Goal: Task Accomplishment & Management: Manage account settings

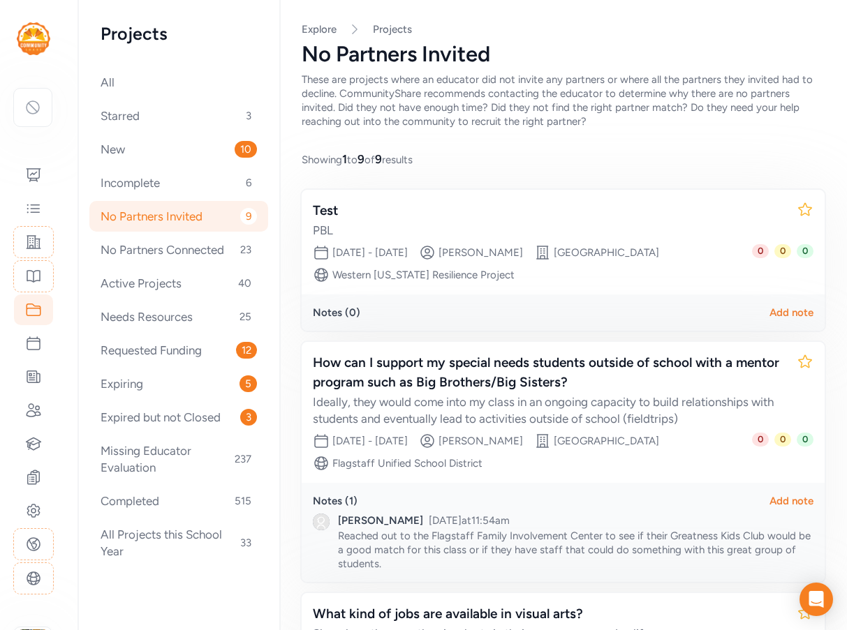
scroll to position [1447, 0]
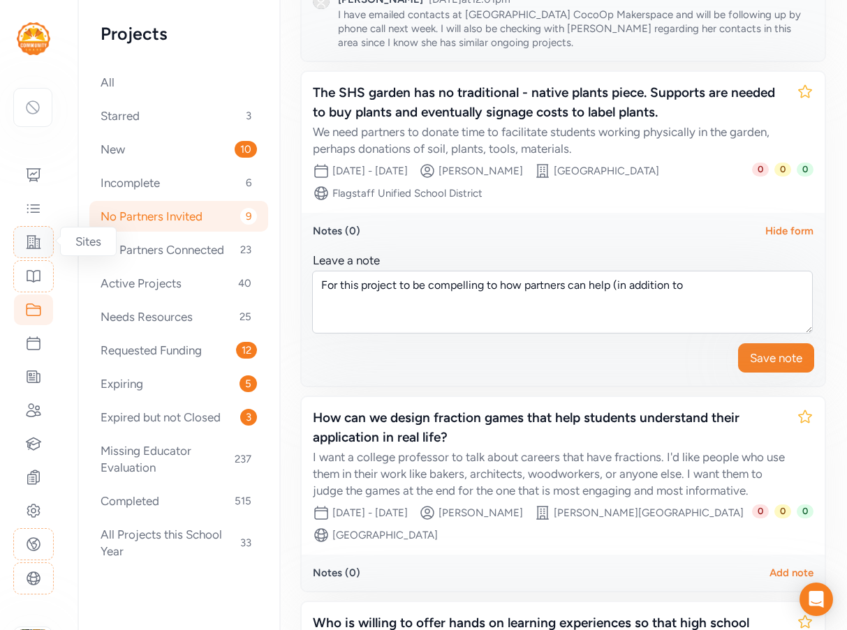
click at [32, 241] on icon at bounding box center [34, 242] width 14 height 13
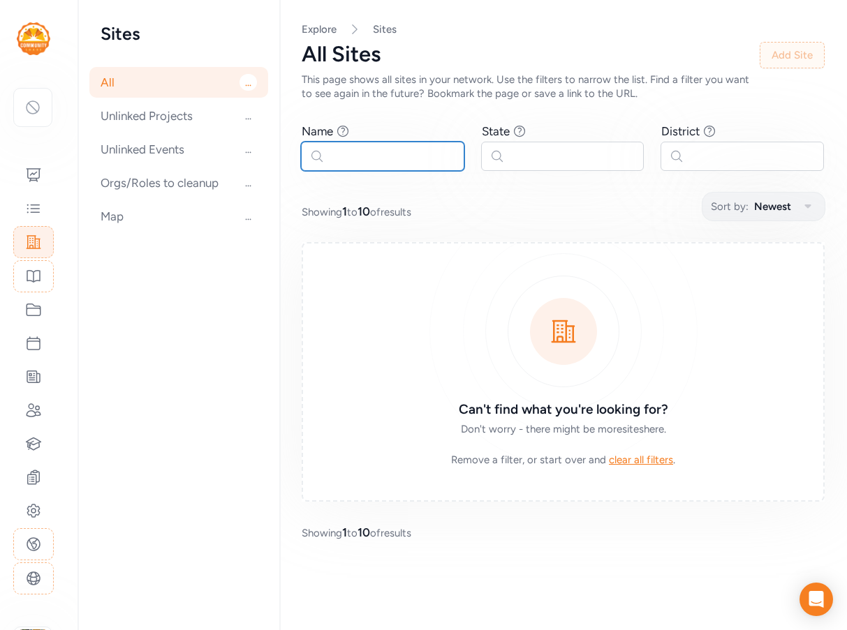
click at [343, 160] on input "text" at bounding box center [382, 156] width 163 height 29
type input "manzanita"
click at [36, 237] on icon at bounding box center [33, 242] width 17 height 17
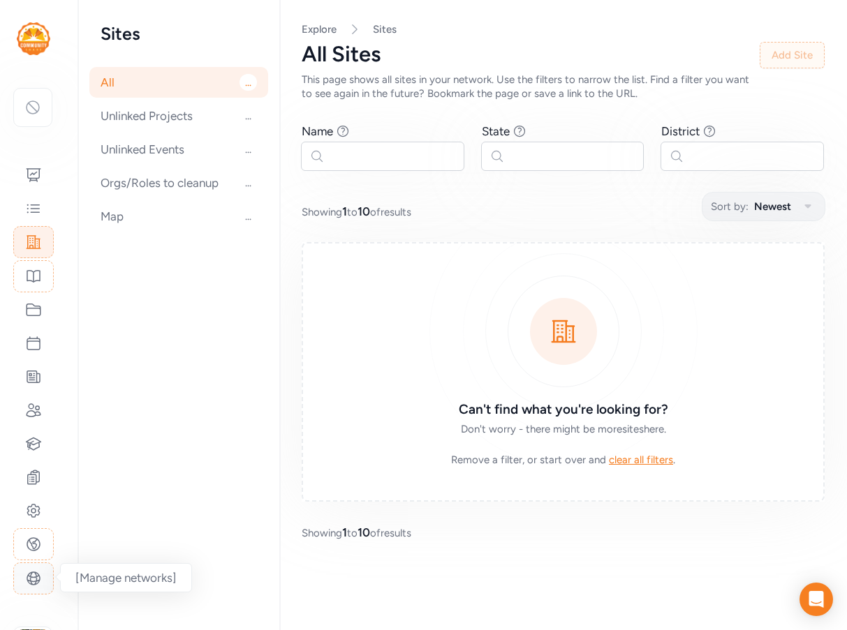
click at [33, 579] on icon at bounding box center [33, 578] width 17 height 17
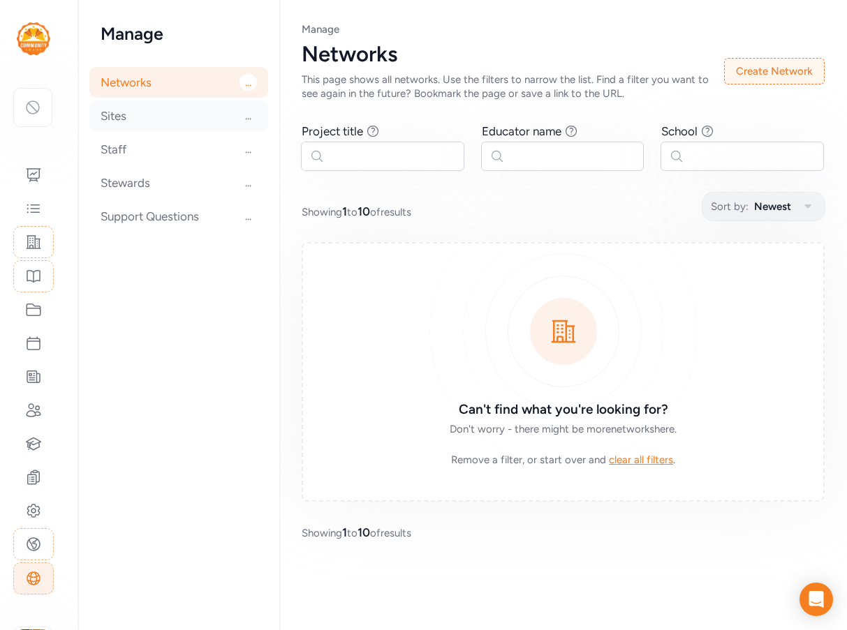
click at [130, 122] on div "Sites ..." at bounding box center [178, 116] width 179 height 31
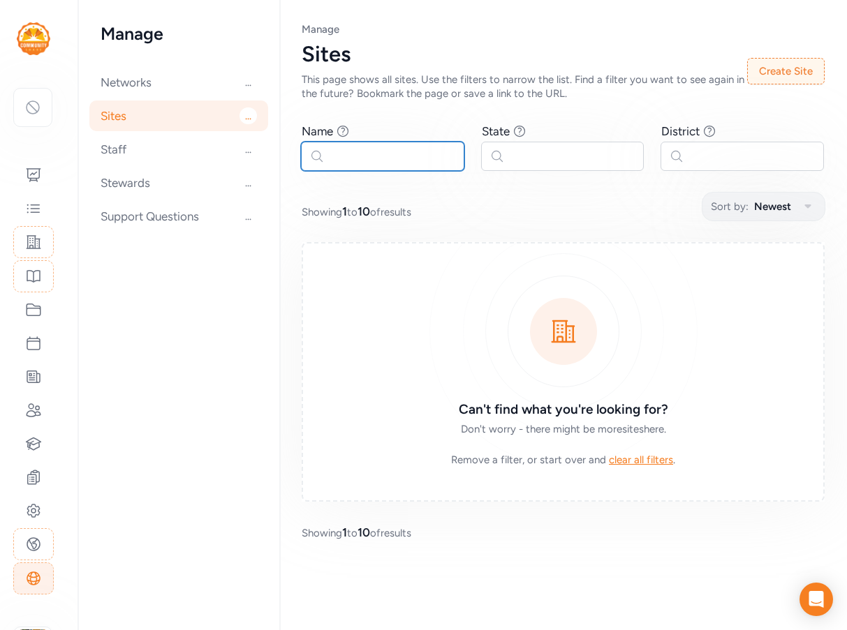
click at [348, 149] on input "text" at bounding box center [382, 156] width 163 height 29
type input "manzanita"
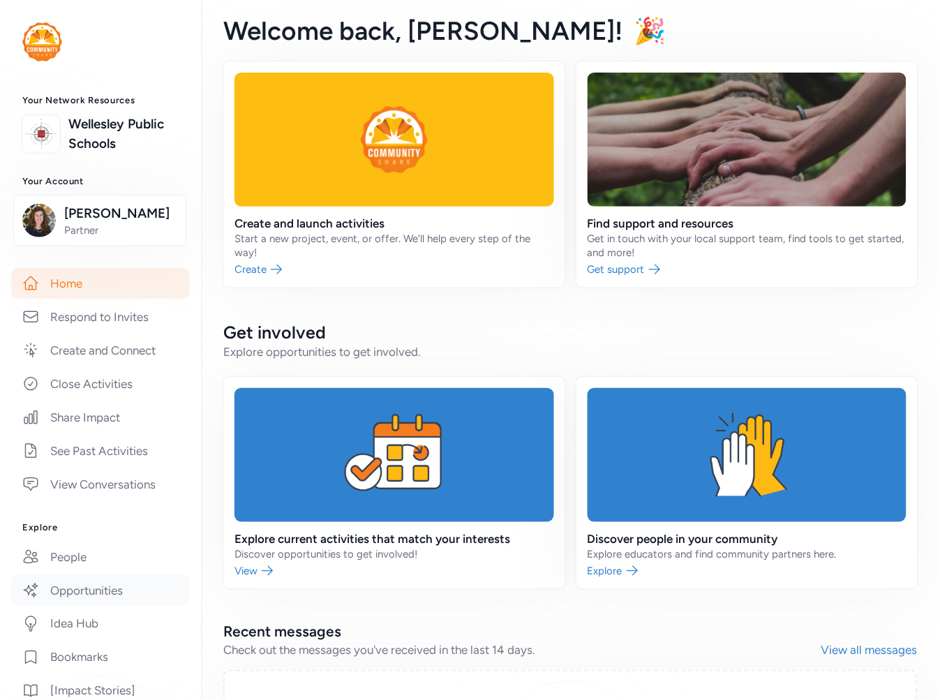
click at [58, 606] on link "Opportunities" at bounding box center [100, 590] width 179 height 31
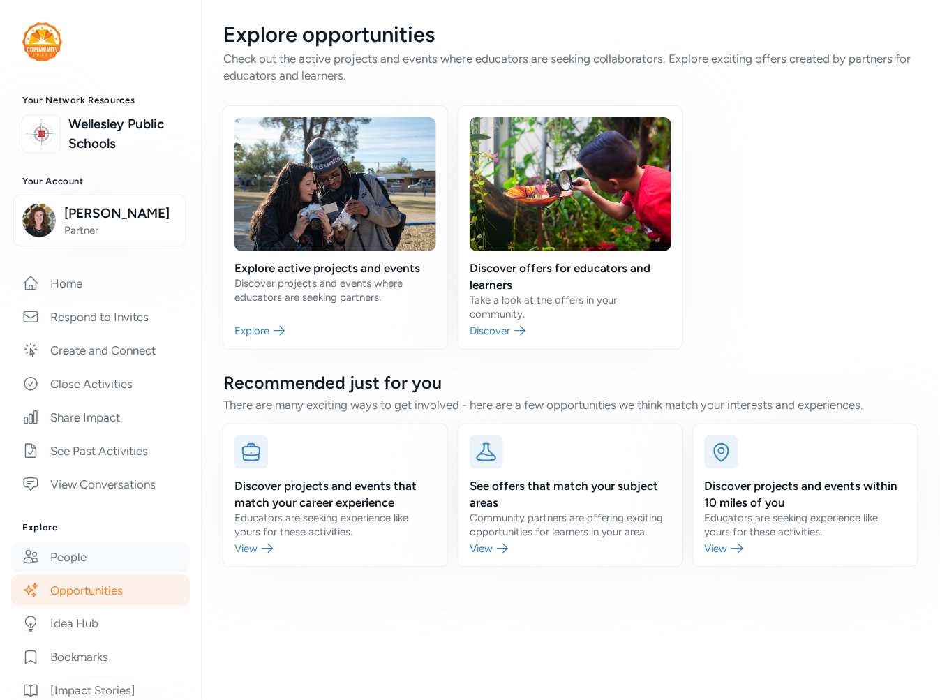
click at [75, 566] on link "People" at bounding box center [100, 557] width 179 height 31
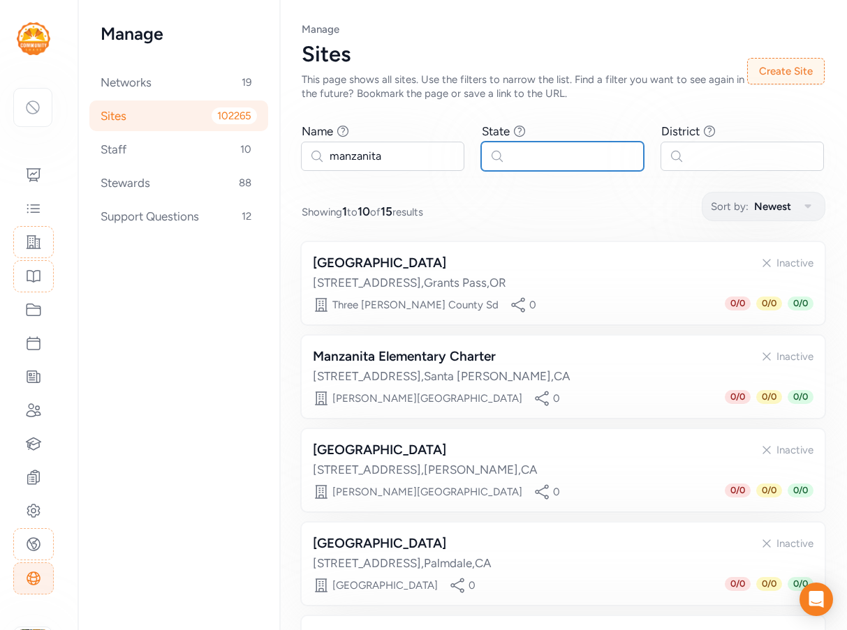
click at [541, 154] on input "text" at bounding box center [562, 156] width 163 height 29
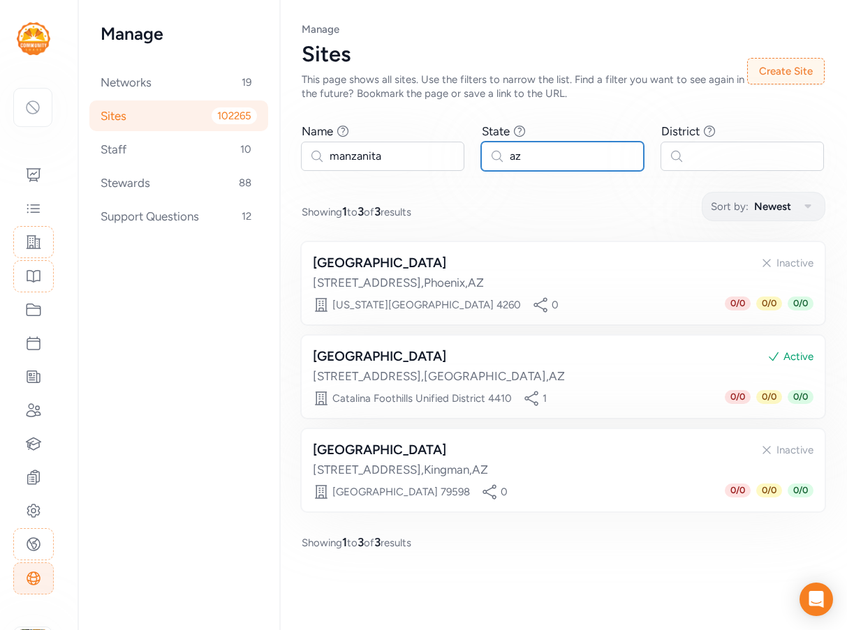
type input "az"
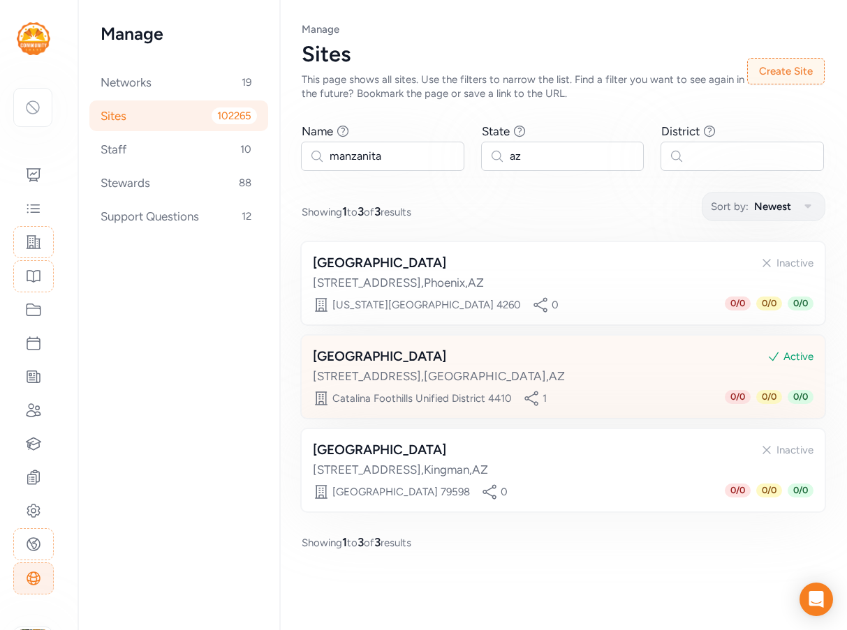
click at [420, 367] on div "Manzanita School Active 3000 E Manzanita Ave , Tucson , AZ" at bounding box center [563, 366] width 501 height 38
type input "..."
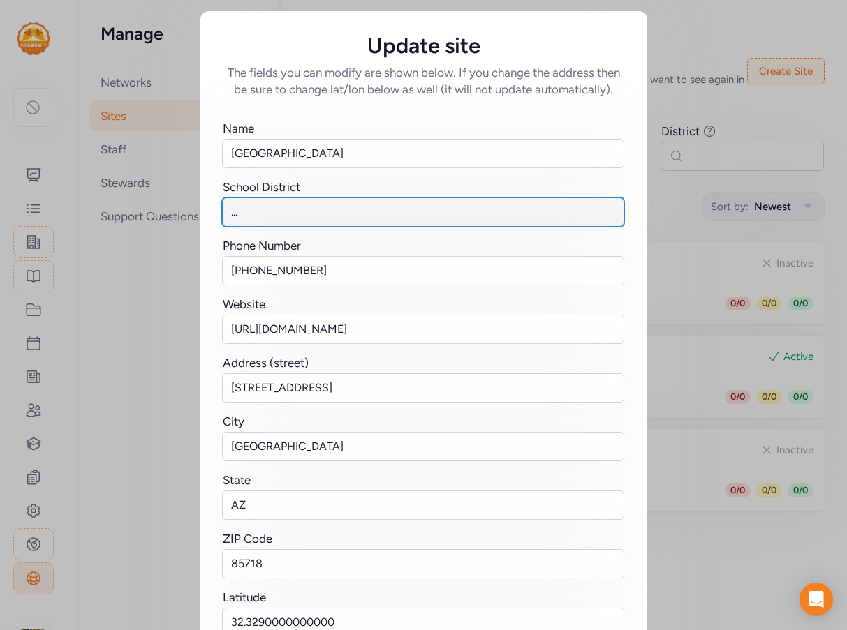
click at [276, 214] on input "..." at bounding box center [423, 212] width 402 height 29
click at [231, 210] on input "..." at bounding box center [423, 212] width 402 height 29
drag, startPoint x: 265, startPoint y: 214, endPoint x: 202, endPoint y: 214, distance: 62.1
click at [202, 214] on div "Name Manzanita School School District ... Phone Number (520)209-7800 Website ht…" at bounding box center [423, 411] width 447 height 626
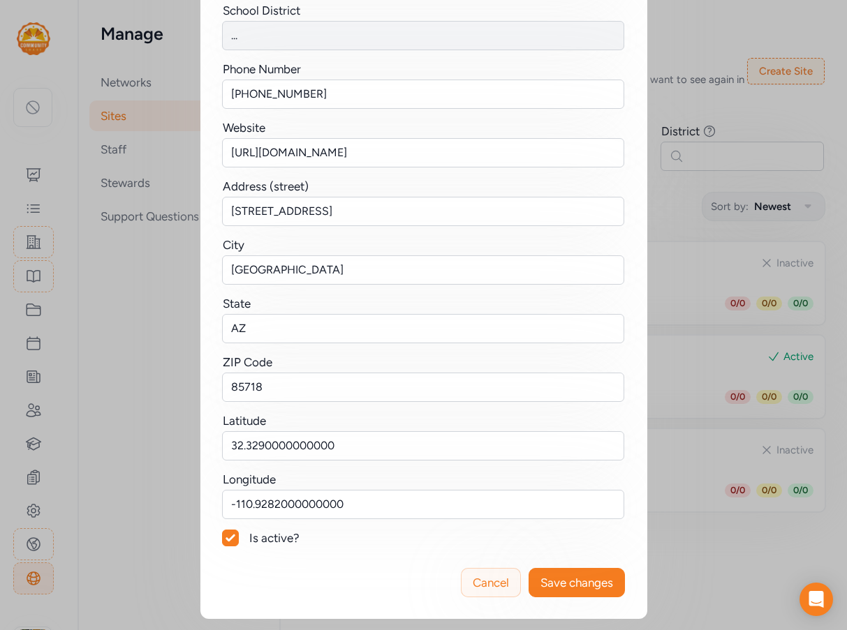
click at [478, 584] on span "Cancel" at bounding box center [491, 583] width 36 height 17
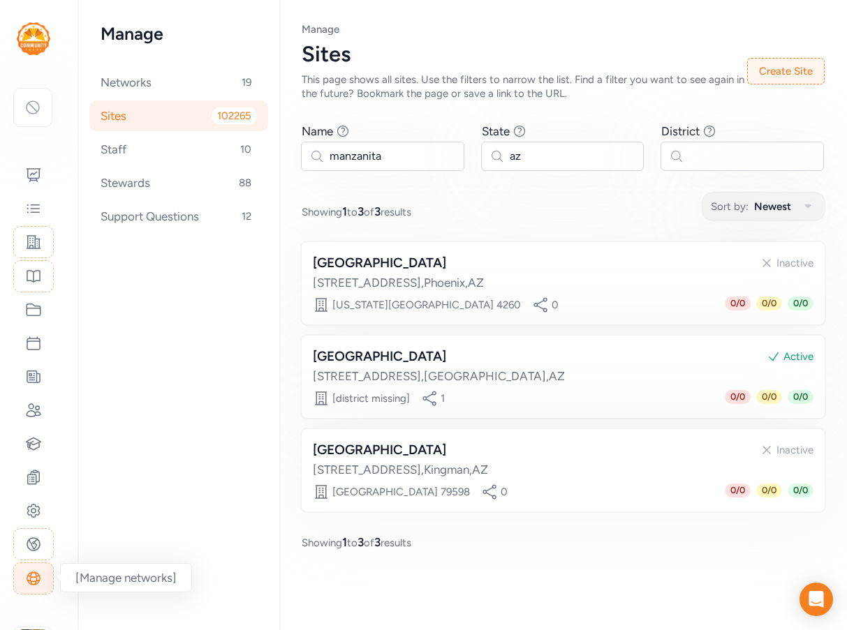
click at [41, 590] on div at bounding box center [33, 579] width 40 height 32
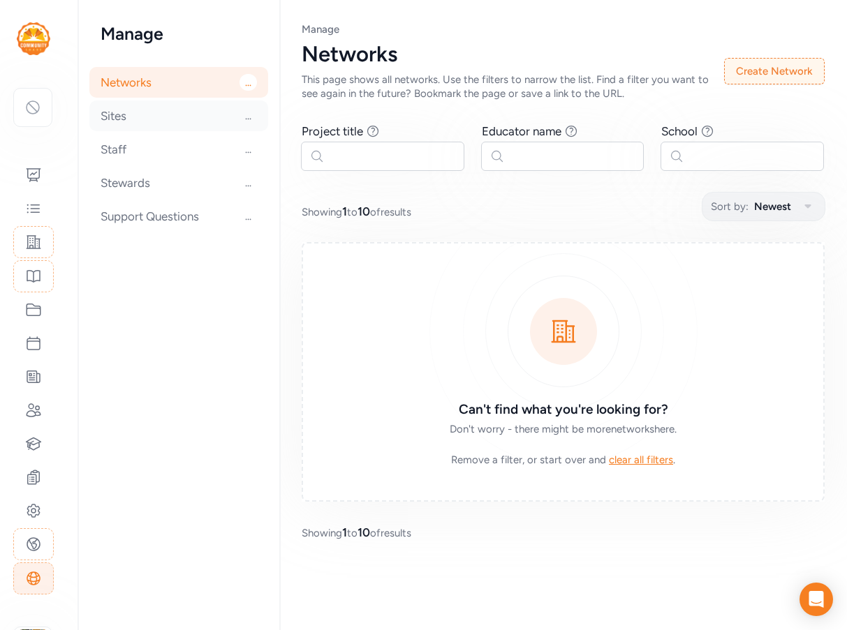
click at [129, 115] on div "Sites ..." at bounding box center [178, 116] width 179 height 31
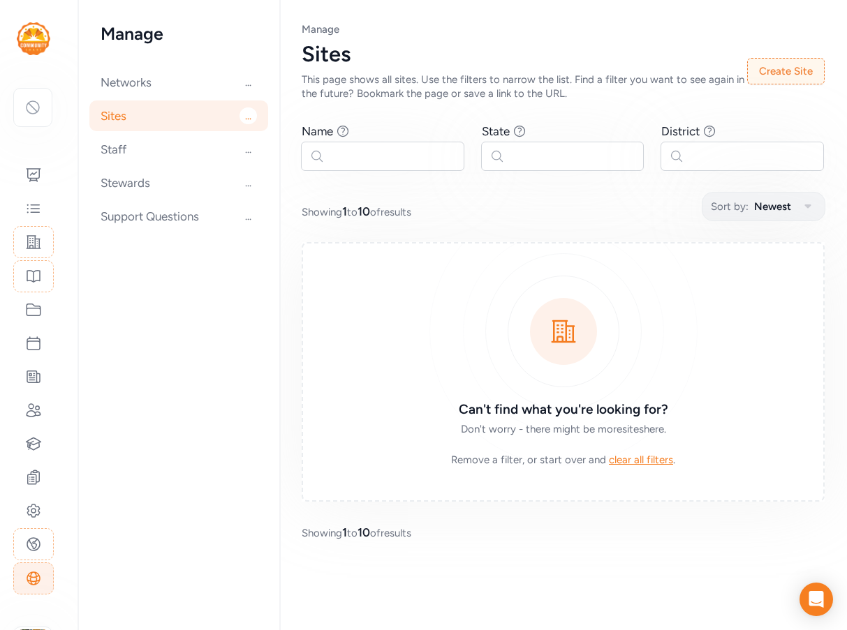
click at [121, 114] on div "Sites ..." at bounding box center [178, 116] width 179 height 31
click at [377, 162] on input "text" at bounding box center [382, 156] width 163 height 29
drag, startPoint x: 351, startPoint y: 152, endPoint x: 396, endPoint y: 150, distance: 44.7
click at [396, 150] on input "manzan" at bounding box center [382, 156] width 163 height 29
type input "man"
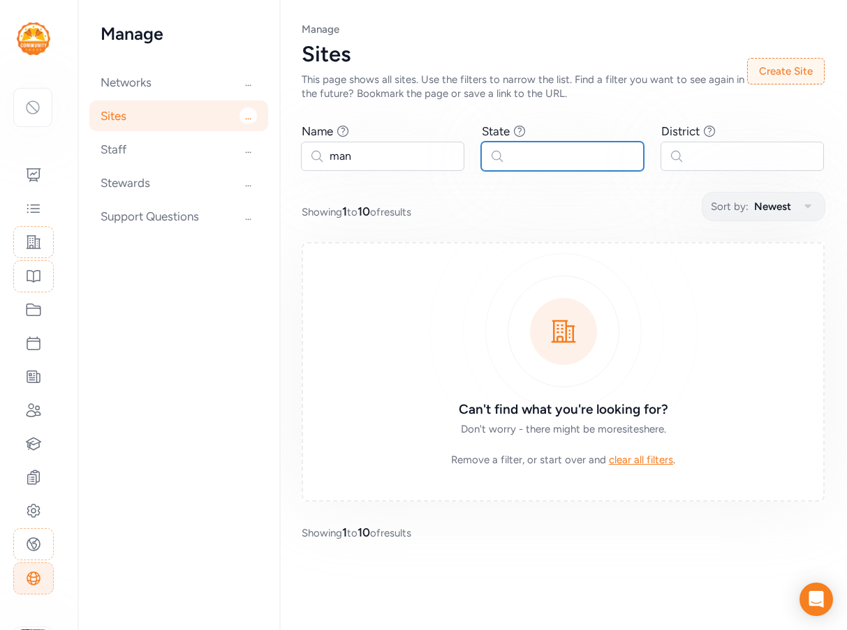
click at [526, 158] on input "text" at bounding box center [562, 156] width 163 height 29
type input "az"
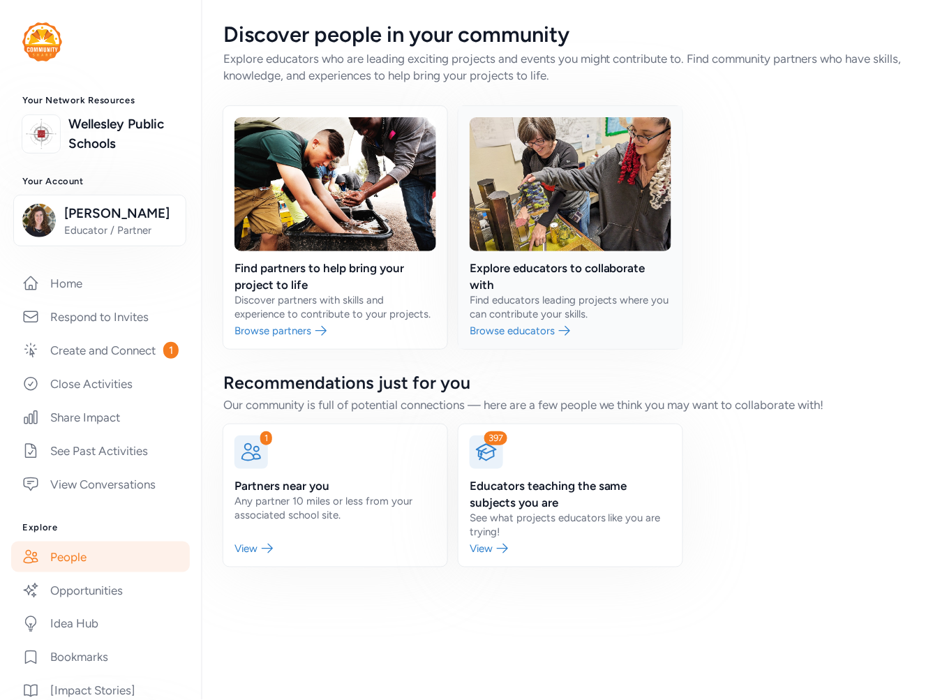
click at [616, 300] on link at bounding box center [571, 227] width 224 height 243
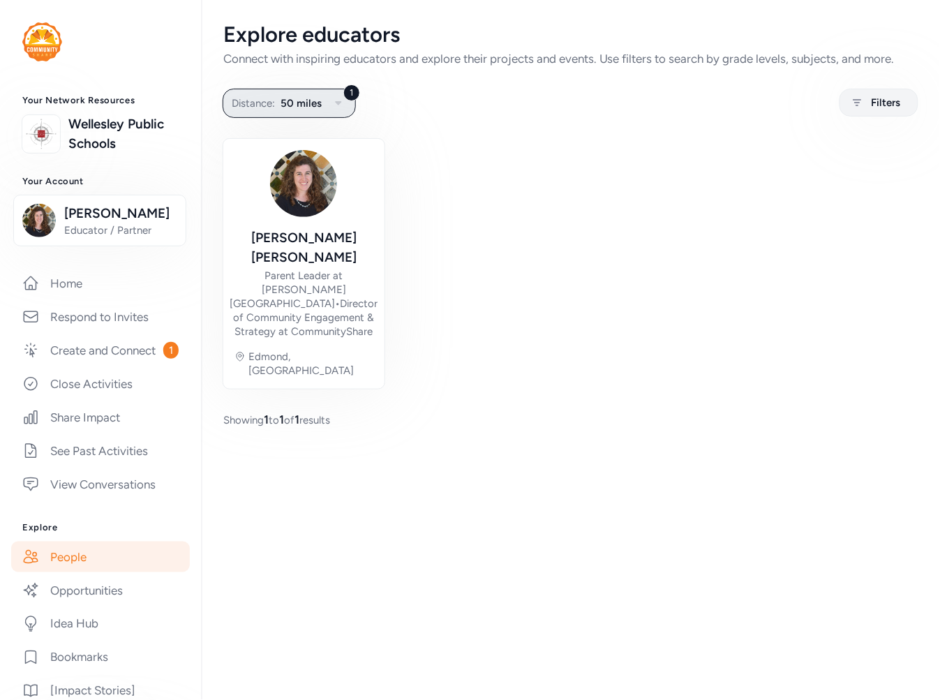
click at [282, 110] on span "50 miles" at bounding box center [301, 103] width 41 height 17
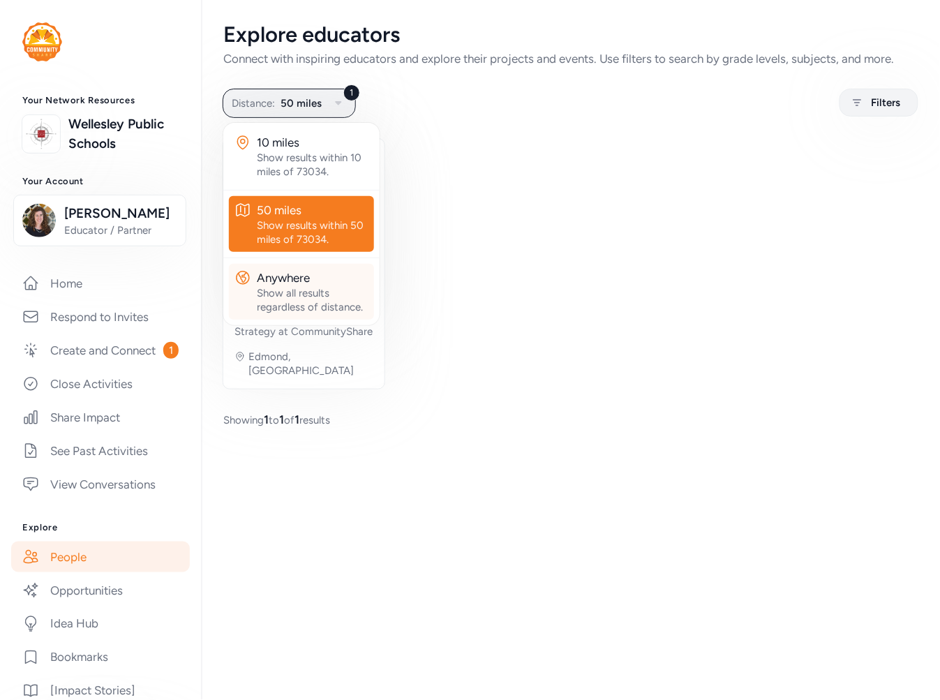
click at [302, 294] on div "Show all results regardless of distance." at bounding box center [313, 300] width 112 height 28
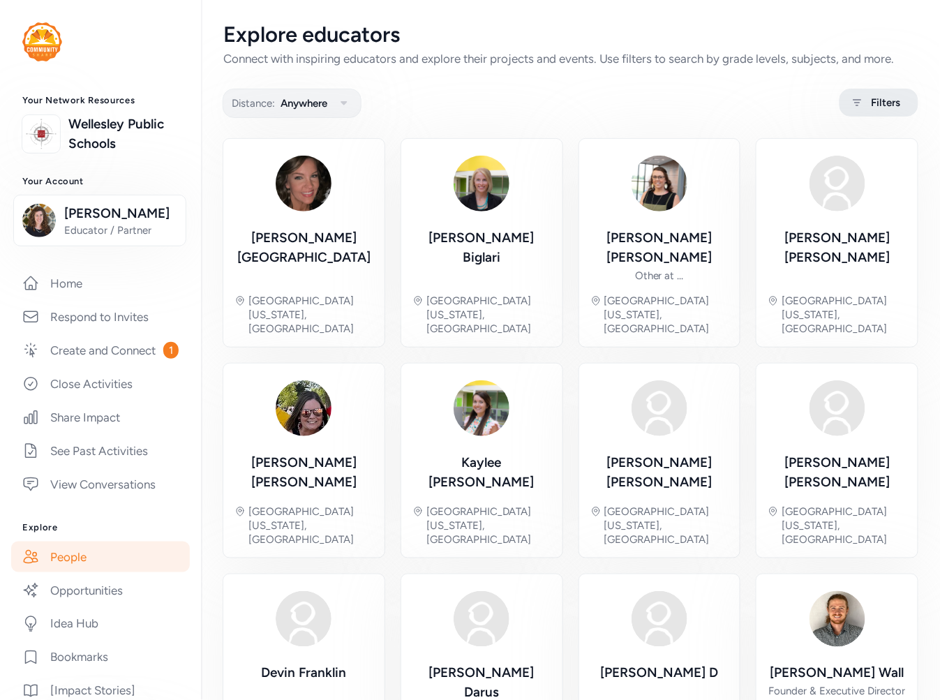
click at [840, 98] on div "Filters" at bounding box center [879, 103] width 79 height 28
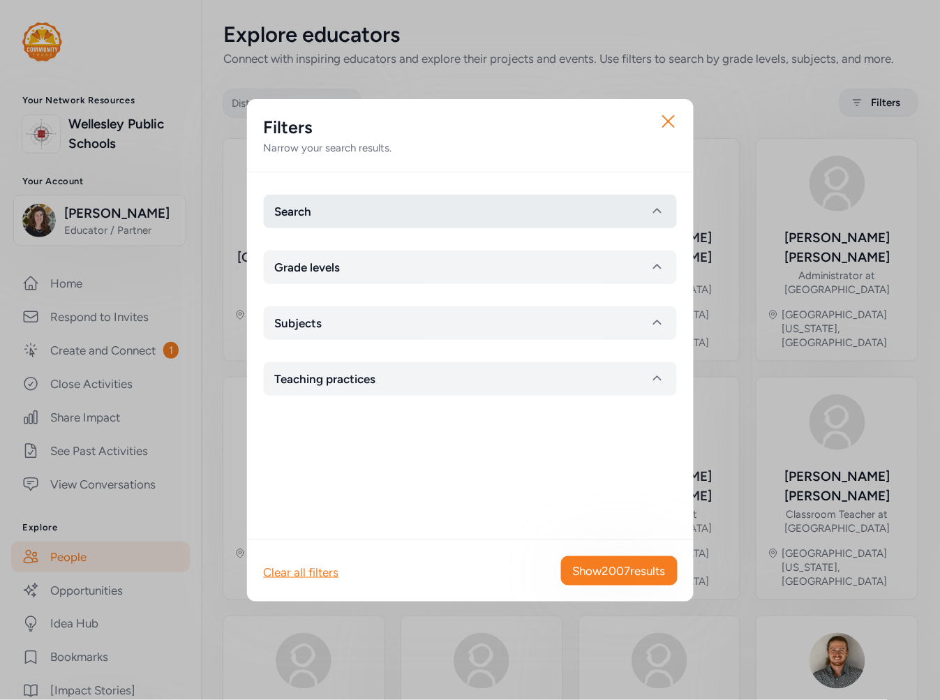
click at [429, 202] on button "Search" at bounding box center [470, 212] width 413 height 34
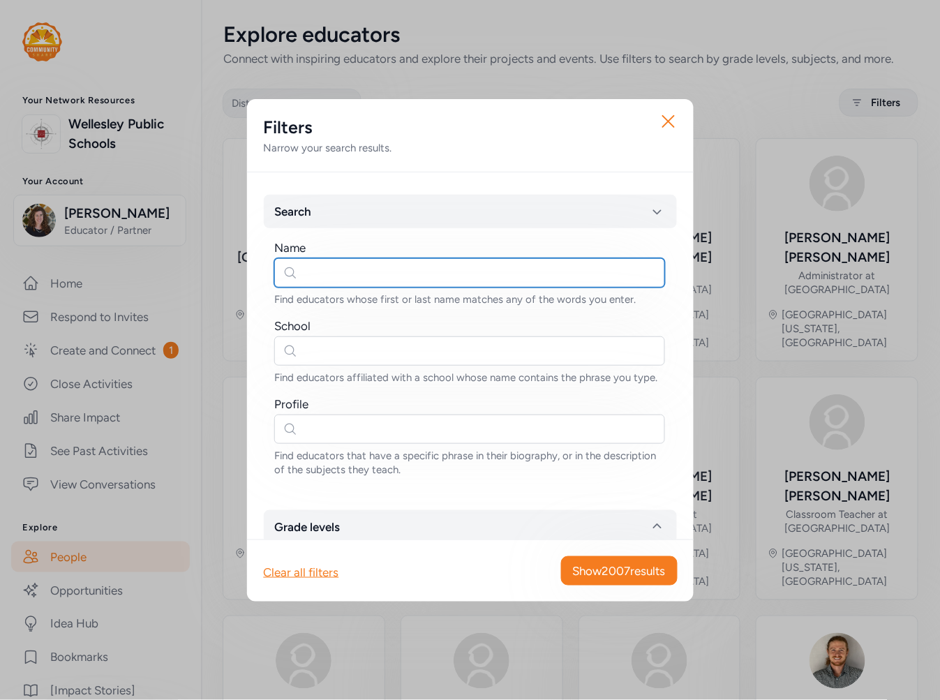
click at [385, 263] on input "text" at bounding box center [469, 272] width 391 height 29
click at [312, 276] on input "joselyn" at bounding box center [469, 272] width 391 height 29
type input "jocelyn"
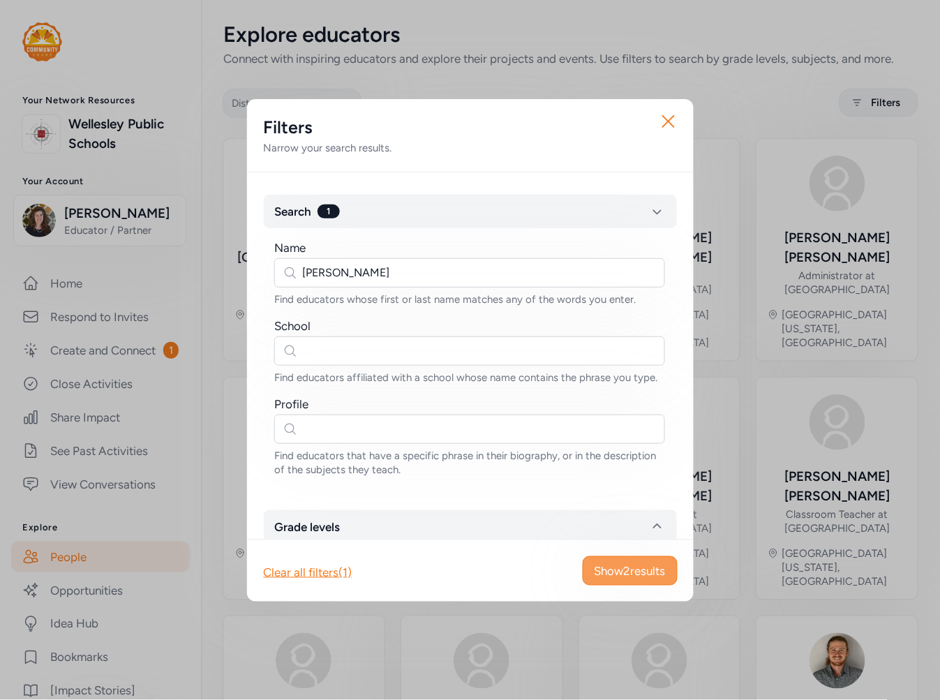
click at [605, 572] on span "Show 2 results" at bounding box center [630, 571] width 71 height 17
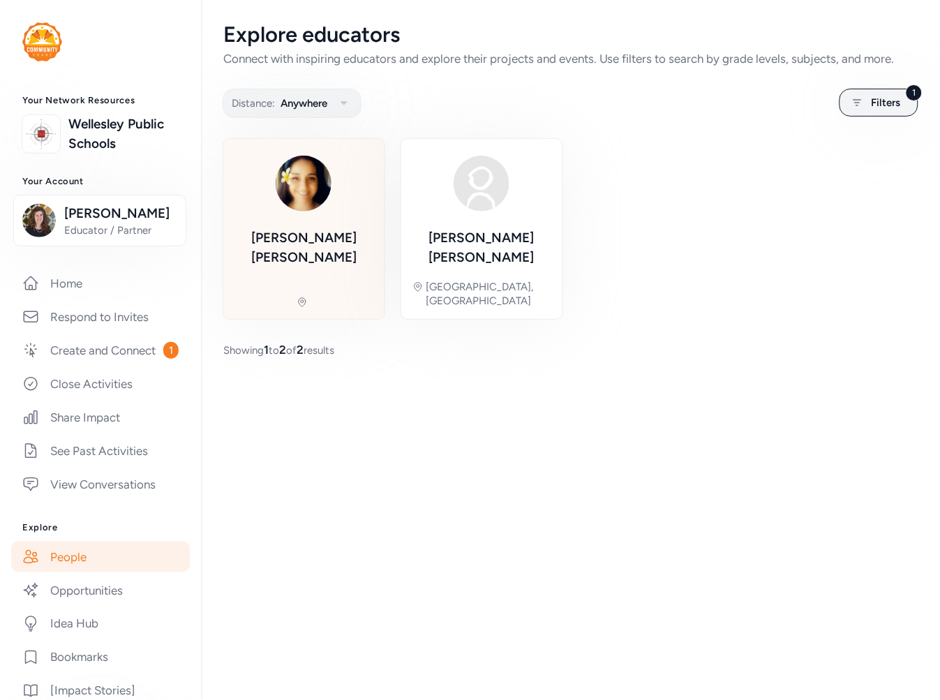
click at [339, 249] on div "Jocelyn Smerz" at bounding box center [304, 256] width 139 height 56
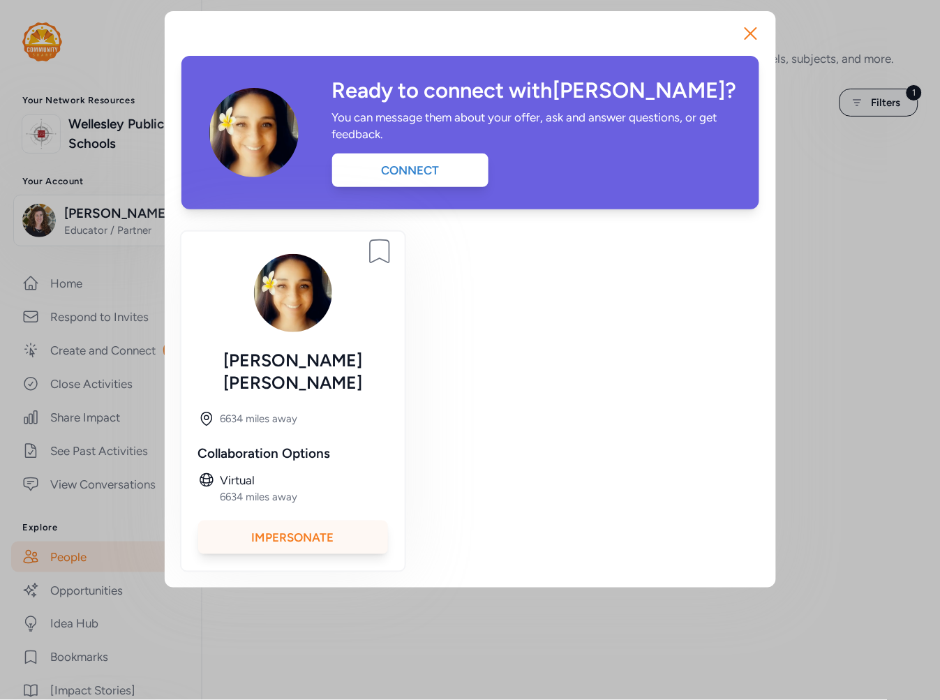
click at [346, 521] on div "Impersonate" at bounding box center [293, 538] width 190 height 34
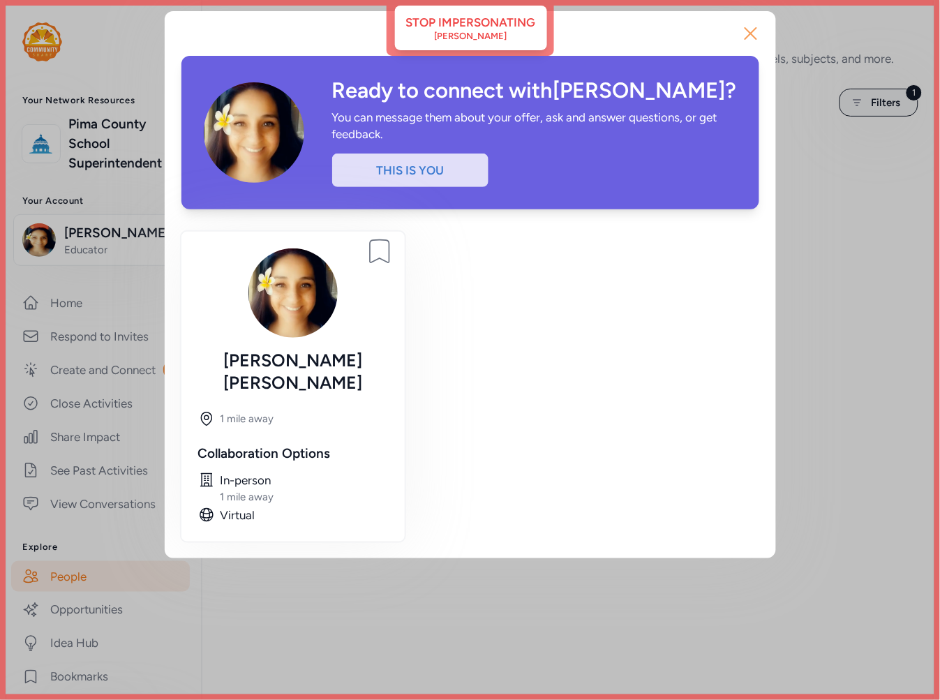
click at [752, 31] on icon "button" at bounding box center [751, 33] width 11 height 11
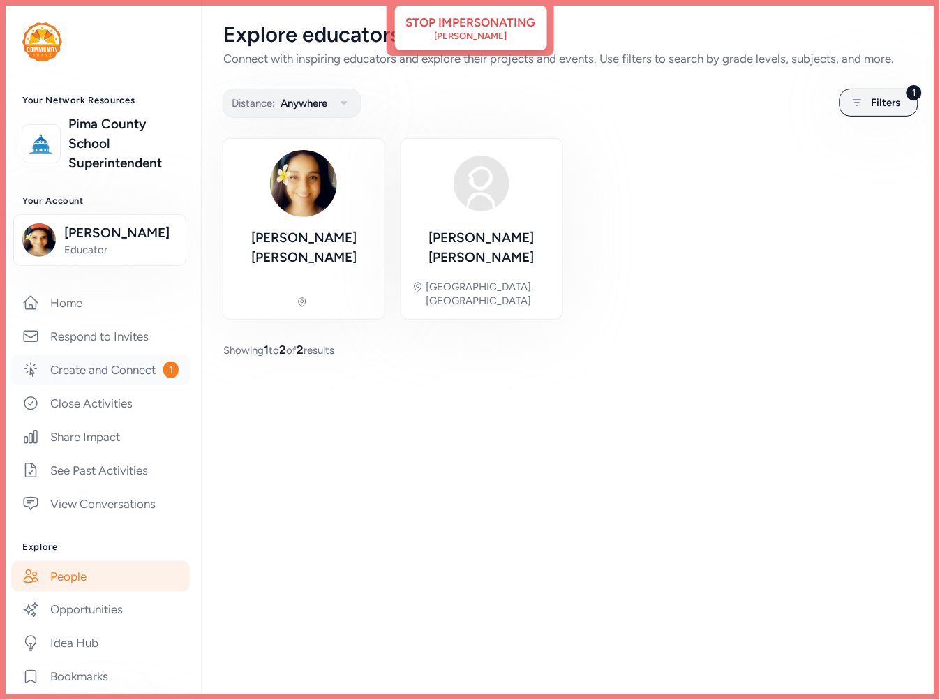
click at [84, 377] on link "Create and Connect 1" at bounding box center [100, 370] width 179 height 31
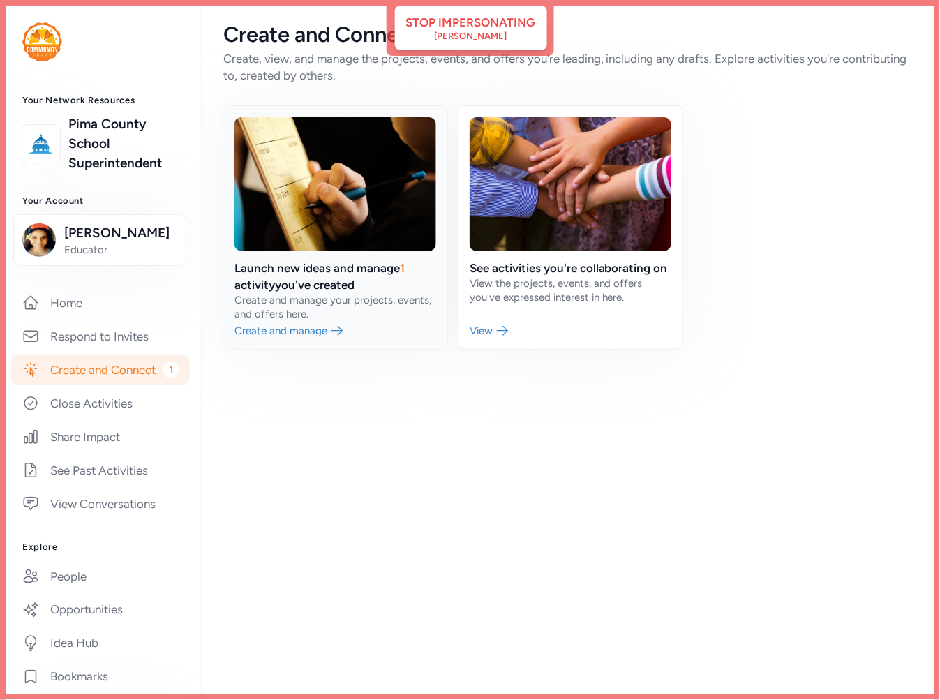
click at [357, 258] on link at bounding box center [335, 227] width 224 height 243
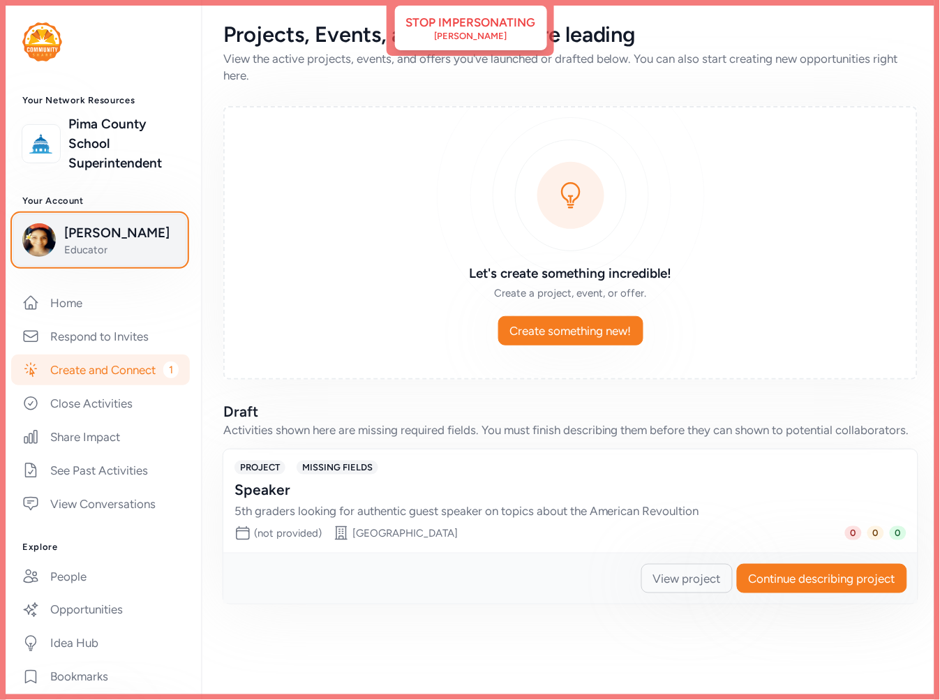
click at [101, 233] on span "Jocelyn Smerz" at bounding box center [120, 233] width 113 height 20
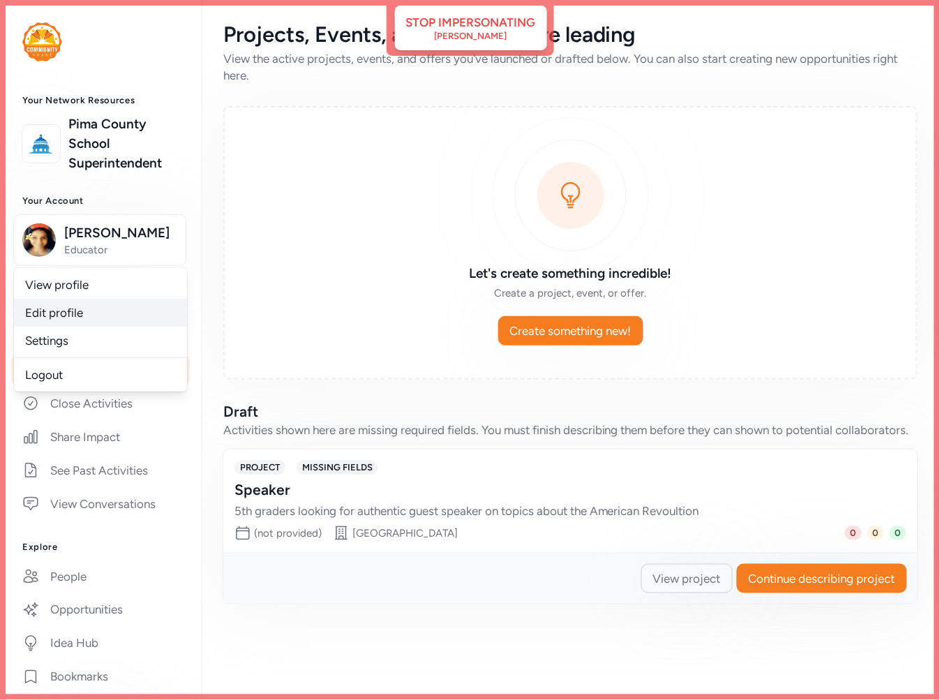
click at [82, 314] on link "Edit profile" at bounding box center [100, 313] width 173 height 28
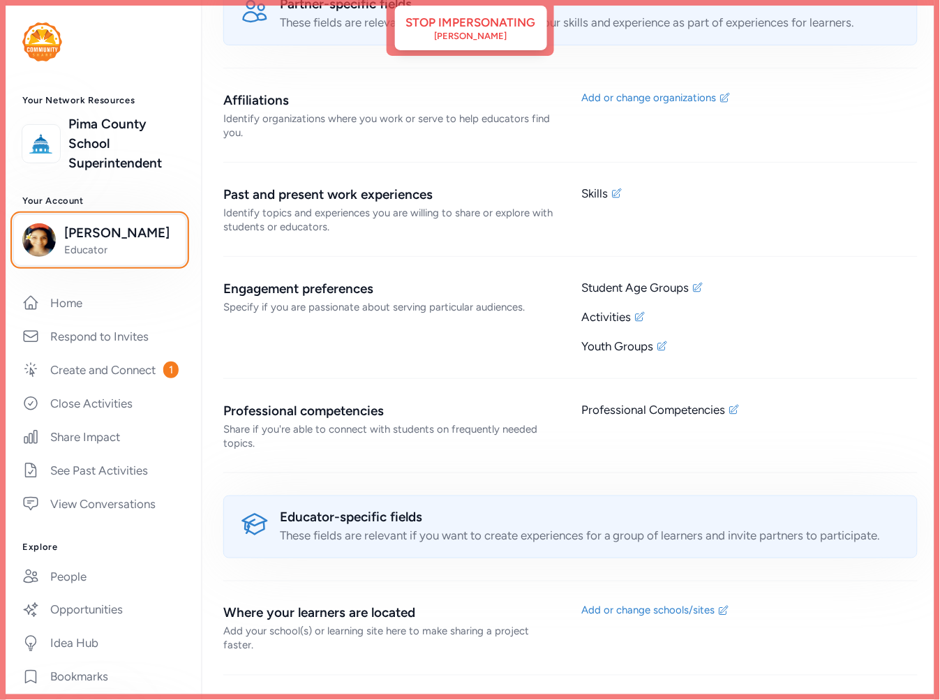
scroll to position [945, 0]
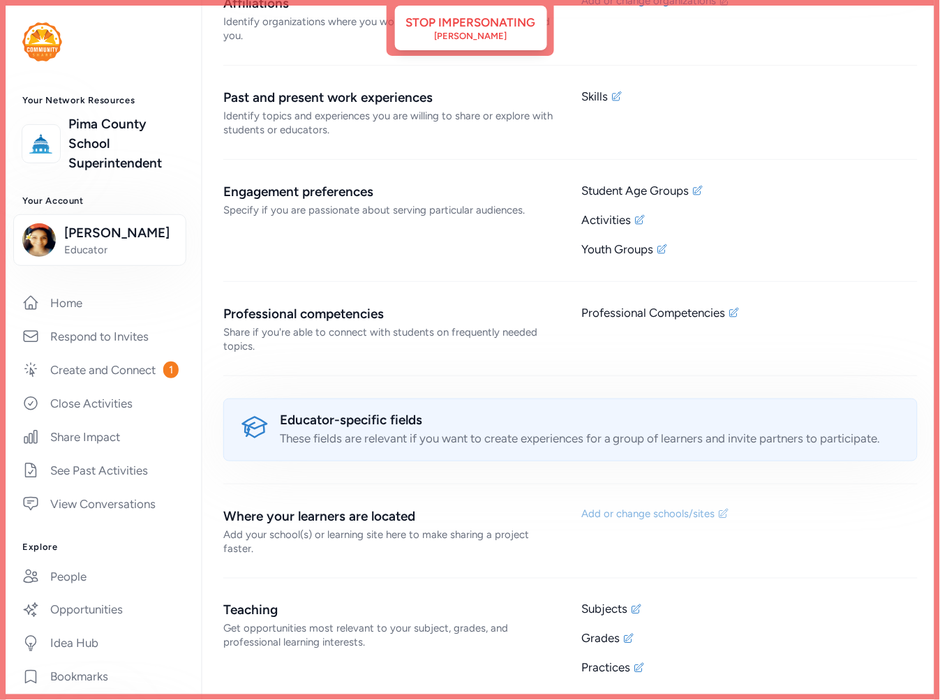
click at [644, 515] on div "Add or change schools/sites" at bounding box center [648, 514] width 133 height 14
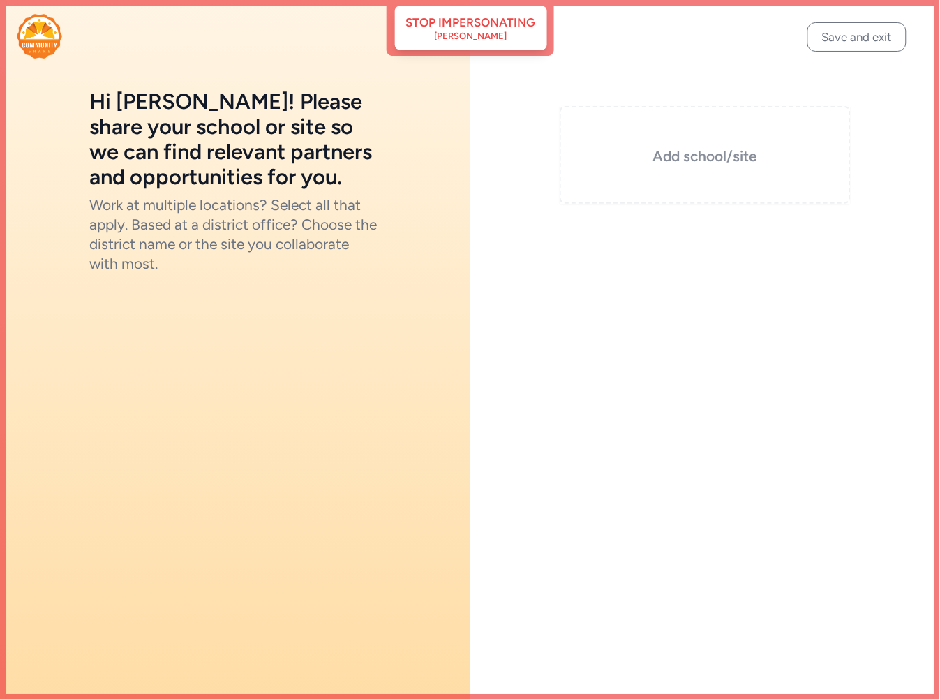
click at [750, 166] on div "Add school/site" at bounding box center [706, 155] width 292 height 98
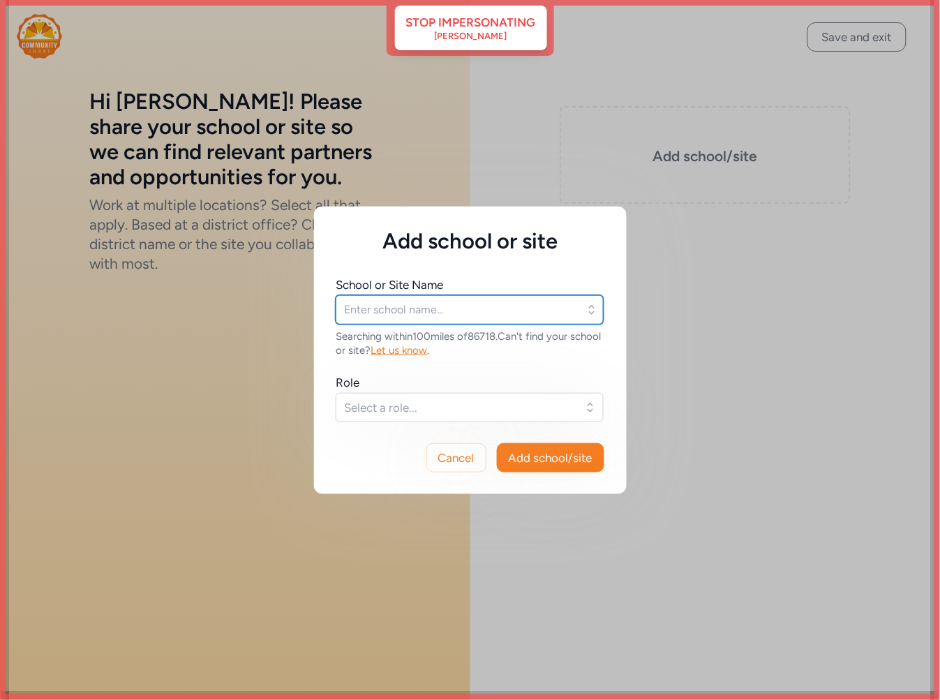
click at [373, 310] on input "text" at bounding box center [470, 309] width 268 height 29
type input "manzanita"
click at [440, 306] on input "text" at bounding box center [470, 309] width 268 height 29
click at [358, 310] on input "text" at bounding box center [470, 309] width 268 height 29
type input "manzanita elementary"
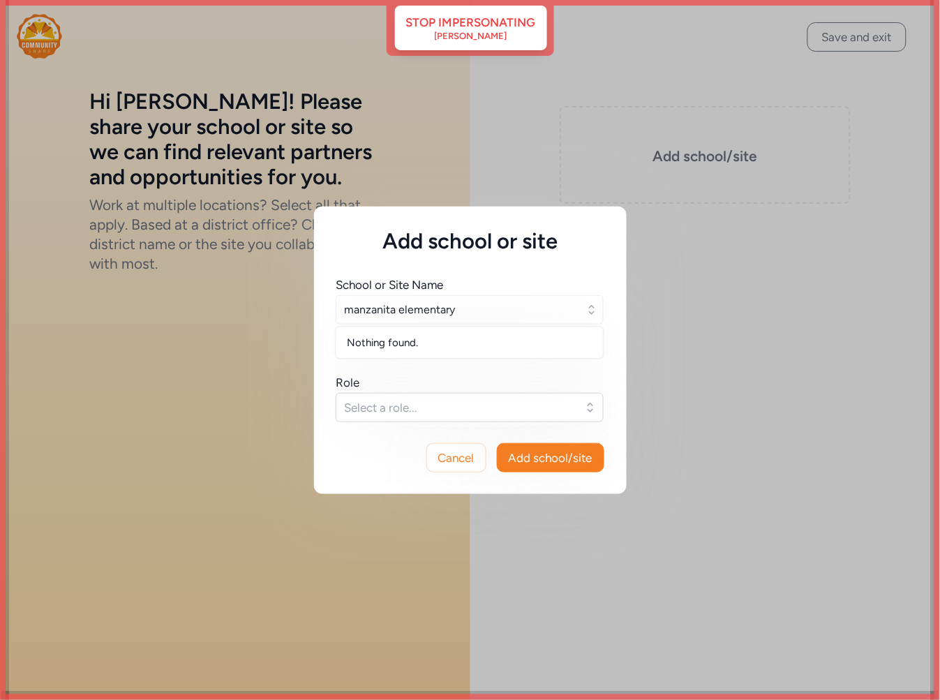
click at [415, 355] on ul "Nothing found." at bounding box center [470, 343] width 268 height 32
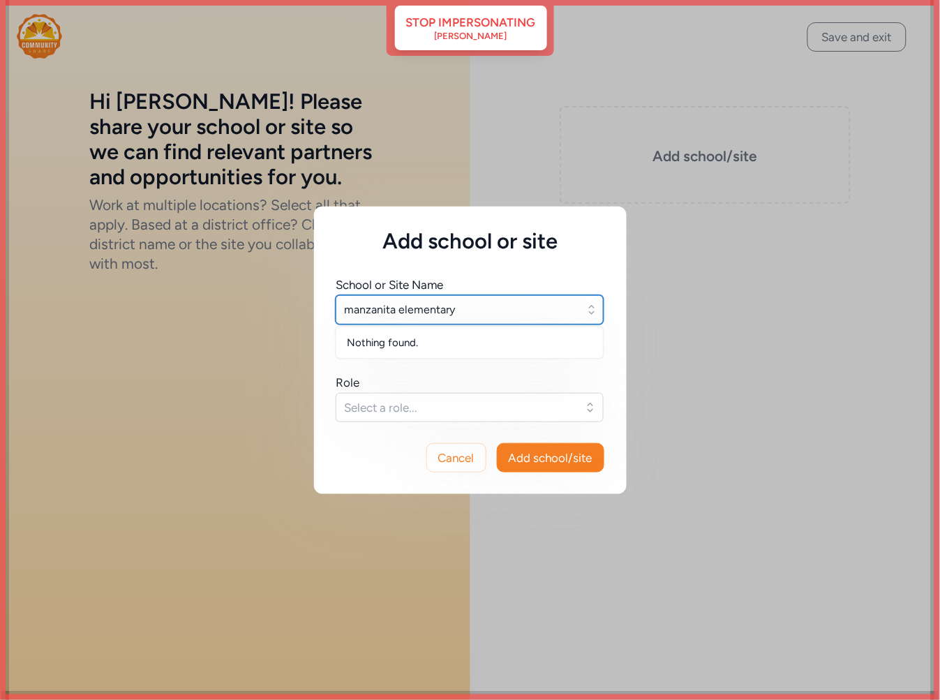
click at [454, 310] on input "manzanita elementary" at bounding box center [470, 309] width 268 height 29
click at [464, 306] on input "manzanita elementary" at bounding box center [470, 309] width 268 height 29
drag, startPoint x: 501, startPoint y: 302, endPoint x: 246, endPoint y: 311, distance: 255.7
click at [246, 311] on div "Add school or site School or Site Name manzanita elementary Nothing found. Sear…" at bounding box center [470, 350] width 940 height 700
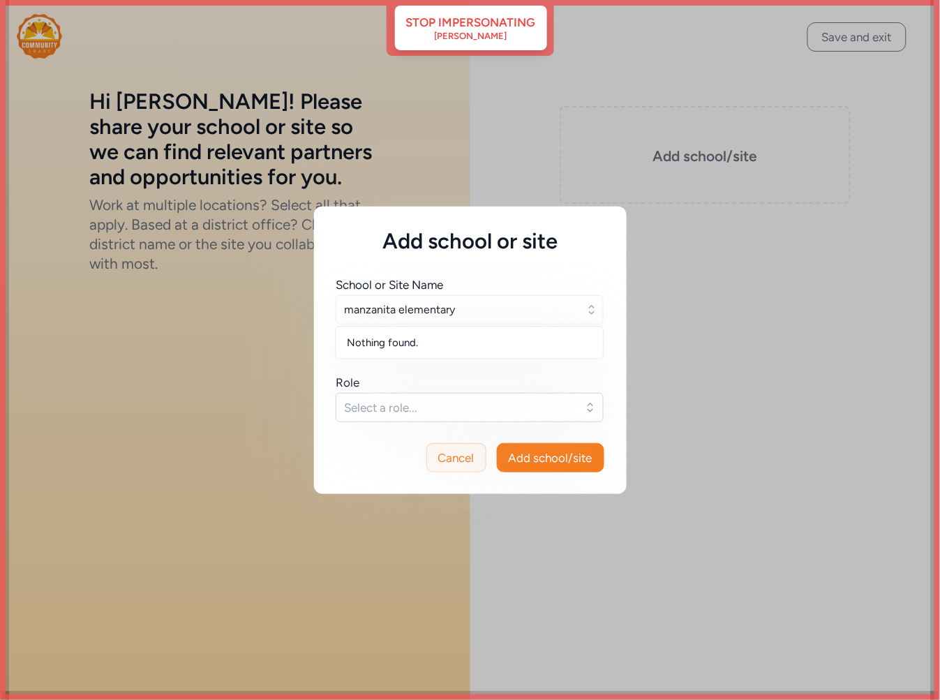
click at [456, 464] on span "Cancel" at bounding box center [456, 458] width 36 height 17
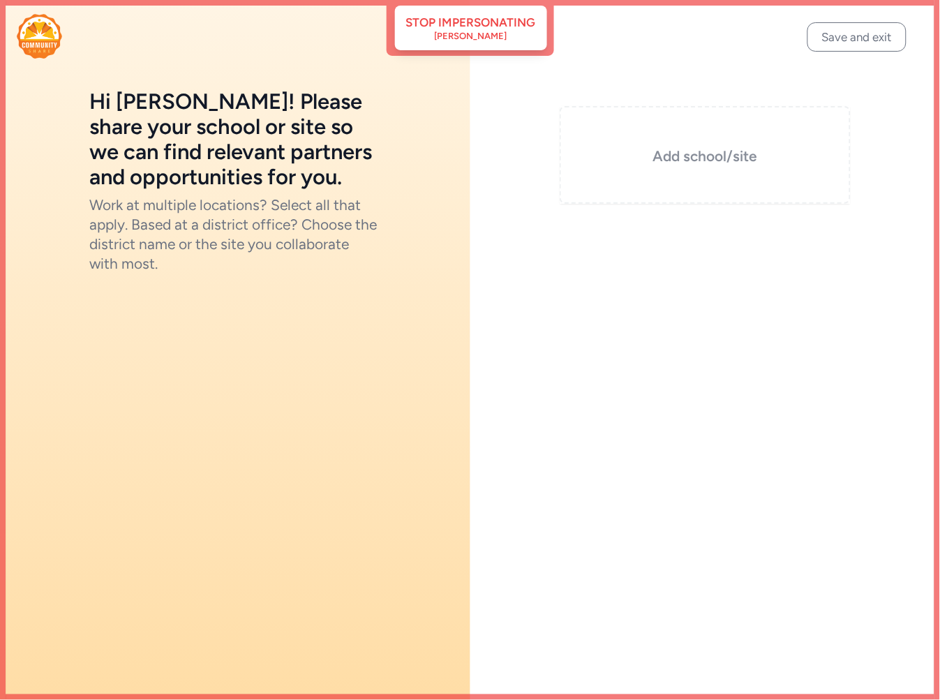
click at [716, 171] on div "Add school/site" at bounding box center [706, 155] width 292 height 98
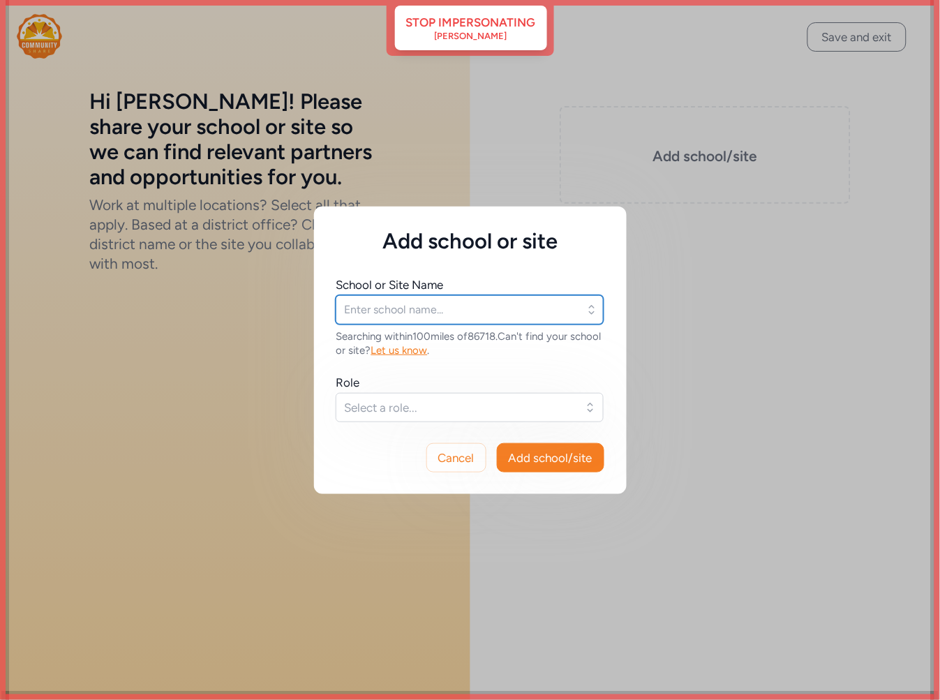
click at [454, 310] on input "text" at bounding box center [470, 309] width 268 height 29
click at [405, 302] on input "text" at bounding box center [470, 309] width 268 height 29
type input "manzanita"
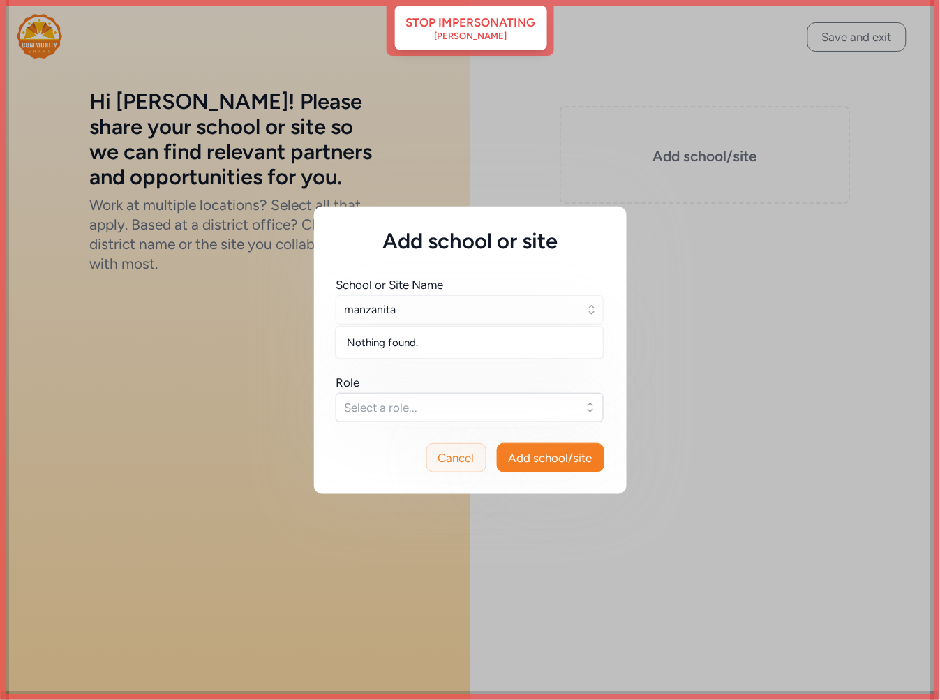
click at [466, 454] on span "Cancel" at bounding box center [456, 458] width 36 height 17
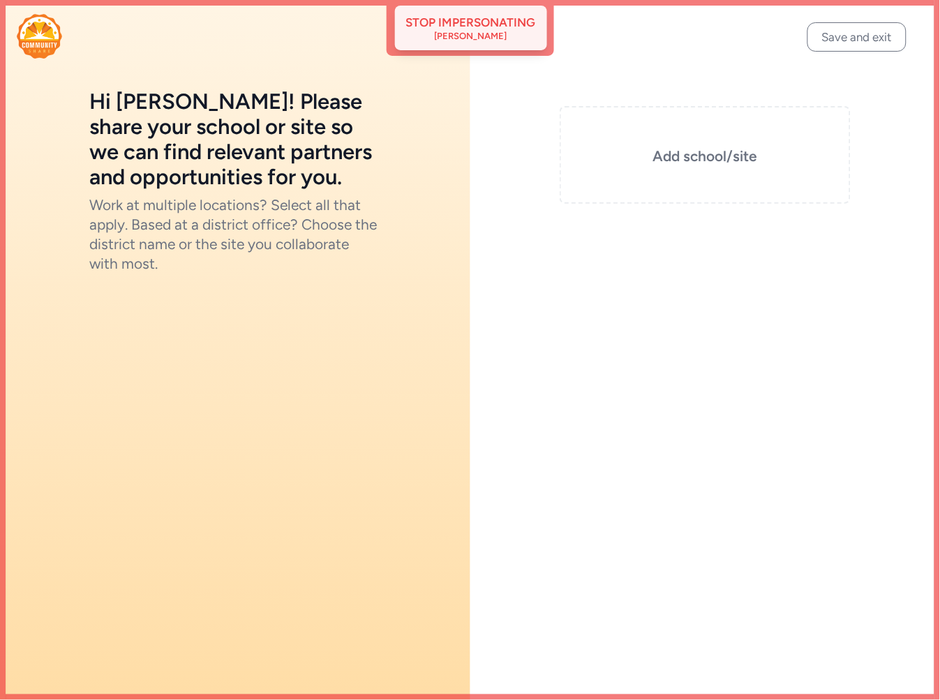
click at [487, 43] on div "Stop impersonating Jocelyn Smerz" at bounding box center [471, 28] width 152 height 45
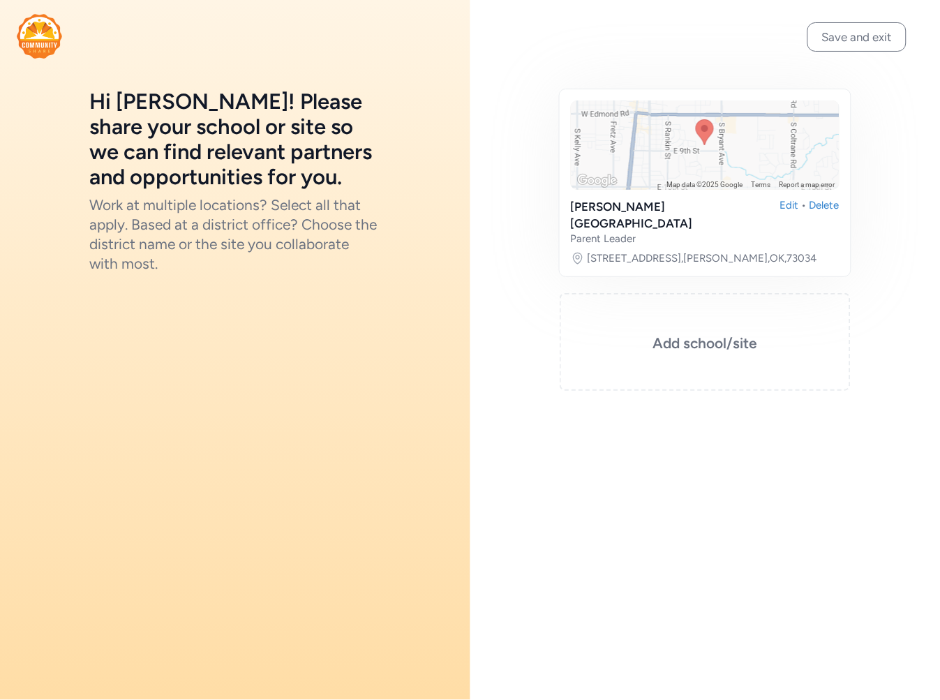
click at [23, 40] on img at bounding box center [39, 36] width 45 height 45
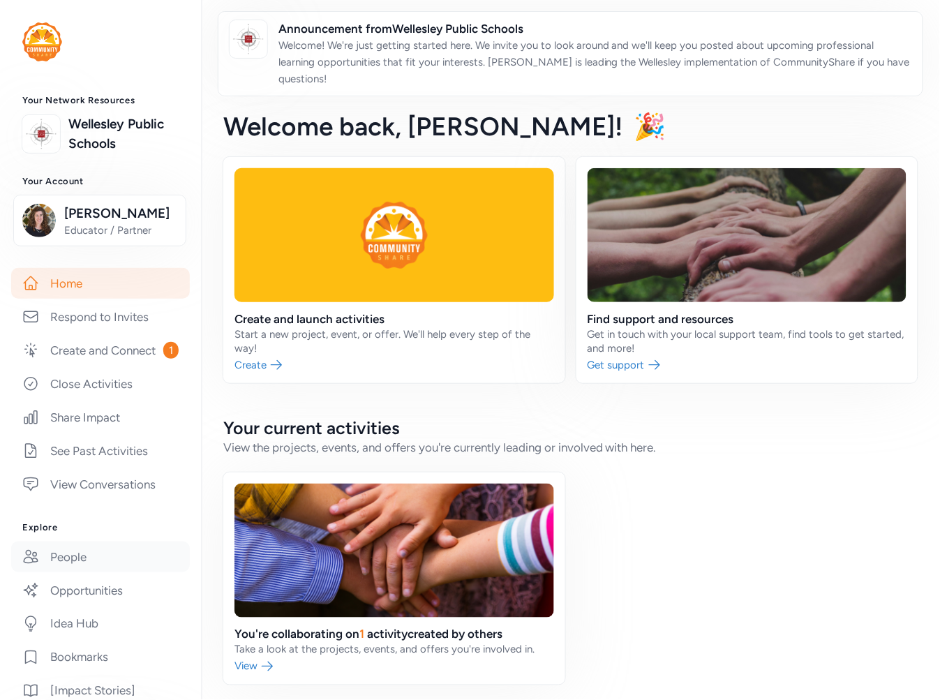
click at [84, 572] on link "People" at bounding box center [100, 557] width 179 height 31
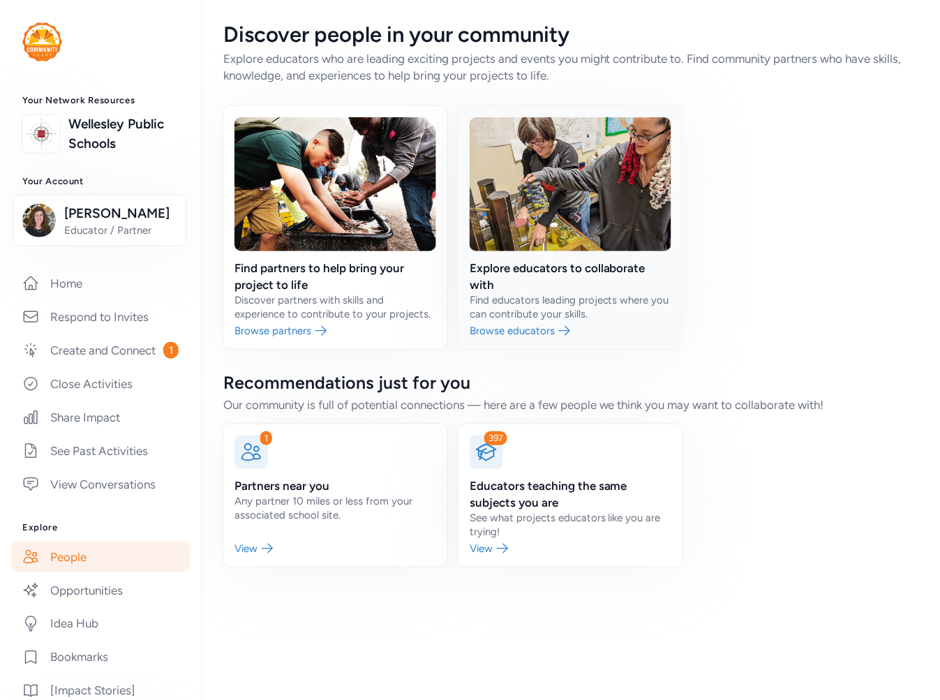
click at [540, 258] on link at bounding box center [571, 227] width 224 height 243
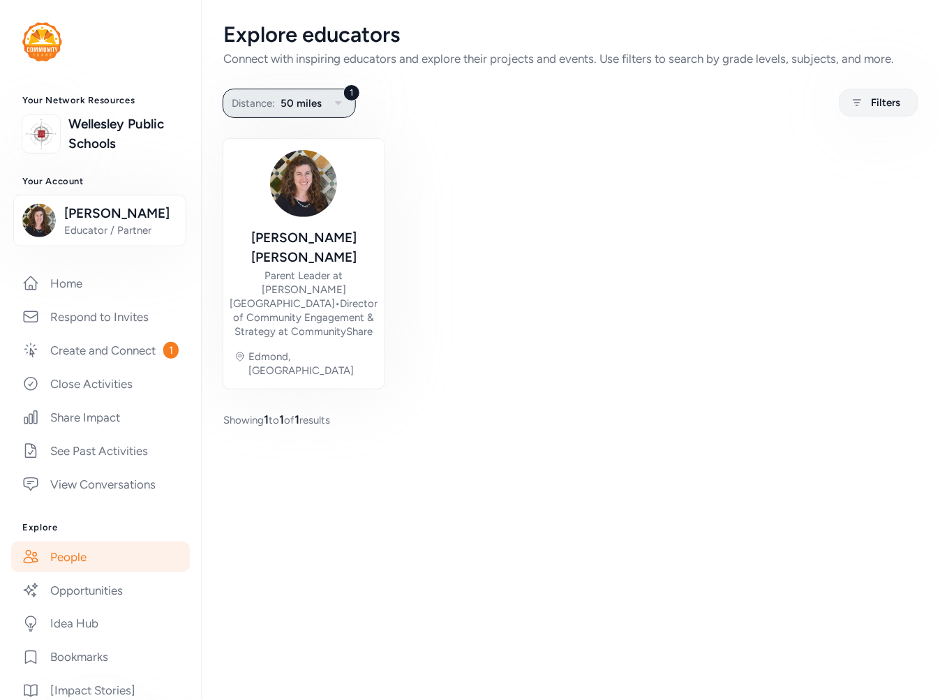
click at [273, 91] on button "1 Distance: 50 miles" at bounding box center [289, 103] width 133 height 29
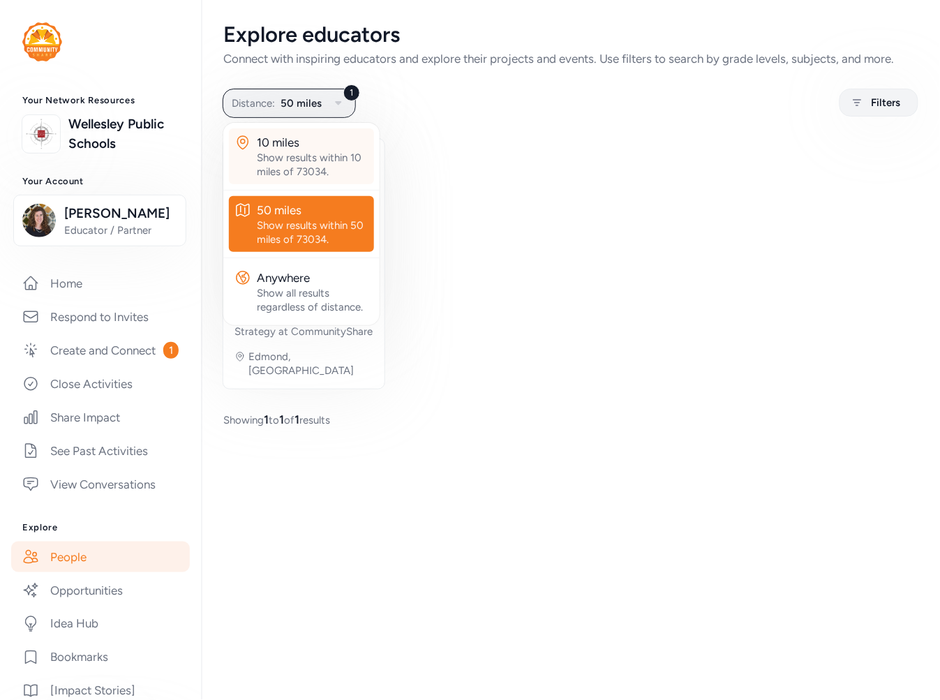
click at [271, 151] on div "Show results within 10 miles of 73034." at bounding box center [313, 165] width 112 height 28
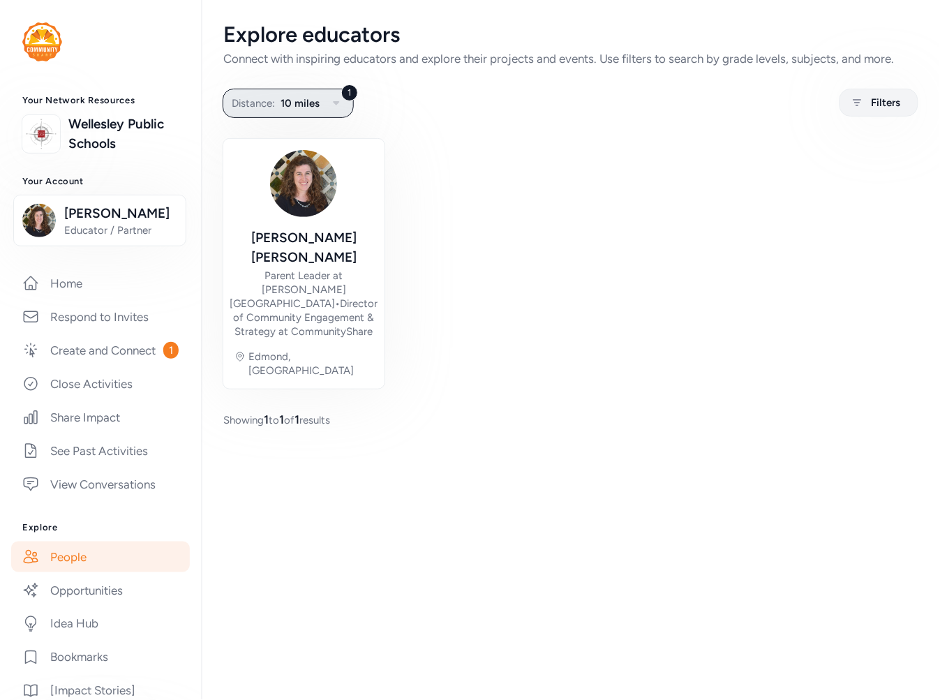
click at [268, 101] on span "Distance:" at bounding box center [253, 103] width 43 height 17
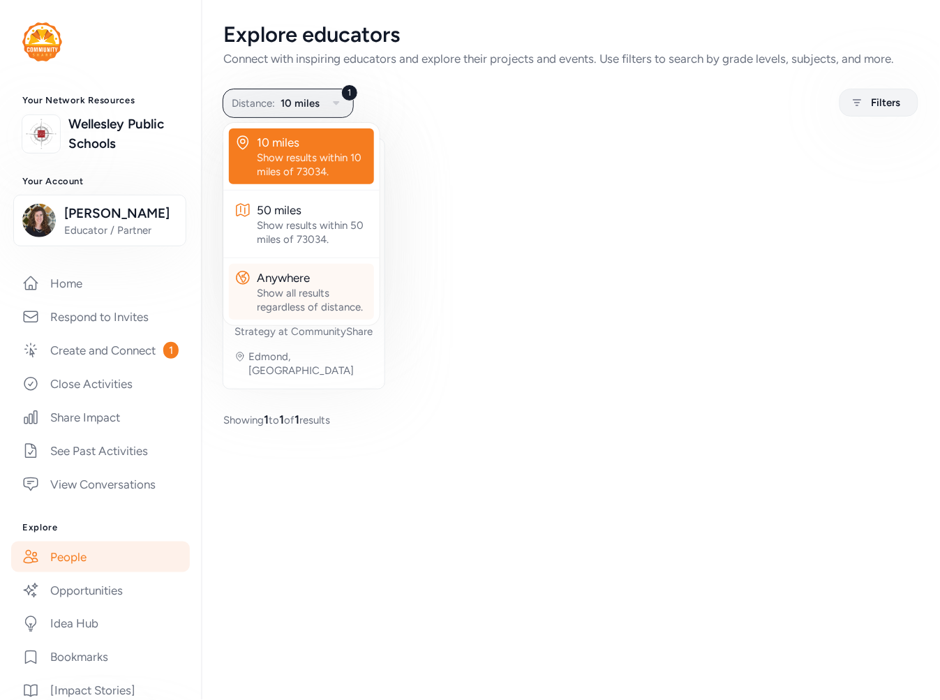
click at [280, 288] on div "Show all results regardless of distance." at bounding box center [313, 300] width 112 height 28
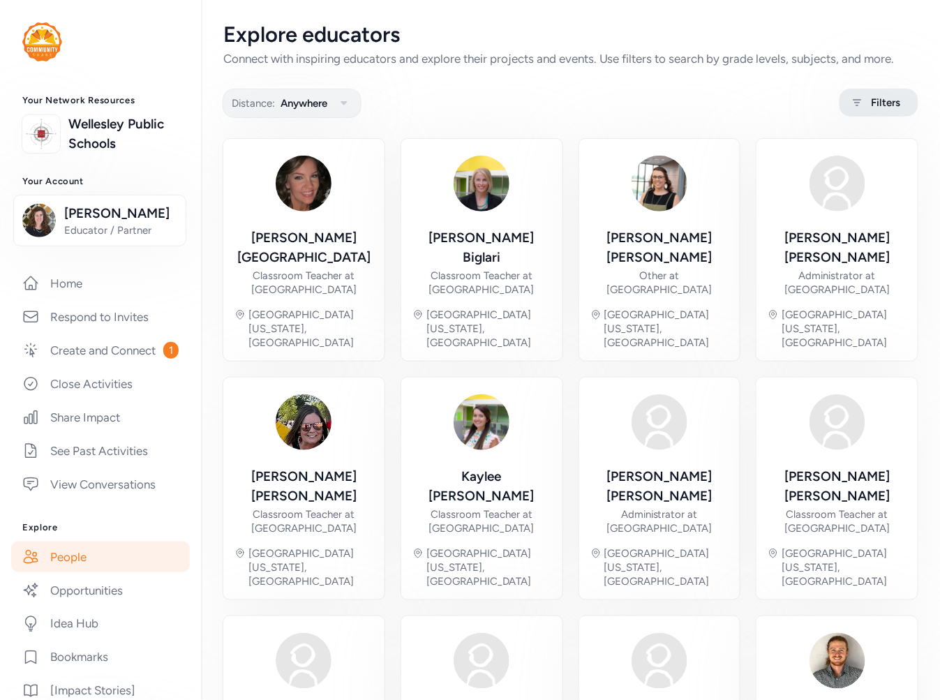
click at [878, 103] on span "Filters" at bounding box center [886, 102] width 29 height 17
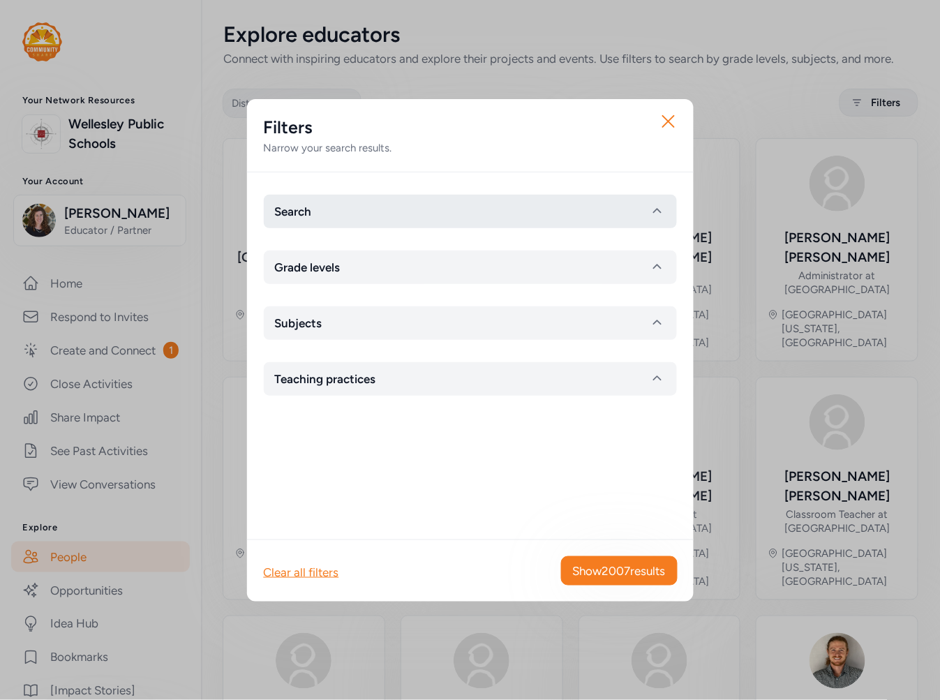
click at [443, 207] on button "Search" at bounding box center [470, 212] width 413 height 34
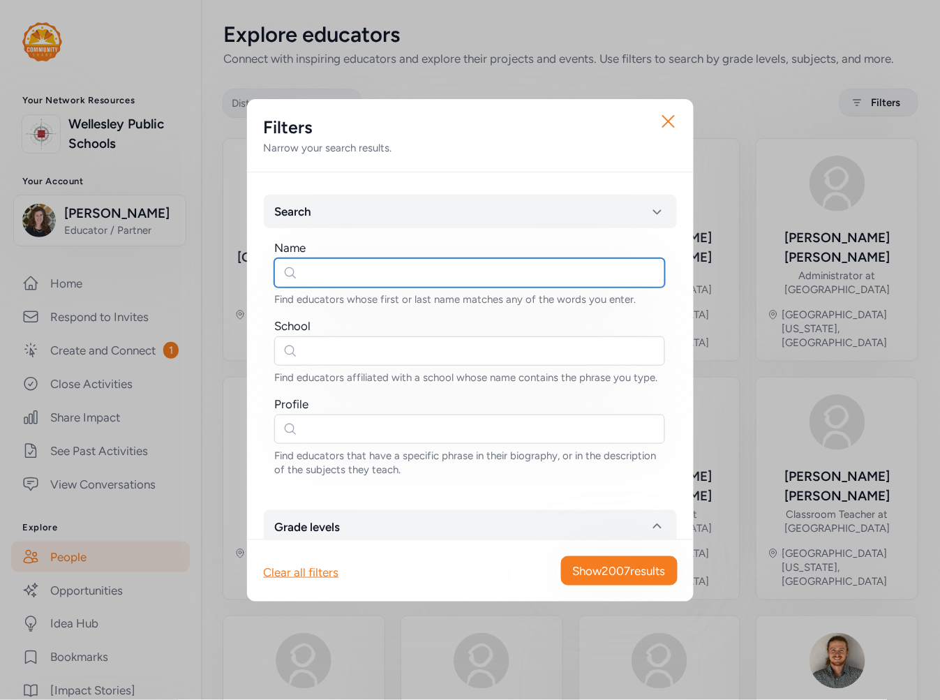
click at [337, 276] on input "text" at bounding box center [469, 272] width 391 height 29
type input "jocelyn"
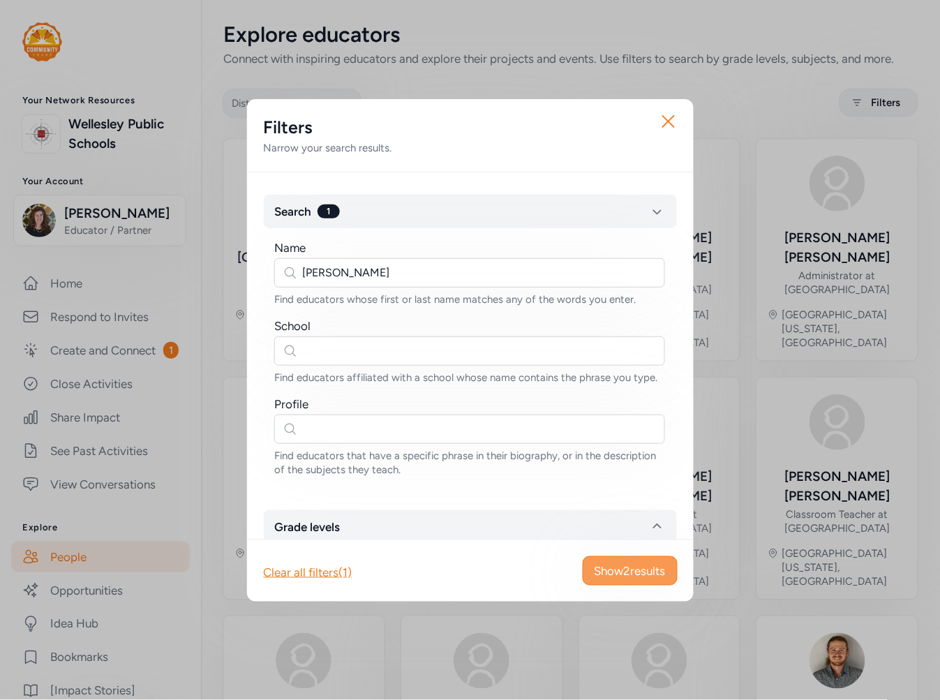
click at [634, 567] on span "Show 2 results" at bounding box center [630, 571] width 71 height 17
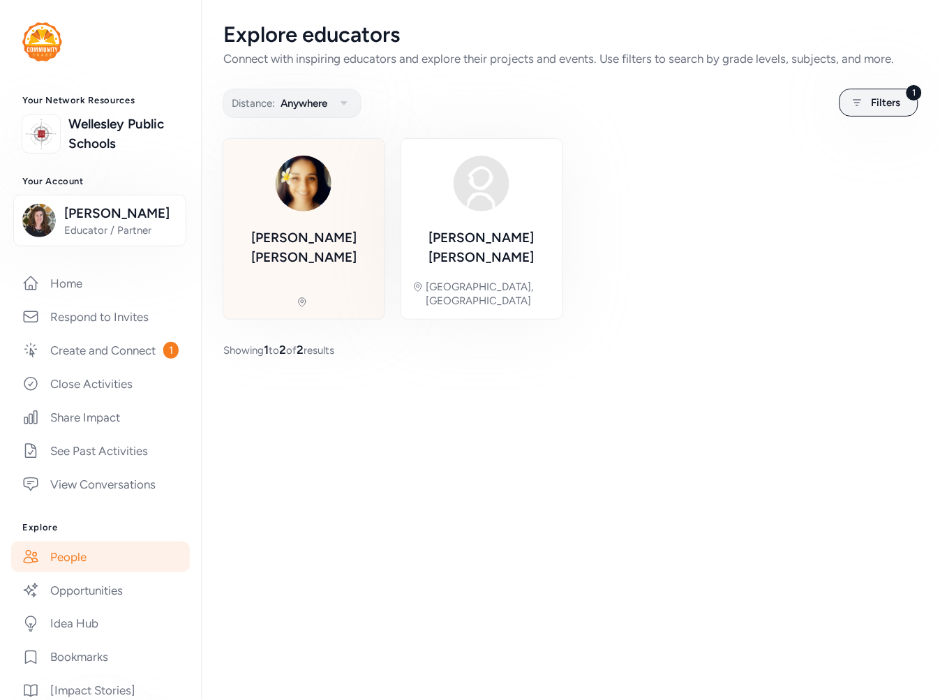
click at [295, 232] on div "Jocelyn Smerz" at bounding box center [304, 247] width 139 height 39
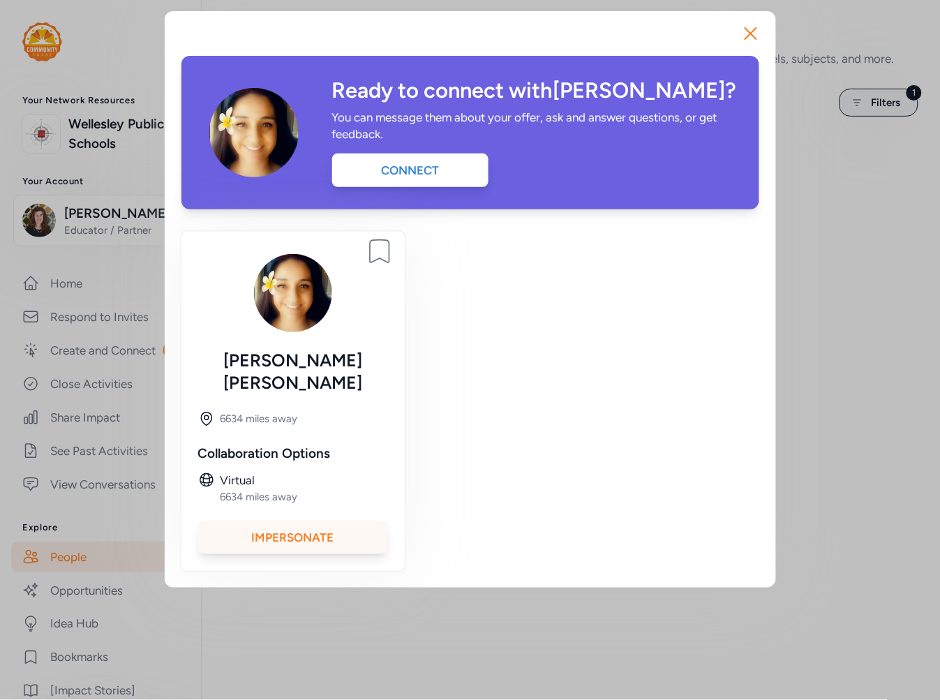
click at [342, 521] on div "Impersonate" at bounding box center [293, 538] width 190 height 34
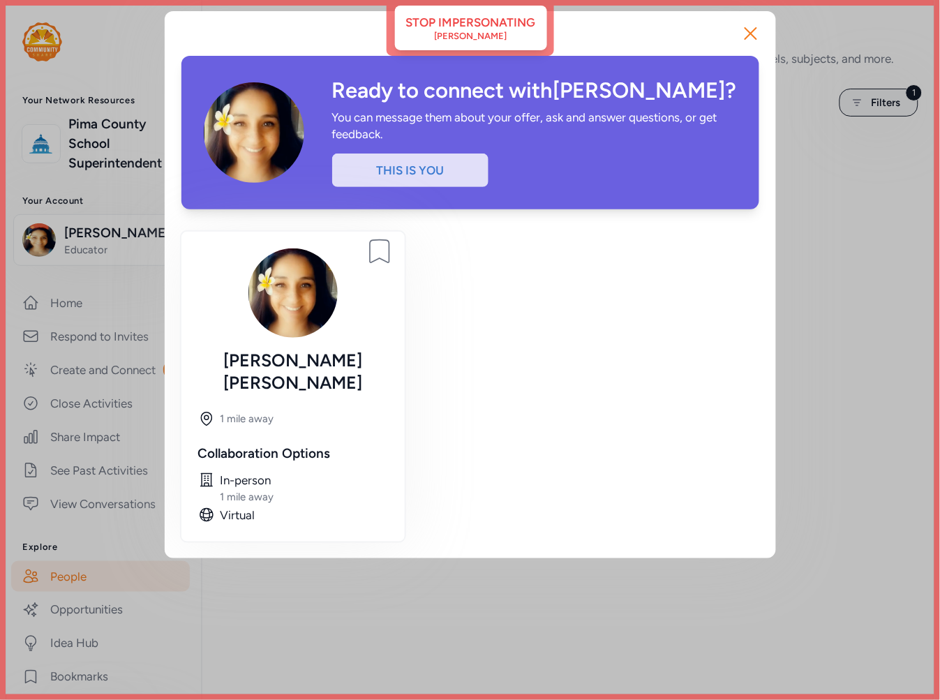
drag, startPoint x: 526, startPoint y: 27, endPoint x: 539, endPoint y: 31, distance: 13.2
click at [527, 28] on div "Ready to connect with Jocelyn ? You can message them about your offer, ask and …" at bounding box center [471, 284] width 612 height 547
click at [756, 36] on icon "button" at bounding box center [751, 33] width 22 height 22
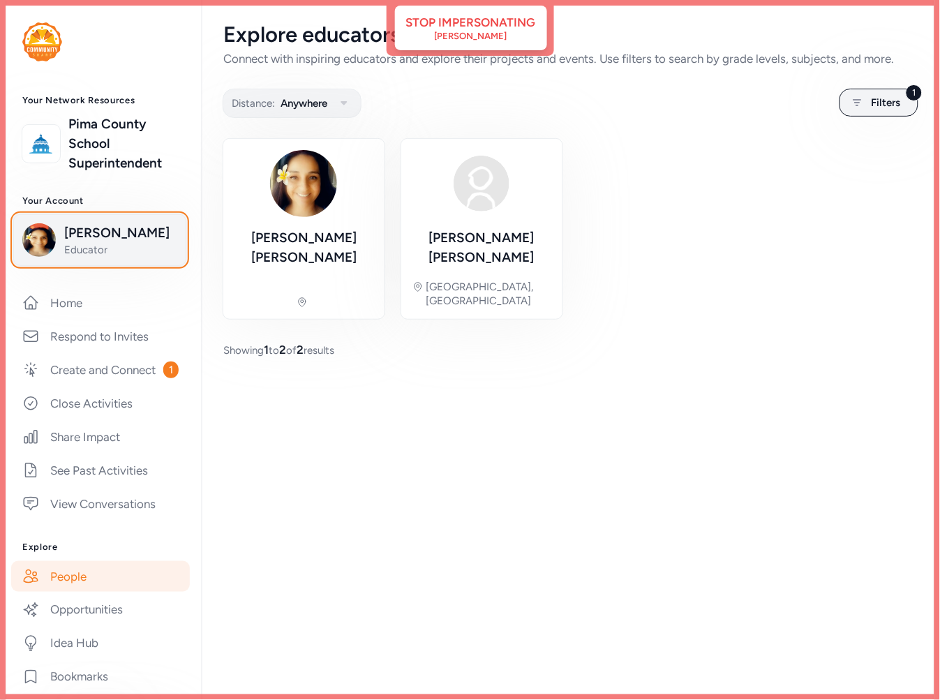
click at [117, 240] on span "Jocelyn Smerz" at bounding box center [120, 233] width 113 height 20
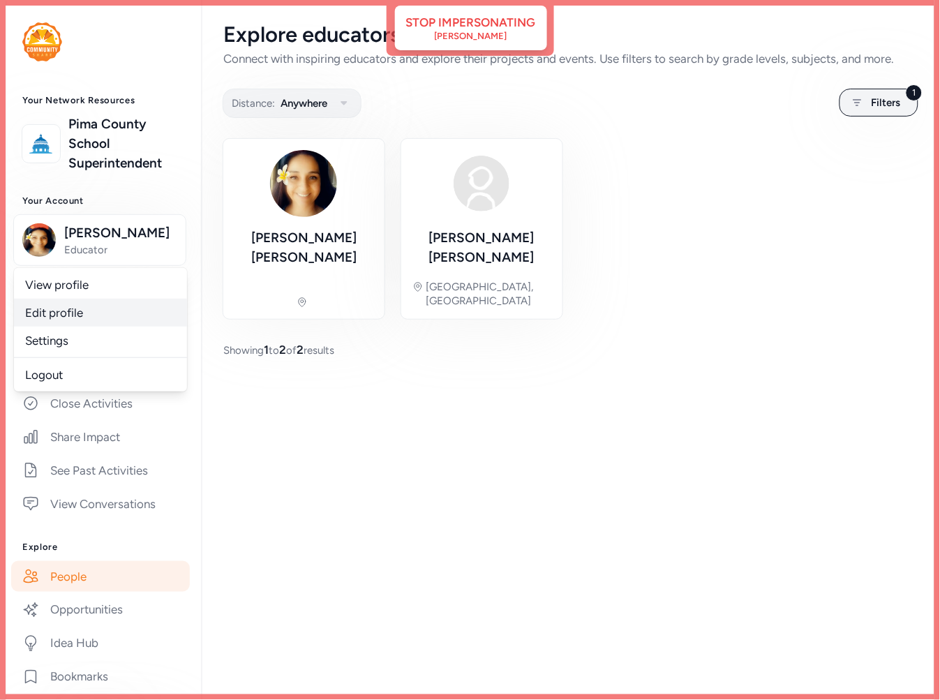
click at [73, 317] on link "Edit profile" at bounding box center [100, 313] width 173 height 28
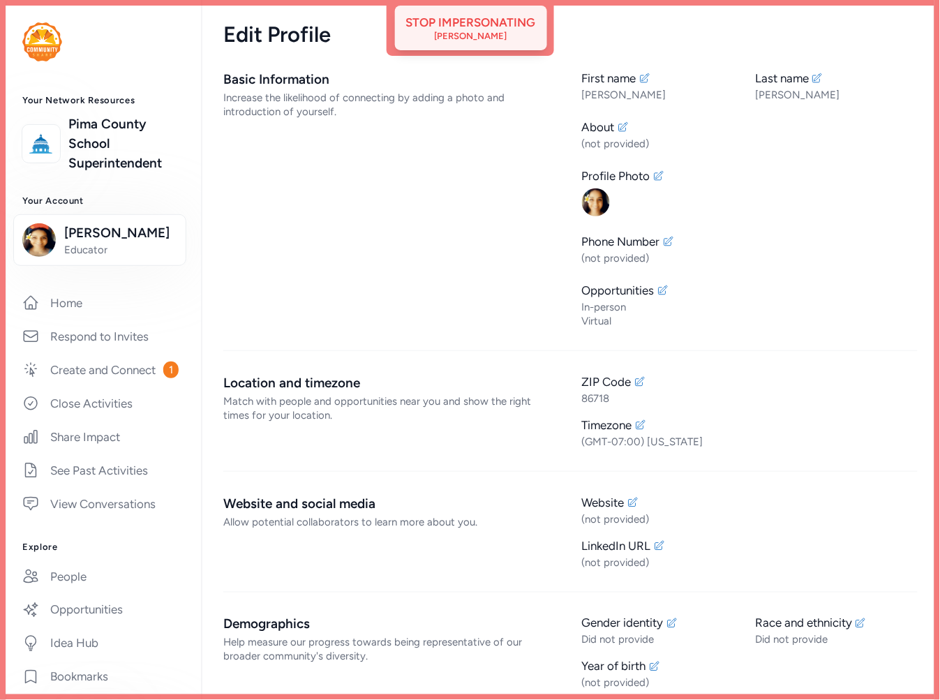
click at [465, 31] on div "Jocelyn Smerz" at bounding box center [471, 36] width 73 height 11
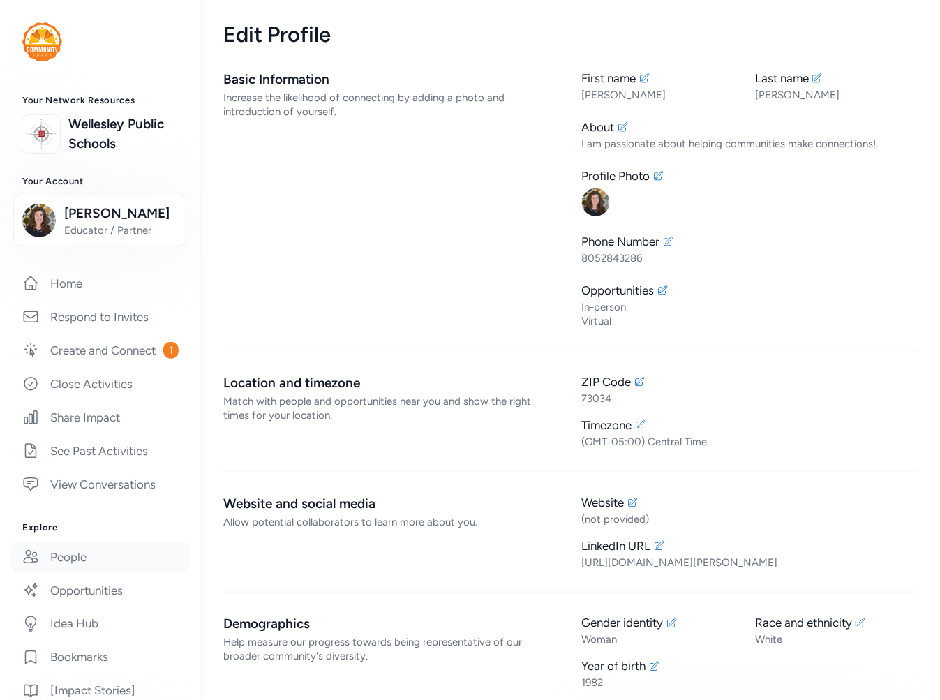
click at [66, 572] on link "People" at bounding box center [100, 557] width 179 height 31
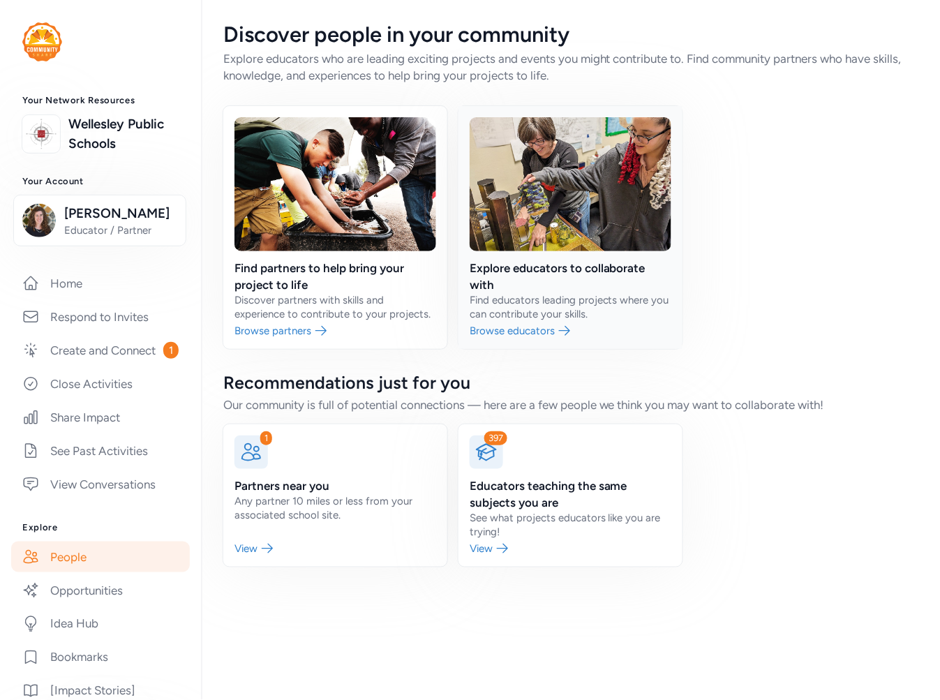
click at [571, 241] on link at bounding box center [571, 227] width 224 height 243
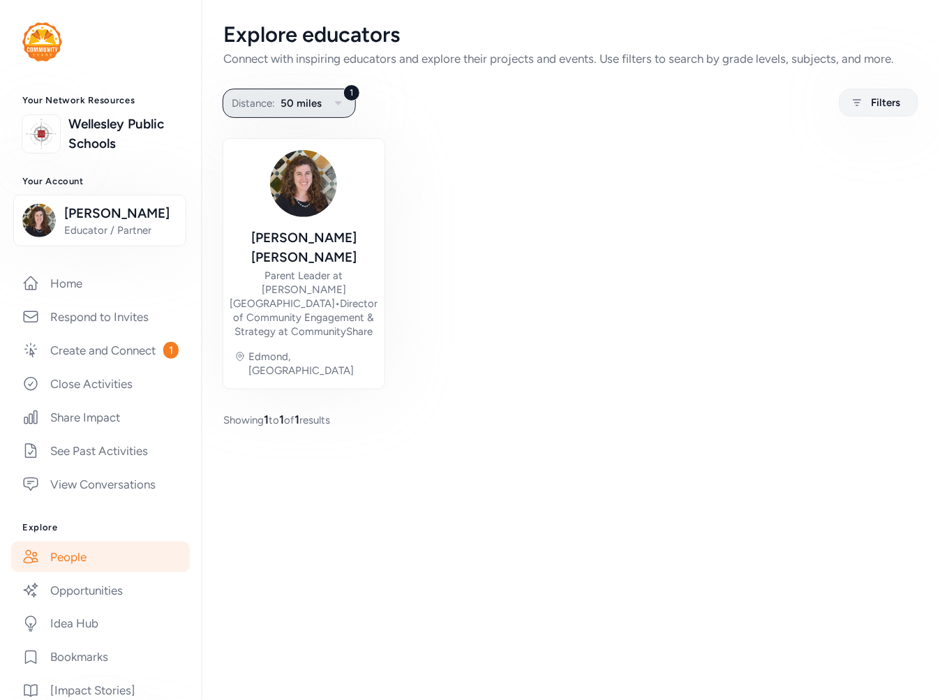
click at [299, 108] on span "50 miles" at bounding box center [301, 103] width 41 height 17
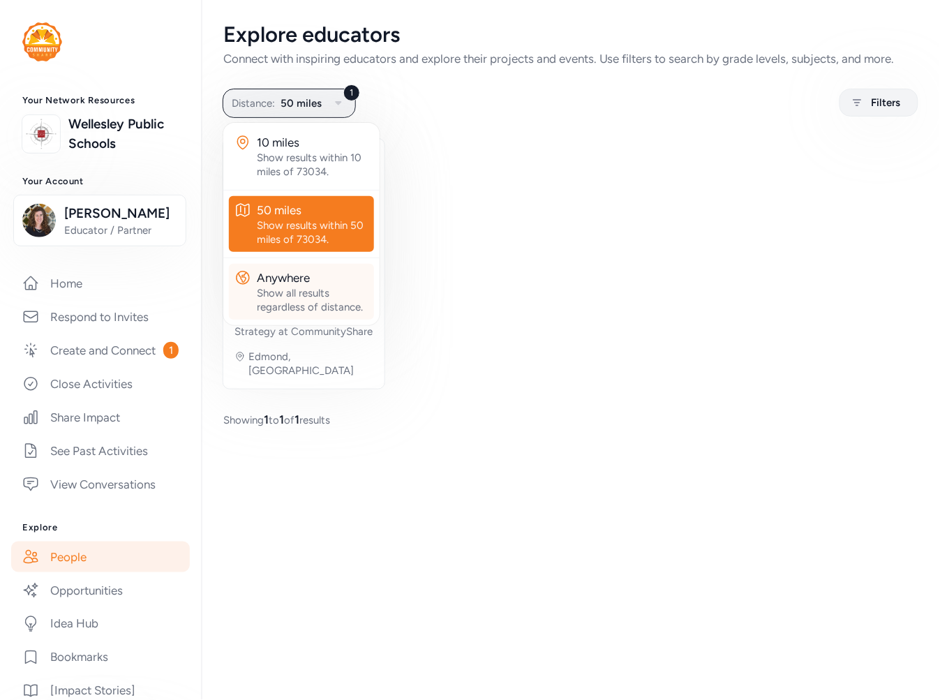
click at [293, 293] on div "Show all results regardless of distance." at bounding box center [313, 300] width 112 height 28
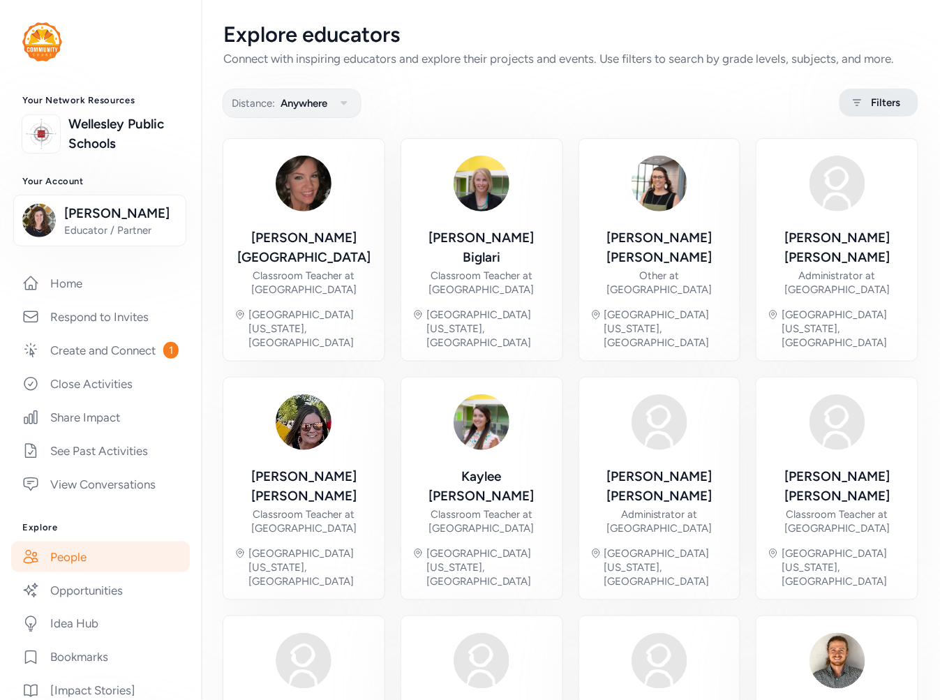
click at [882, 100] on span "Filters" at bounding box center [886, 102] width 29 height 17
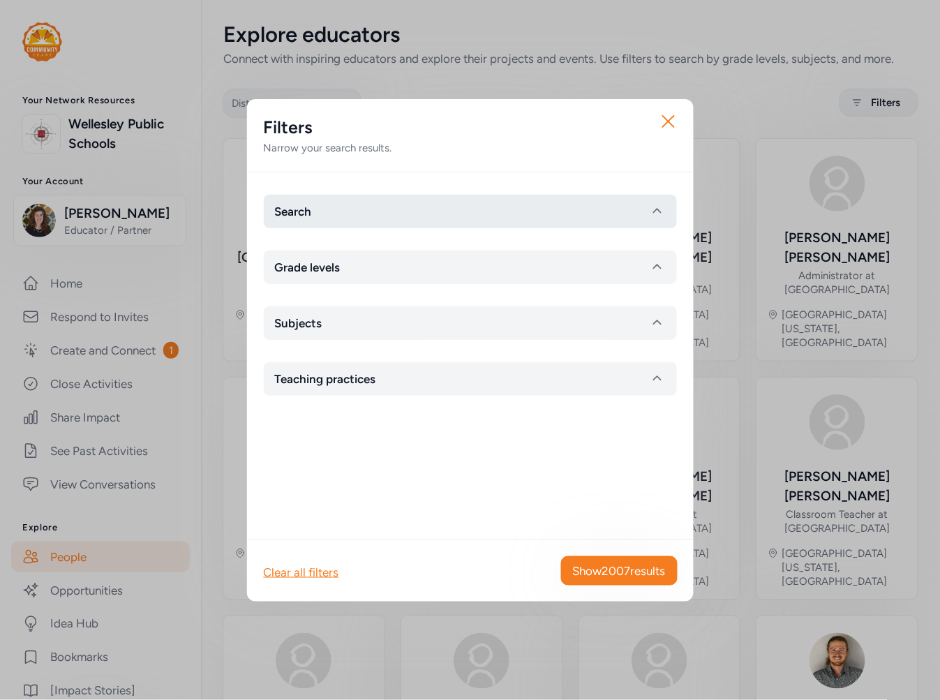
click at [463, 204] on button "Search" at bounding box center [470, 212] width 413 height 34
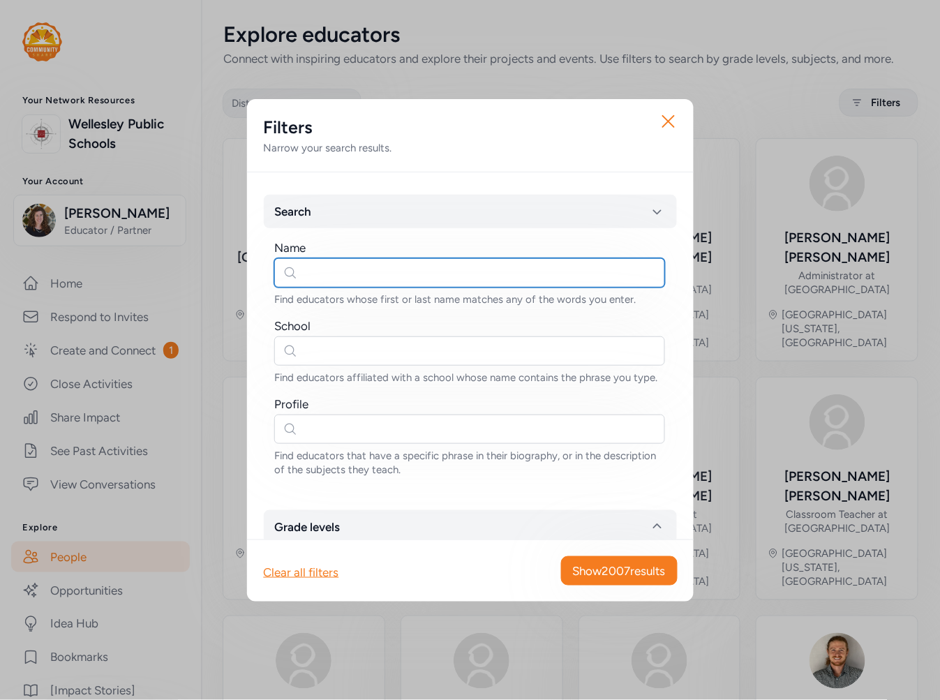
click at [387, 278] on input "text" at bounding box center [469, 272] width 391 height 29
type input "jocelyn"
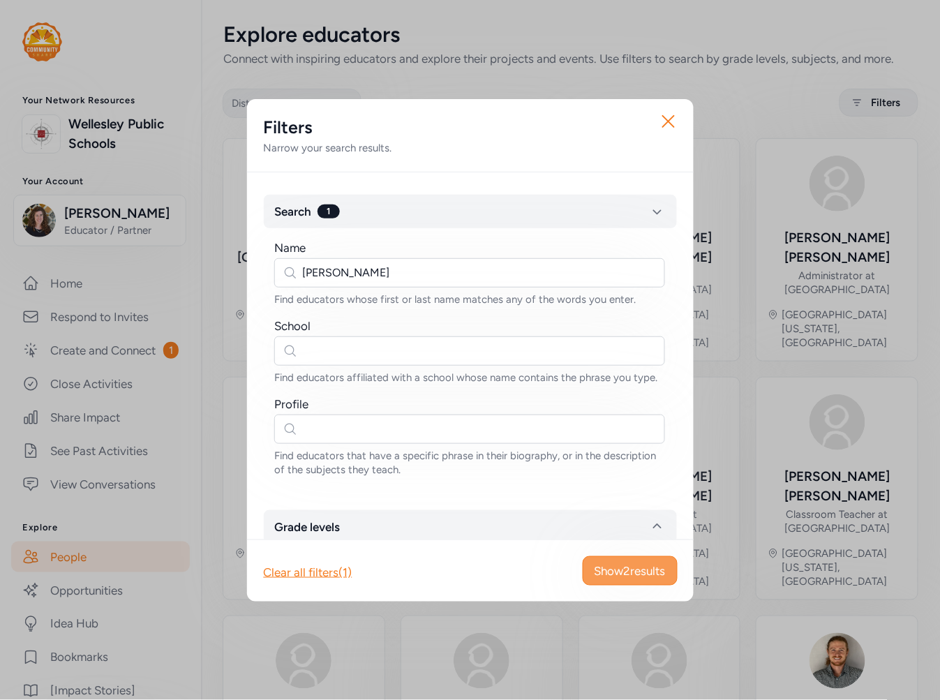
click at [626, 572] on span "Show 2 results" at bounding box center [630, 571] width 71 height 17
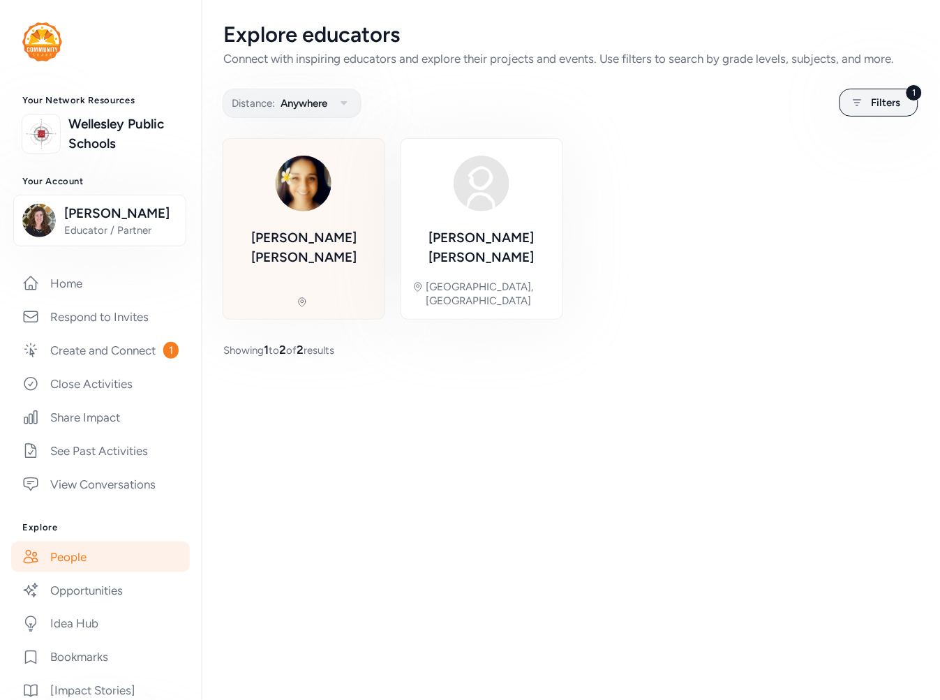
click at [326, 256] on div "Jocelyn Smerz" at bounding box center [304, 229] width 139 height 158
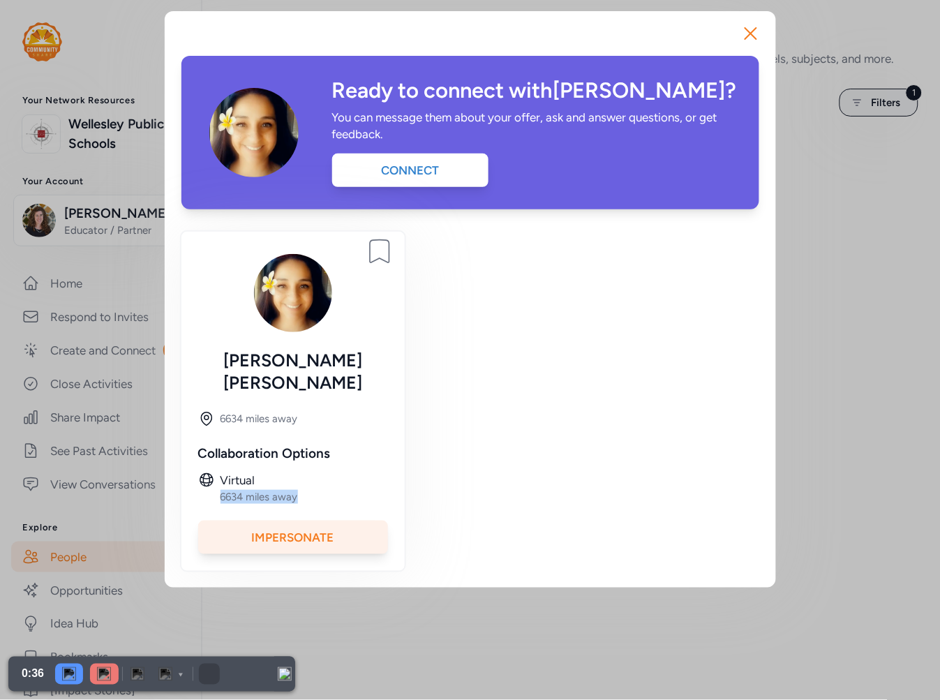
drag, startPoint x: 220, startPoint y: 473, endPoint x: 304, endPoint y: 471, distance: 84.5
click at [304, 472] on div "Virtual 6634 miles away" at bounding box center [293, 488] width 190 height 32
click at [329, 521] on div "Impersonate" at bounding box center [293, 538] width 190 height 34
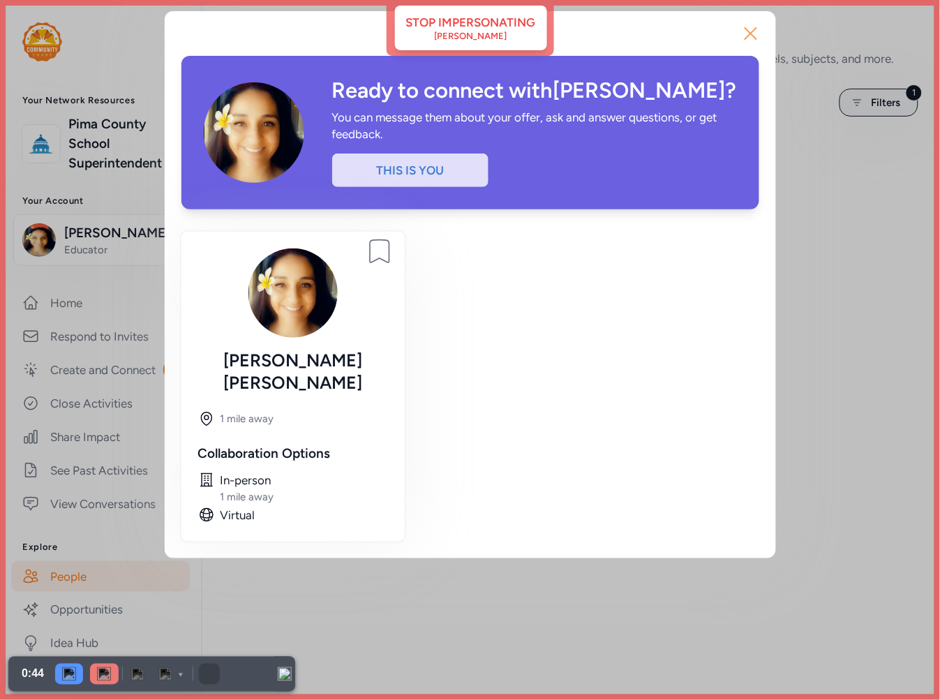
click at [751, 28] on icon "button" at bounding box center [751, 33] width 22 height 22
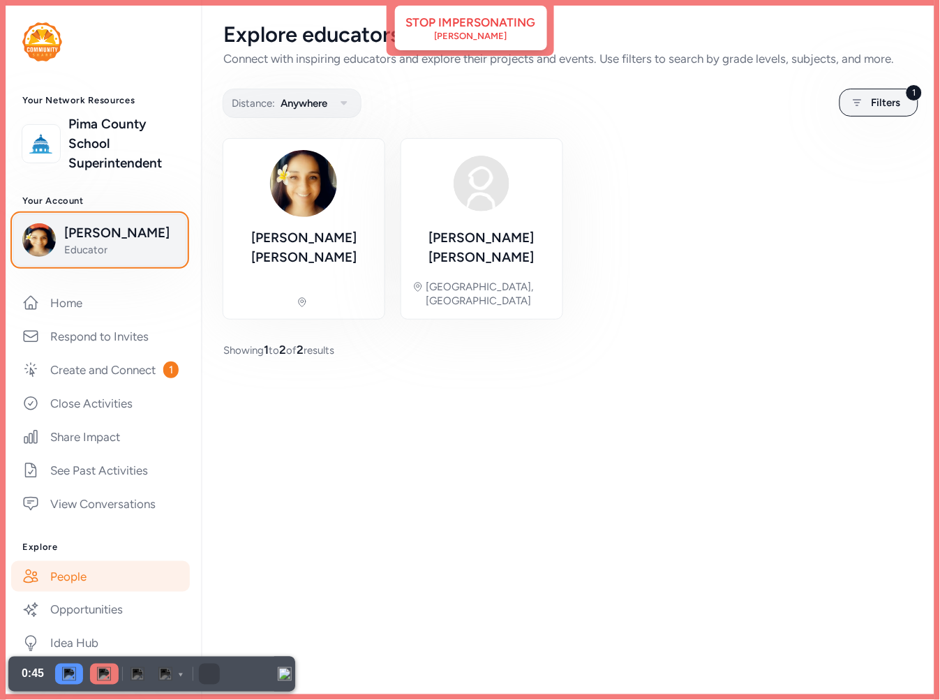
click at [110, 230] on span "Jocelyn Smerz" at bounding box center [120, 233] width 113 height 20
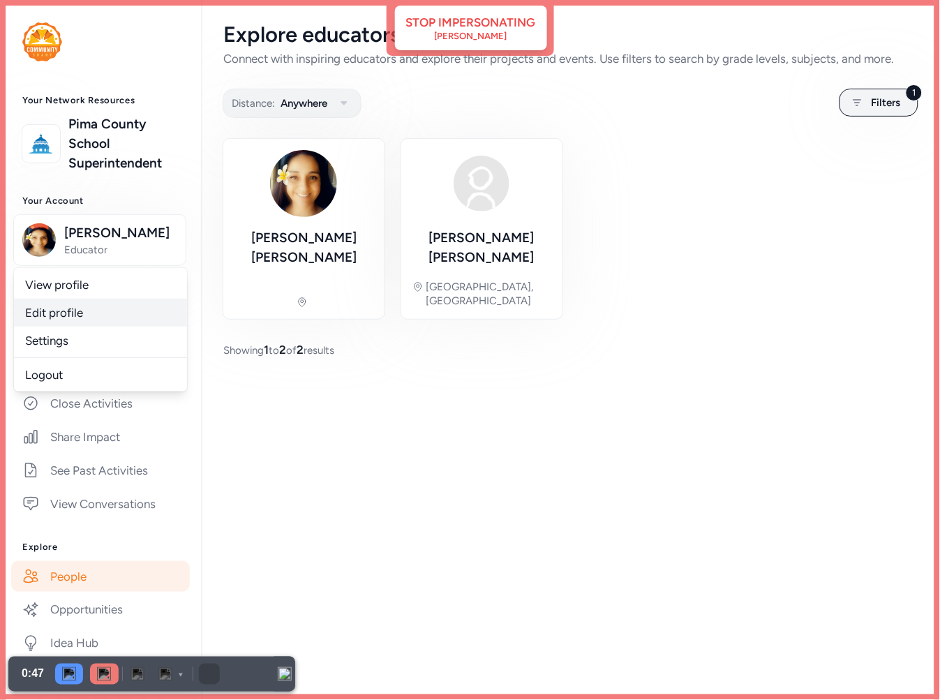
click at [109, 316] on link "Edit profile" at bounding box center [100, 313] width 173 height 28
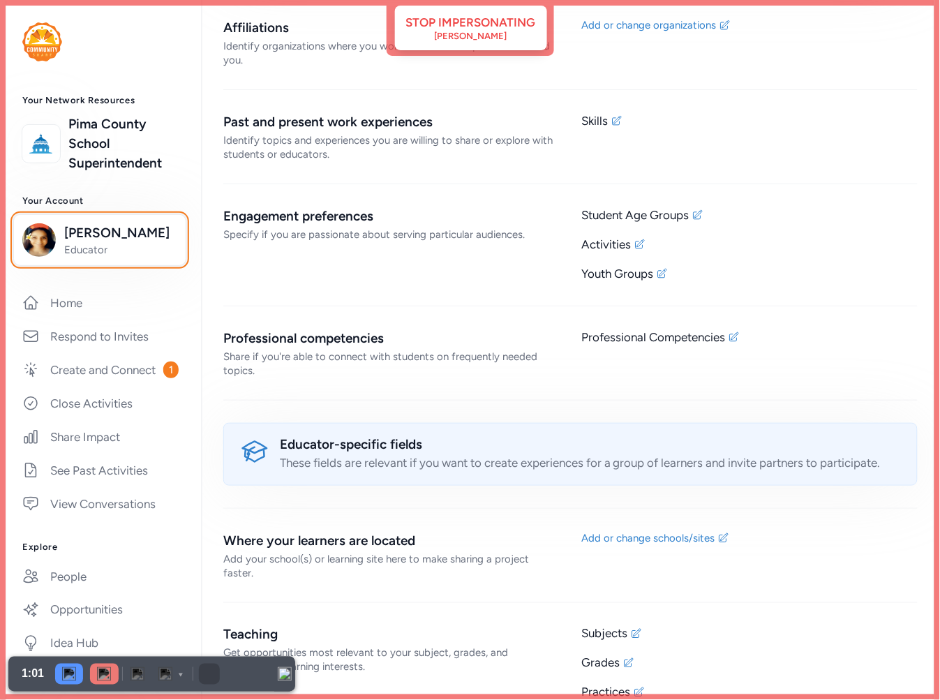
scroll to position [945, 0]
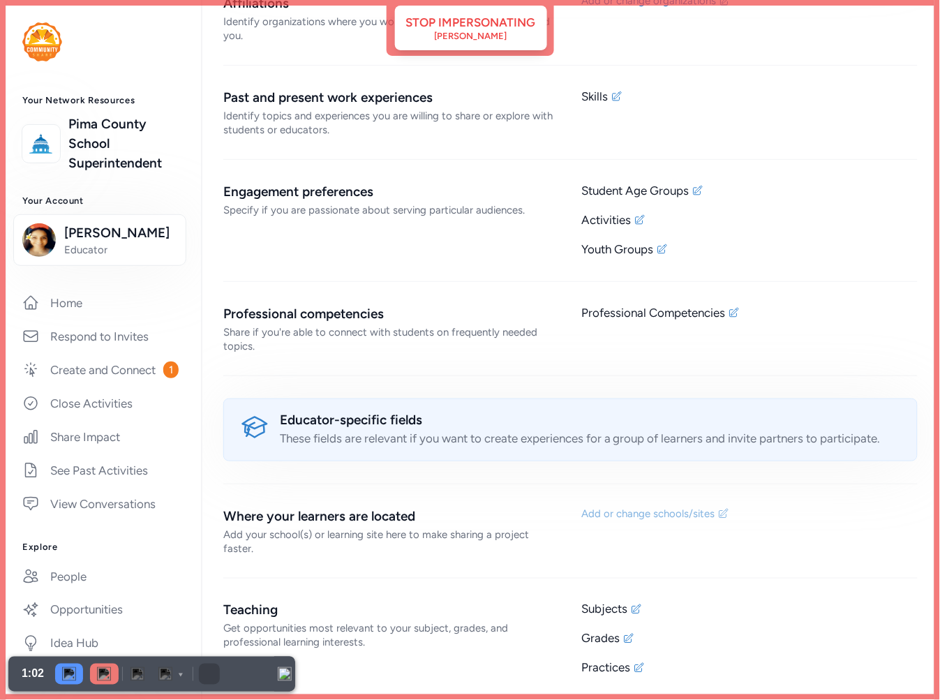
click at [658, 511] on div "Add or change schools/sites" at bounding box center [648, 514] width 133 height 14
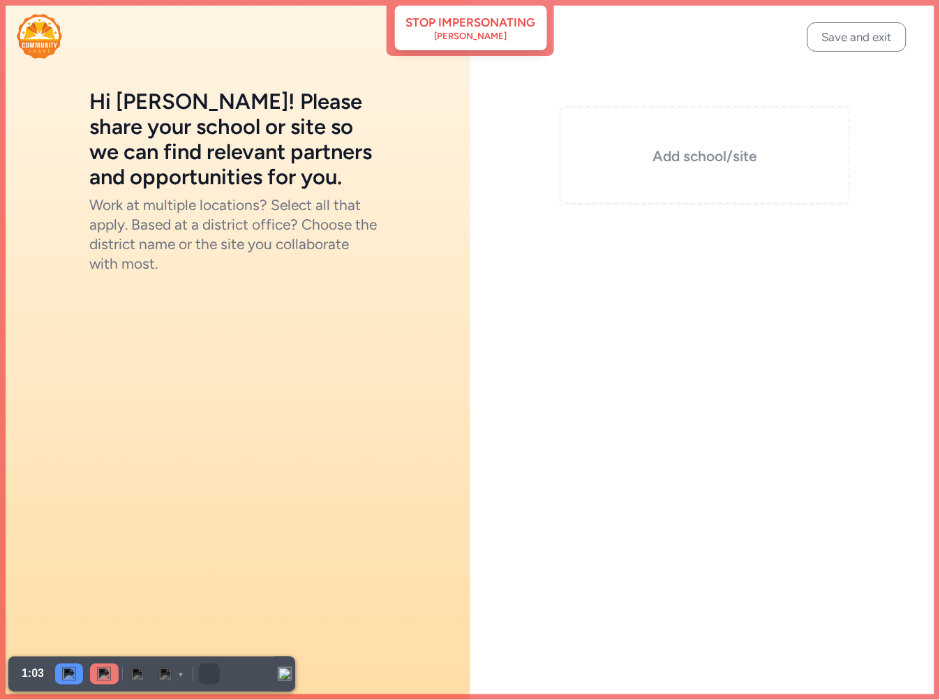
click at [734, 150] on h3 "Add school/site" at bounding box center [706, 157] width 222 height 20
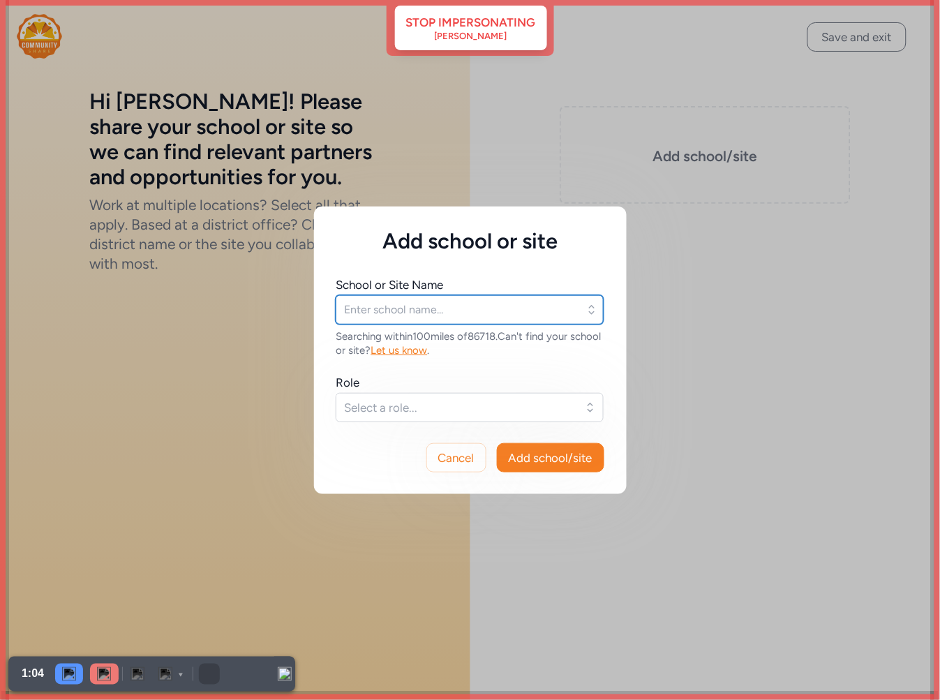
click at [419, 311] on input "text" at bounding box center [470, 309] width 268 height 29
click at [406, 306] on input "manzanita" at bounding box center [470, 309] width 268 height 29
drag, startPoint x: 406, startPoint y: 306, endPoint x: 325, endPoint y: 308, distance: 81.7
click at [325, 308] on div "School or Site Name manzanita Nothing found. Searching within 100 miles of 8671…" at bounding box center [470, 338] width 313 height 168
click at [344, 304] on input "elementary" at bounding box center [470, 309] width 268 height 29
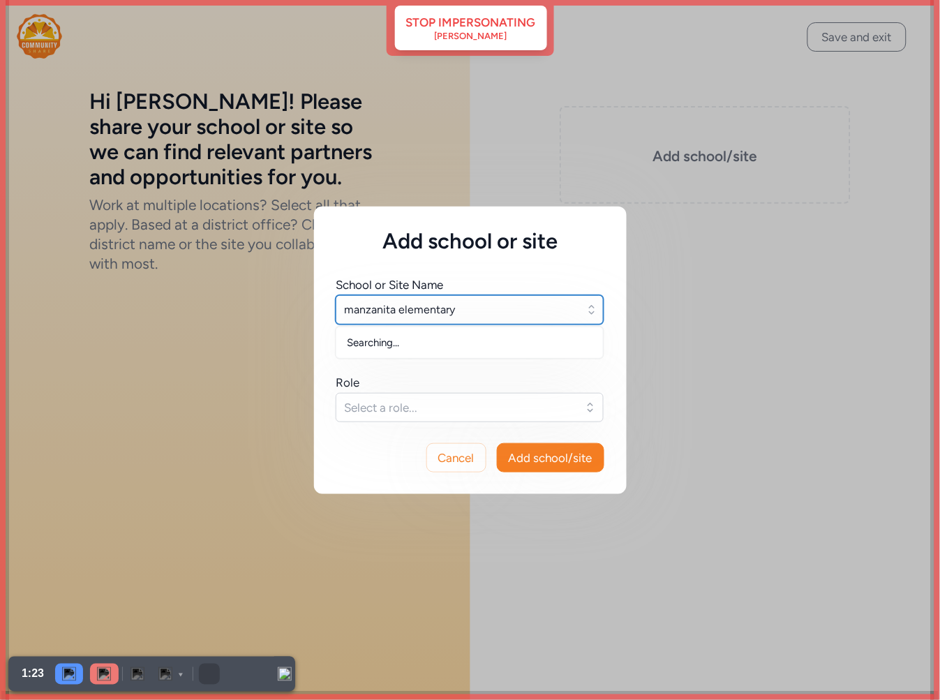
type input "manzanita elementary"
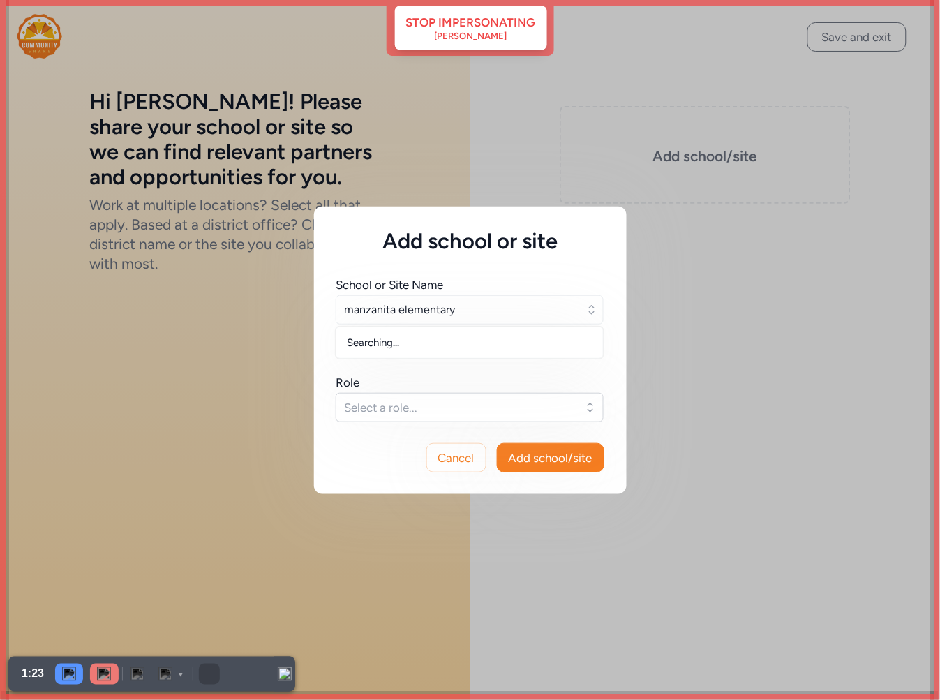
click at [408, 349] on div "Searching..." at bounding box center [470, 342] width 267 height 25
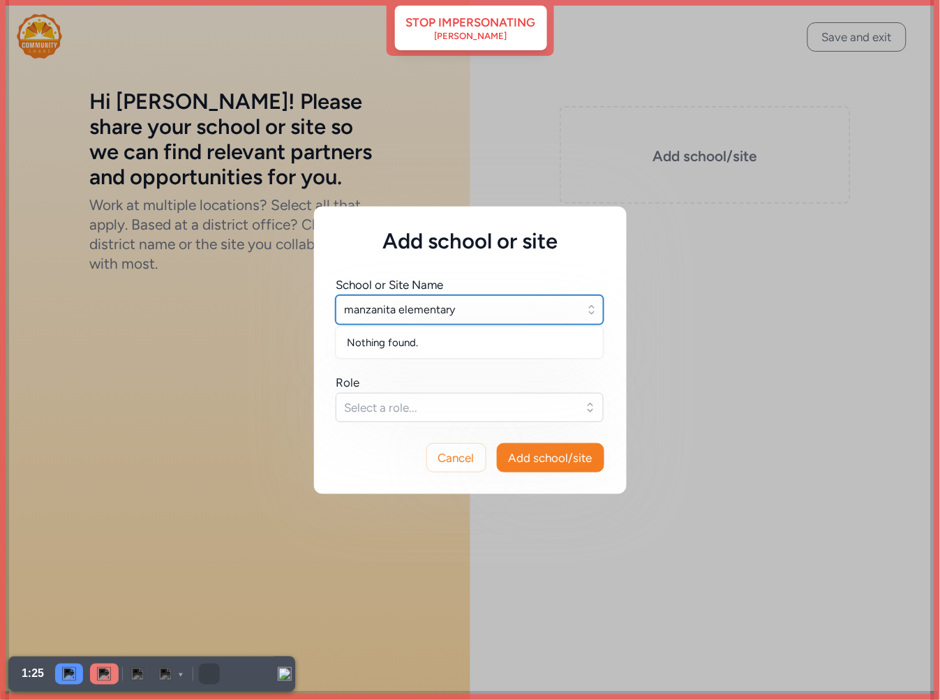
click at [451, 316] on input "manzanita elementary" at bounding box center [470, 309] width 268 height 29
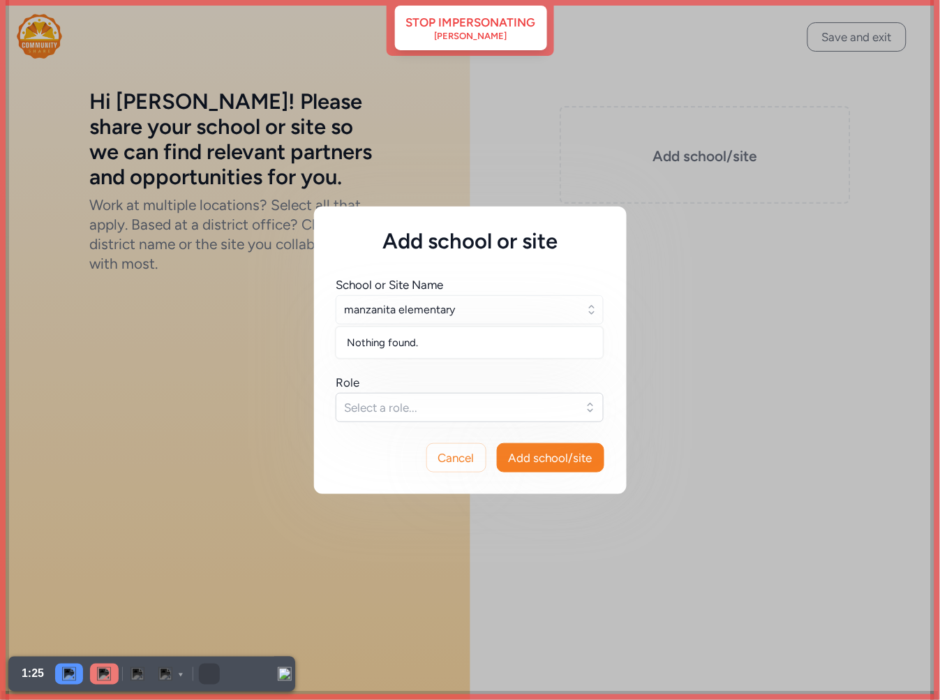
click at [596, 313] on icon "button" at bounding box center [592, 310] width 14 height 14
click at [105, 679] on img at bounding box center [104, 674] width 14 height 14
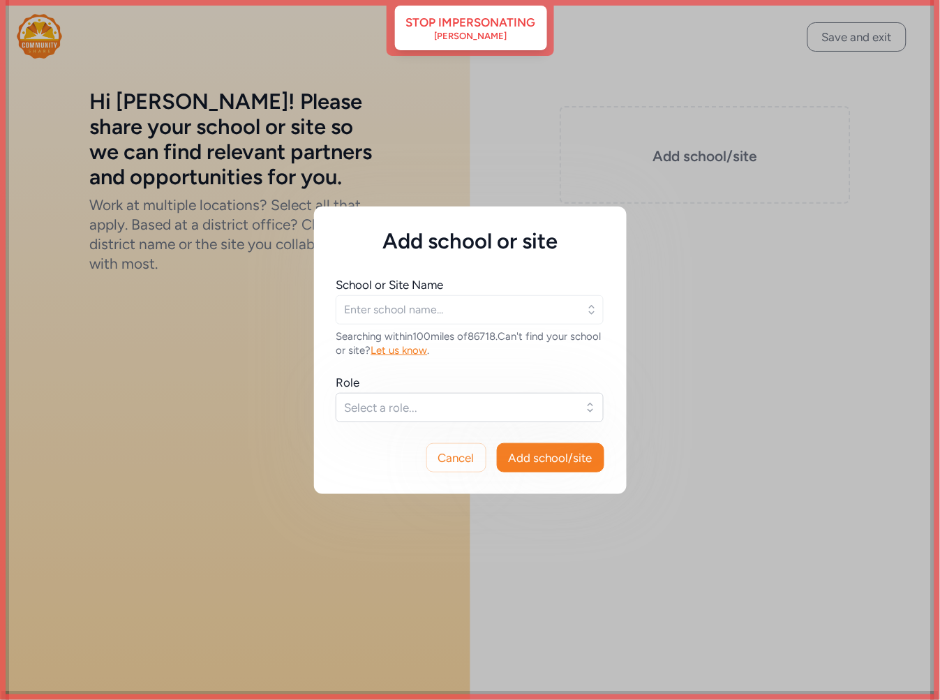
click at [492, 31] on div "Add school or site School or Site Name Searching within 100 miles of 86718 . Ca…" at bounding box center [470, 350] width 940 height 700
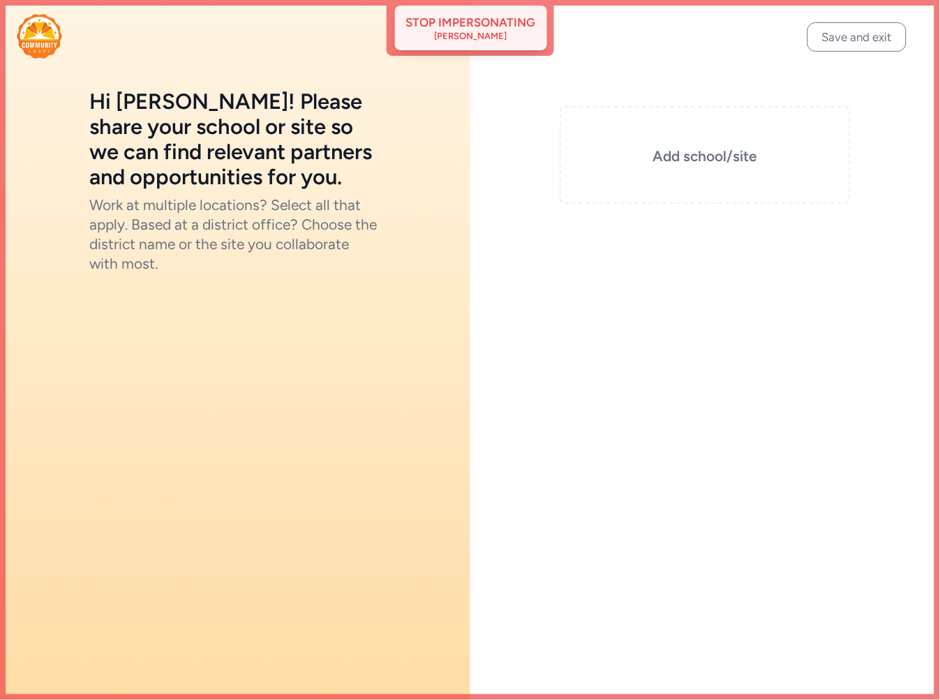
click at [471, 32] on div "Jocelyn Smerz" at bounding box center [471, 36] width 73 height 11
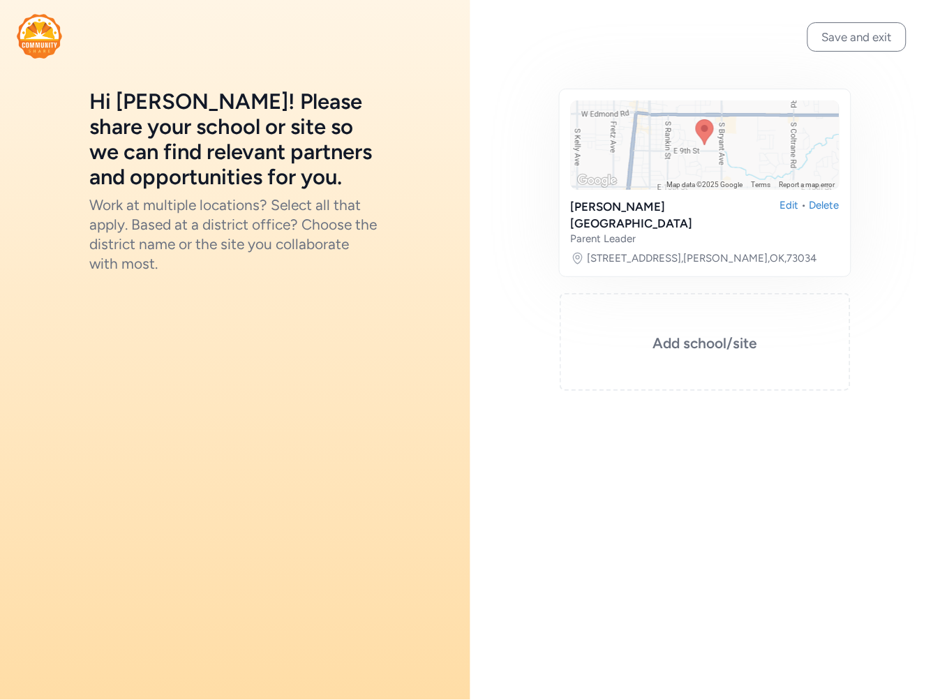
click at [36, 46] on img at bounding box center [39, 36] width 45 height 45
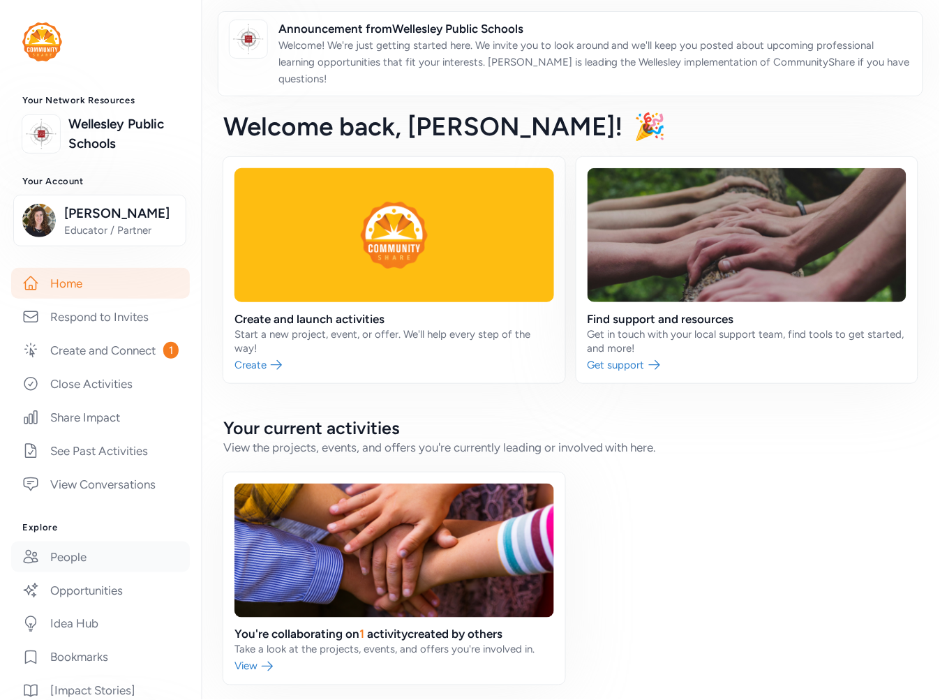
click at [59, 572] on link "People" at bounding box center [100, 557] width 179 height 31
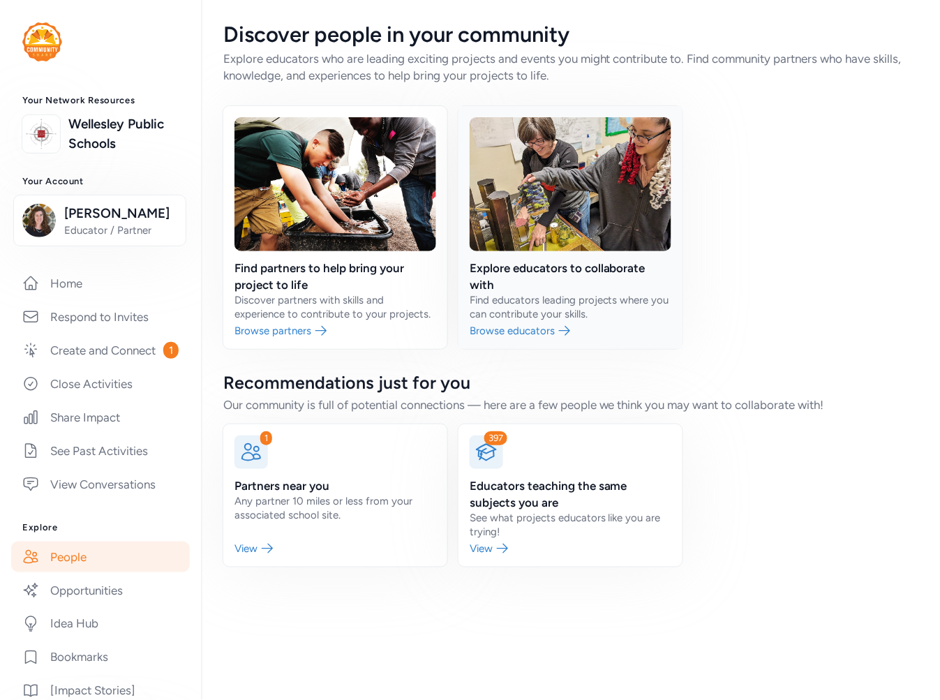
click at [609, 264] on link at bounding box center [571, 227] width 224 height 243
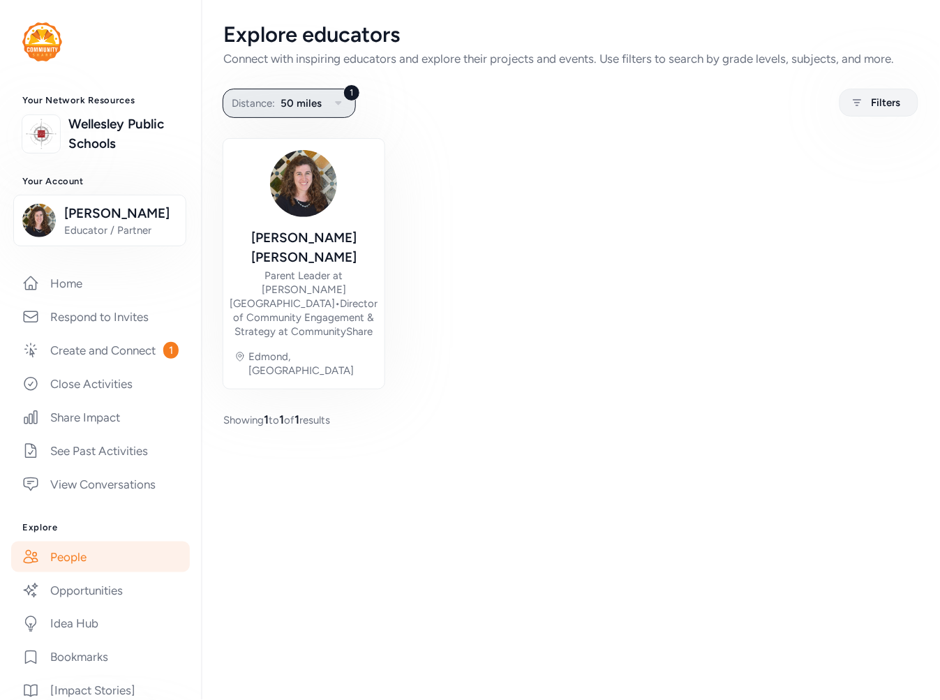
click at [279, 114] on button "1 Distance: 50 miles" at bounding box center [289, 103] width 133 height 29
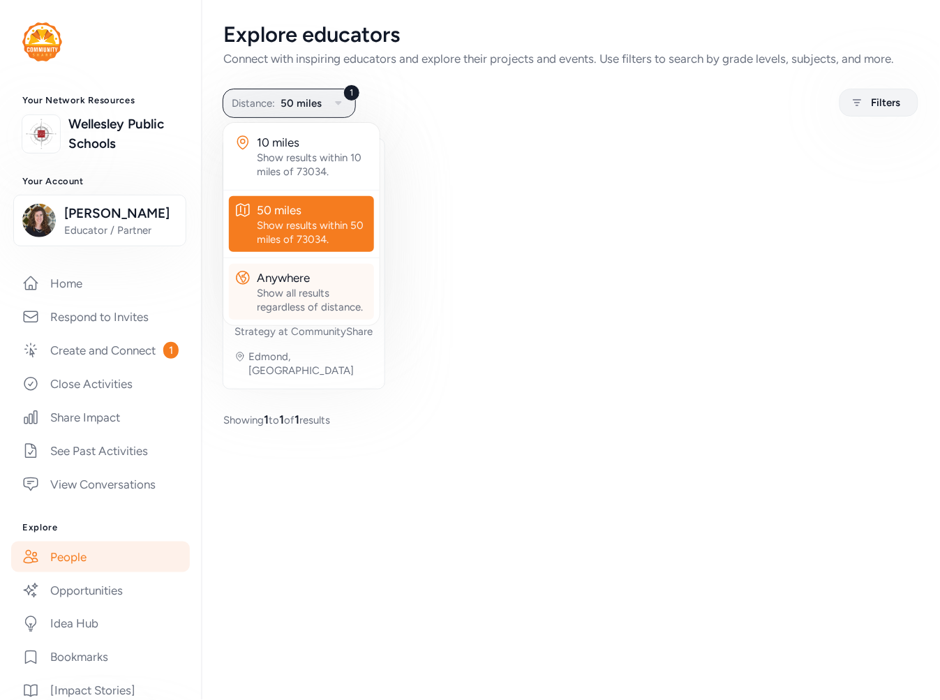
click at [316, 287] on div "Show all results regardless of distance." at bounding box center [313, 300] width 112 height 28
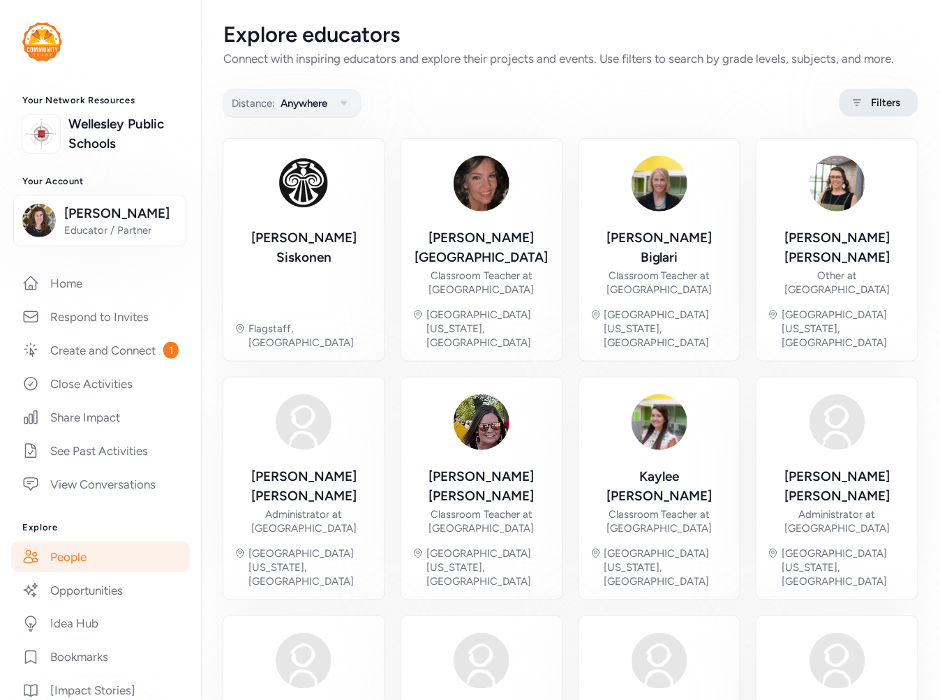
click at [878, 107] on span "Filters" at bounding box center [886, 102] width 29 height 17
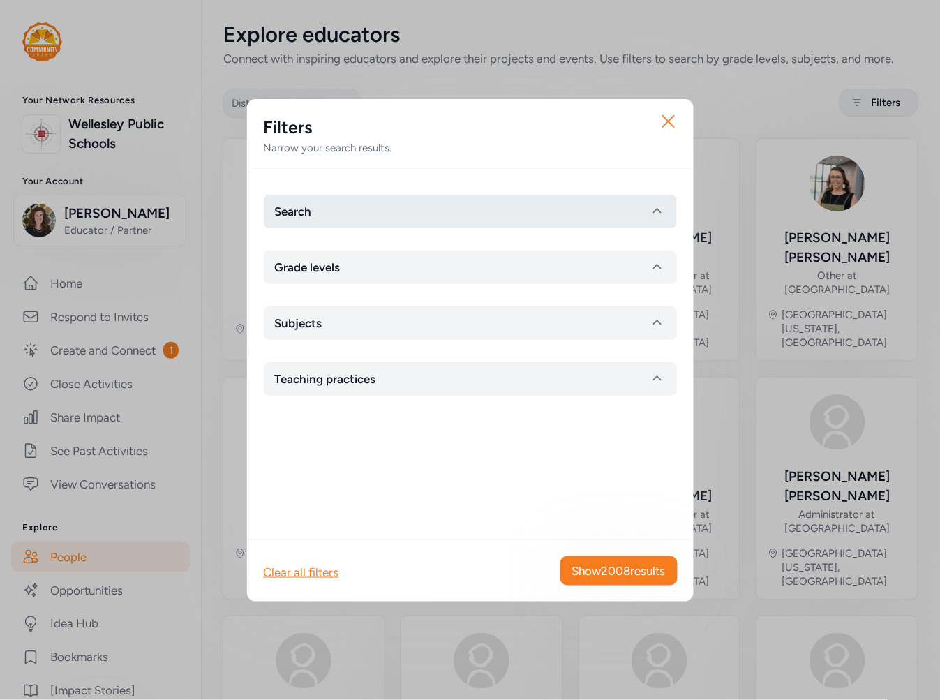
click at [369, 207] on button "Search" at bounding box center [470, 212] width 413 height 34
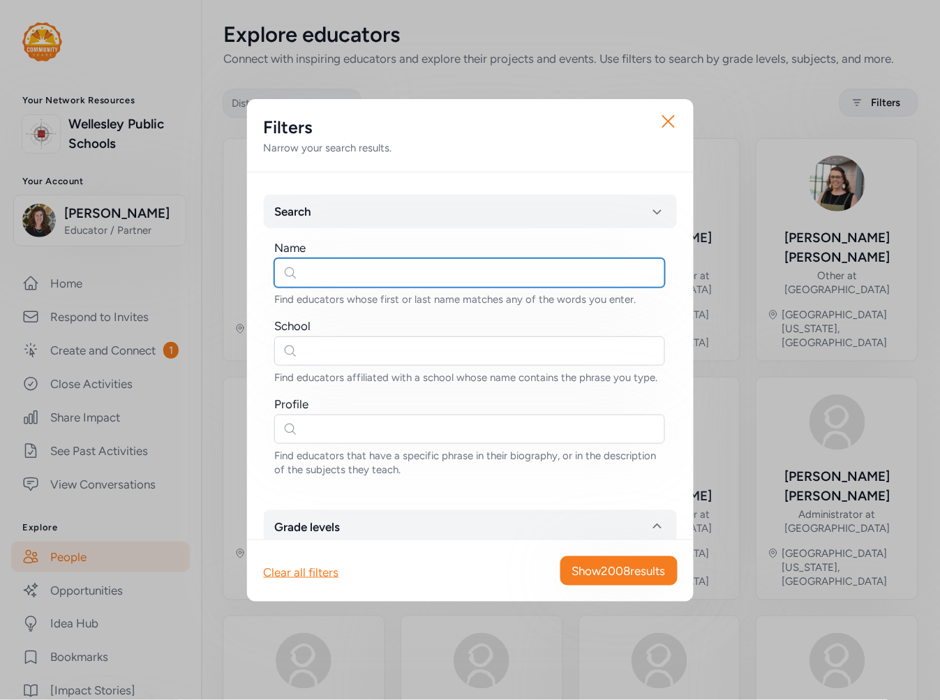
click at [339, 265] on input "text" at bounding box center [469, 272] width 391 height 29
type input "jocelyn"
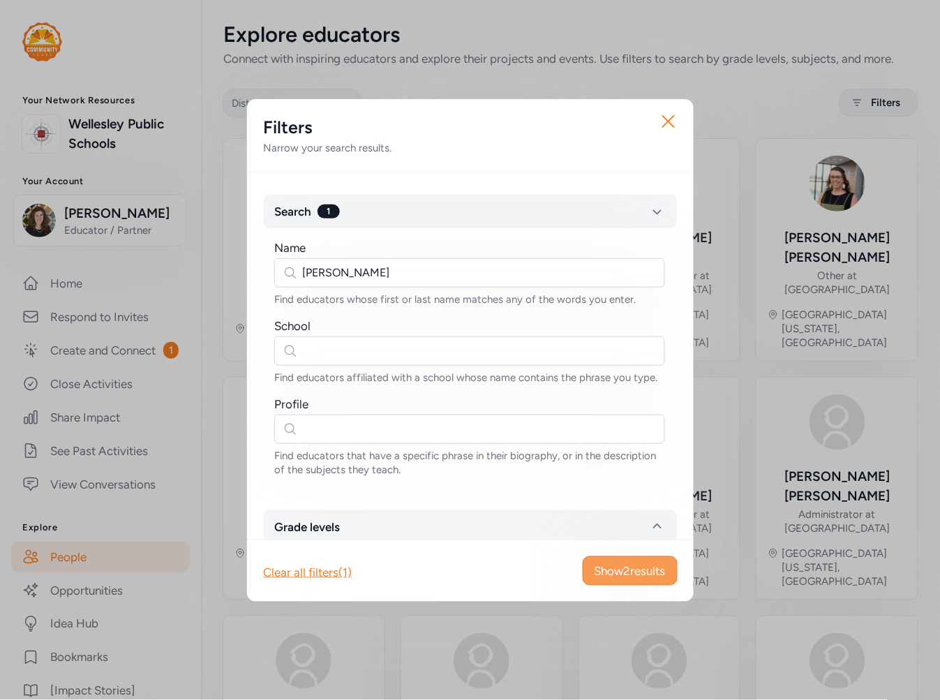
click at [663, 573] on span "Show 2 results" at bounding box center [630, 571] width 71 height 17
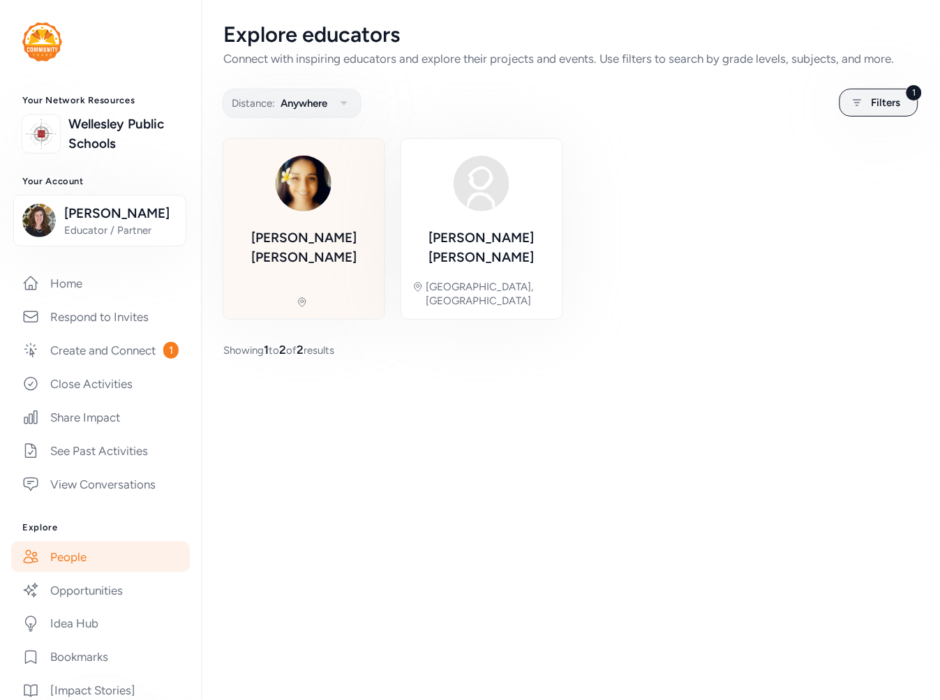
click at [364, 239] on div "Jocelyn Smerz" at bounding box center [304, 229] width 139 height 158
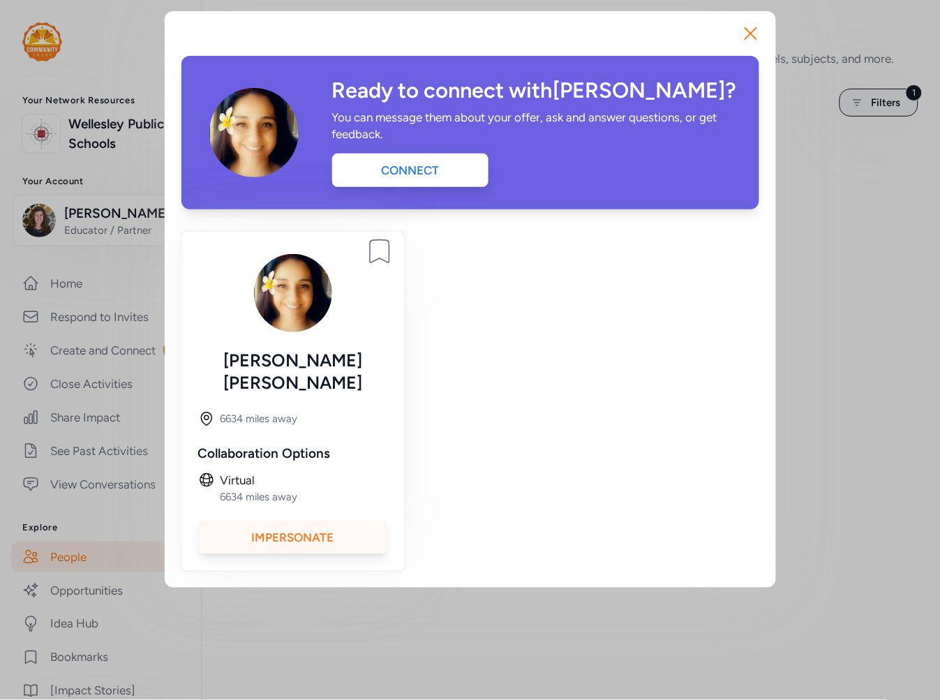
click at [308, 524] on div "Impersonate" at bounding box center [293, 538] width 190 height 34
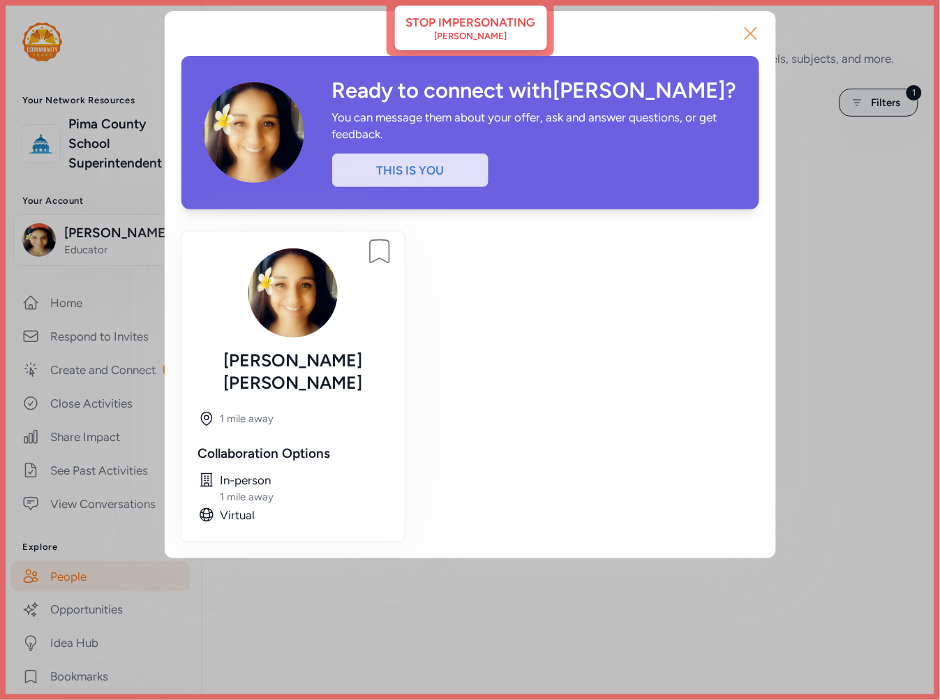
click at [750, 34] on icon "button" at bounding box center [751, 33] width 11 height 11
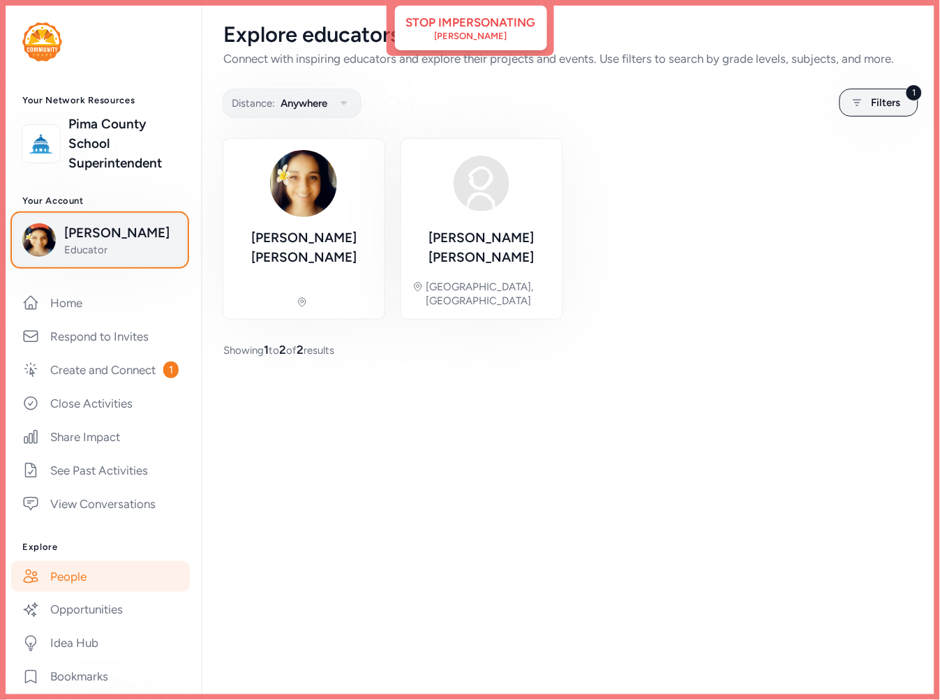
click at [92, 236] on span "Jocelyn Smerz" at bounding box center [120, 233] width 113 height 20
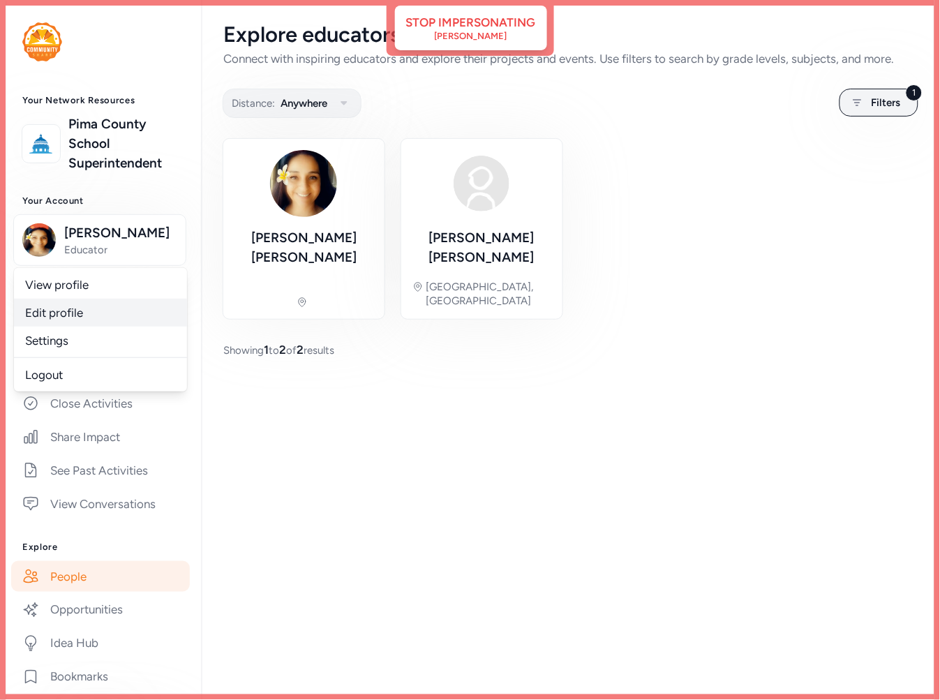
click at [84, 316] on link "Edit profile" at bounding box center [100, 313] width 173 height 28
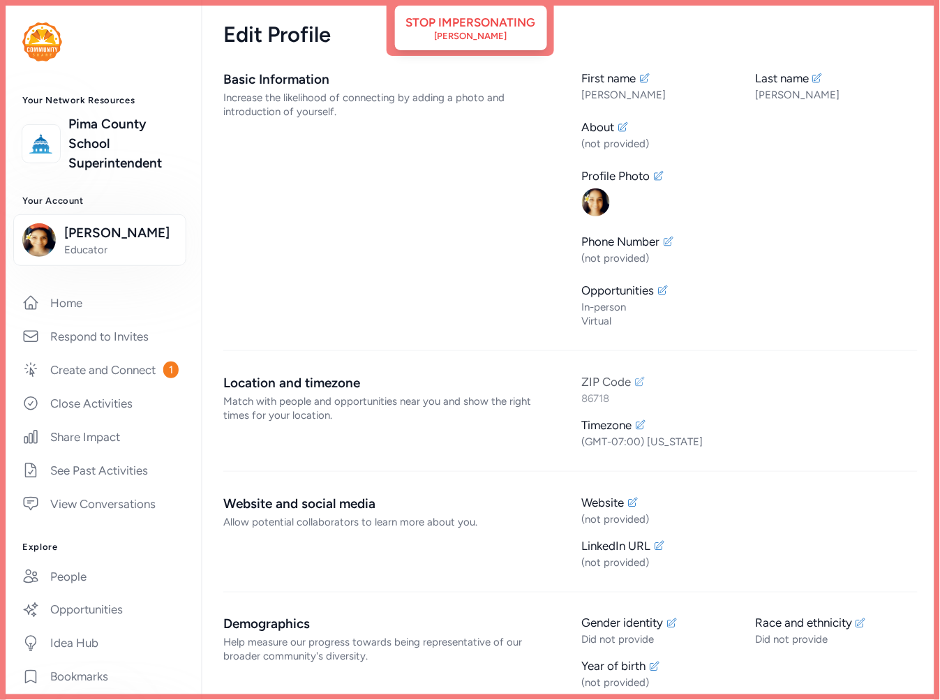
click at [603, 395] on div "86718" at bounding box center [750, 399] width 337 height 14
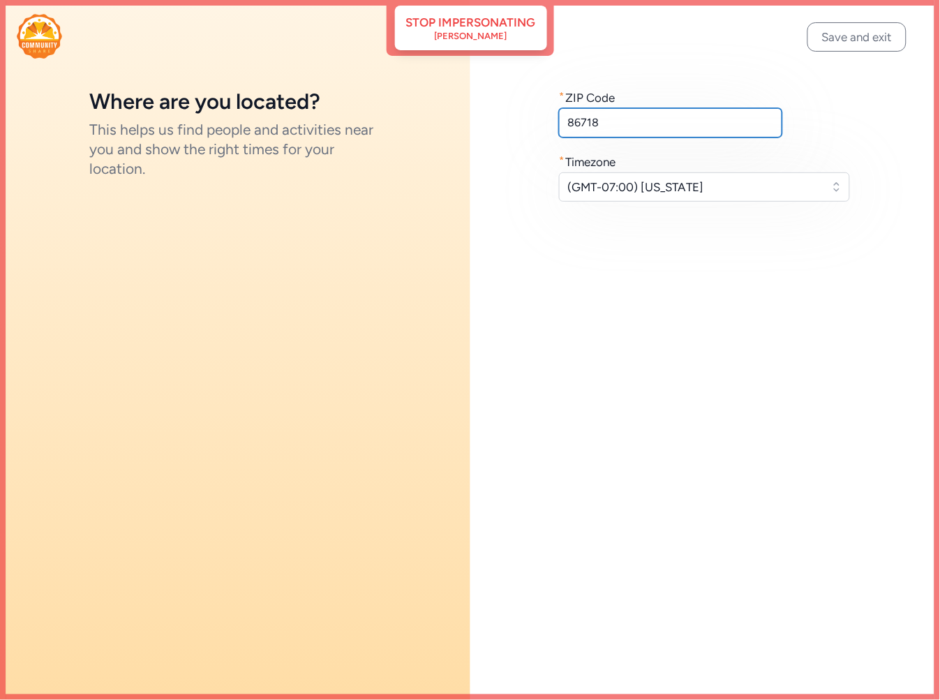
drag, startPoint x: 608, startPoint y: 120, endPoint x: 520, endPoint y: 121, distance: 88.0
click at [520, 121] on div "* ZIP Code 86718 * Timezone (GMT-07:00) Arizona" at bounding box center [706, 145] width 471 height 290
click at [639, 126] on input "86718" at bounding box center [670, 122] width 223 height 29
drag, startPoint x: 602, startPoint y: 113, endPoint x: 522, endPoint y: 115, distance: 79.6
click at [522, 115] on div "* ZIP Code 86718 * Timezone (GMT-07:00) Arizona" at bounding box center [706, 145] width 471 height 290
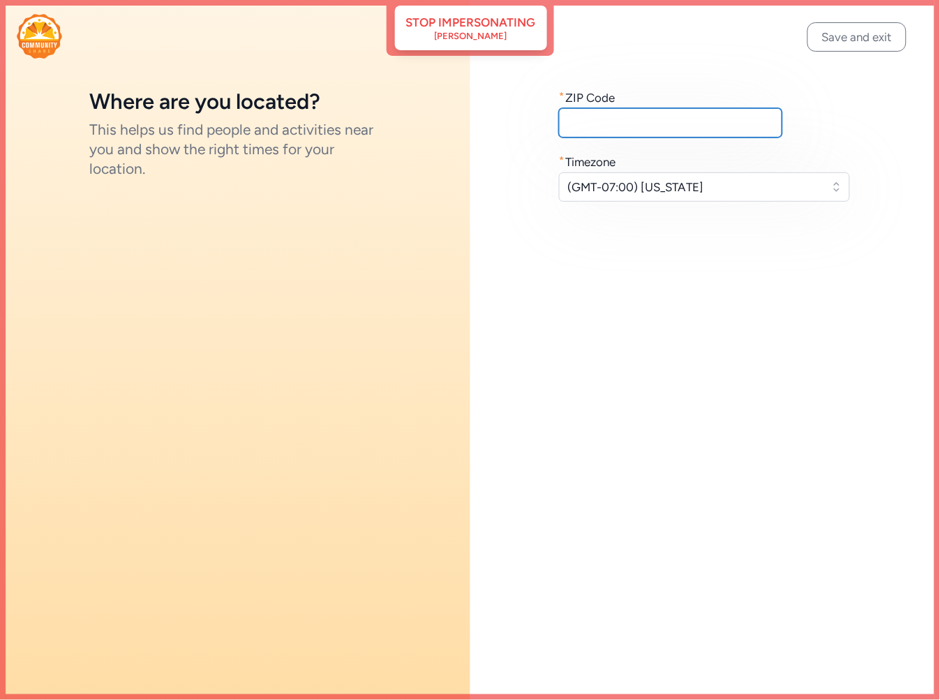
paste input "86718"
type input "86718"
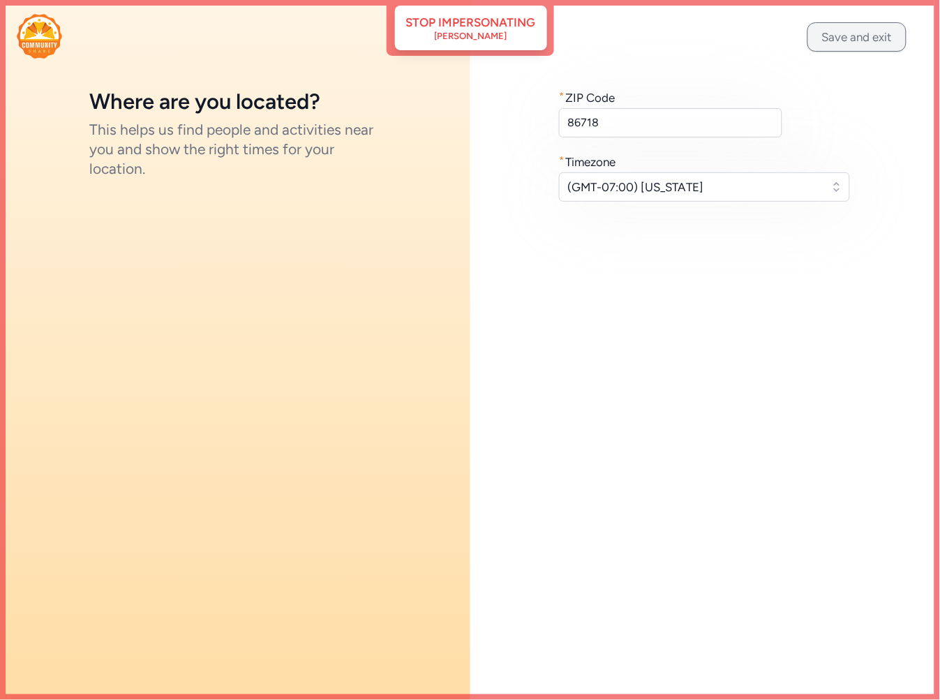
click at [855, 40] on button "Save and exit" at bounding box center [857, 36] width 99 height 29
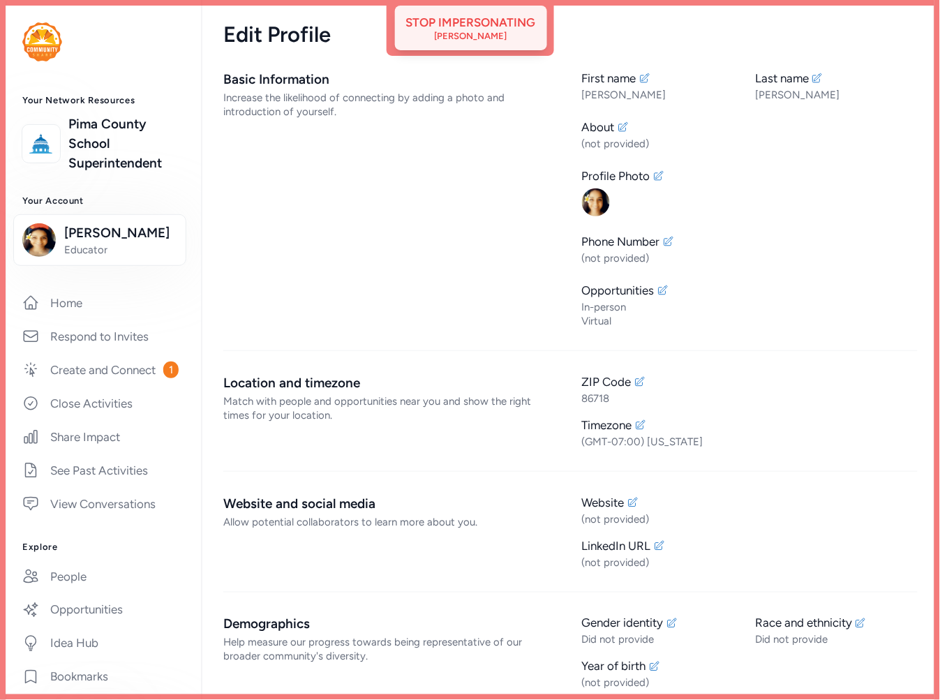
click at [485, 36] on div "Jocelyn Smerz" at bounding box center [471, 36] width 73 height 11
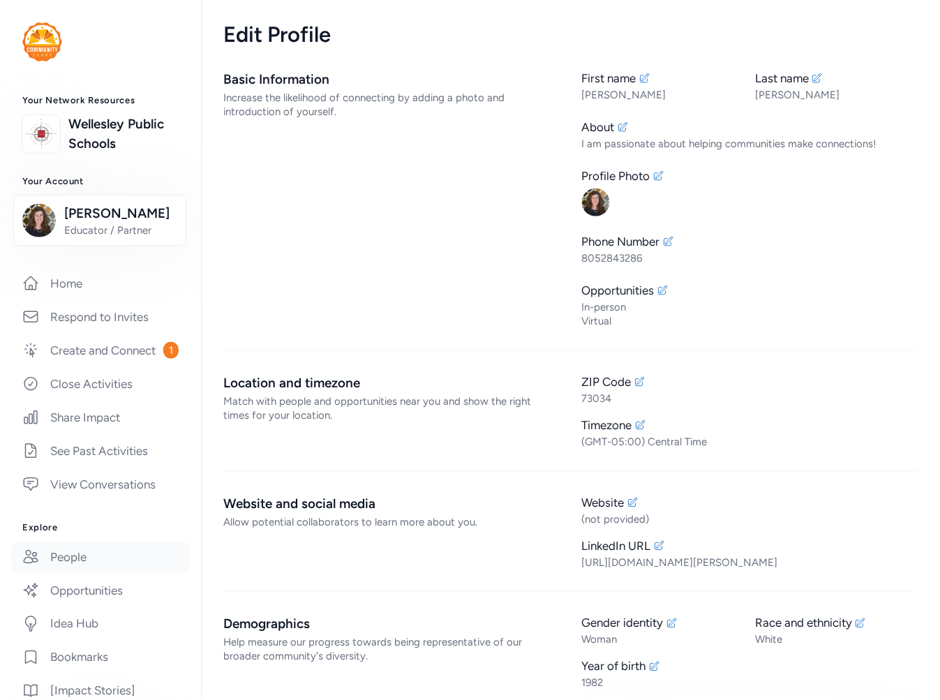
click at [67, 572] on link "People" at bounding box center [100, 557] width 179 height 31
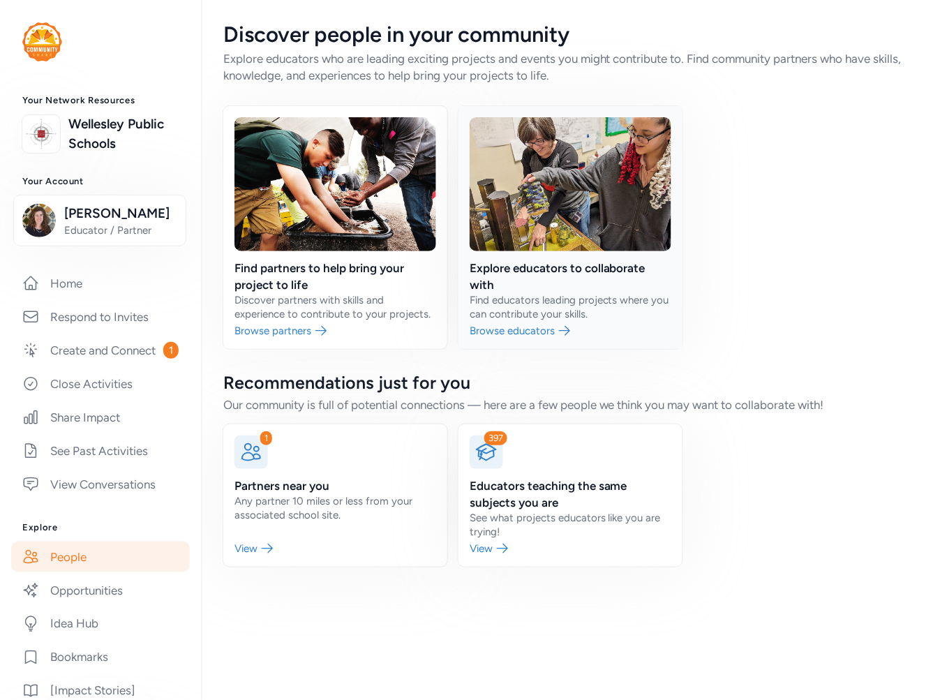
click at [539, 291] on link at bounding box center [571, 227] width 224 height 243
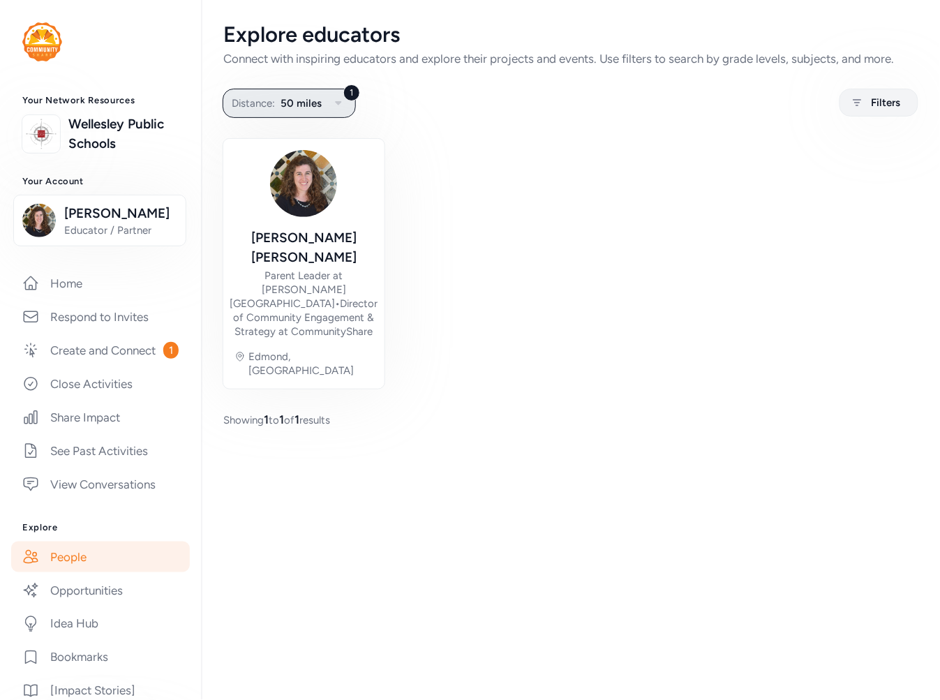
click at [285, 98] on span "50 miles" at bounding box center [301, 103] width 41 height 17
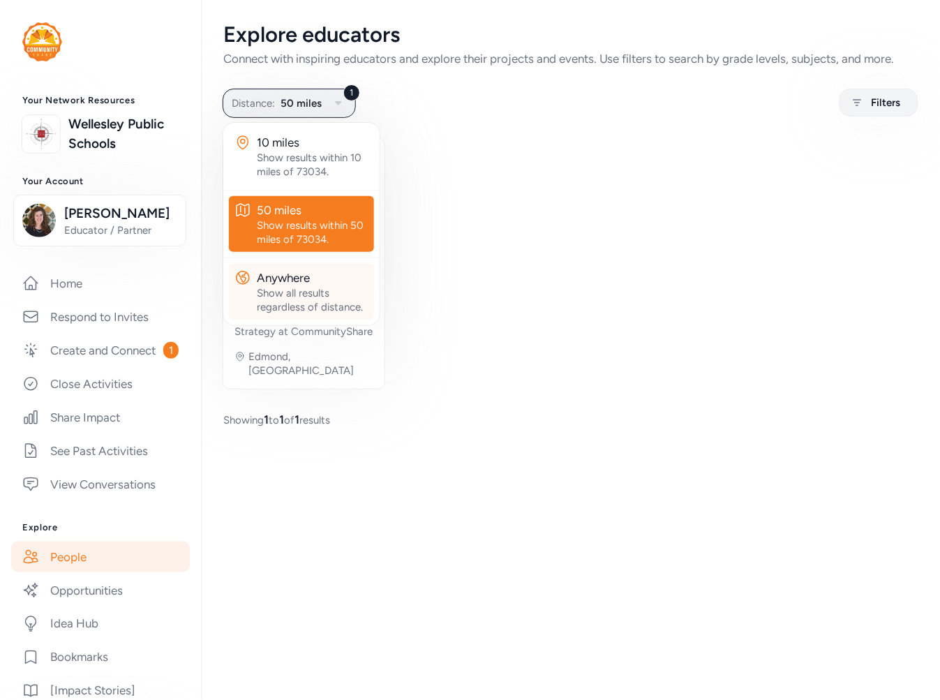
click at [311, 290] on div "Show all results regardless of distance." at bounding box center [313, 300] width 112 height 28
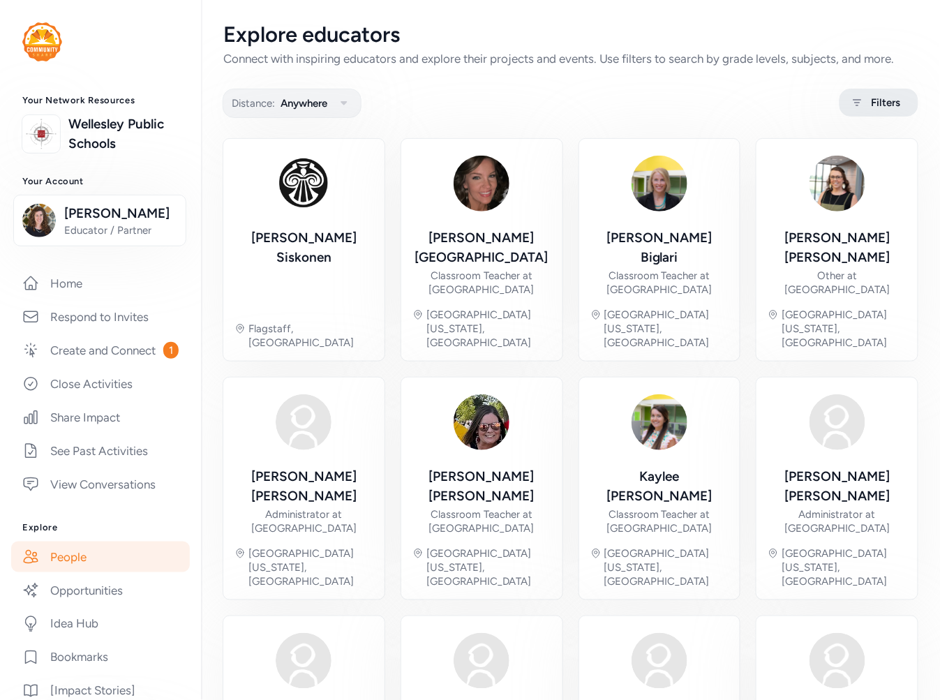
click at [872, 96] on span "Filters" at bounding box center [886, 102] width 29 height 17
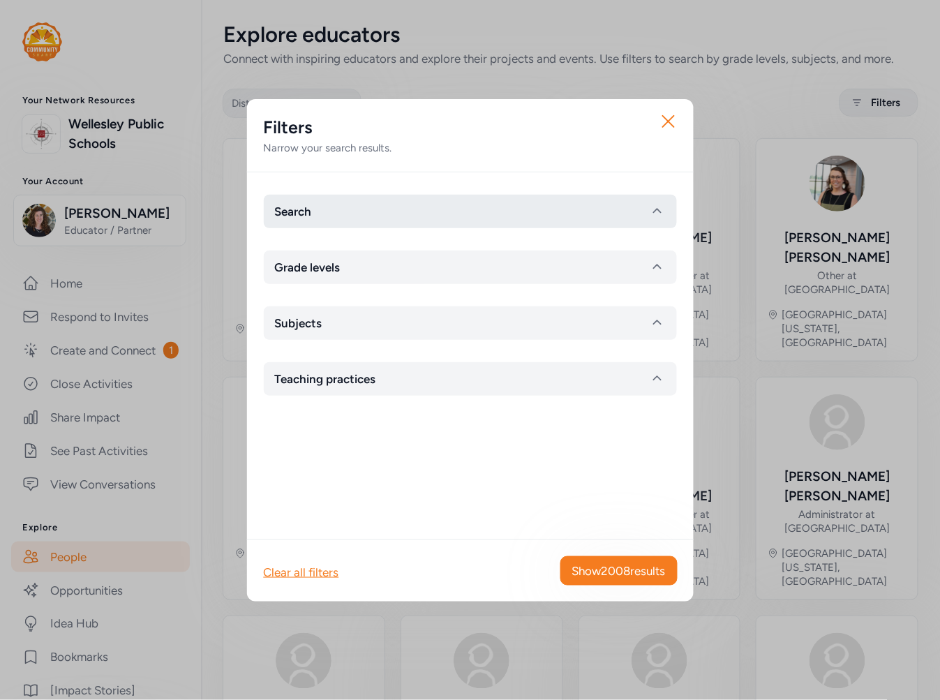
click at [330, 213] on button "Search" at bounding box center [470, 212] width 413 height 34
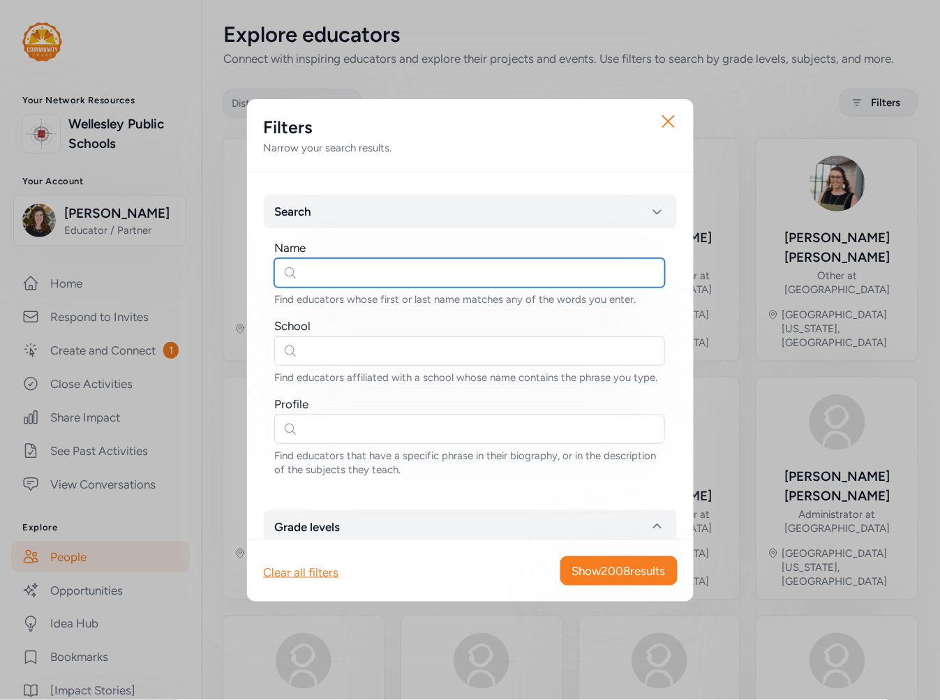
click at [323, 278] on input "text" at bounding box center [469, 272] width 391 height 29
type input "jocelyn"
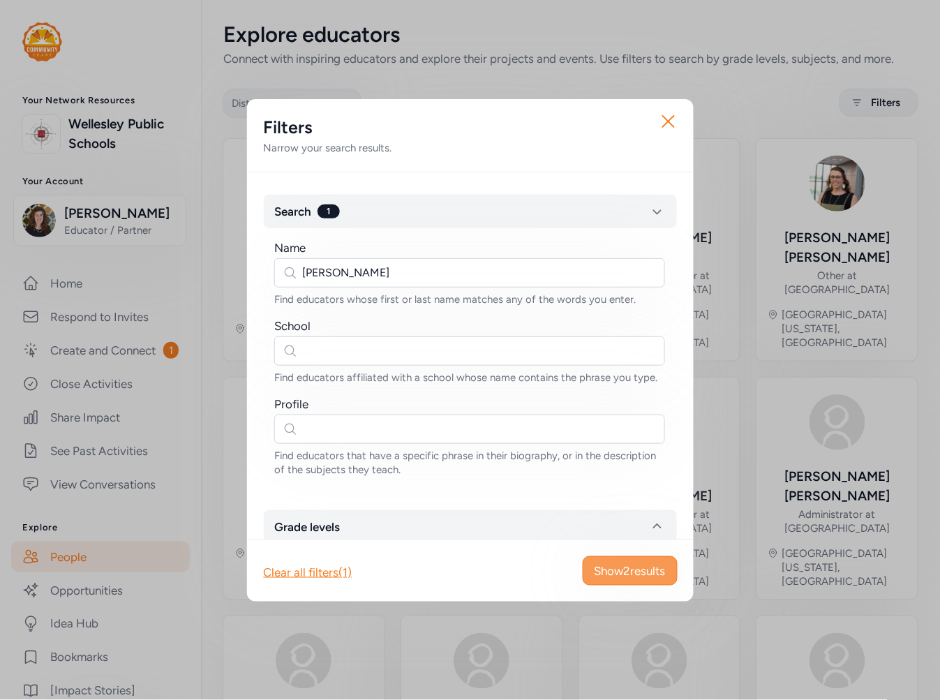
click at [644, 574] on span "Show 2 results" at bounding box center [630, 571] width 71 height 17
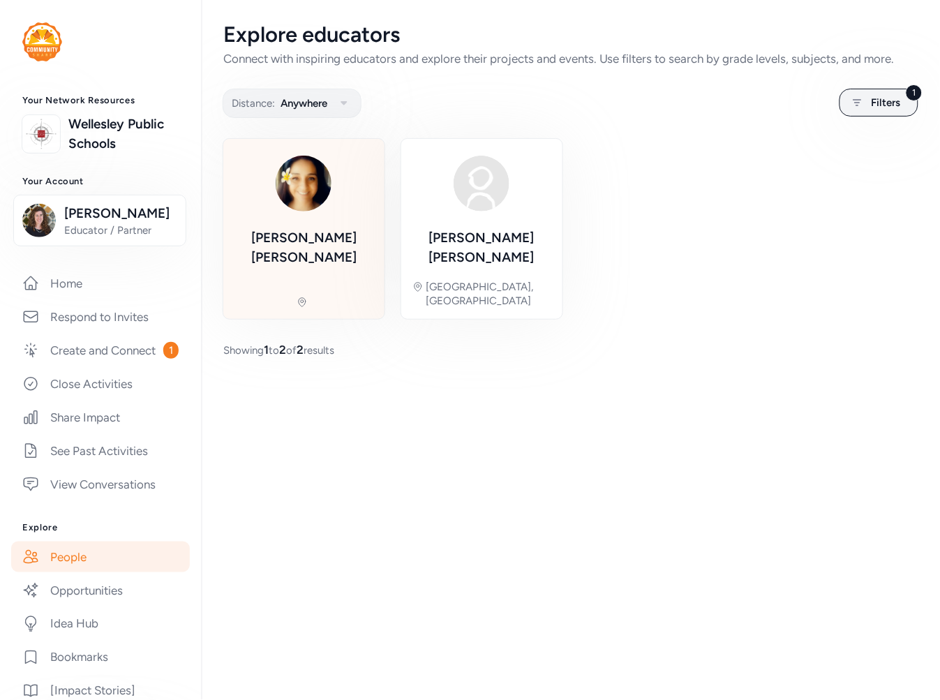
click at [326, 228] on div "Jocelyn Smerz" at bounding box center [304, 247] width 139 height 39
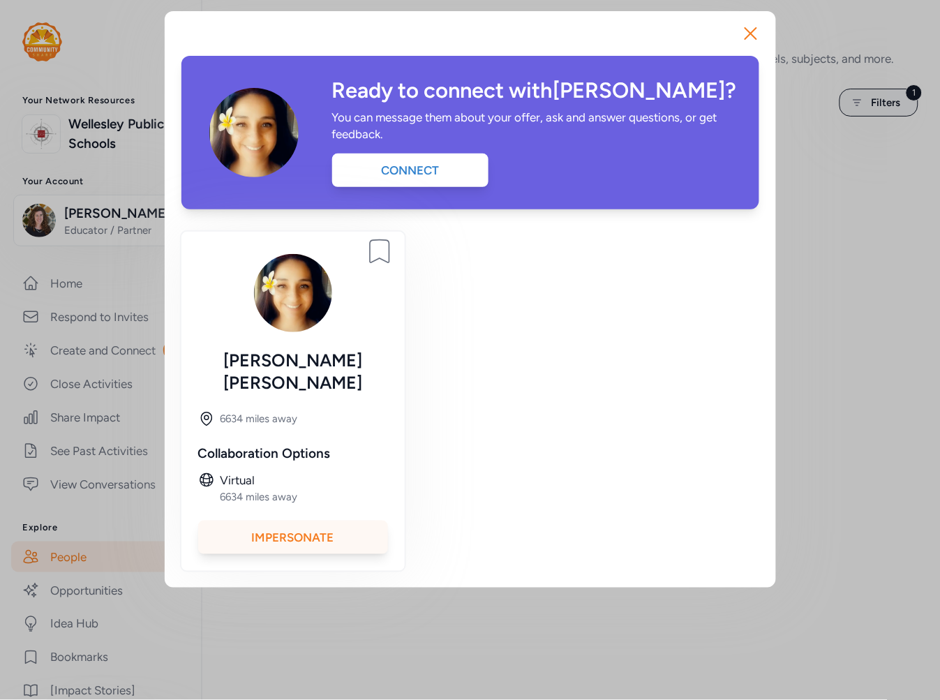
click at [337, 521] on div "Impersonate" at bounding box center [293, 538] width 190 height 34
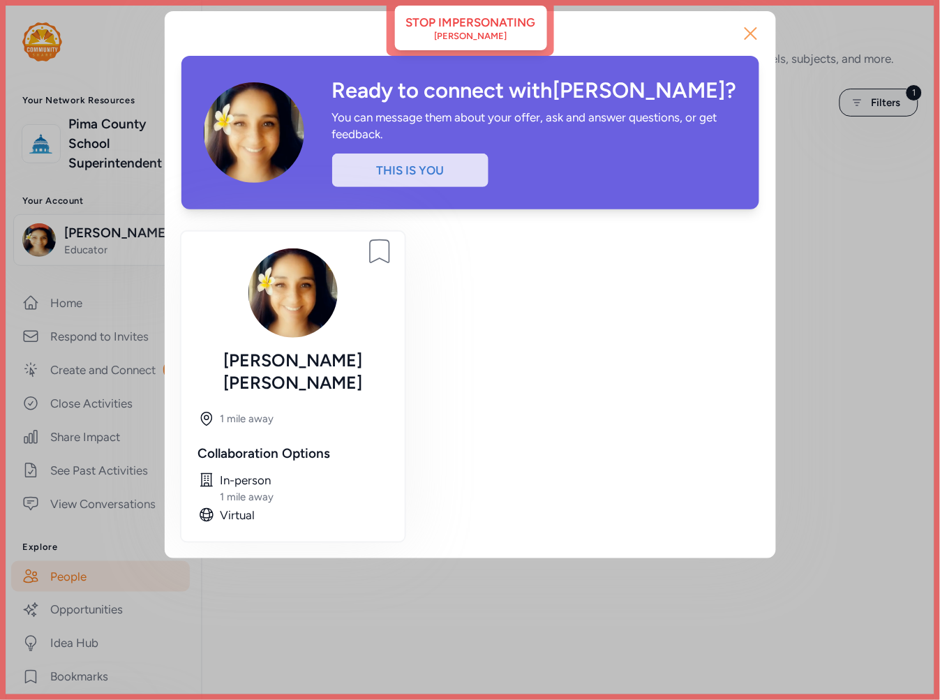
click at [755, 33] on icon "button" at bounding box center [751, 33] width 22 height 22
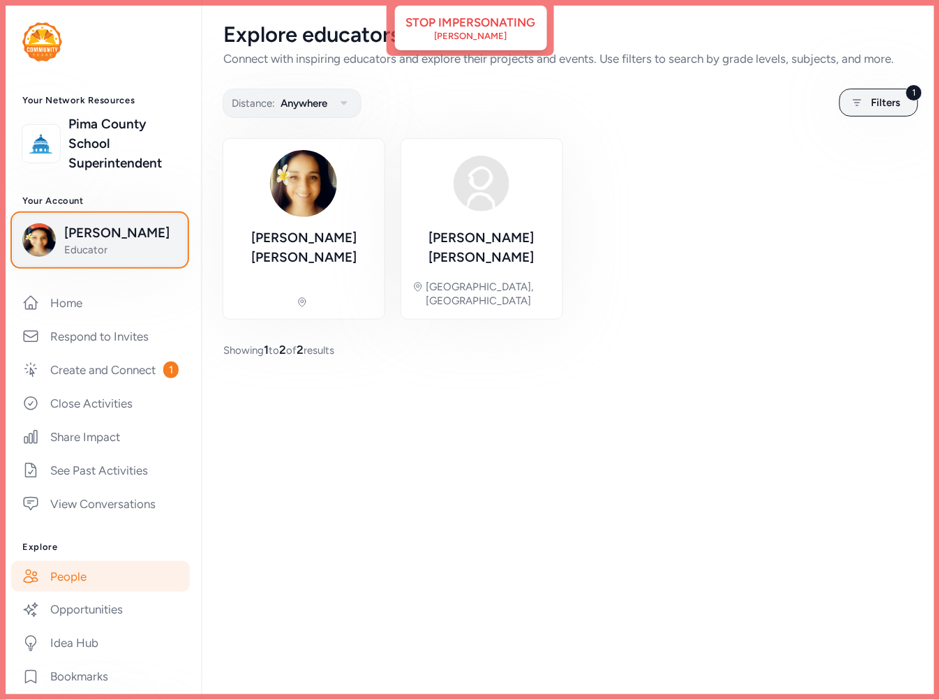
click at [85, 238] on span "Jocelyn Smerz" at bounding box center [120, 233] width 113 height 20
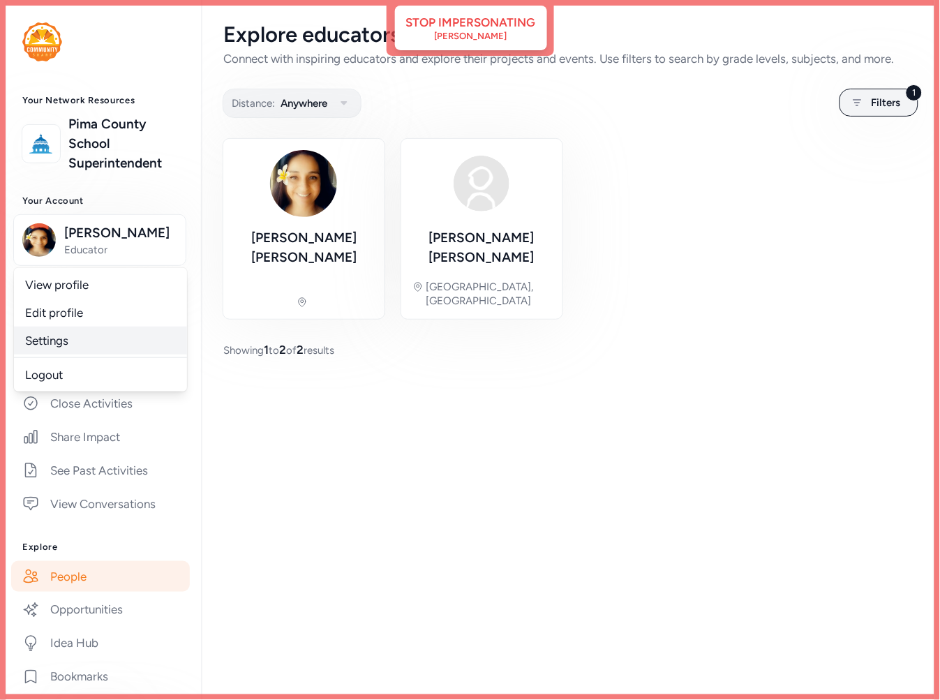
click at [71, 340] on link "Settings" at bounding box center [100, 341] width 173 height 28
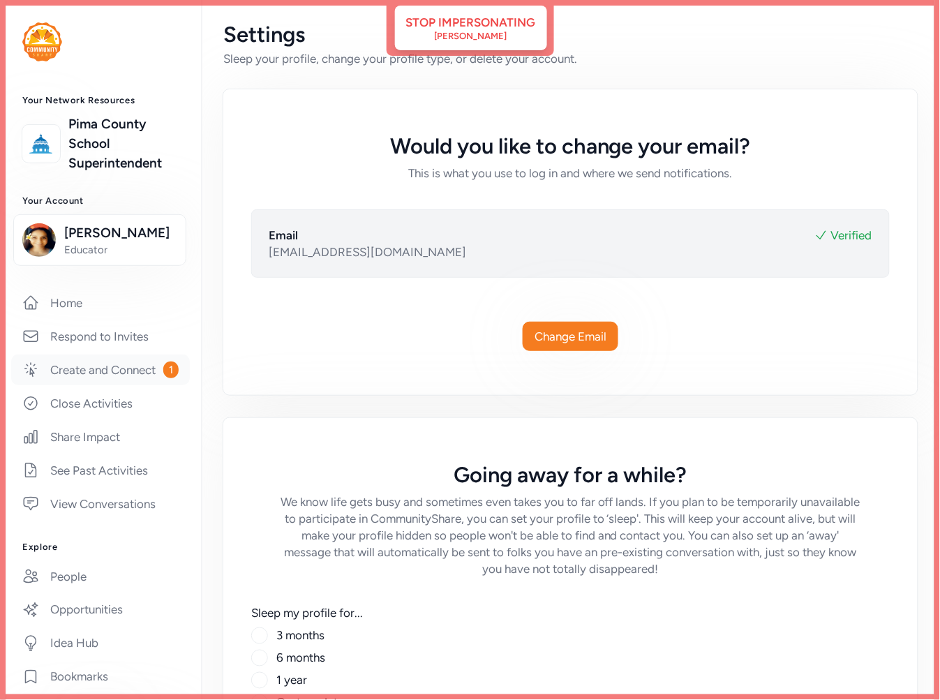
click at [91, 385] on link "Create and Connect 1" at bounding box center [100, 370] width 179 height 31
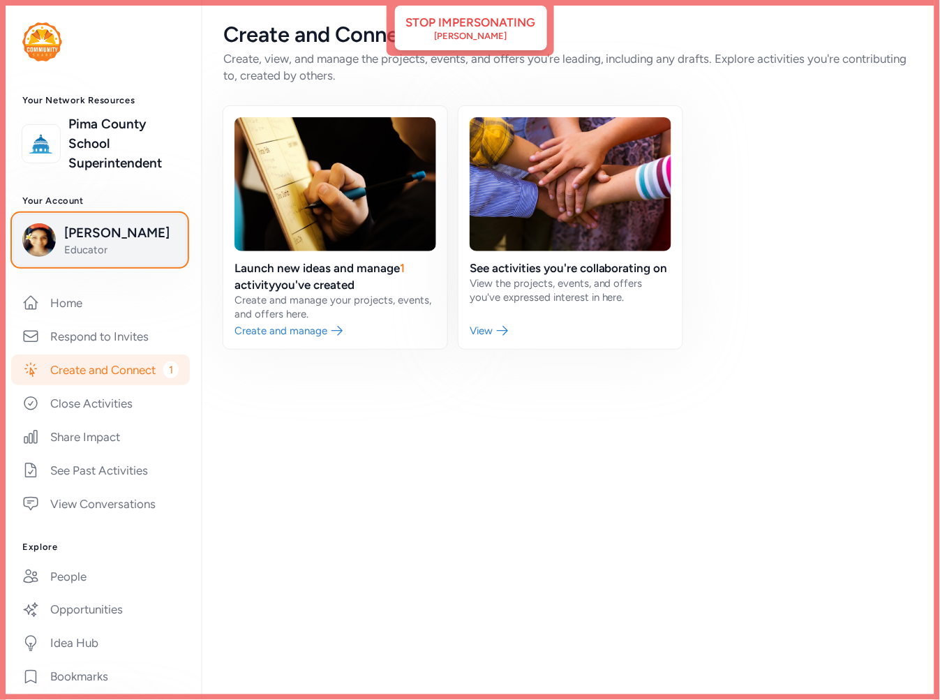
click at [105, 239] on span "Jocelyn Smerz" at bounding box center [120, 233] width 113 height 20
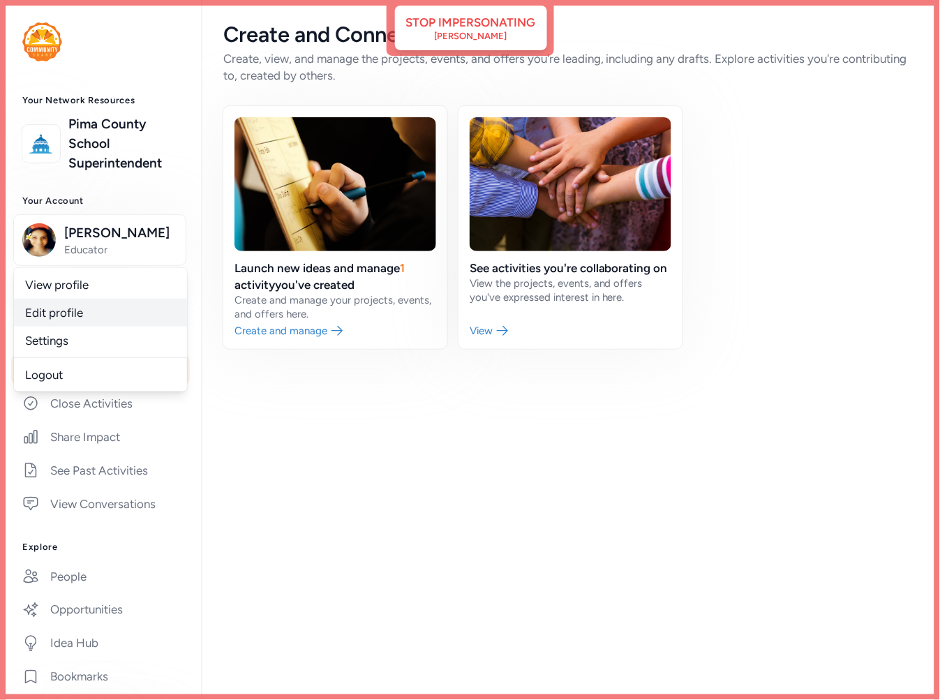
click at [84, 316] on link "Edit profile" at bounding box center [100, 313] width 173 height 28
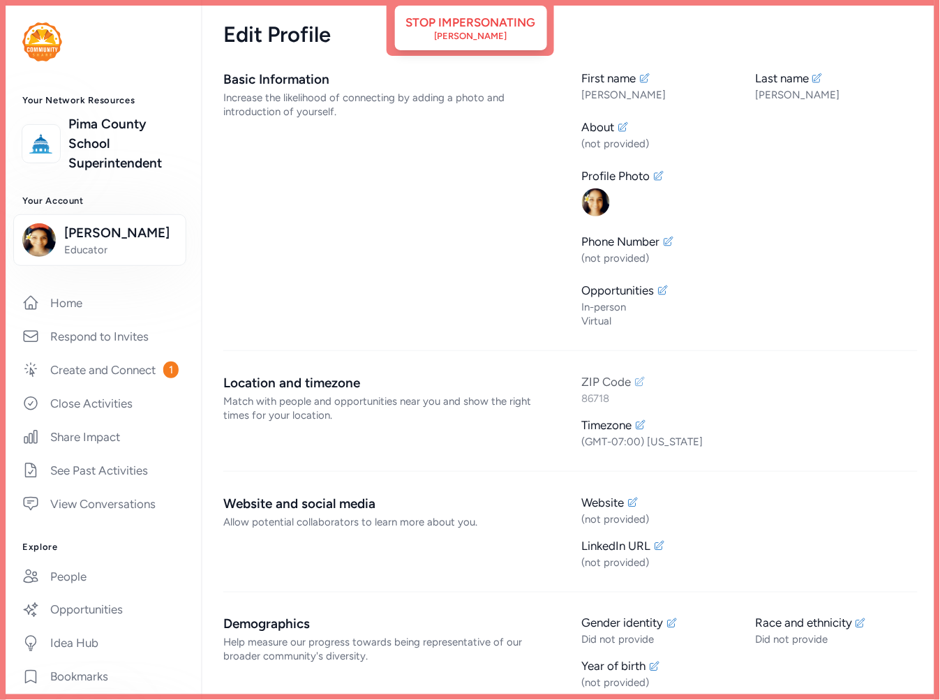
click at [636, 383] on icon at bounding box center [640, 381] width 11 height 11
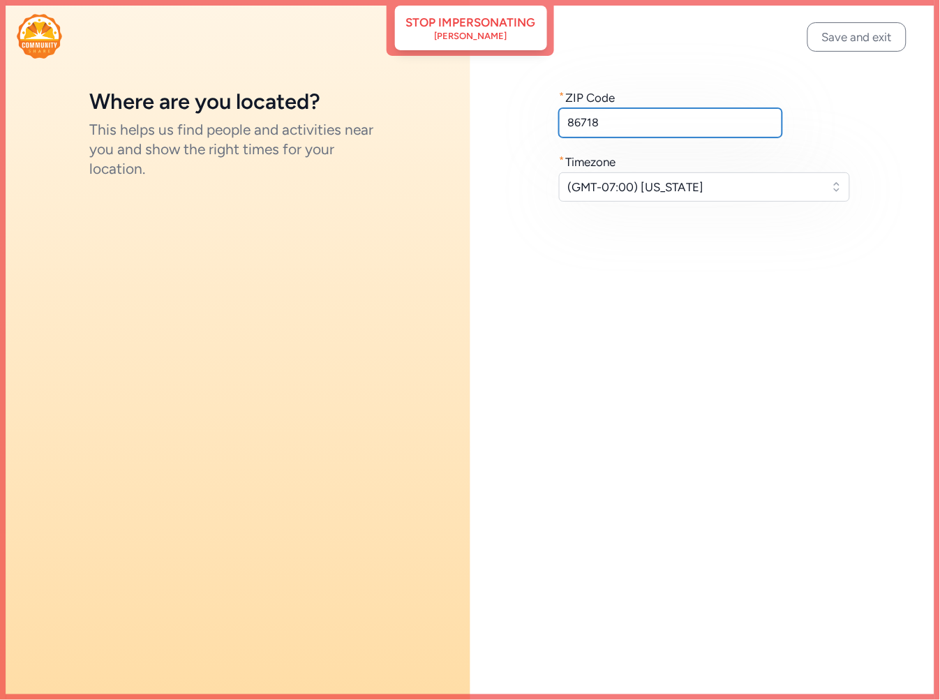
drag, startPoint x: 612, startPoint y: 128, endPoint x: 517, endPoint y: 124, distance: 94.3
click at [517, 124] on div "* ZIP Code 86718 * Timezone (GMT-07:00) Arizona" at bounding box center [706, 145] width 471 height 290
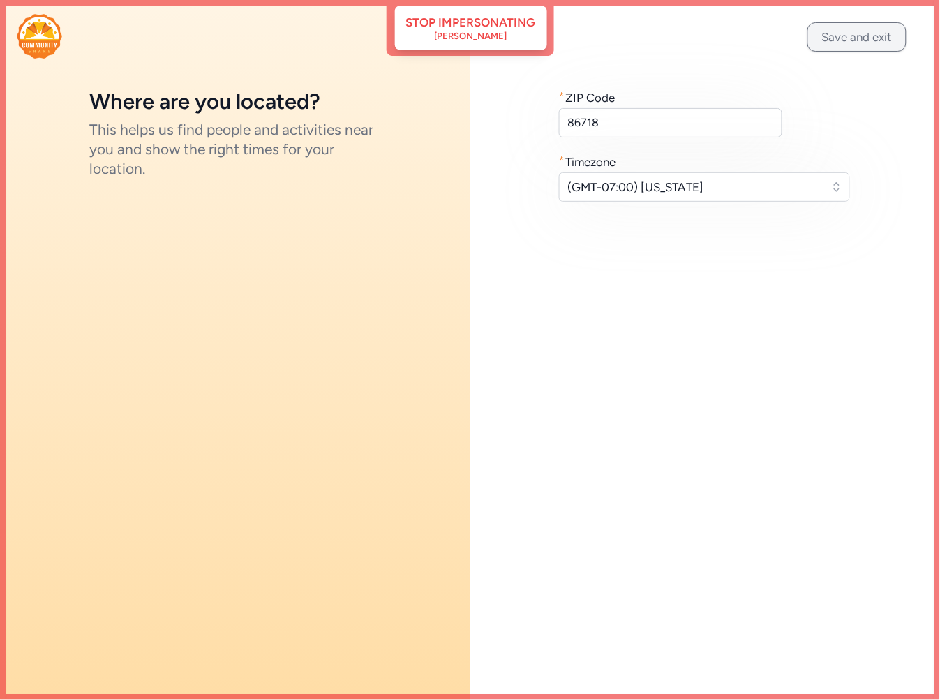
click at [841, 47] on button "Save and exit" at bounding box center [857, 36] width 99 height 29
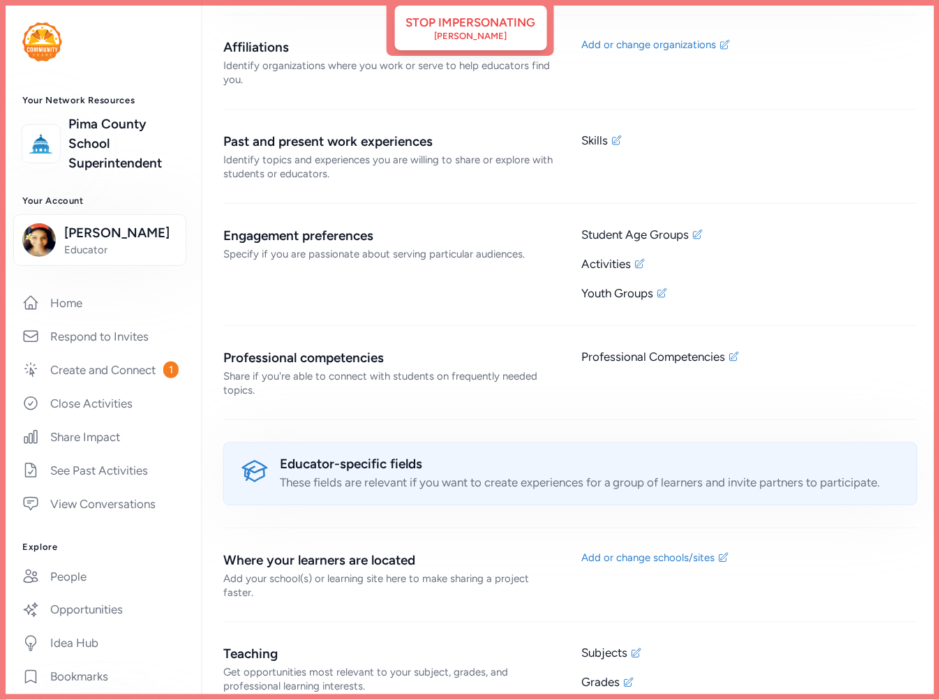
scroll to position [945, 0]
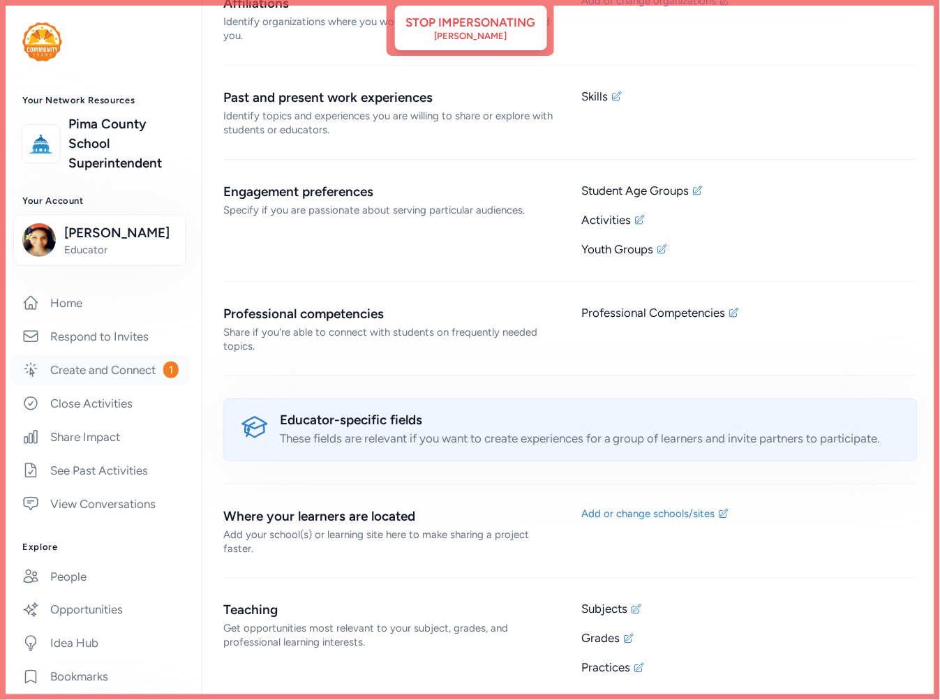
click at [105, 371] on link "Create and Connect 1" at bounding box center [100, 370] width 179 height 31
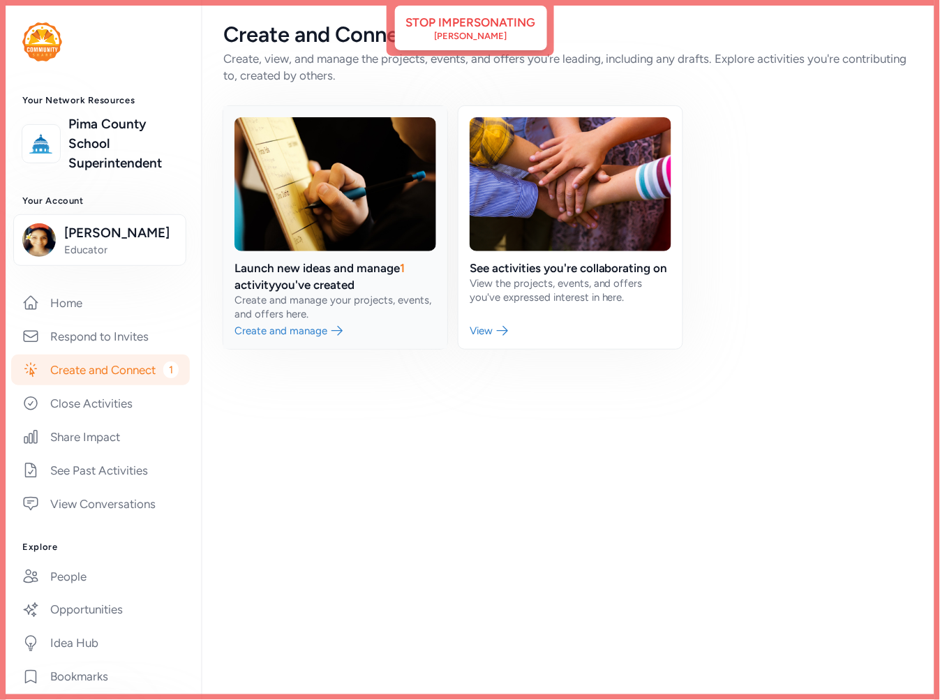
click at [382, 265] on link at bounding box center [335, 227] width 224 height 243
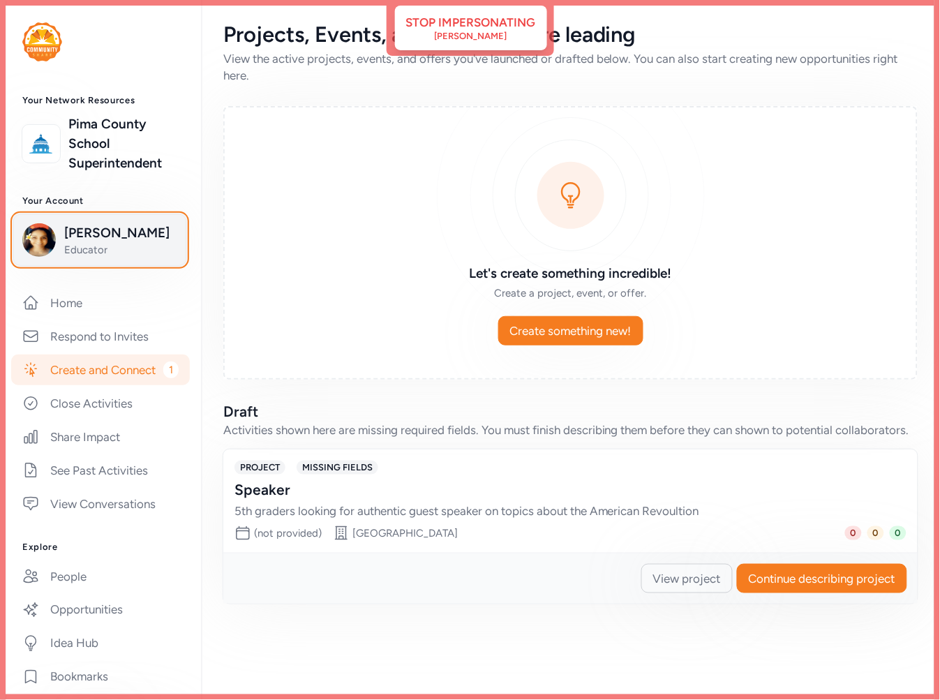
click at [117, 246] on span "Educator" at bounding box center [120, 250] width 113 height 14
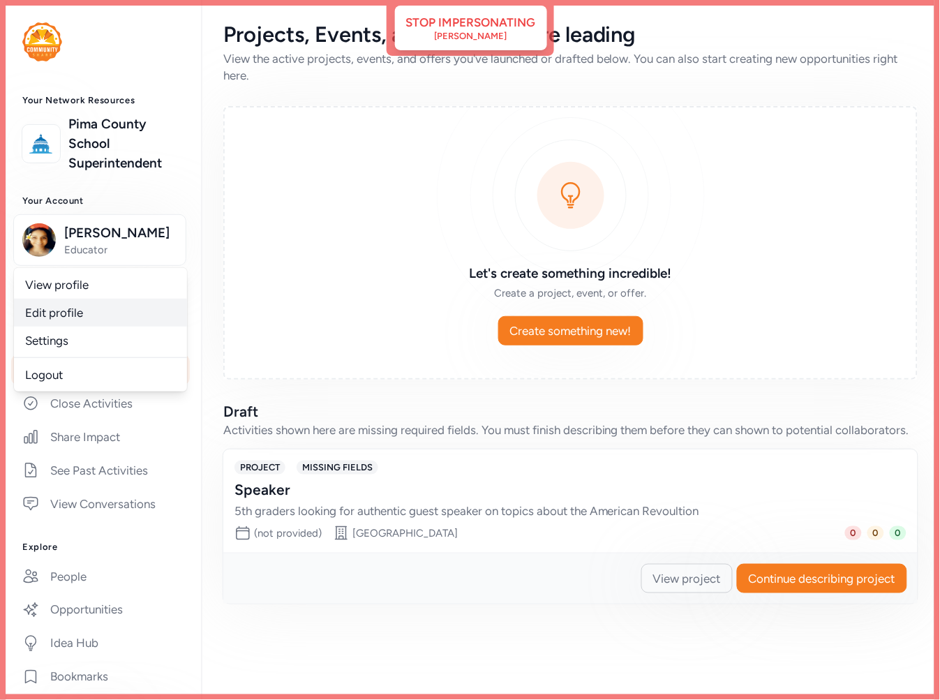
click at [94, 316] on link "Edit profile" at bounding box center [100, 313] width 173 height 28
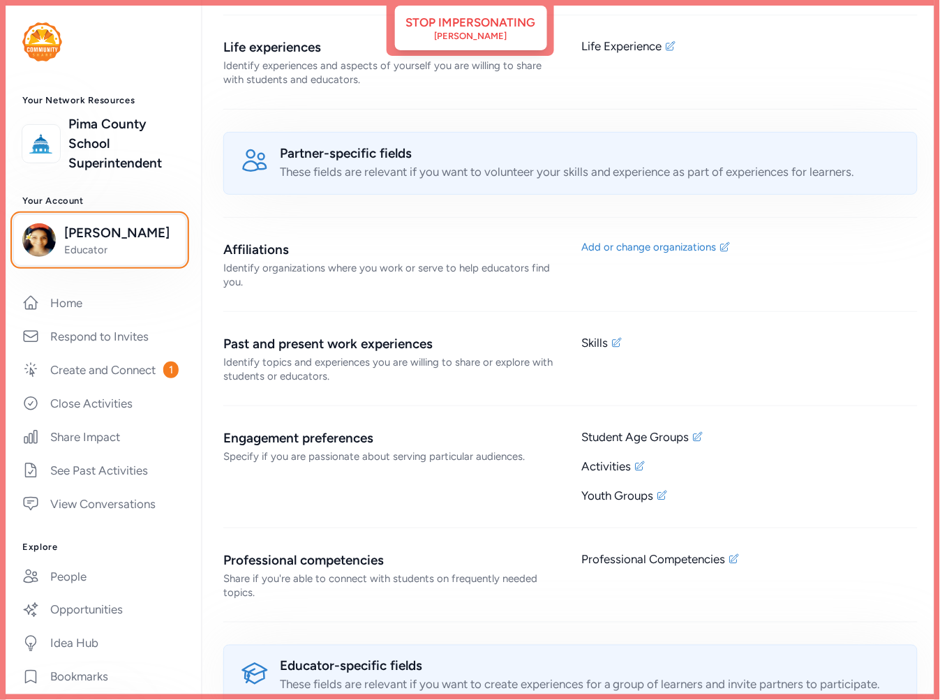
scroll to position [945, 0]
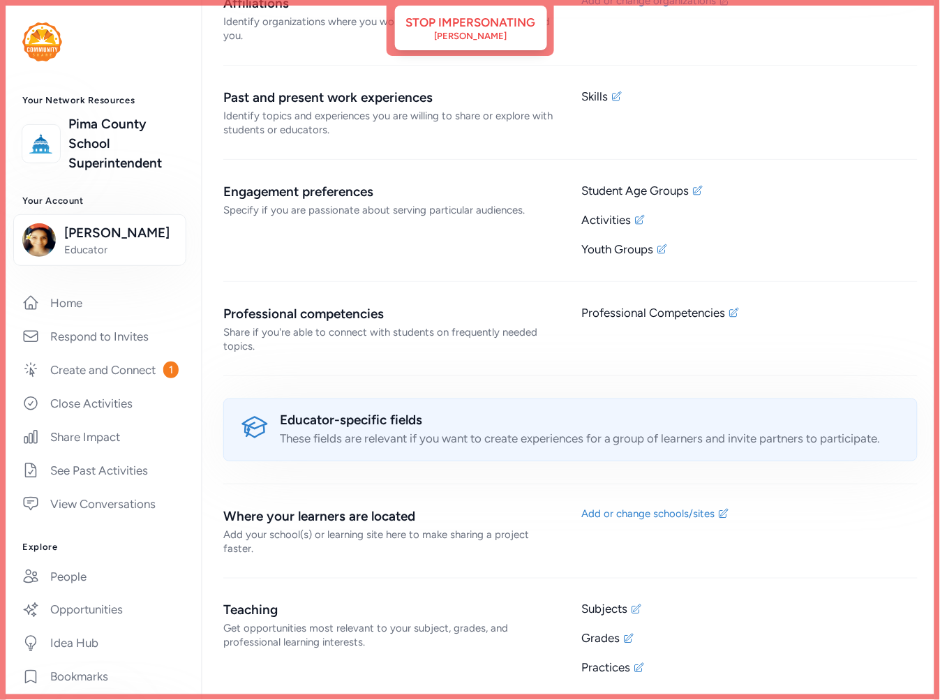
click at [636, 521] on div "Add or change schools/sites" at bounding box center [750, 531] width 337 height 49
click at [633, 512] on div "Add or change schools/sites" at bounding box center [648, 514] width 133 height 14
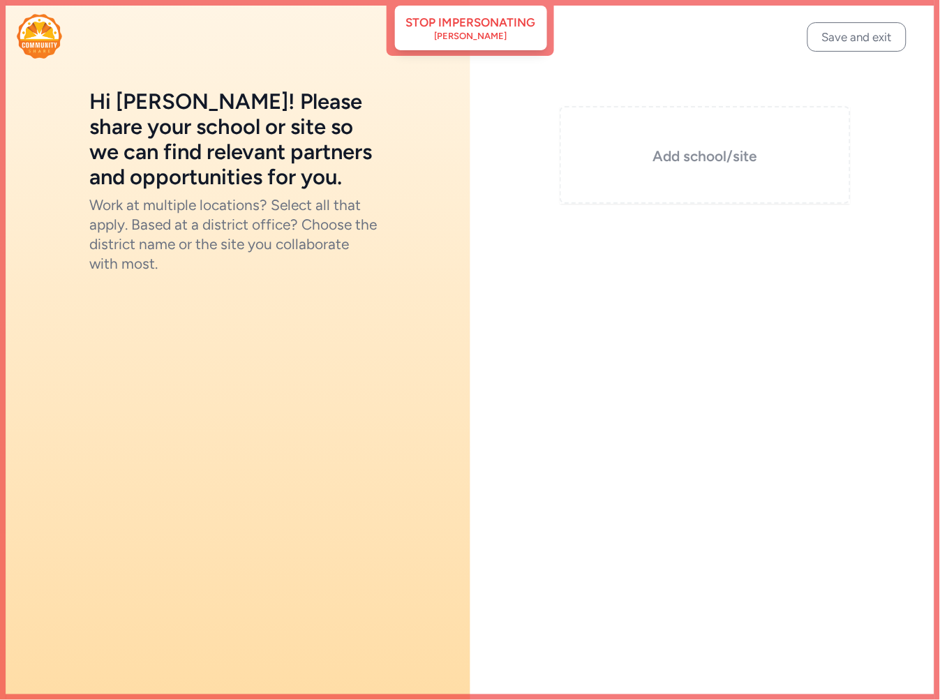
click at [734, 170] on div "Add school/site" at bounding box center [706, 155] width 292 height 98
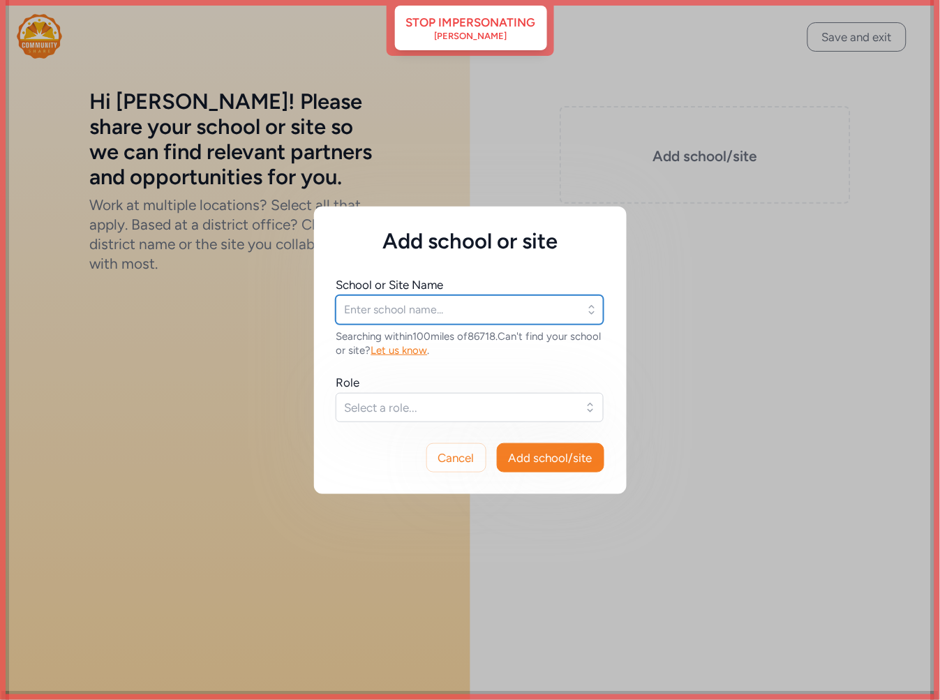
click at [490, 302] on input "text" at bounding box center [470, 309] width 268 height 29
type input "manzanita"
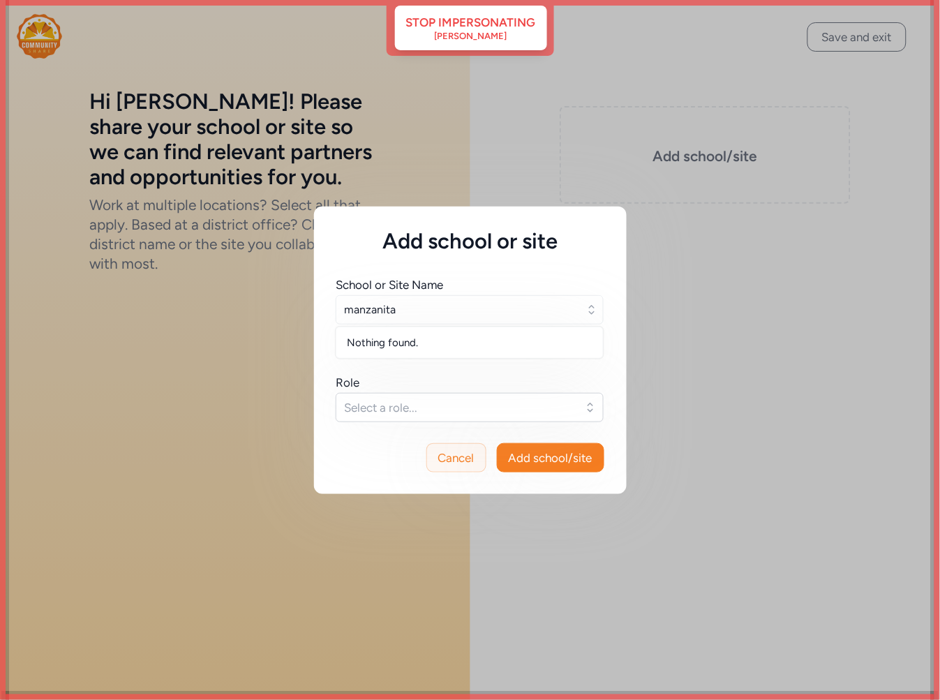
click at [444, 450] on span "Cancel" at bounding box center [456, 458] width 36 height 17
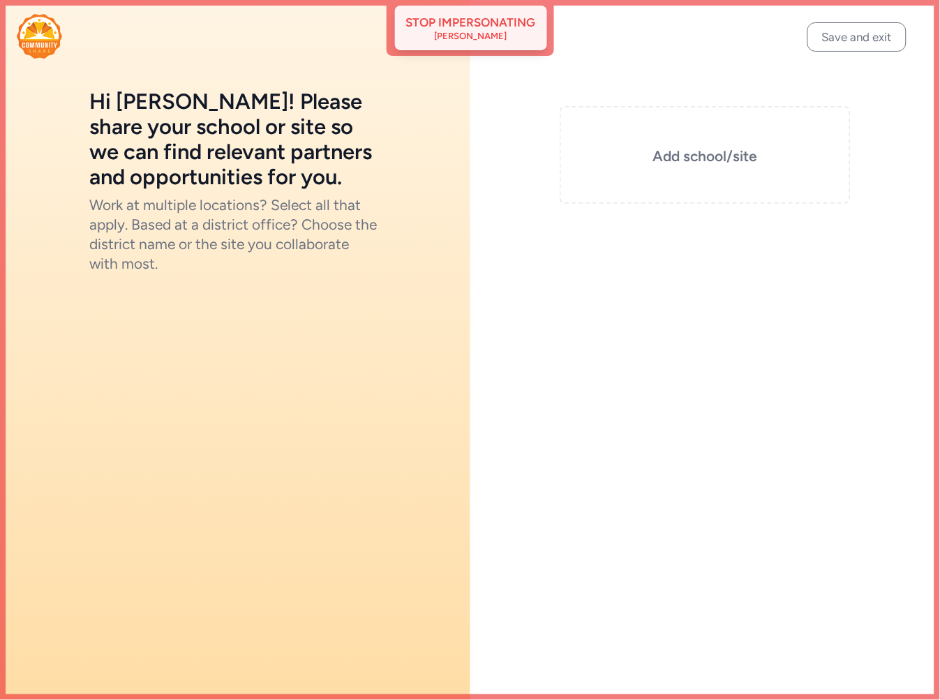
click at [466, 29] on div "Stop impersonating" at bounding box center [471, 22] width 130 height 17
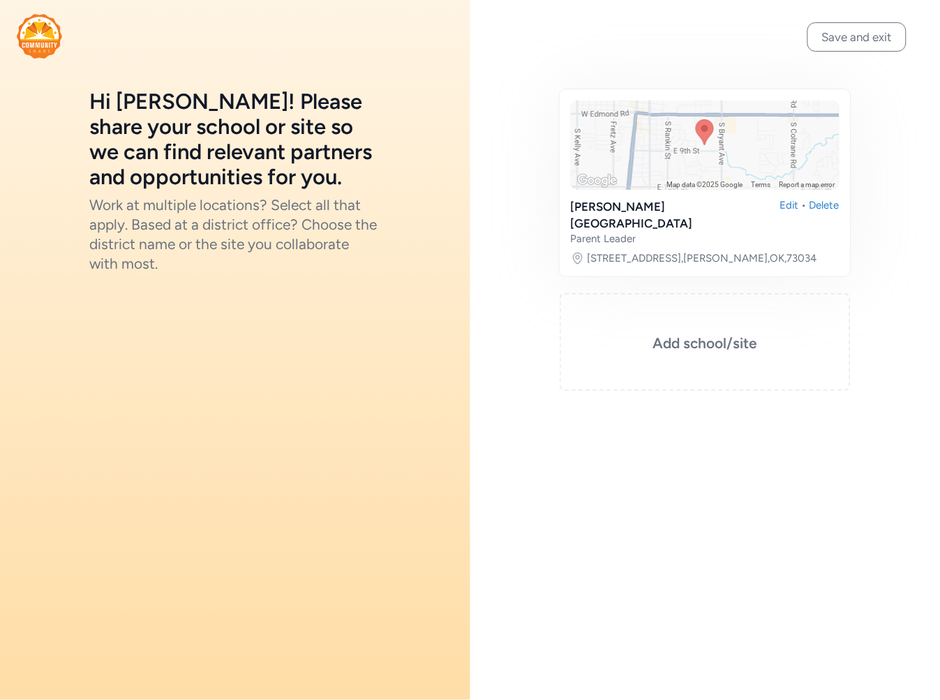
click at [38, 39] on img at bounding box center [39, 36] width 45 height 45
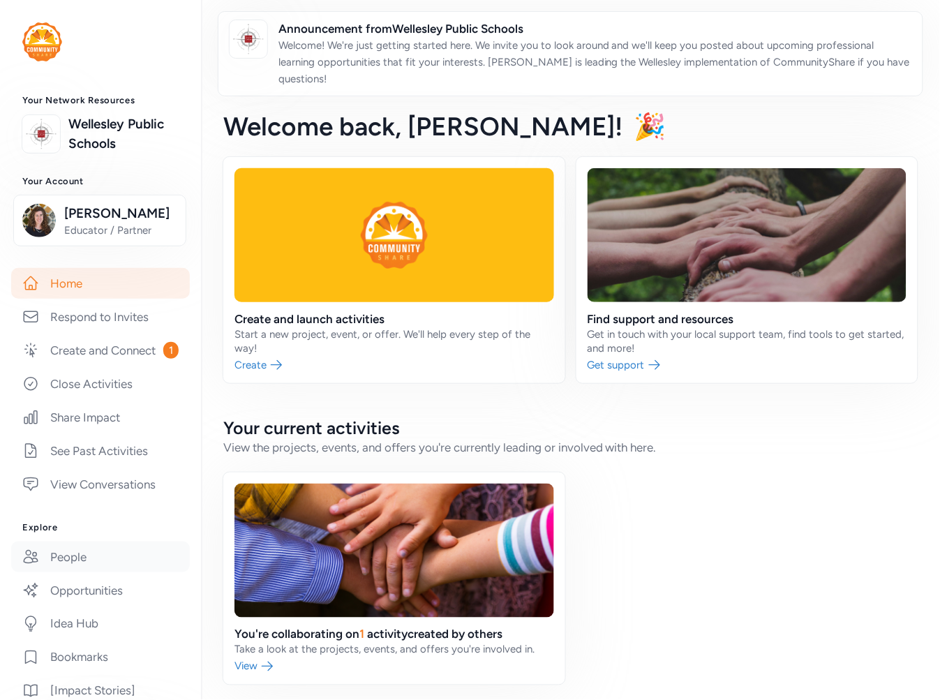
click at [101, 572] on link "People" at bounding box center [100, 557] width 179 height 31
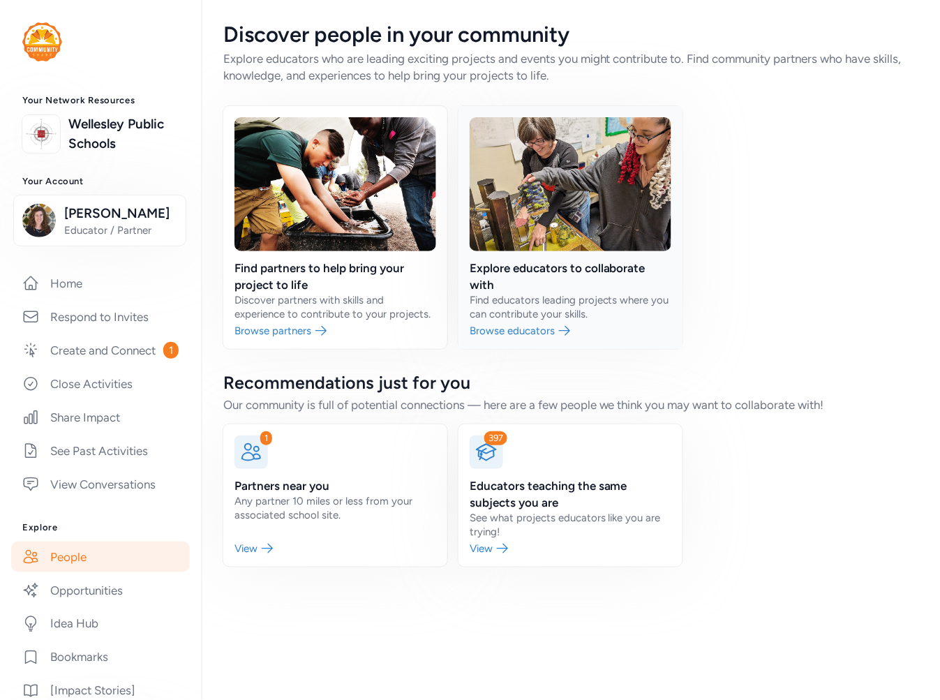
click at [550, 328] on link at bounding box center [571, 227] width 224 height 243
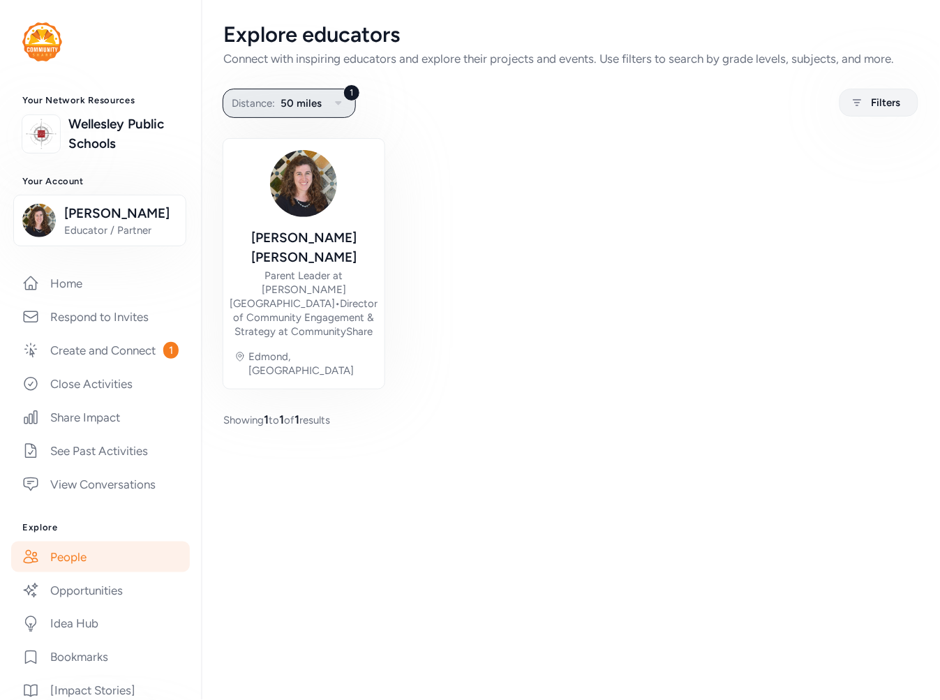
click at [269, 101] on span "Distance:" at bounding box center [253, 103] width 43 height 17
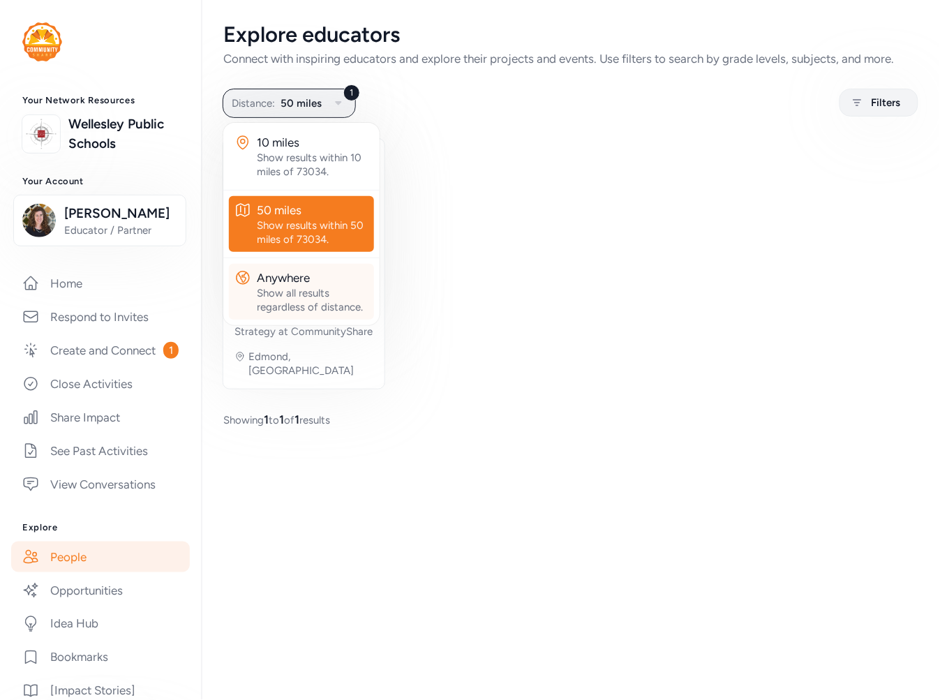
click at [285, 290] on div "Show all results regardless of distance." at bounding box center [313, 300] width 112 height 28
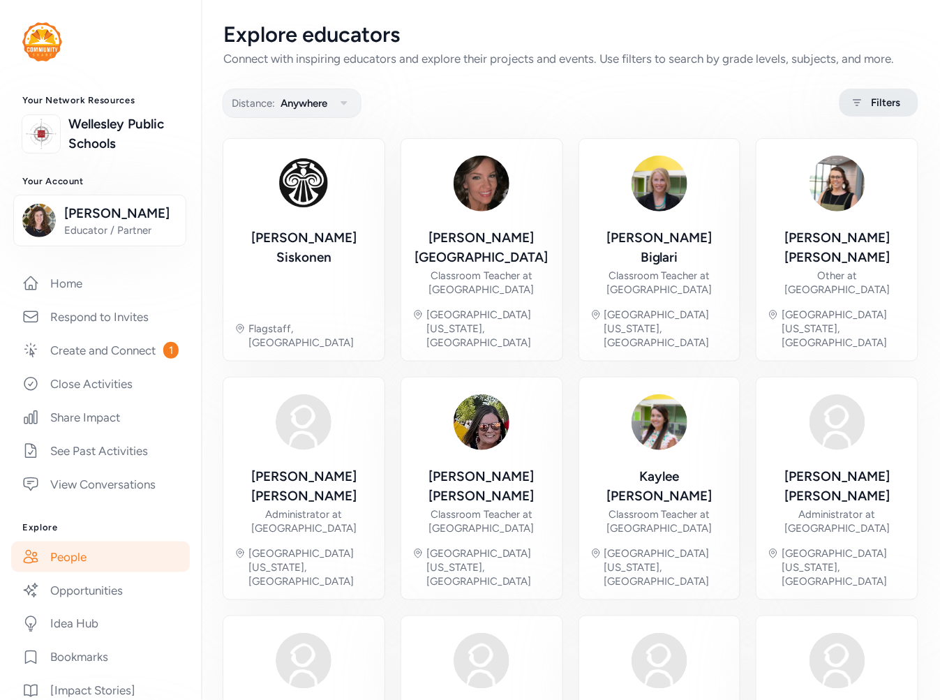
click at [895, 96] on div "Filters" at bounding box center [879, 103] width 79 height 28
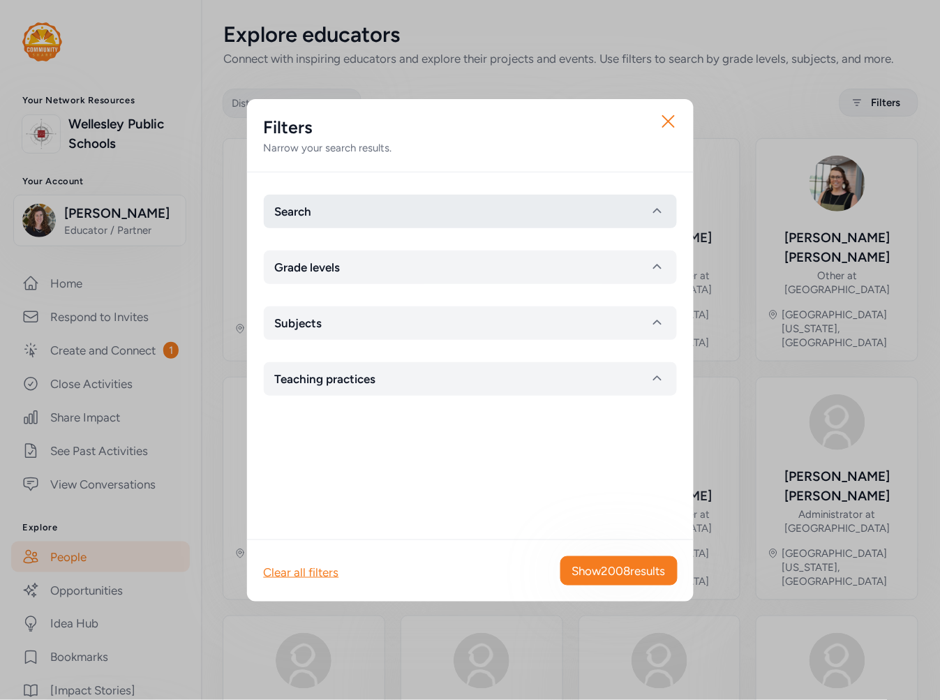
click at [388, 221] on button "Search" at bounding box center [470, 212] width 413 height 34
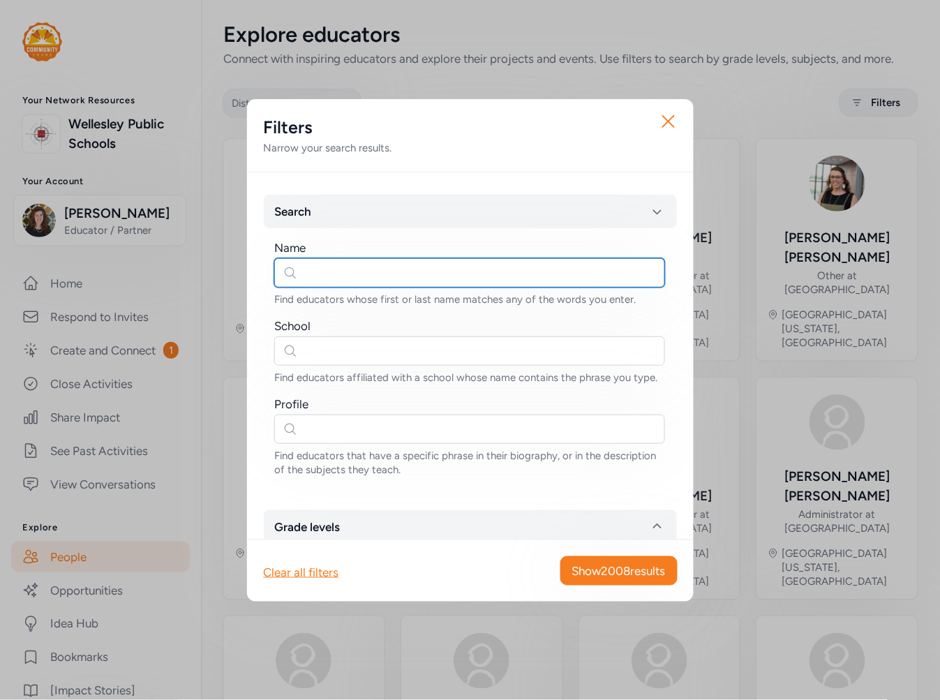
click at [357, 275] on input "text" at bounding box center [469, 272] width 391 height 29
type input "jocelyn"
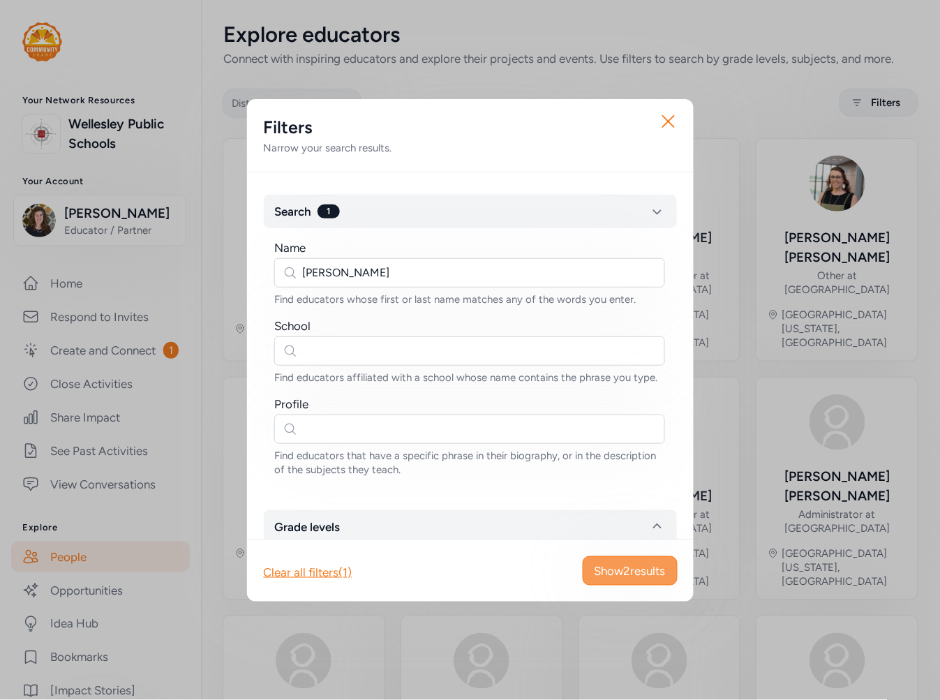
click at [645, 563] on span "Show 2 results" at bounding box center [630, 571] width 71 height 17
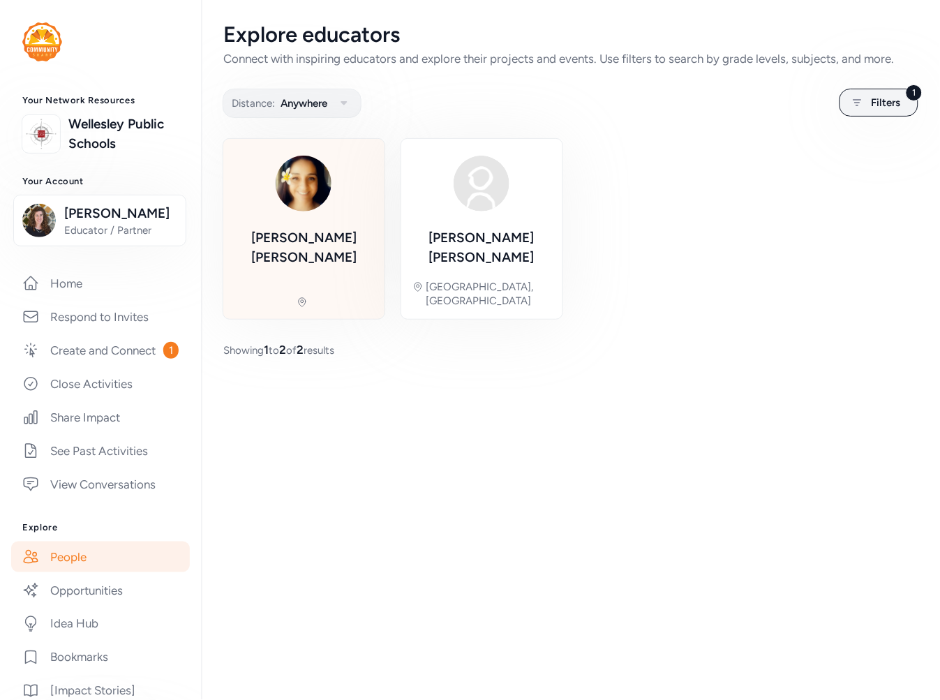
click at [338, 229] on div "Jocelyn Smerz" at bounding box center [304, 247] width 139 height 39
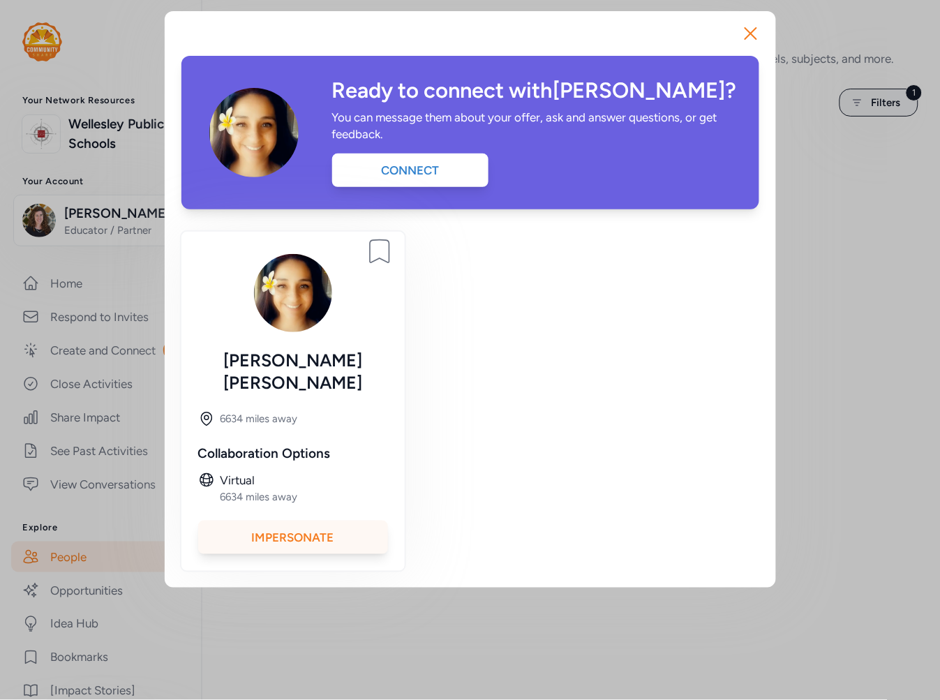
click at [292, 521] on div "Impersonate" at bounding box center [293, 538] width 190 height 34
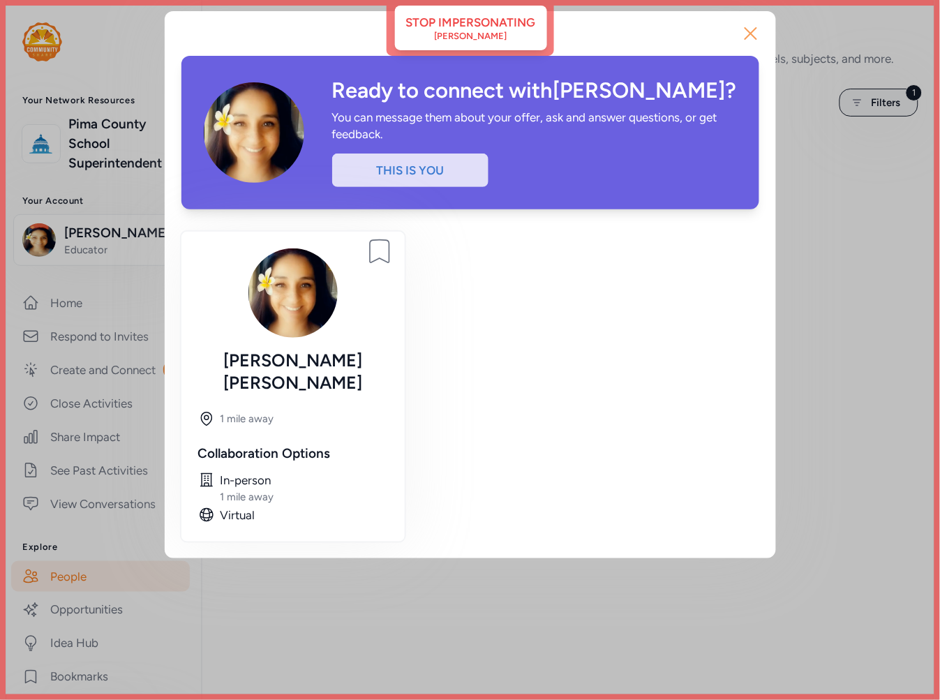
click at [749, 36] on icon "button" at bounding box center [751, 33] width 22 height 22
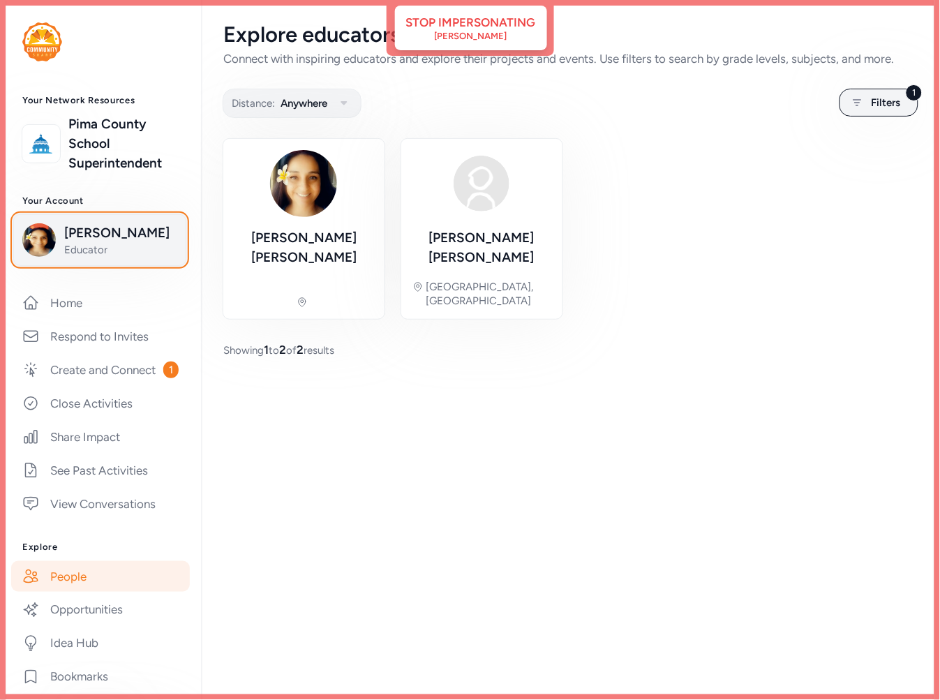
click at [105, 245] on span "Educator" at bounding box center [120, 250] width 113 height 14
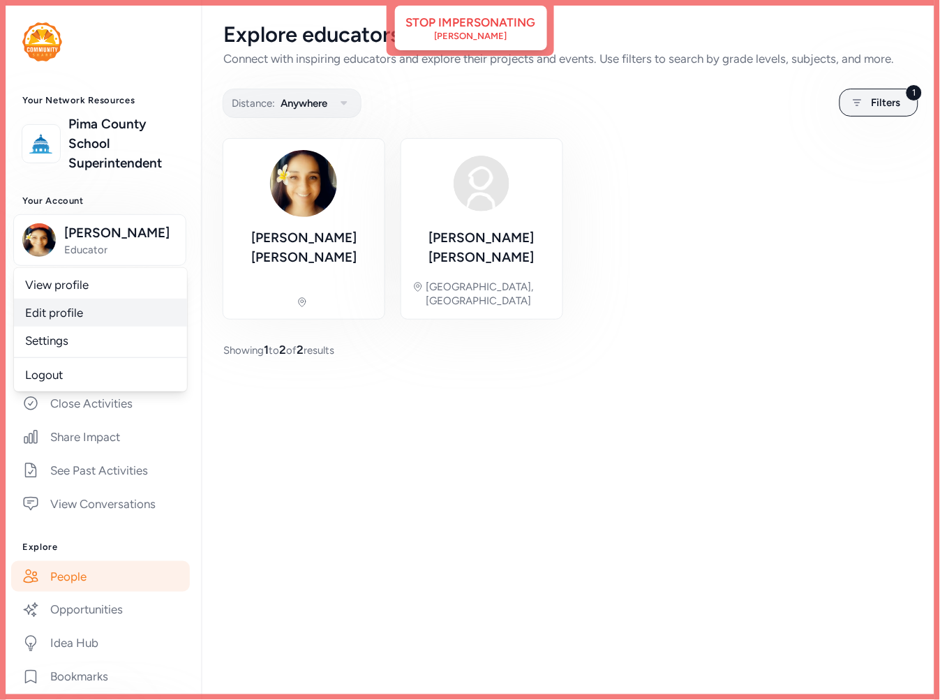
click at [91, 322] on link "Edit profile" at bounding box center [100, 313] width 173 height 28
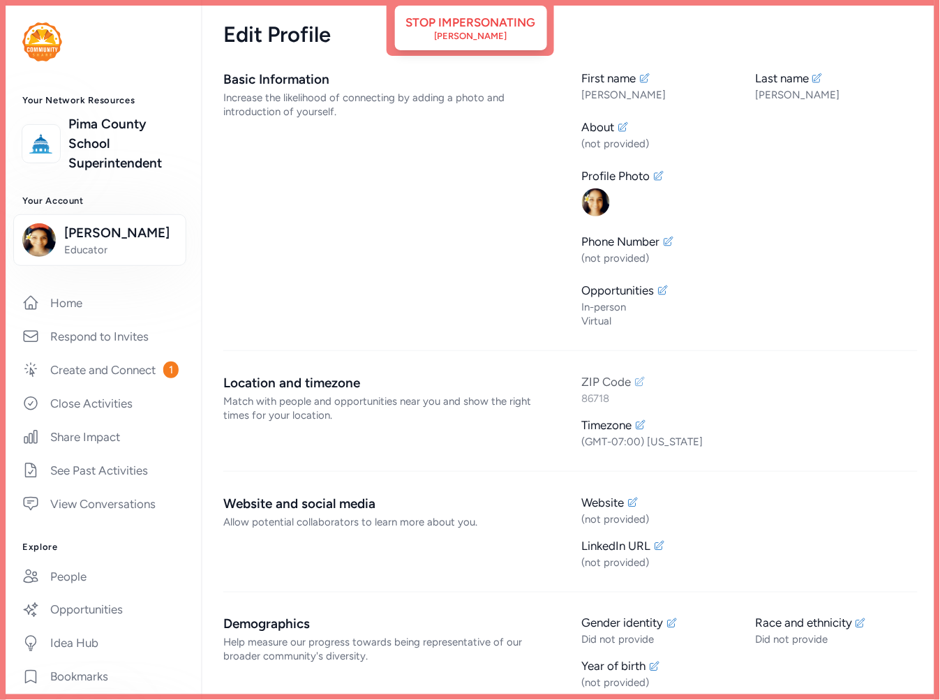
drag, startPoint x: 610, startPoint y: 399, endPoint x: 602, endPoint y: 399, distance: 8.4
click at [602, 399] on div "86718" at bounding box center [750, 399] width 337 height 14
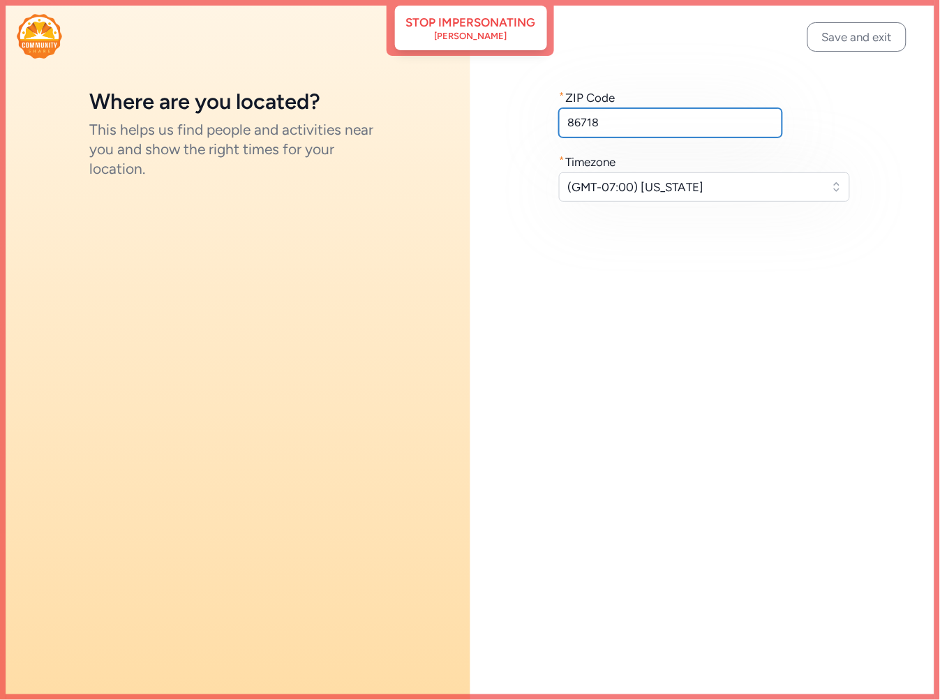
drag, startPoint x: 630, startPoint y: 122, endPoint x: 493, endPoint y: 115, distance: 137.7
click at [493, 115] on div "* ZIP Code 86718 * Timezone (GMT-07:00) Arizona" at bounding box center [706, 145] width 471 height 290
type input "73034"
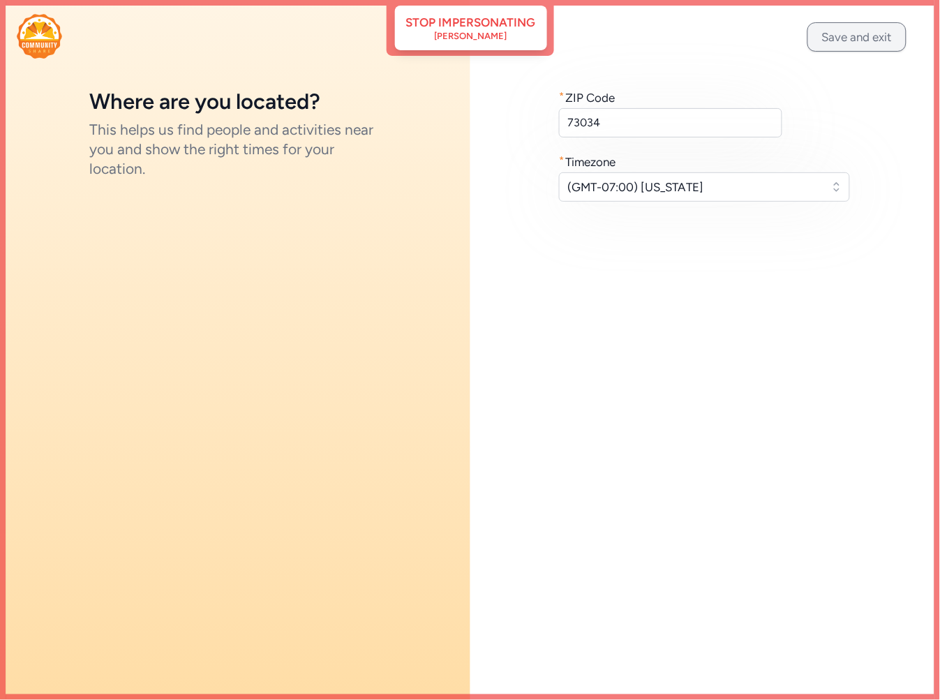
click at [841, 31] on button "Save and exit" at bounding box center [857, 36] width 99 height 29
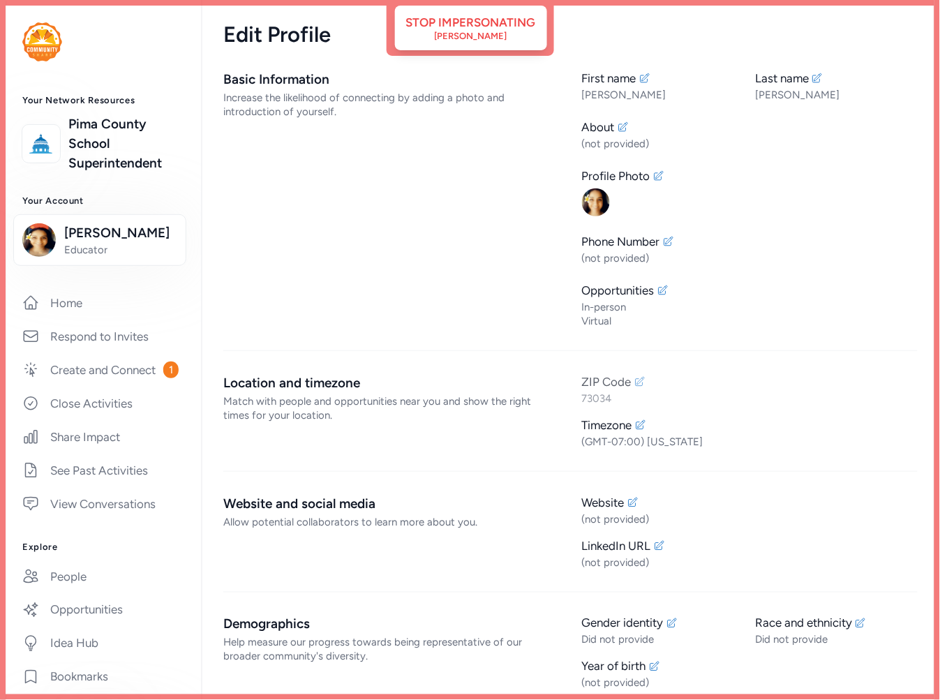
click at [635, 381] on icon at bounding box center [640, 381] width 11 height 11
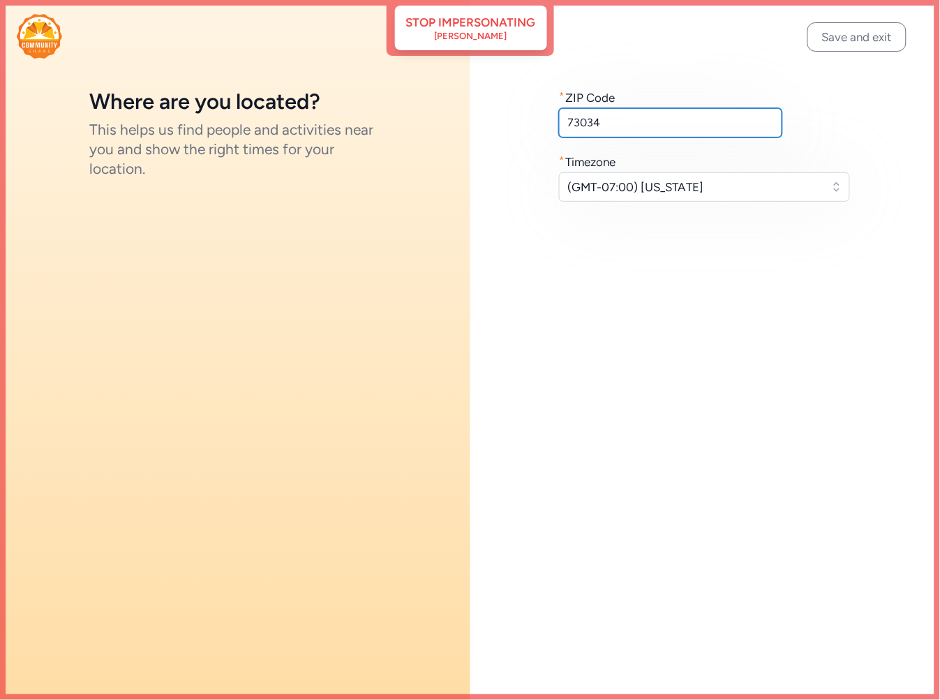
drag, startPoint x: 621, startPoint y: 126, endPoint x: 451, endPoint y: 124, distance: 170.4
click at [451, 124] on div "Where are you located? This helps us find people and activities near you and sh…" at bounding box center [470, 350] width 940 height 700
paste input "86718"
type input "86718"
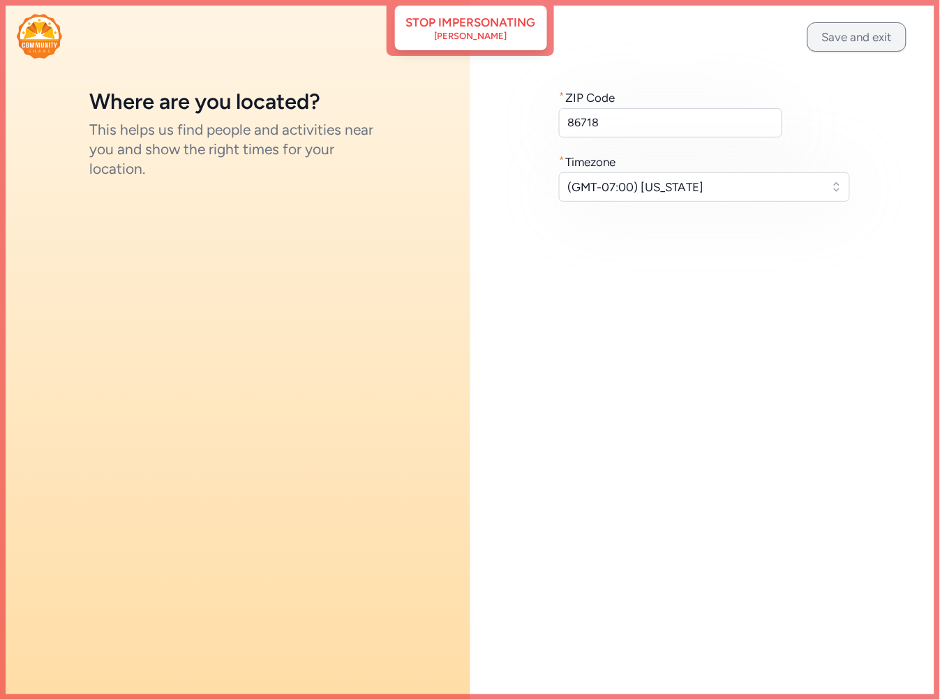
click at [850, 44] on button "Save and exit" at bounding box center [857, 36] width 99 height 29
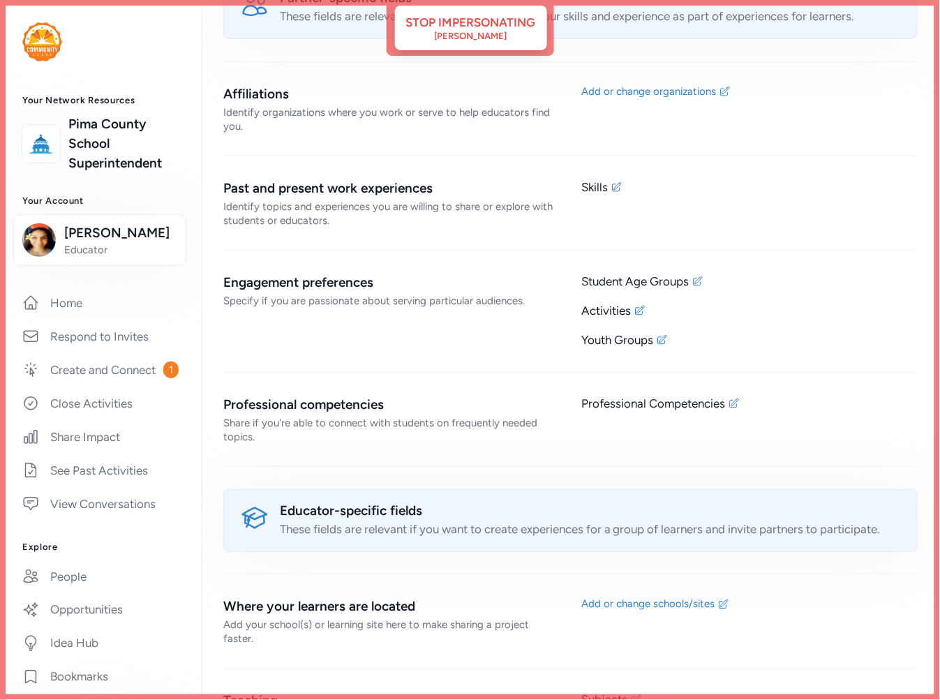
scroll to position [945, 0]
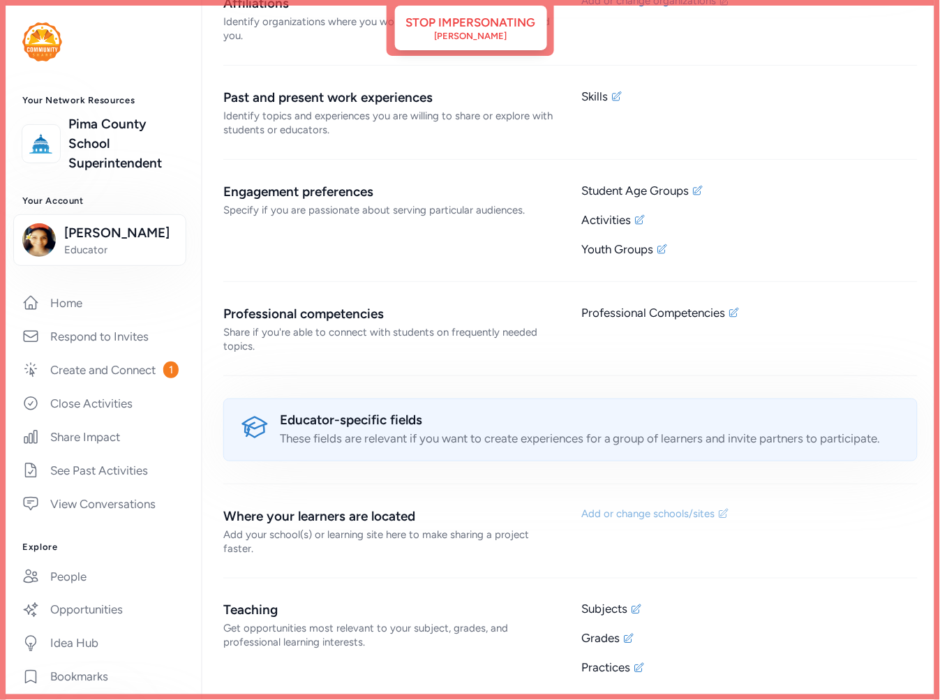
click at [660, 510] on div "Add or change schools/sites" at bounding box center [648, 514] width 133 height 14
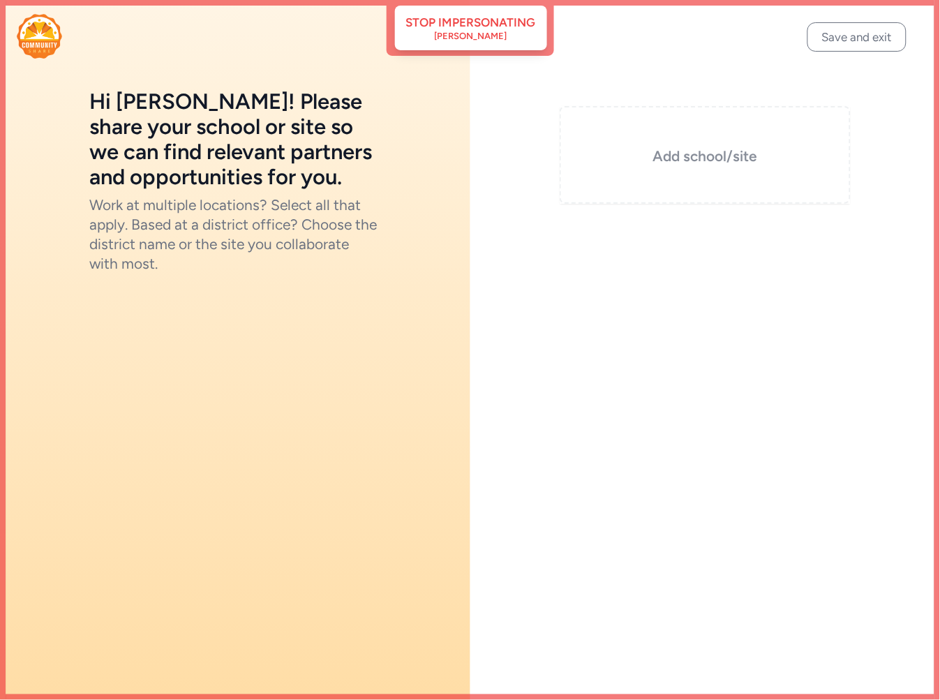
click at [714, 169] on div "Add school/site" at bounding box center [706, 155] width 292 height 98
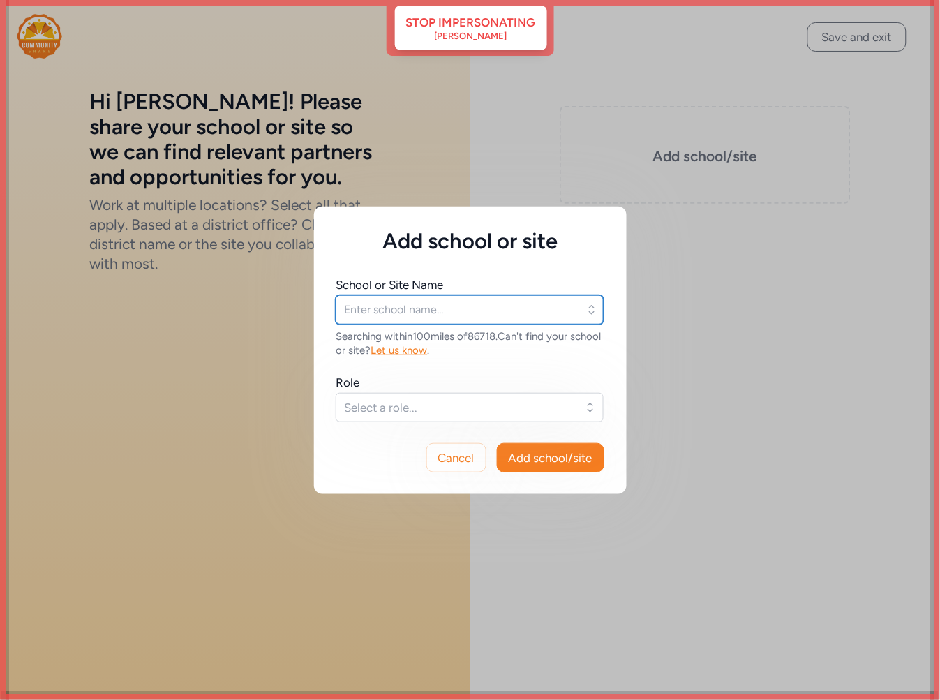
click at [423, 303] on input "text" at bounding box center [470, 309] width 268 height 29
type input "manzanita"
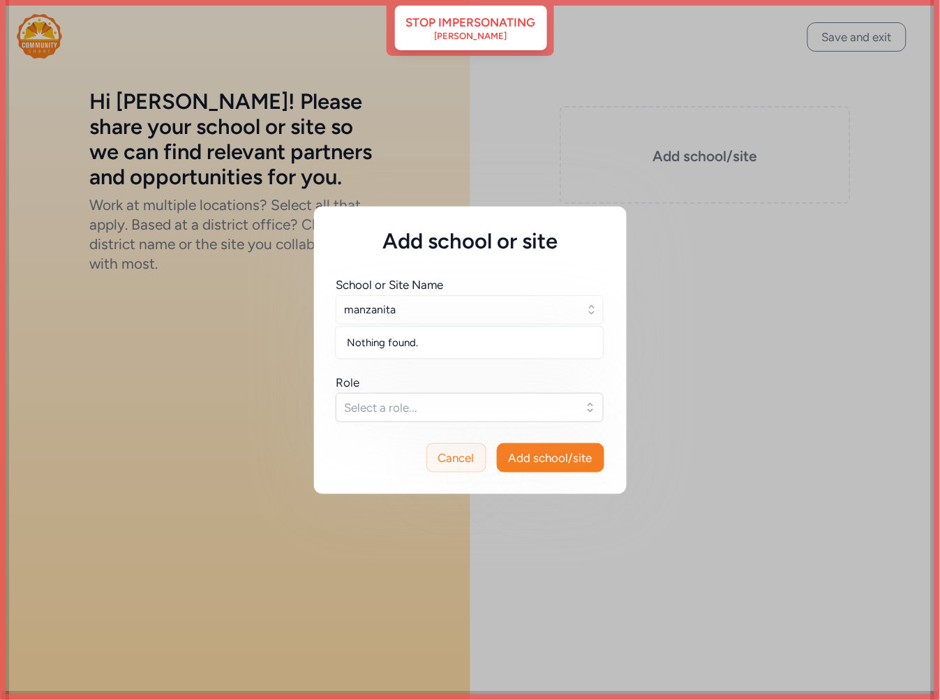
click at [457, 461] on span "Cancel" at bounding box center [456, 458] width 36 height 17
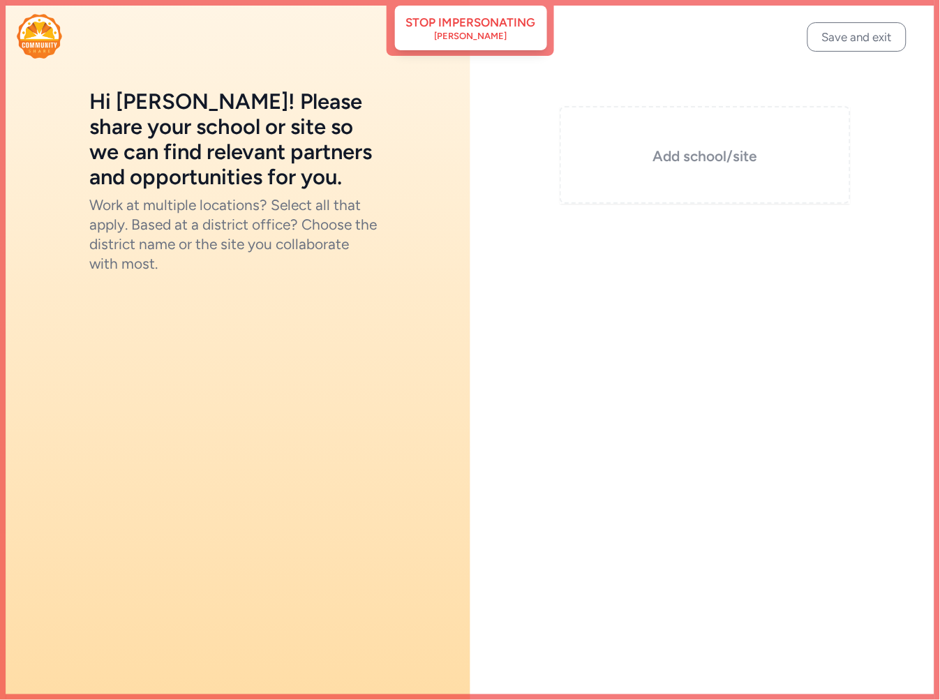
click at [706, 165] on h3 "Add school/site" at bounding box center [706, 157] width 222 height 20
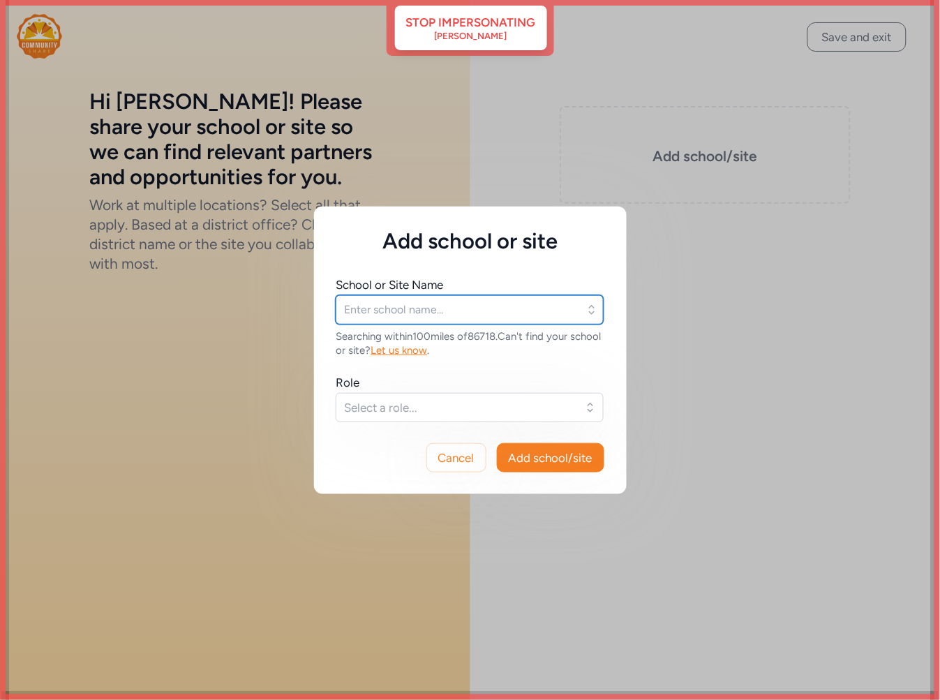
click at [378, 306] on input "text" at bounding box center [470, 309] width 268 height 29
type input "man"
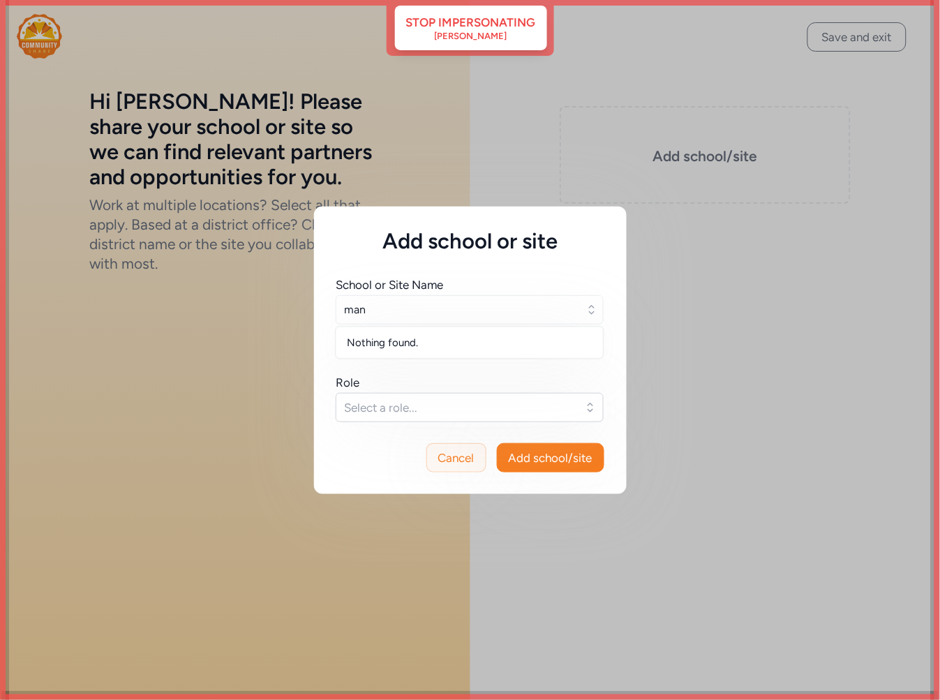
click at [457, 461] on span "Cancel" at bounding box center [456, 458] width 36 height 17
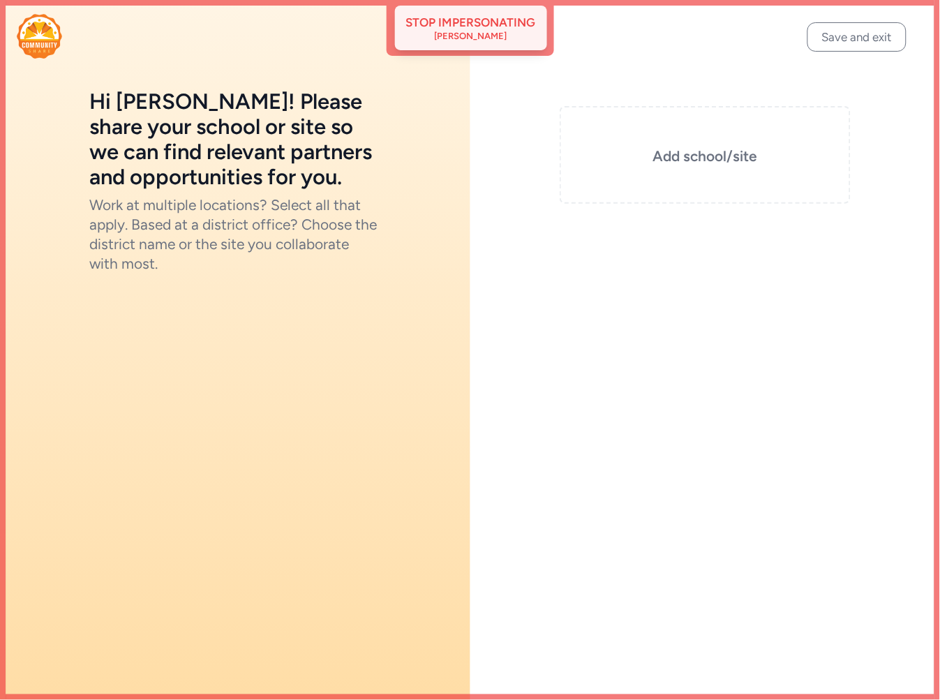
click at [535, 29] on div "Stop impersonating" at bounding box center [471, 22] width 130 height 17
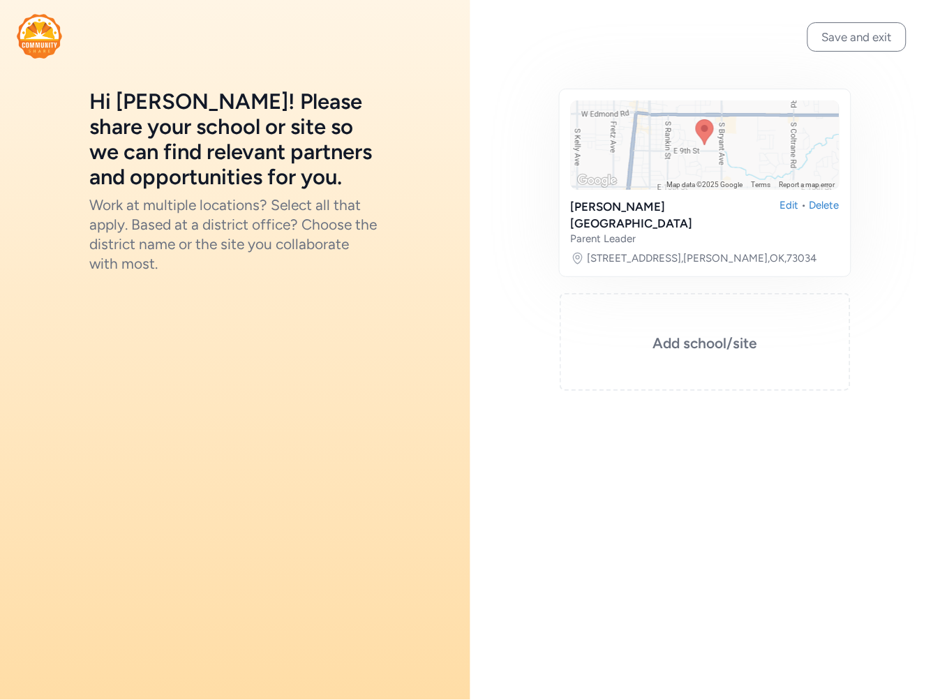
click at [40, 45] on img at bounding box center [39, 36] width 45 height 45
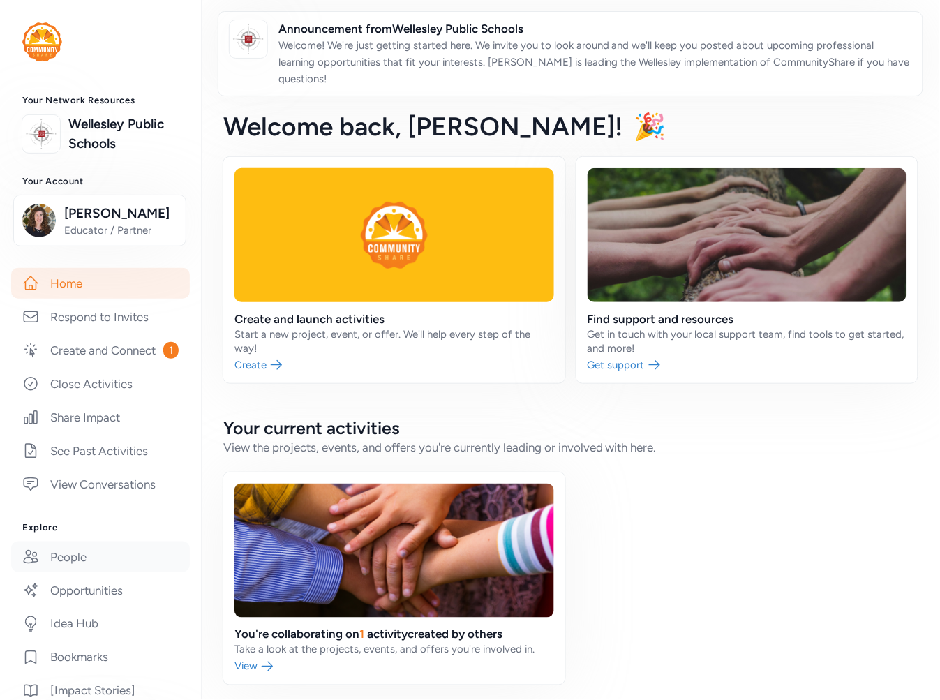
click at [68, 572] on link "People" at bounding box center [100, 557] width 179 height 31
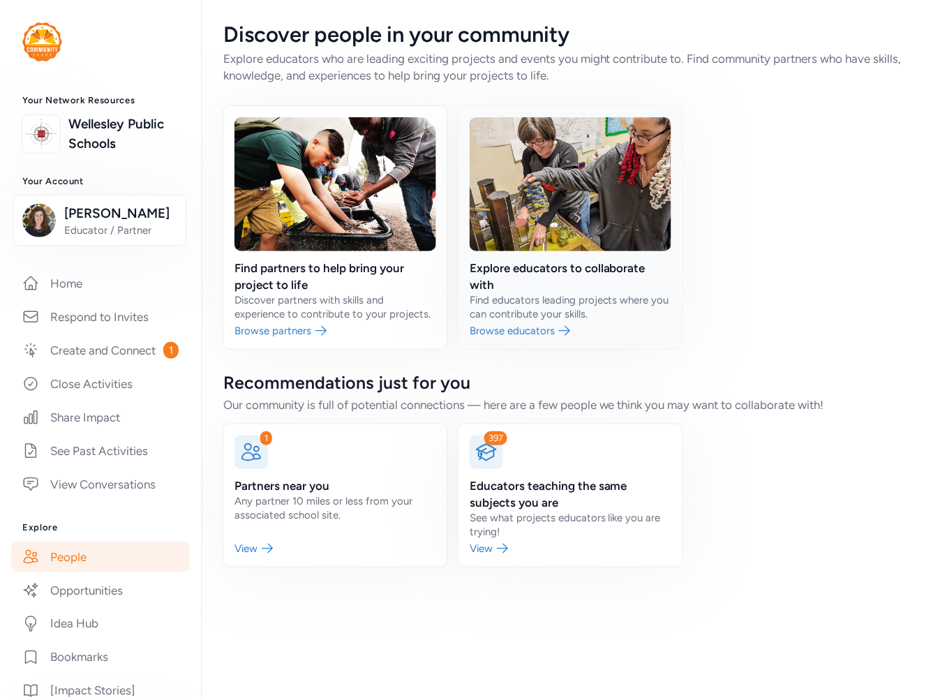
click at [545, 277] on link at bounding box center [571, 227] width 224 height 243
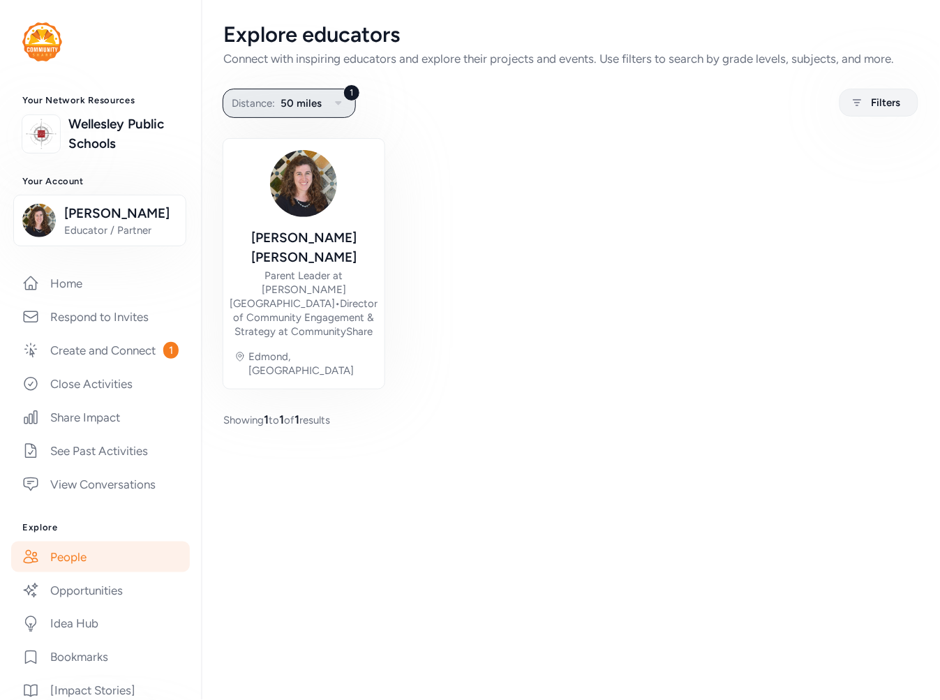
click at [304, 102] on span "50 miles" at bounding box center [301, 103] width 41 height 17
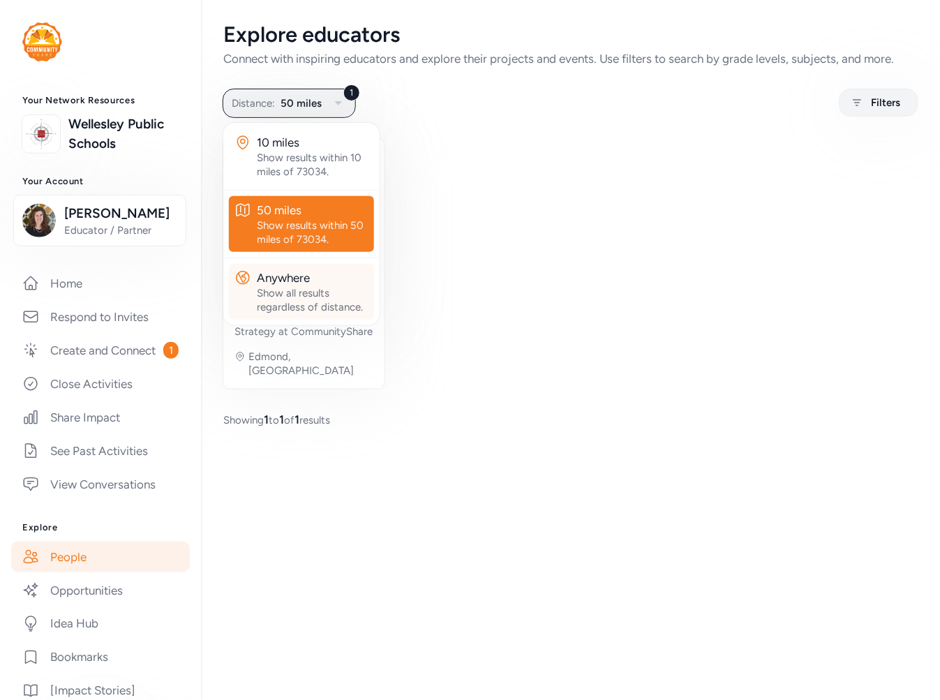
click at [332, 290] on div "Show all results regardless of distance." at bounding box center [313, 300] width 112 height 28
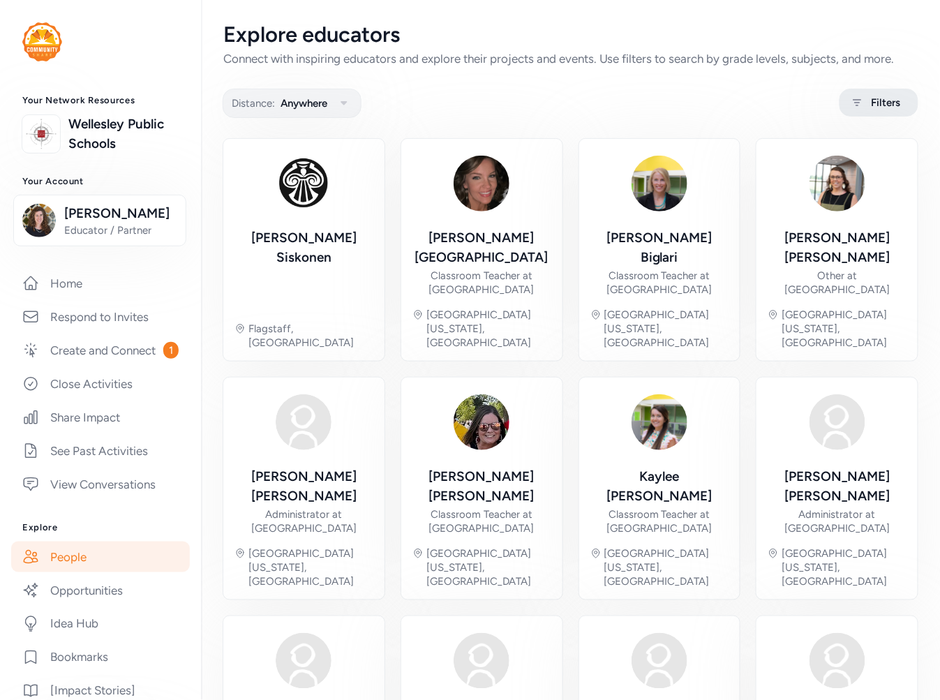
click at [872, 106] on span "Filters" at bounding box center [886, 102] width 29 height 17
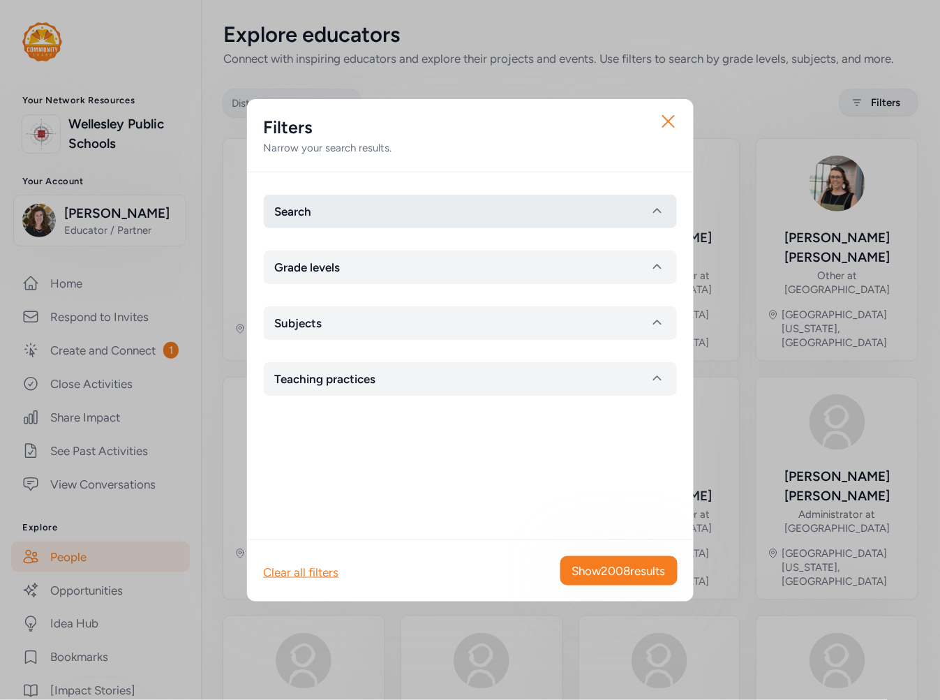
click at [355, 214] on button "Search" at bounding box center [470, 212] width 413 height 34
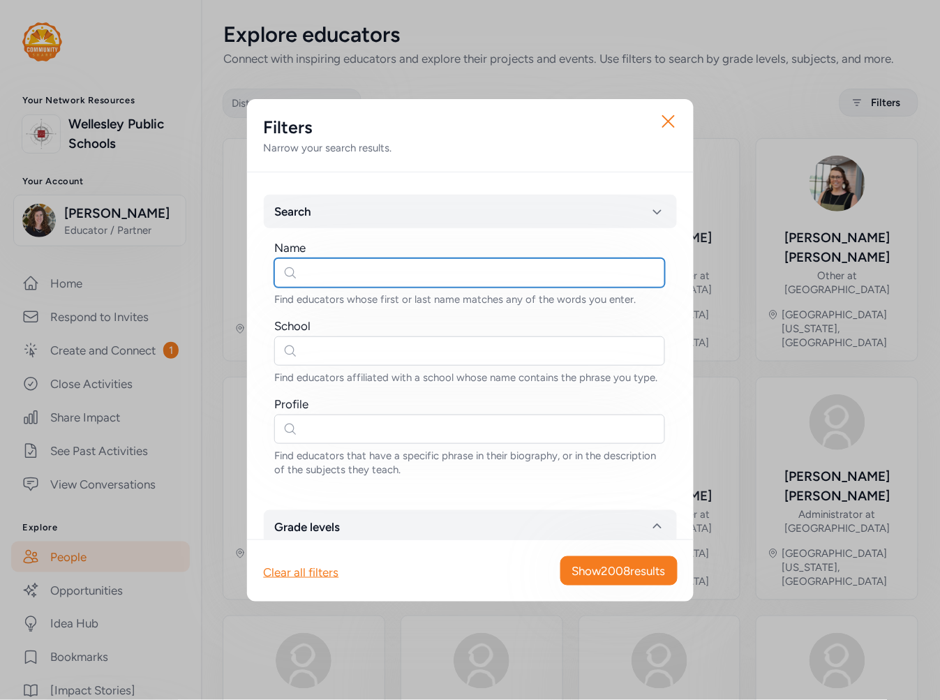
click at [333, 281] on input "text" at bounding box center [469, 272] width 391 height 29
type input "jocelyn"
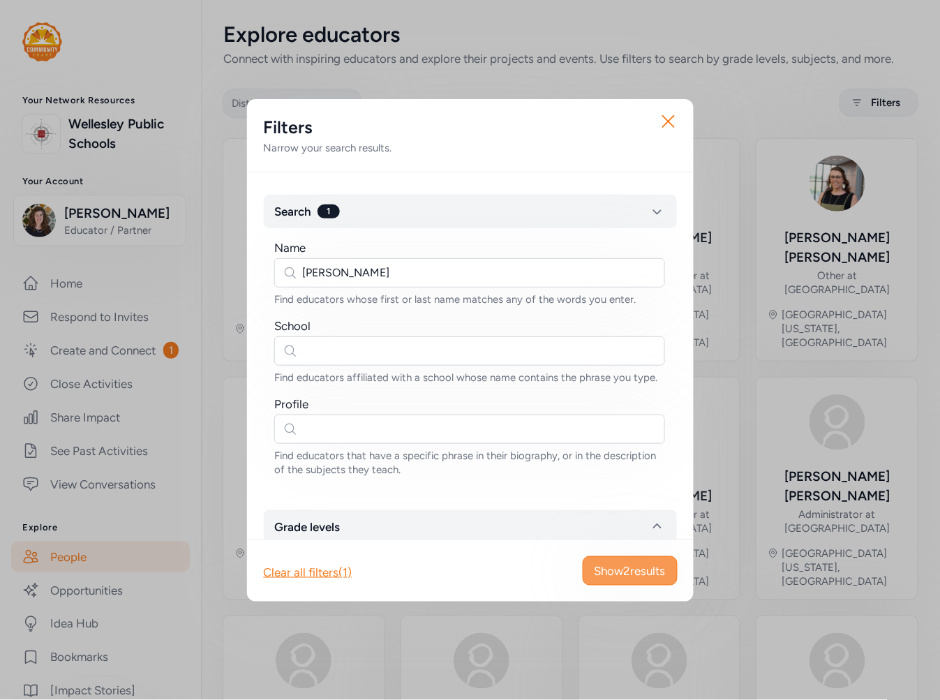
click at [605, 577] on span "Show 2 results" at bounding box center [630, 571] width 71 height 17
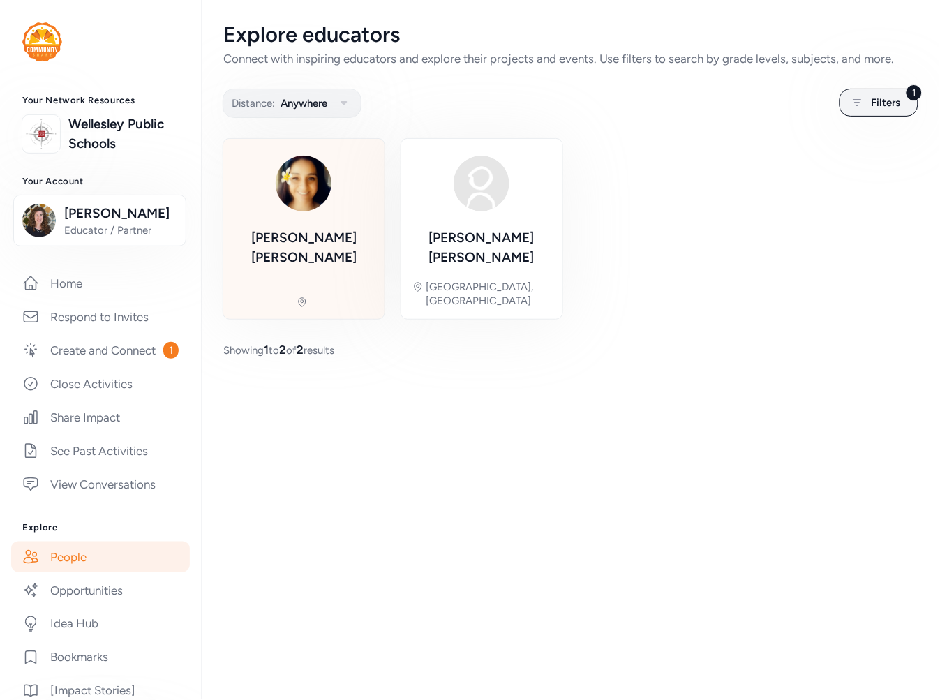
click at [303, 232] on div "Jocelyn Smerz" at bounding box center [304, 247] width 139 height 39
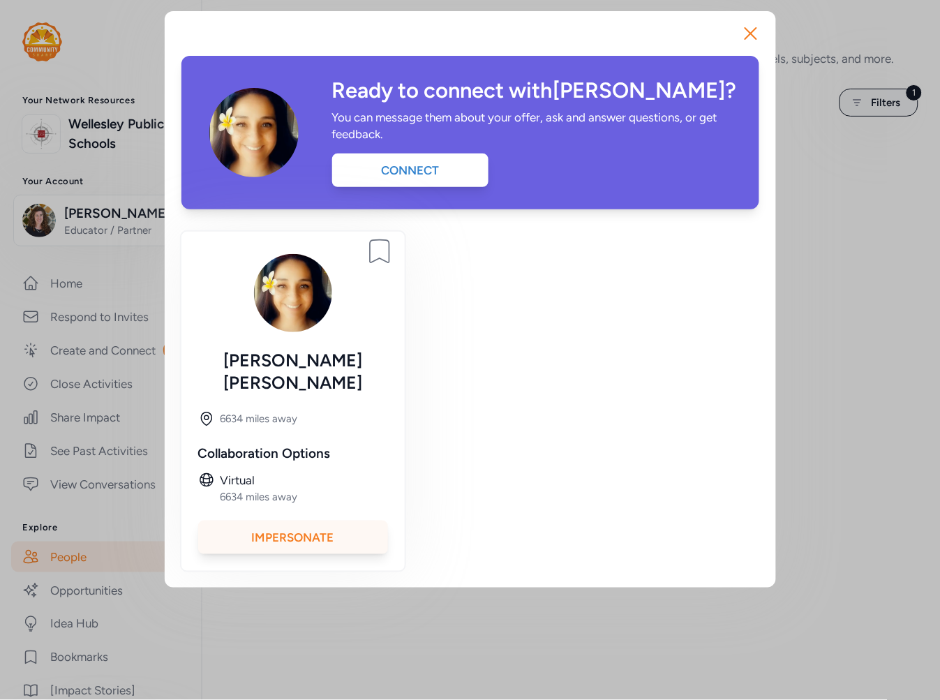
click at [304, 521] on div "Impersonate" at bounding box center [293, 538] width 190 height 34
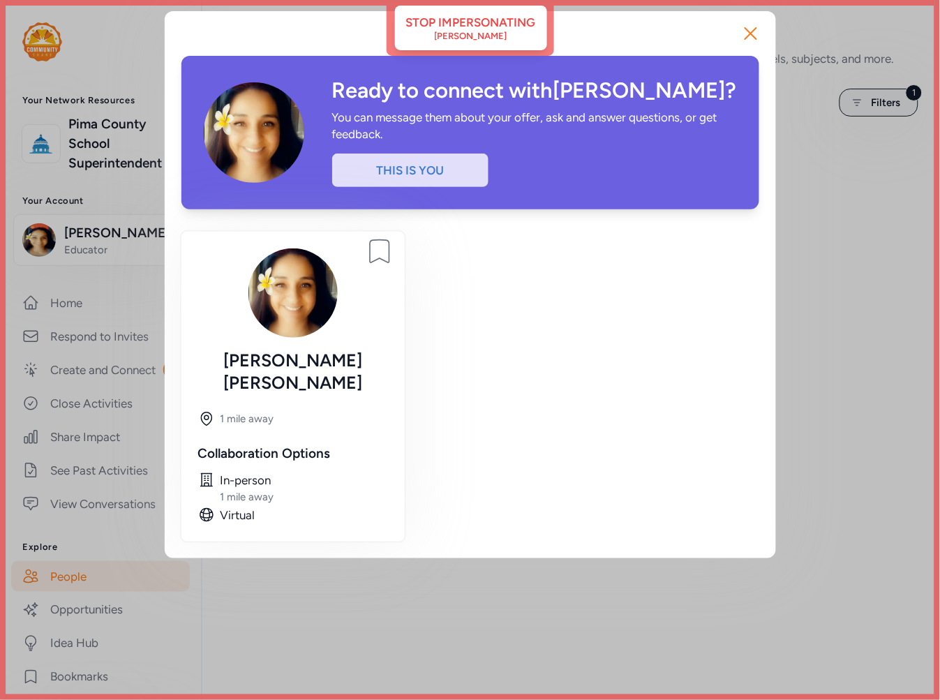
click at [499, 29] on div "Ready to connect with Jocelyn ? You can message them about your offer, ask and …" at bounding box center [471, 284] width 612 height 547
click at [748, 36] on icon "button" at bounding box center [751, 33] width 22 height 22
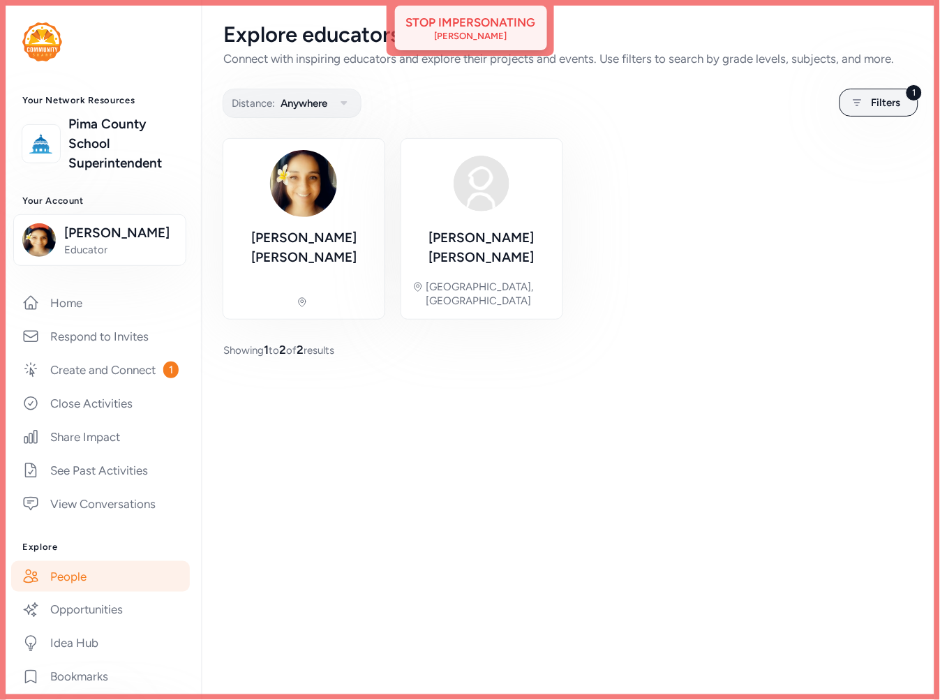
click at [498, 36] on div "Jocelyn Smerz" at bounding box center [471, 36] width 73 height 11
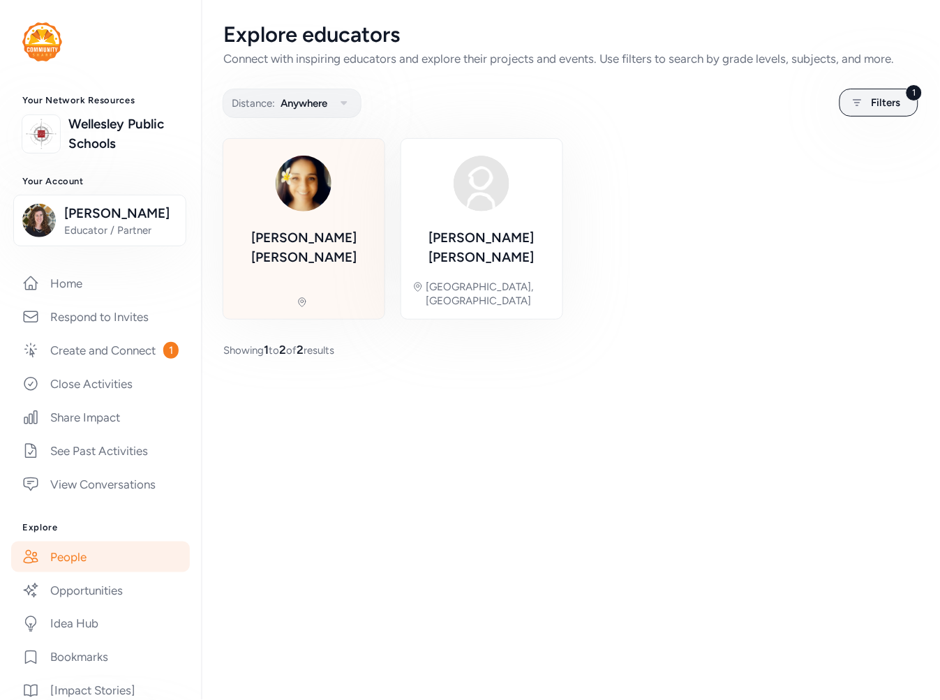
click at [348, 247] on div "Jocelyn Smerz" at bounding box center [304, 247] width 139 height 39
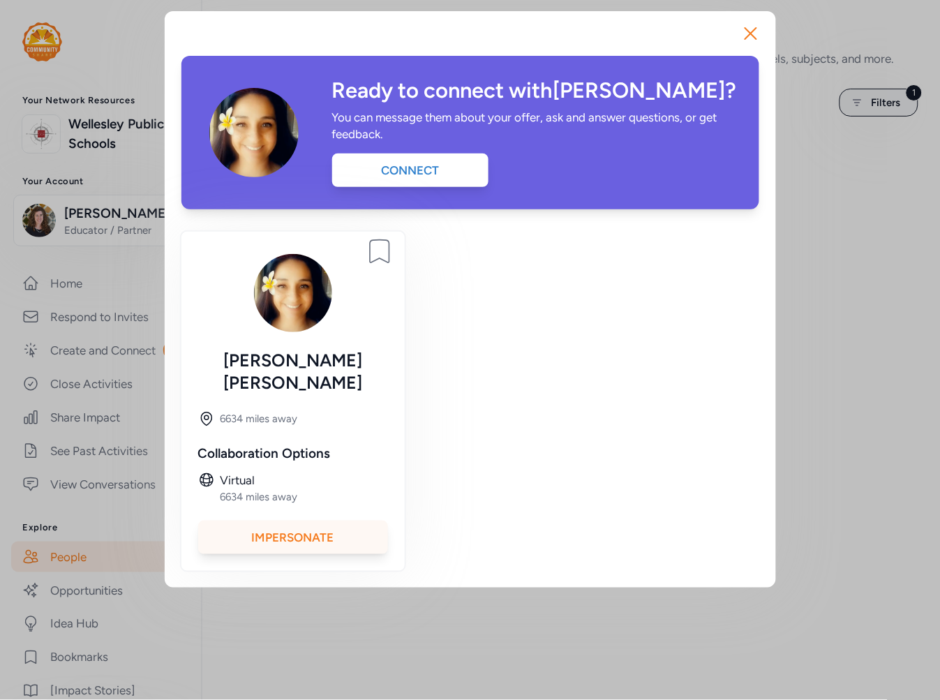
click at [293, 521] on div "Impersonate" at bounding box center [293, 538] width 190 height 34
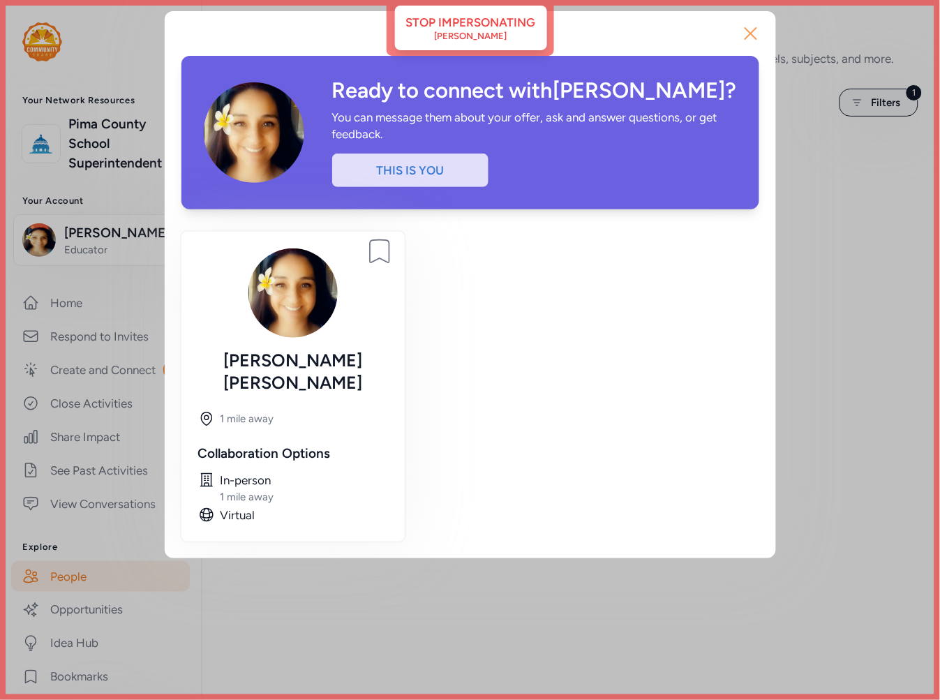
click at [756, 32] on icon "button" at bounding box center [751, 33] width 22 height 22
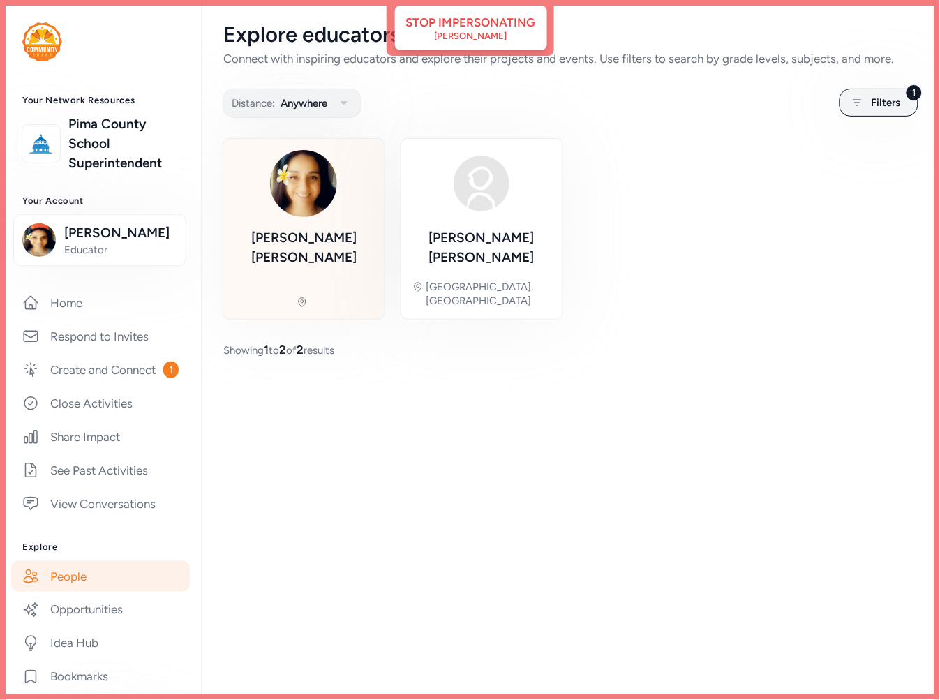
click at [347, 209] on div "Jocelyn Smerz" at bounding box center [304, 229] width 139 height 158
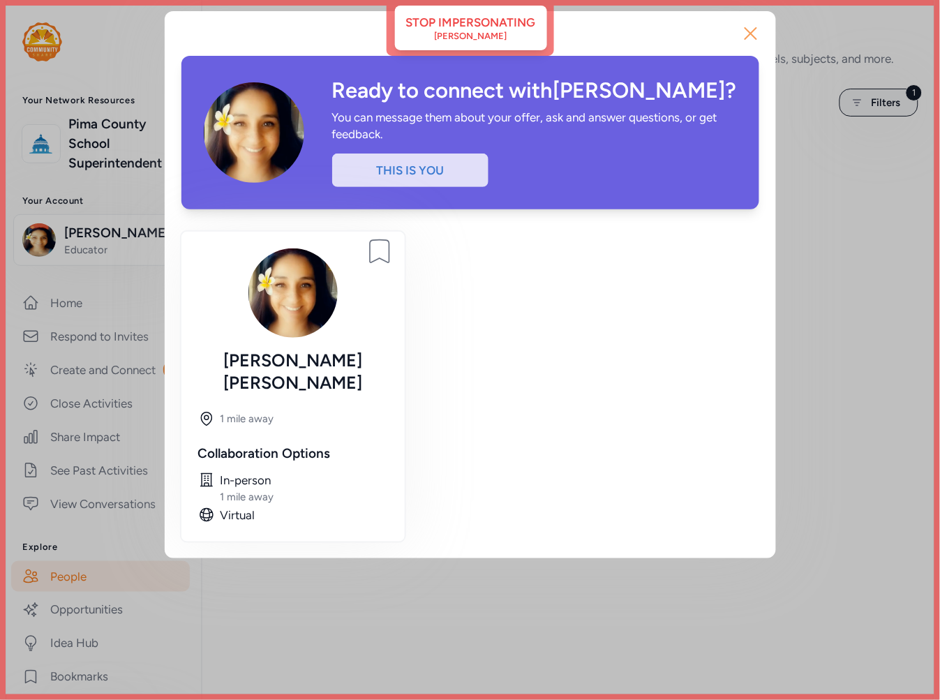
click at [759, 34] on icon "button" at bounding box center [751, 33] width 22 height 22
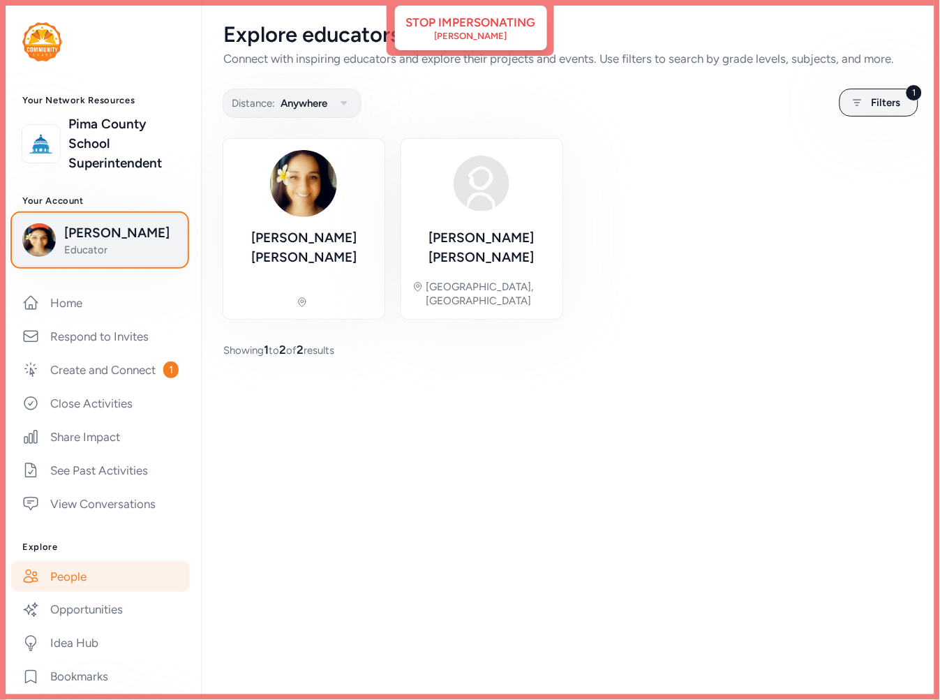
click at [92, 257] on button "Jocelyn Smerz Educator" at bounding box center [99, 240] width 173 height 52
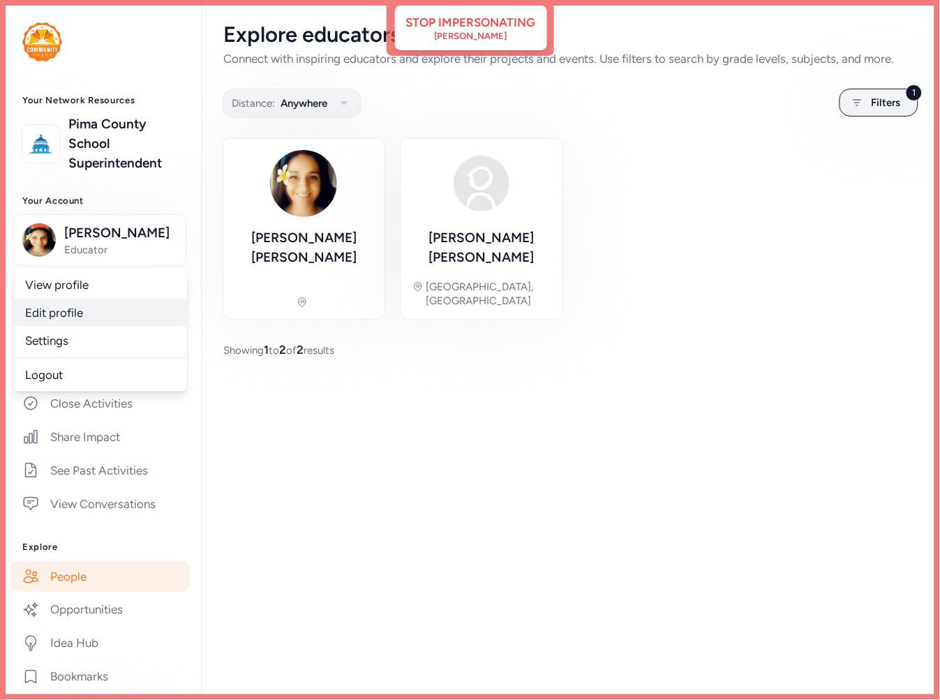
click at [68, 314] on link "Edit profile" at bounding box center [100, 313] width 173 height 28
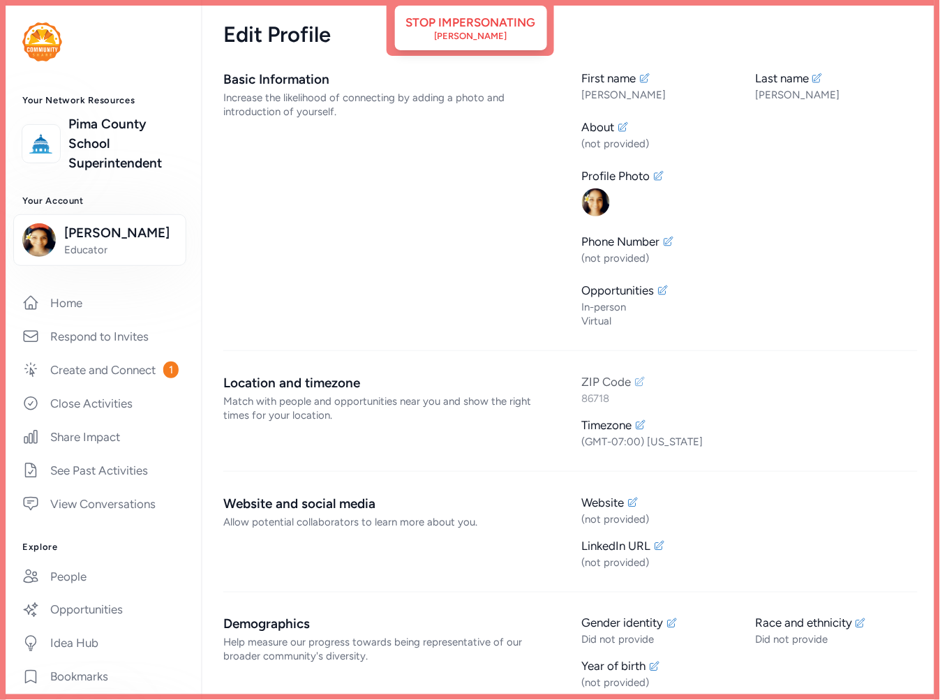
click at [636, 383] on icon at bounding box center [640, 381] width 11 height 11
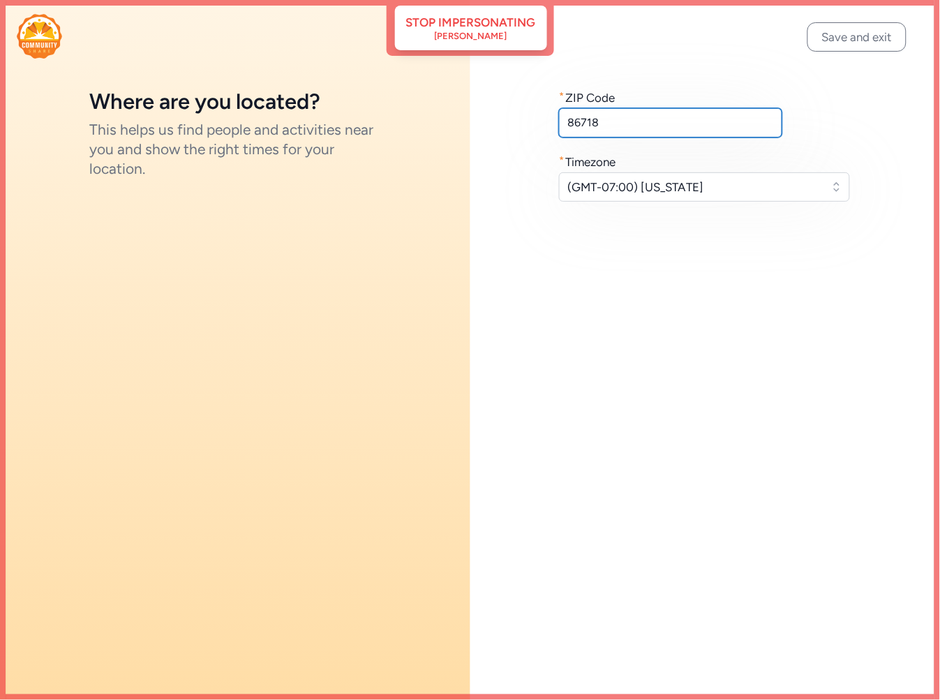
drag, startPoint x: 609, startPoint y: 127, endPoint x: 487, endPoint y: 120, distance: 123.1
click at [487, 120] on div "* ZIP Code 86718 * Timezone (GMT-07:00) Arizona" at bounding box center [706, 145] width 471 height 290
type input "73034"
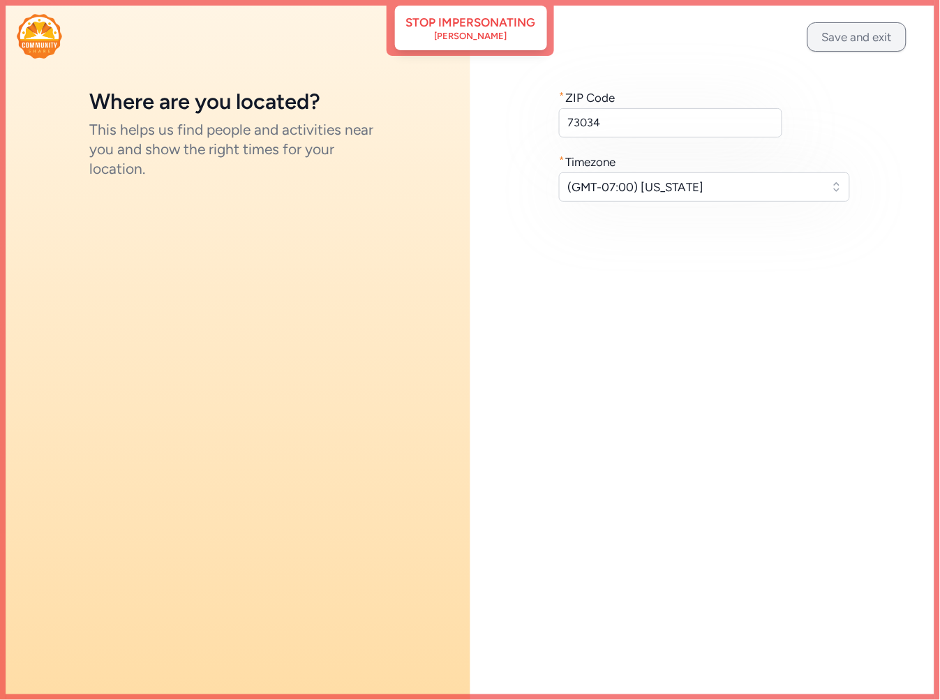
click at [866, 33] on button "Save and exit" at bounding box center [857, 36] width 99 height 29
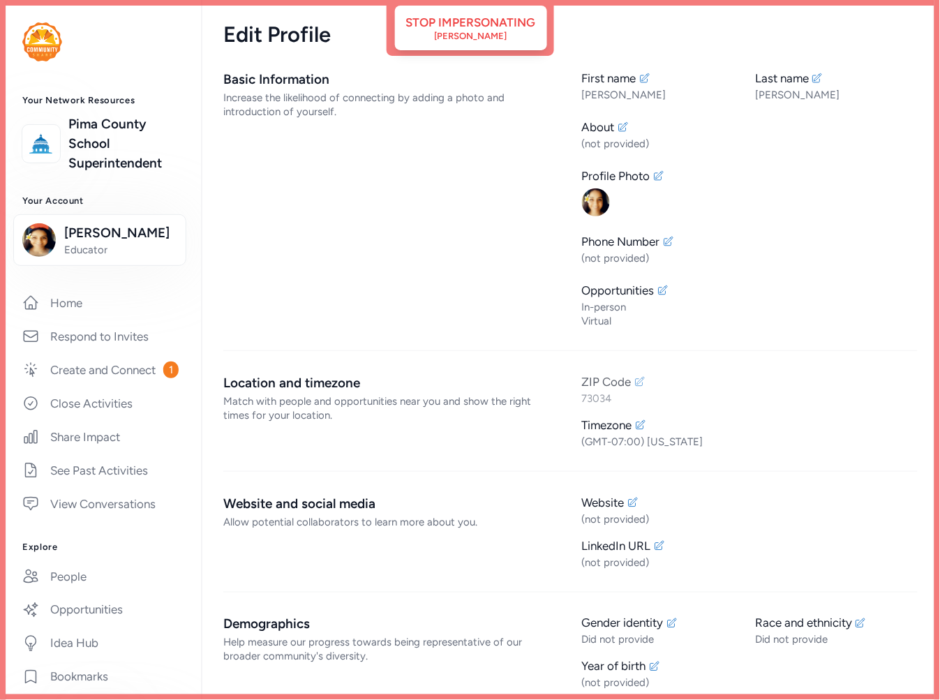
click at [636, 384] on icon at bounding box center [640, 381] width 9 height 9
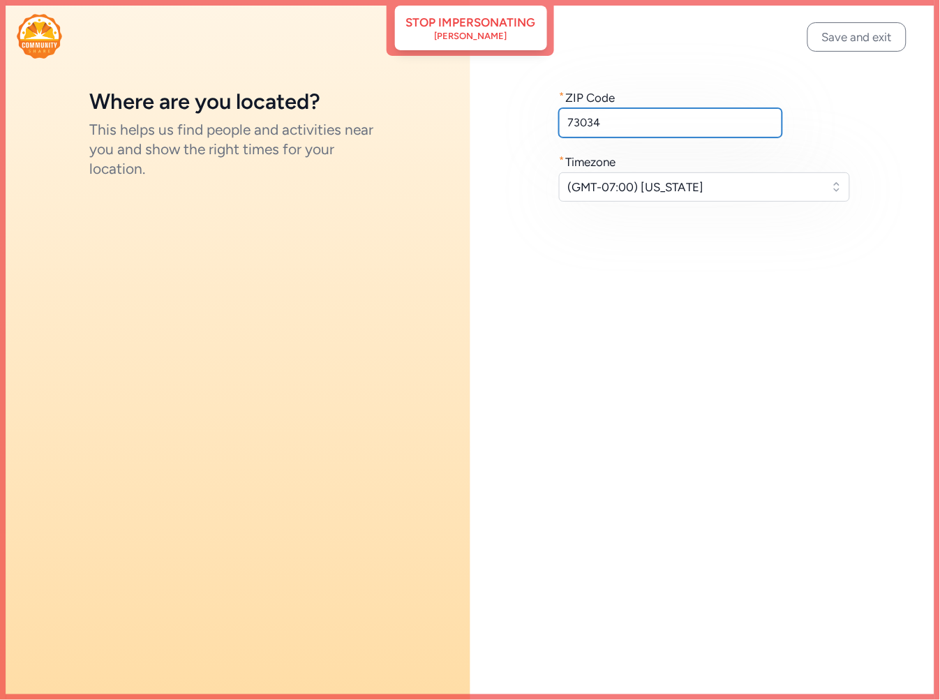
drag, startPoint x: 616, startPoint y: 121, endPoint x: 510, endPoint y: 120, distance: 106.1
click at [510, 120] on div "* ZIP Code 73034 * Timezone (GMT-07:00) Arizona" at bounding box center [706, 145] width 471 height 290
paste input "86718"
type input "86718"
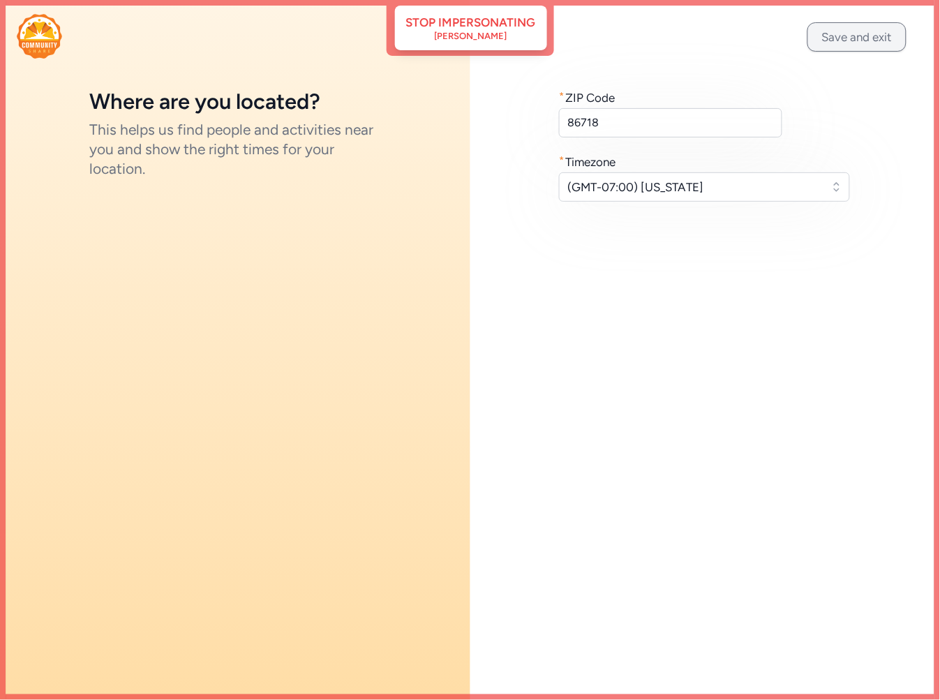
click at [856, 38] on button "Save and exit" at bounding box center [857, 36] width 99 height 29
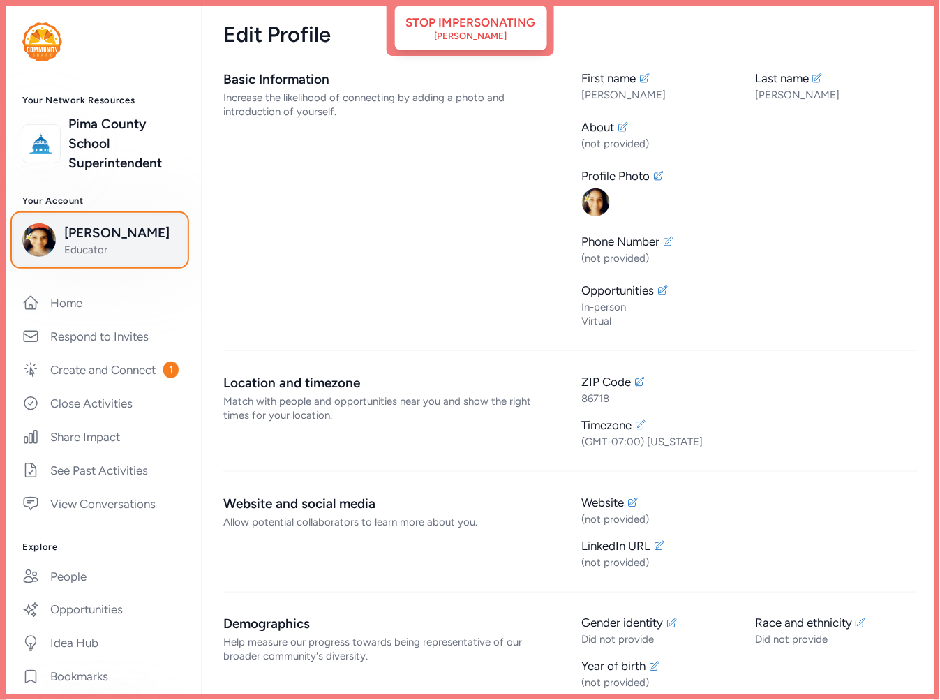
click at [95, 231] on span "Jocelyn Smerz" at bounding box center [120, 233] width 113 height 20
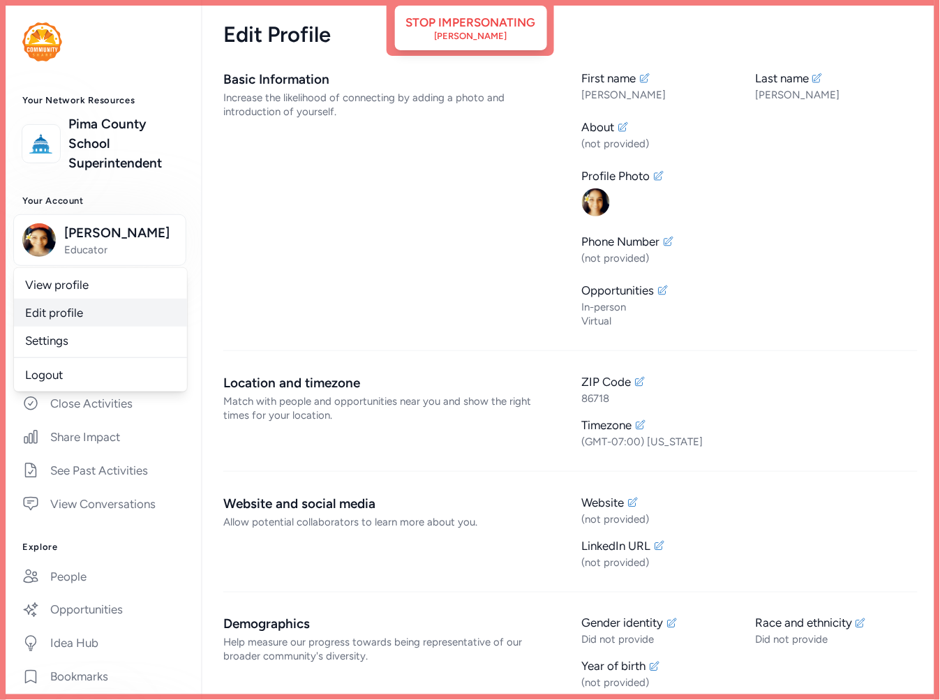
click at [72, 319] on link "Edit profile" at bounding box center [100, 313] width 173 height 28
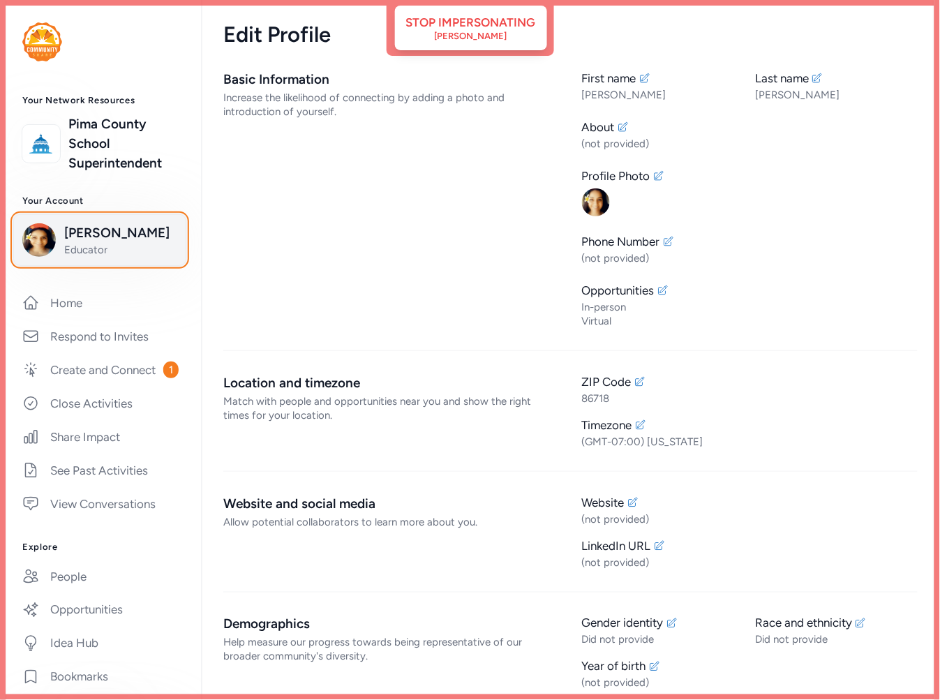
click at [134, 244] on span "Educator" at bounding box center [120, 250] width 113 height 14
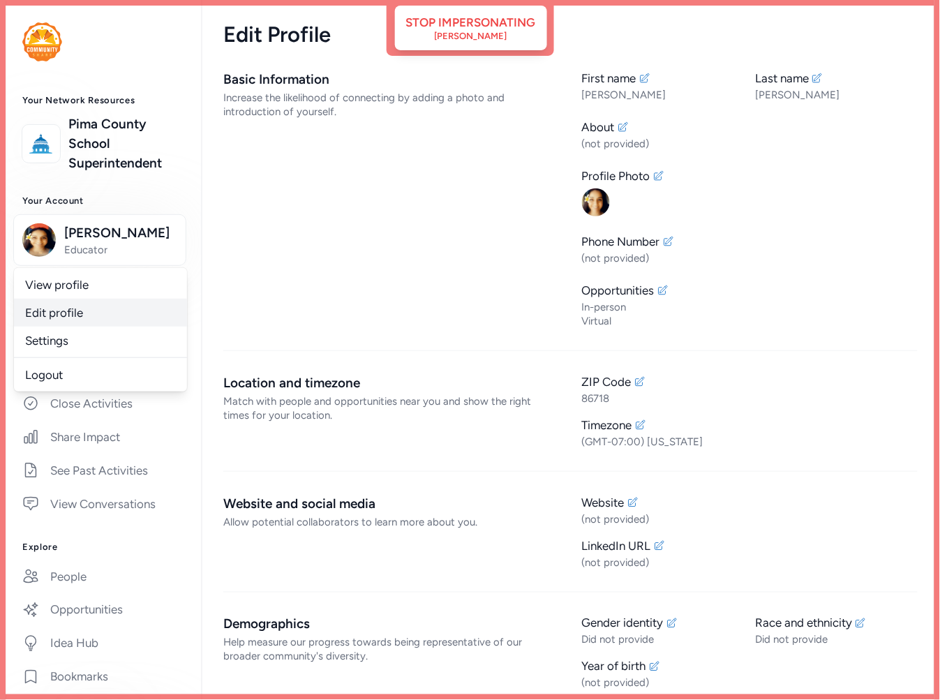
click at [112, 319] on link "Edit profile" at bounding box center [100, 313] width 173 height 28
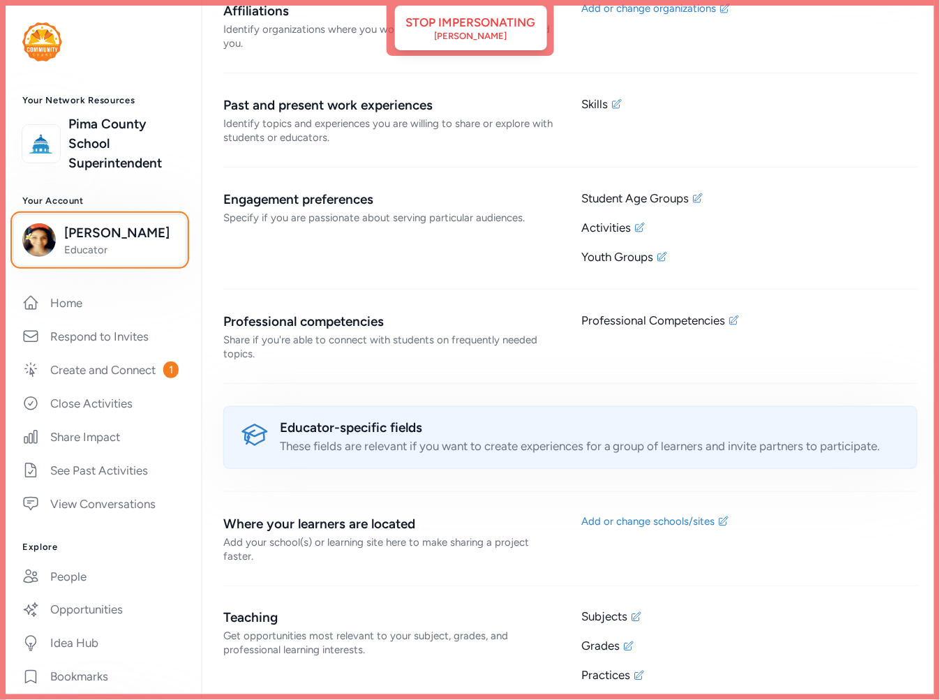
scroll to position [945, 0]
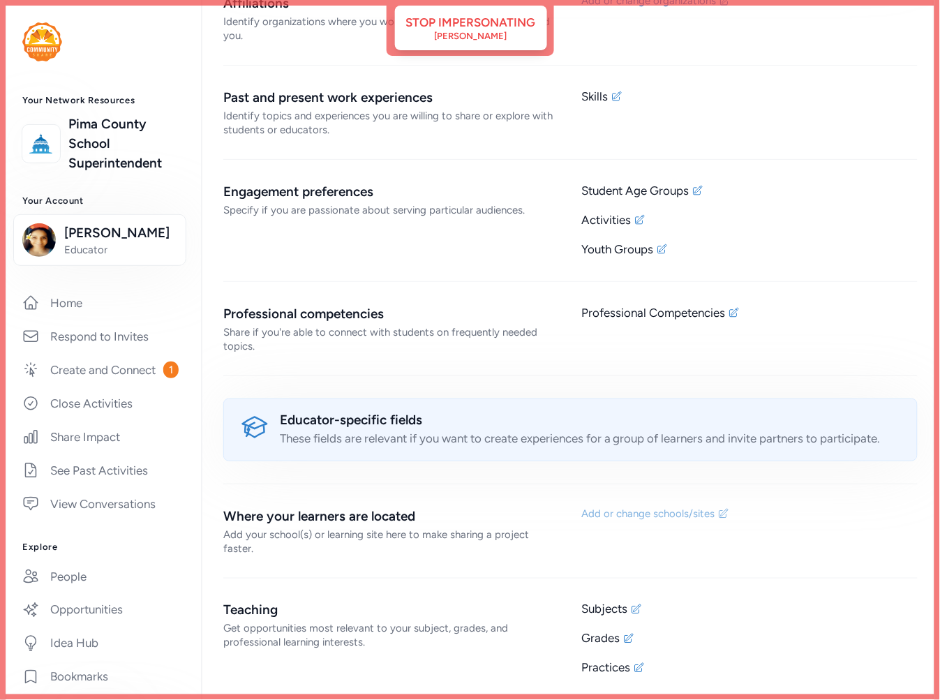
click at [646, 517] on div "Add or change schools/sites" at bounding box center [648, 514] width 133 height 14
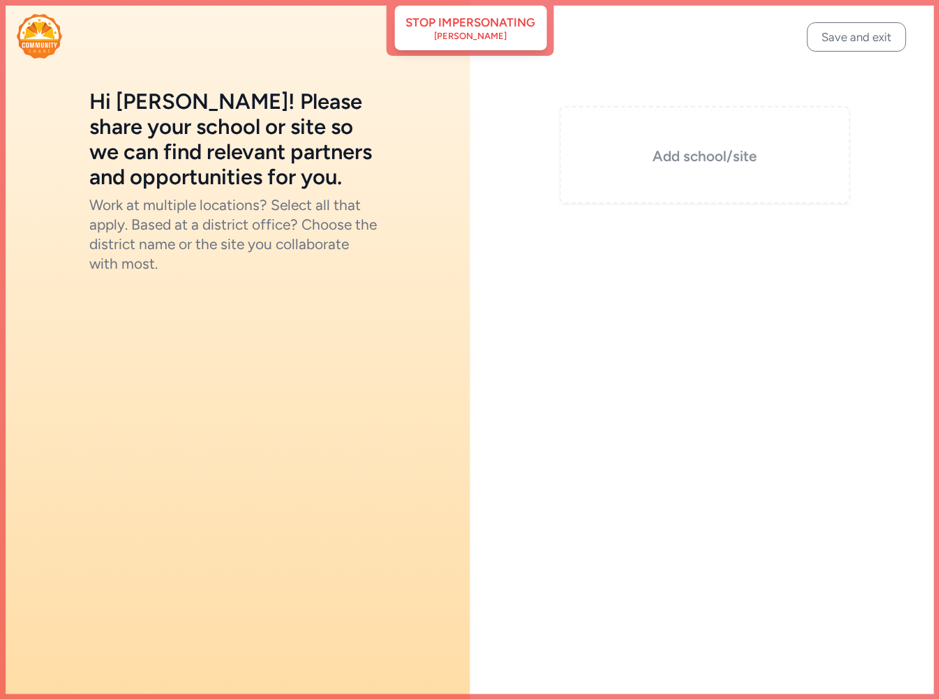
click at [702, 131] on div "Add school/site" at bounding box center [706, 155] width 292 height 98
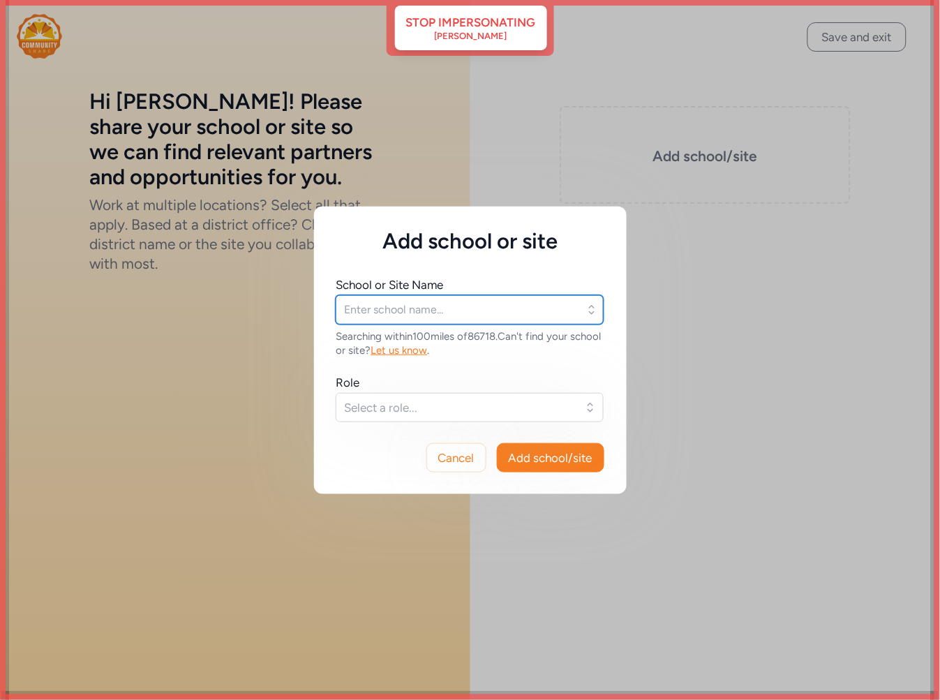
click at [475, 300] on input "text" at bounding box center [470, 309] width 268 height 29
click at [459, 305] on input "manzanita" at bounding box center [470, 309] width 268 height 29
type input "manzanita"
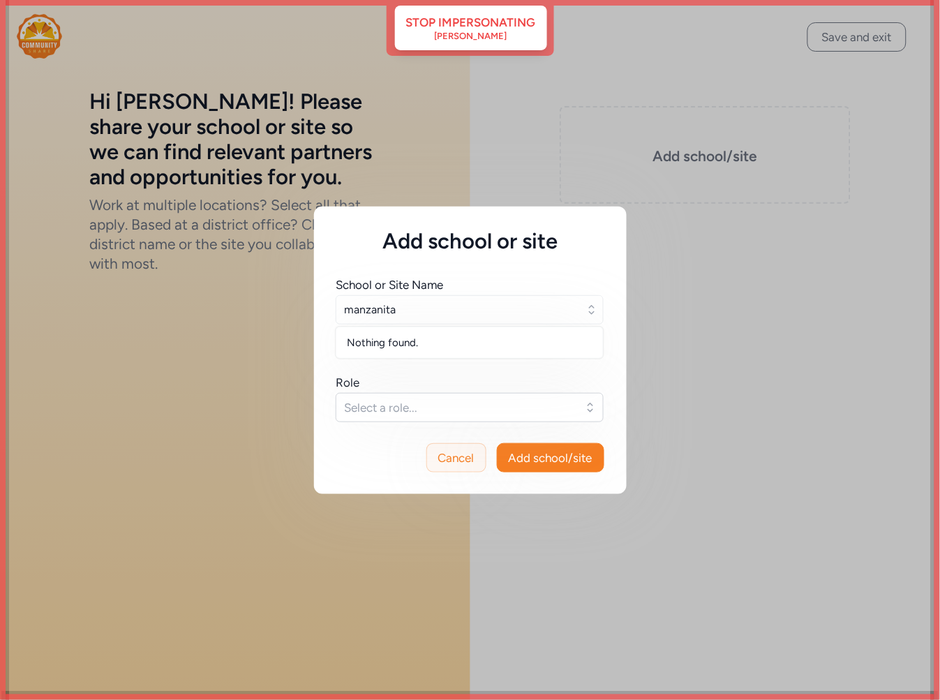
click at [438, 454] on span "Cancel" at bounding box center [456, 458] width 36 height 17
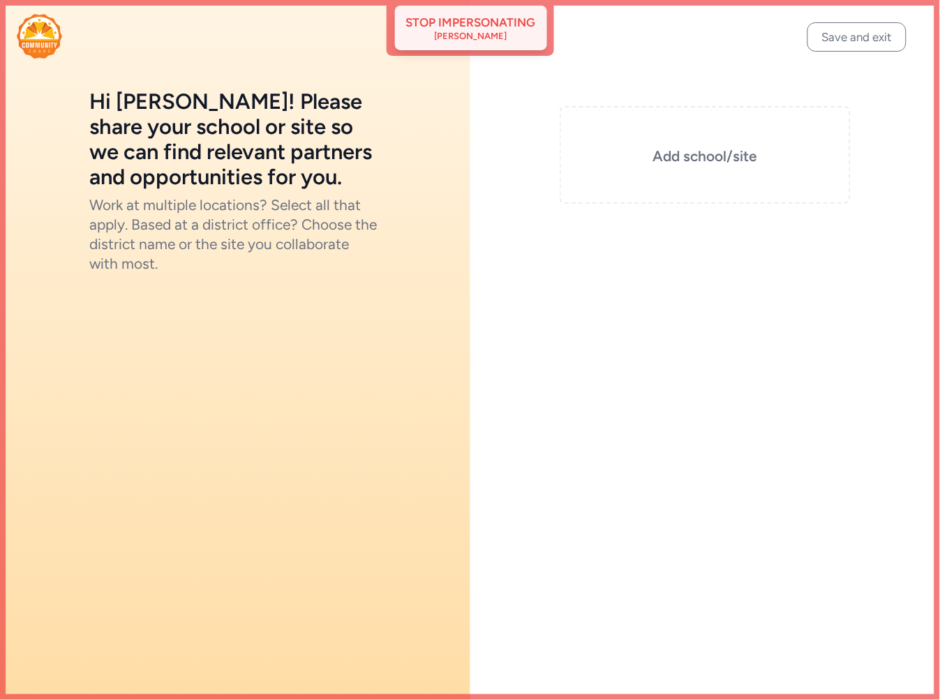
click at [485, 38] on div "Jocelyn Smerz" at bounding box center [471, 36] width 73 height 11
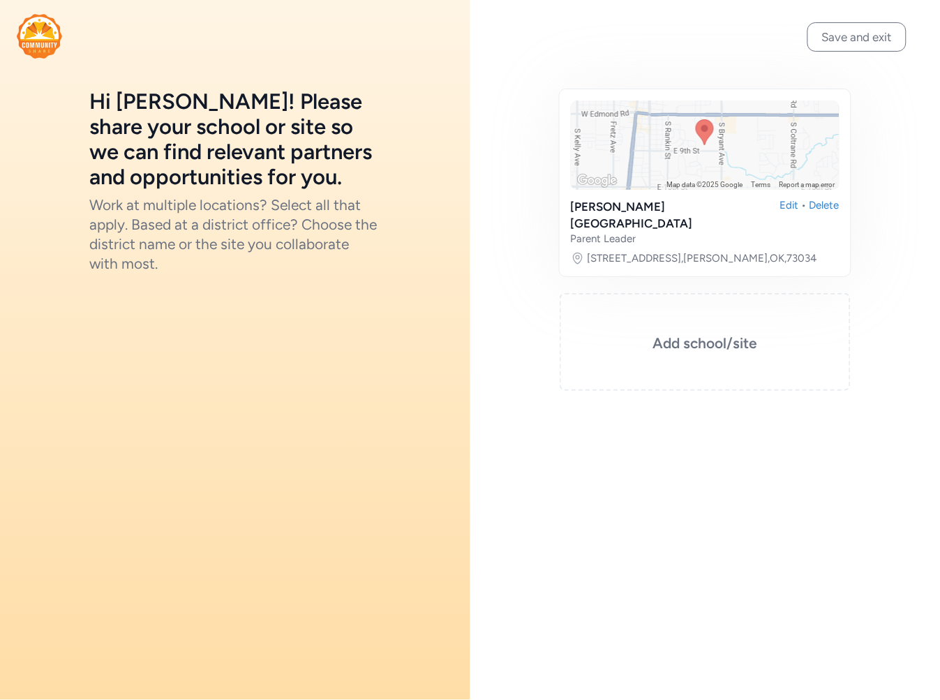
click at [52, 24] on img at bounding box center [39, 36] width 45 height 45
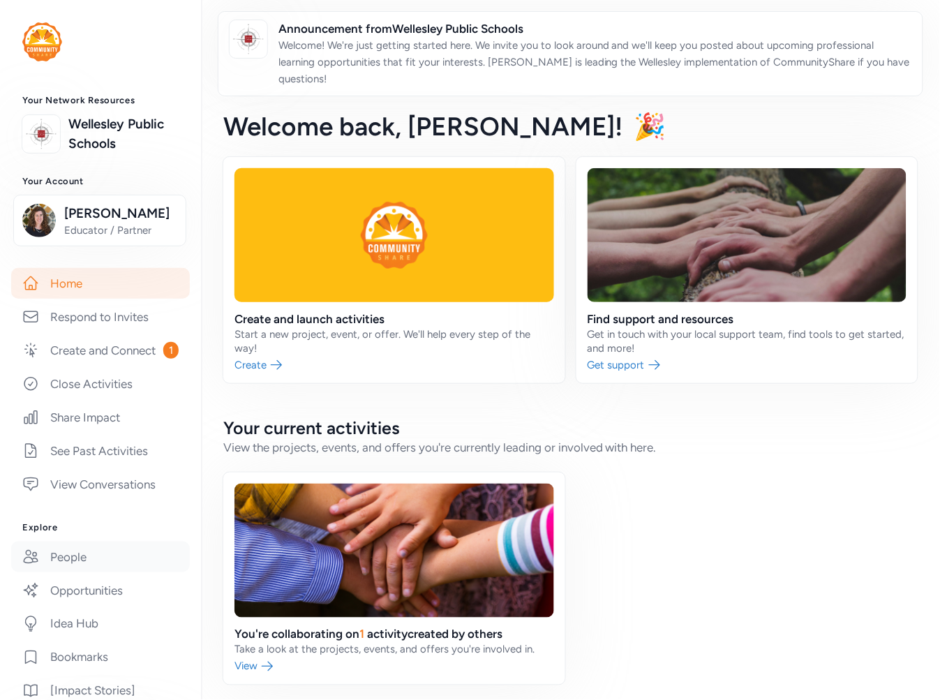
click at [85, 572] on link "People" at bounding box center [100, 557] width 179 height 31
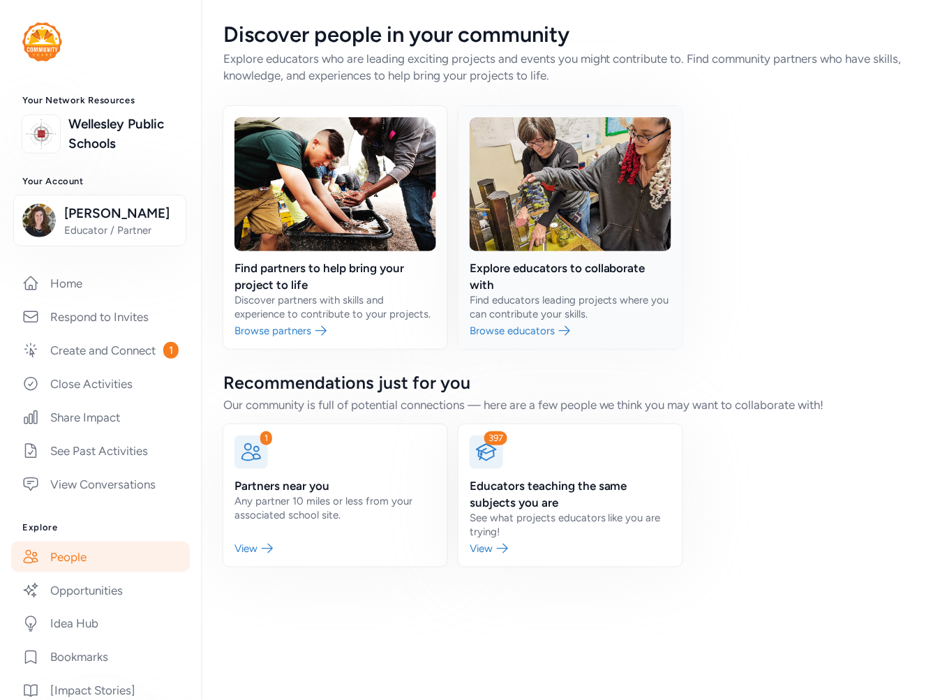
click at [586, 276] on link at bounding box center [571, 227] width 224 height 243
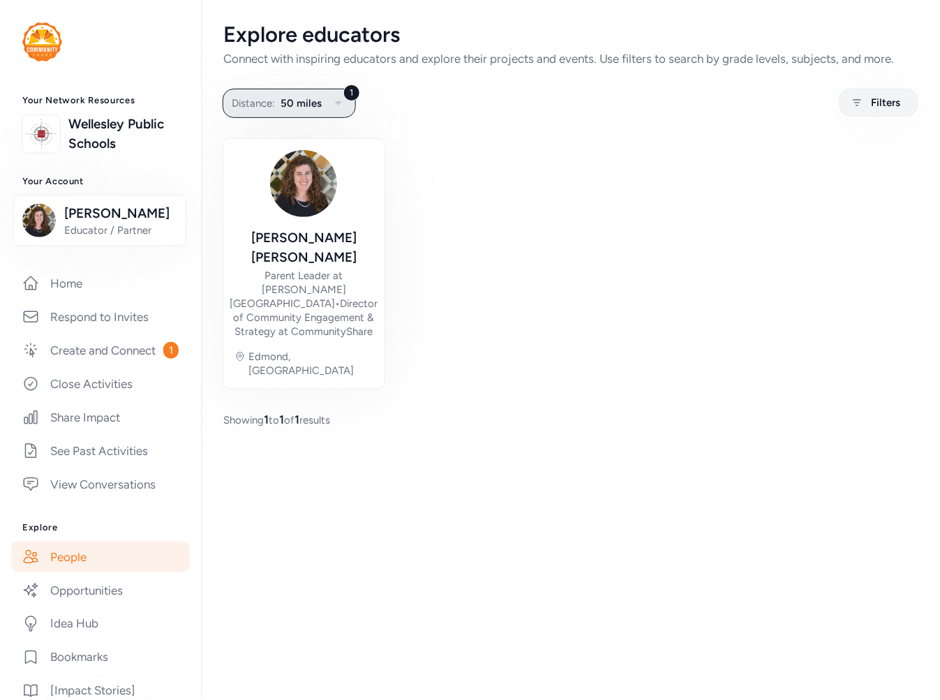
click at [283, 112] on span "50 miles" at bounding box center [301, 103] width 41 height 17
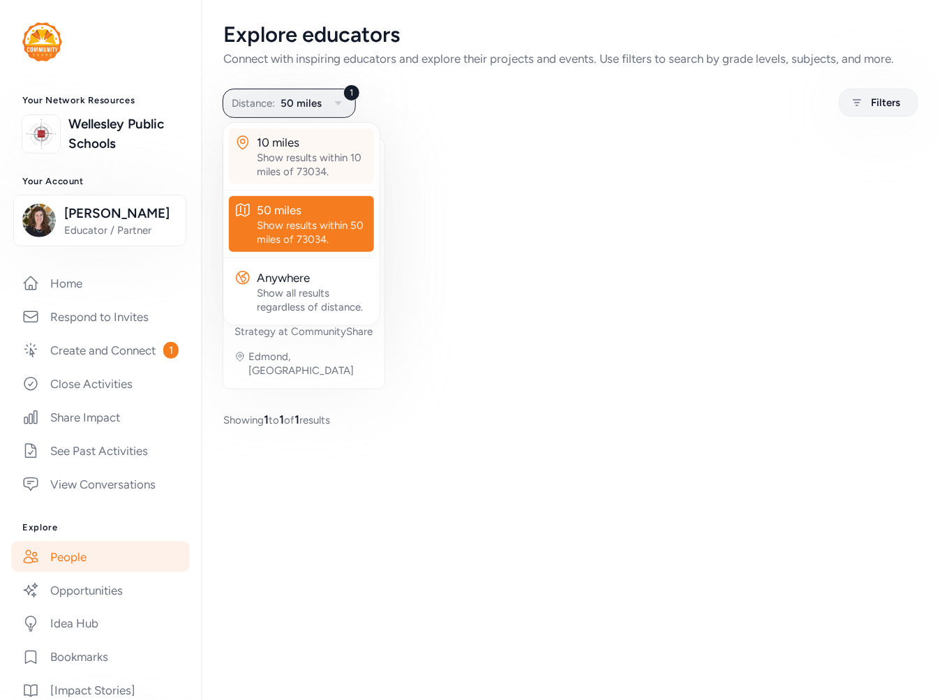
click at [288, 143] on div "10 miles" at bounding box center [313, 142] width 112 height 17
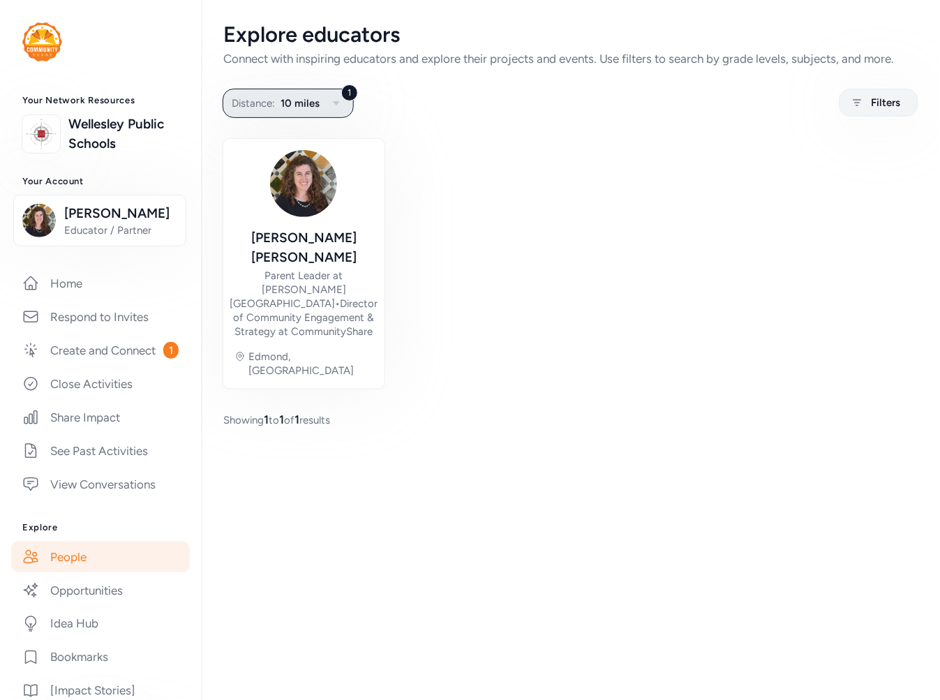
drag, startPoint x: 294, startPoint y: 96, endPoint x: 290, endPoint y: 121, distance: 26.2
click at [294, 98] on span "10 miles" at bounding box center [300, 103] width 39 height 17
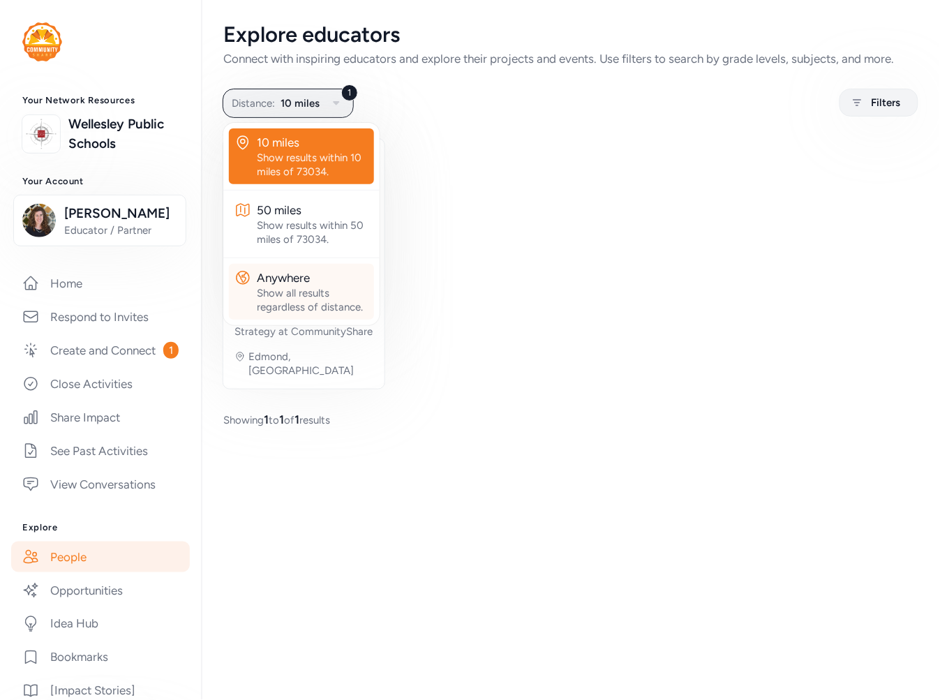
click at [288, 295] on div "Show all results regardless of distance." at bounding box center [313, 300] width 112 height 28
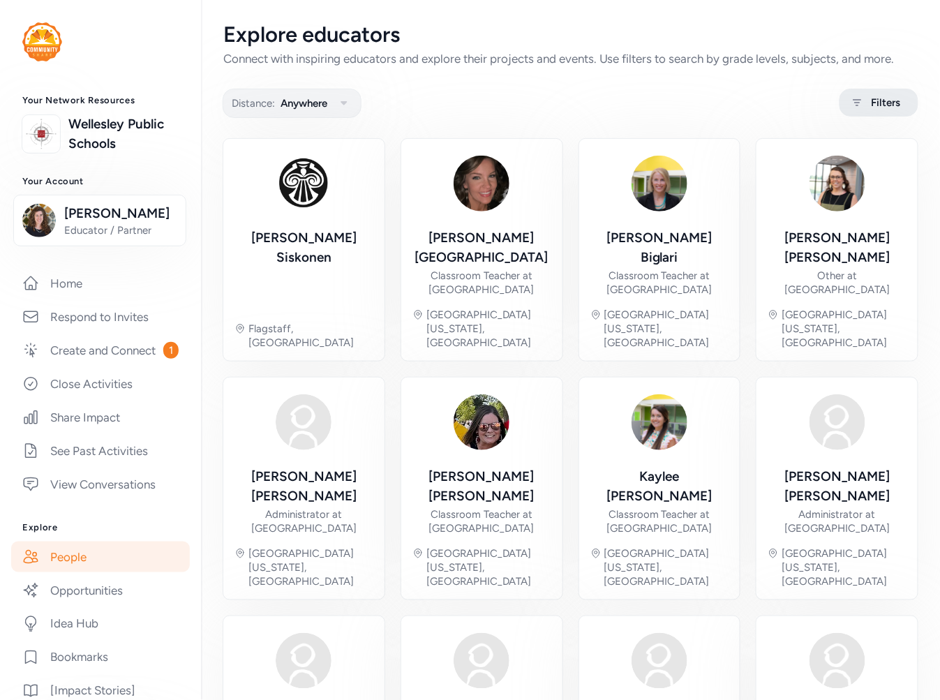
click at [849, 95] on icon at bounding box center [857, 102] width 17 height 17
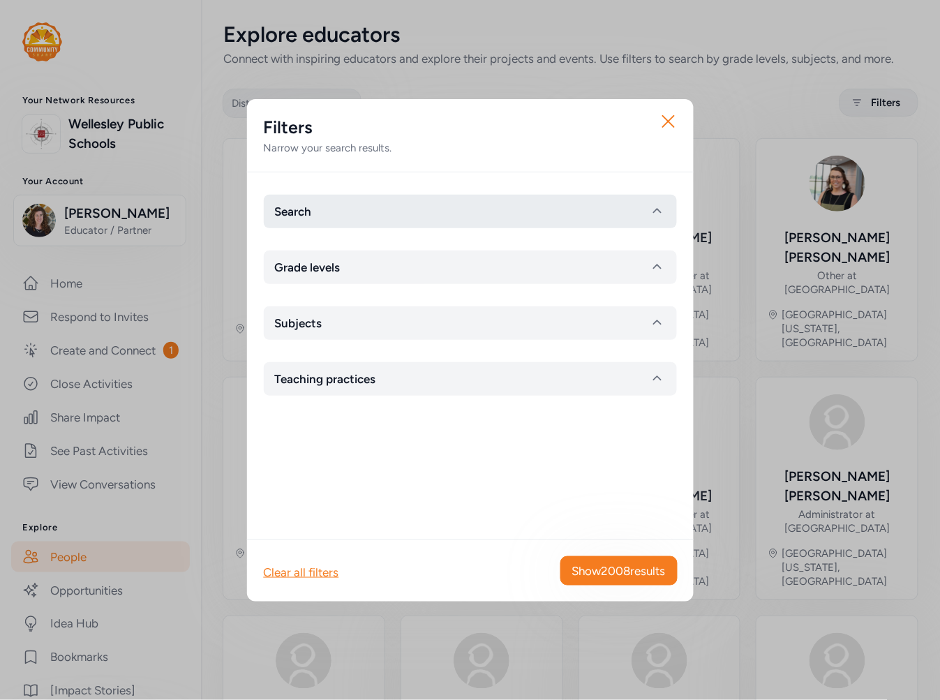
click at [393, 206] on button "Search" at bounding box center [470, 212] width 413 height 34
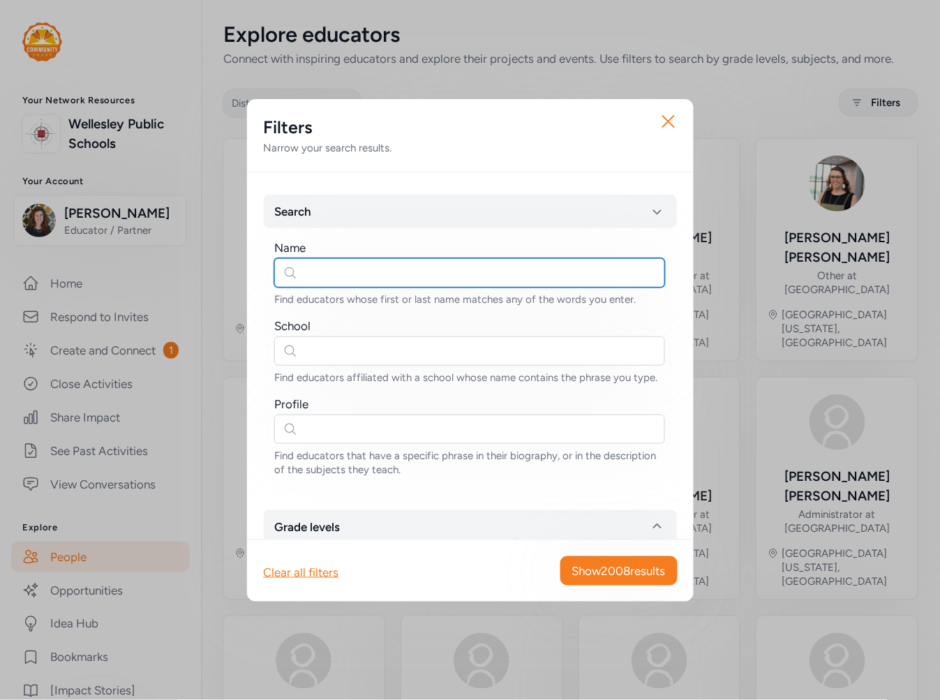
click at [383, 283] on input "text" at bounding box center [469, 272] width 391 height 29
type input "jocelyn"
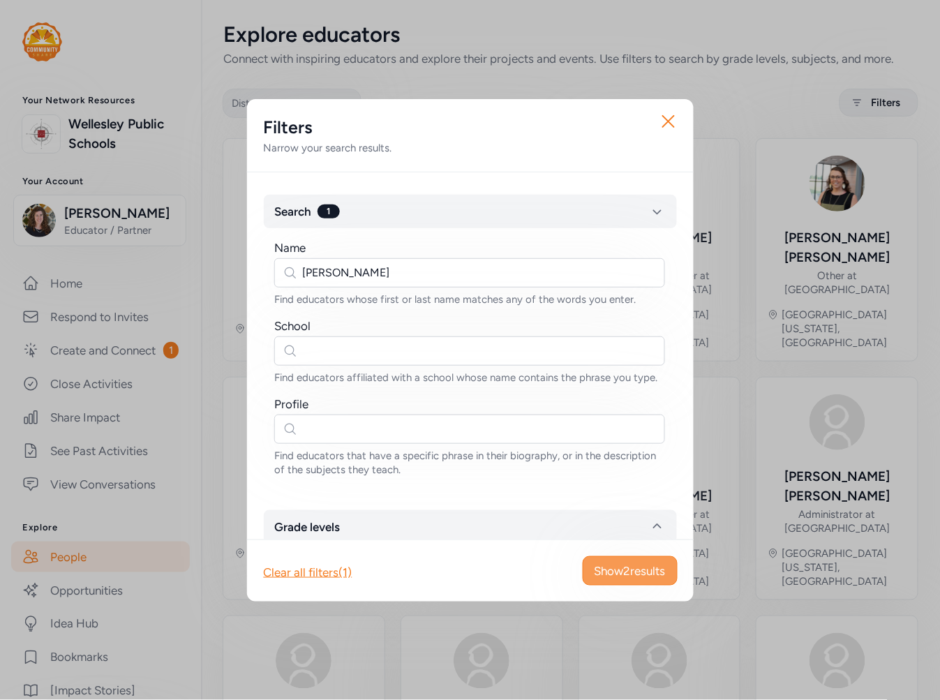
click at [614, 564] on span "Show 2 results" at bounding box center [630, 571] width 71 height 17
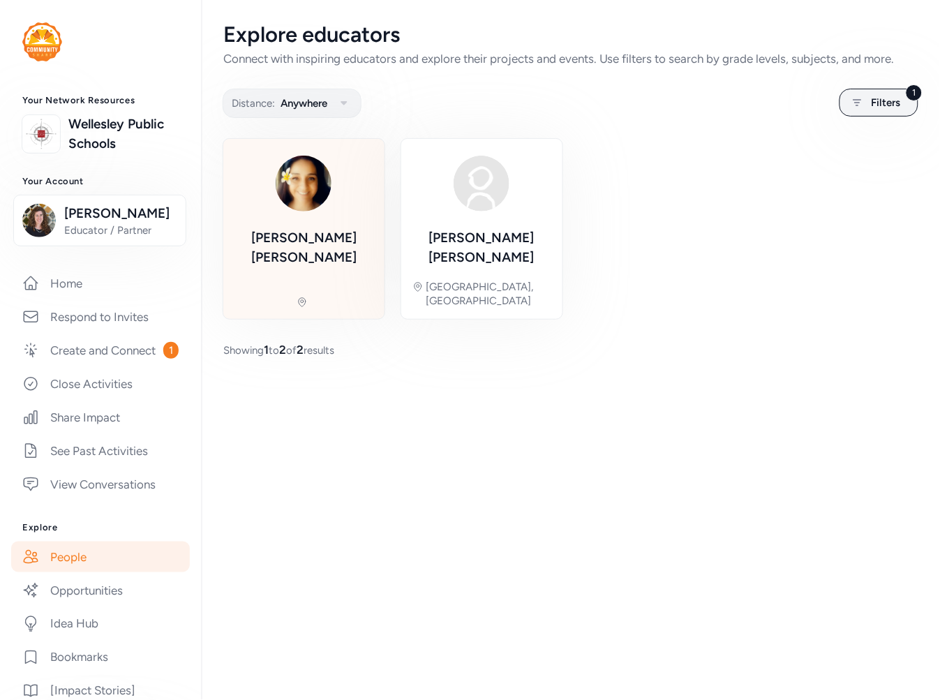
click at [337, 243] on div "Jocelyn Smerz" at bounding box center [304, 247] width 139 height 39
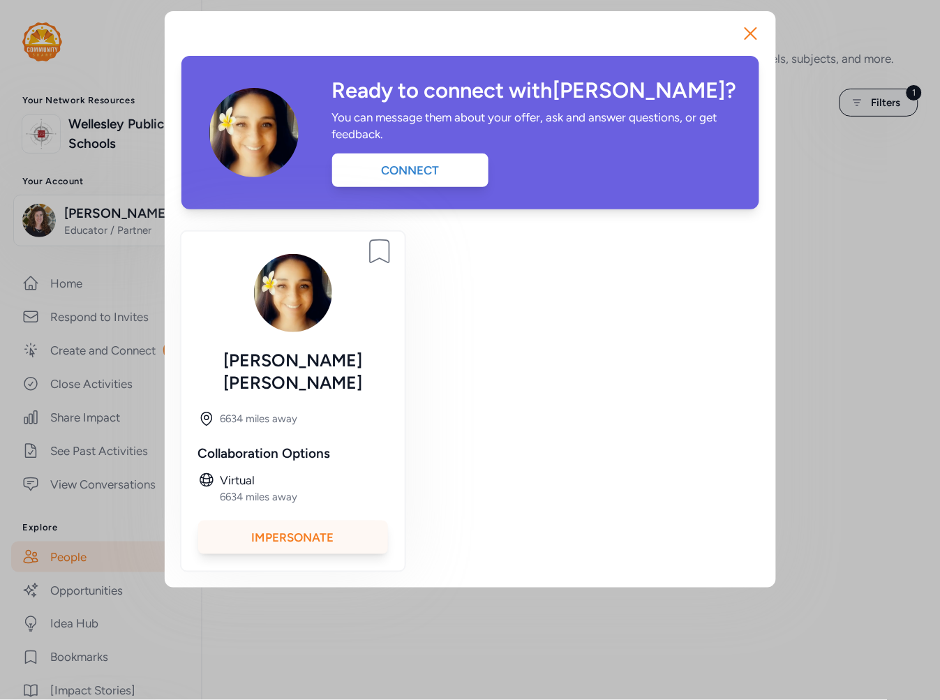
click at [322, 521] on div "Impersonate" at bounding box center [293, 538] width 190 height 34
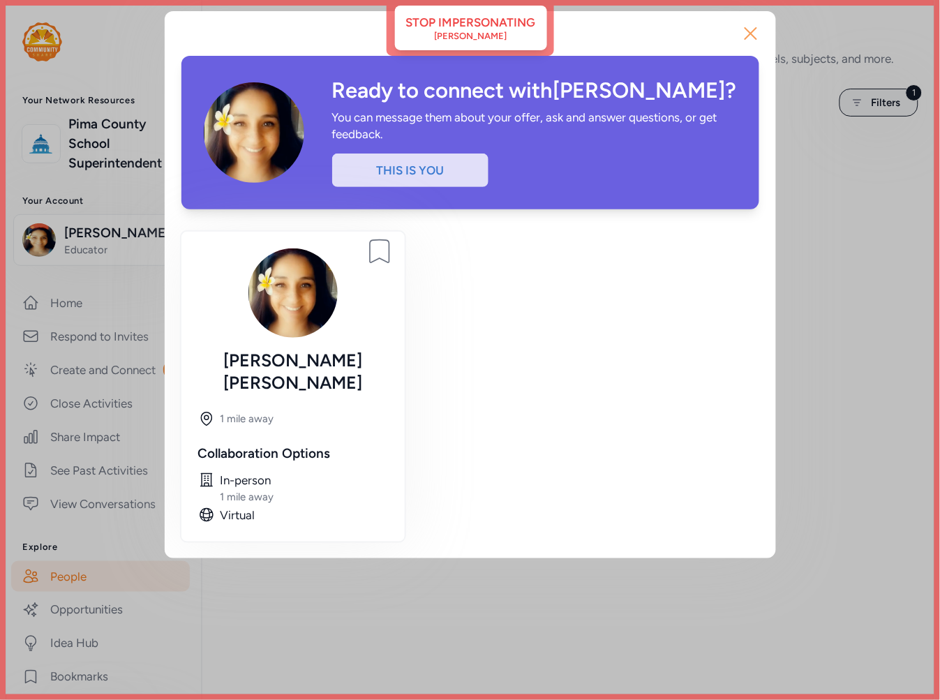
click at [751, 37] on icon "button" at bounding box center [751, 33] width 22 height 22
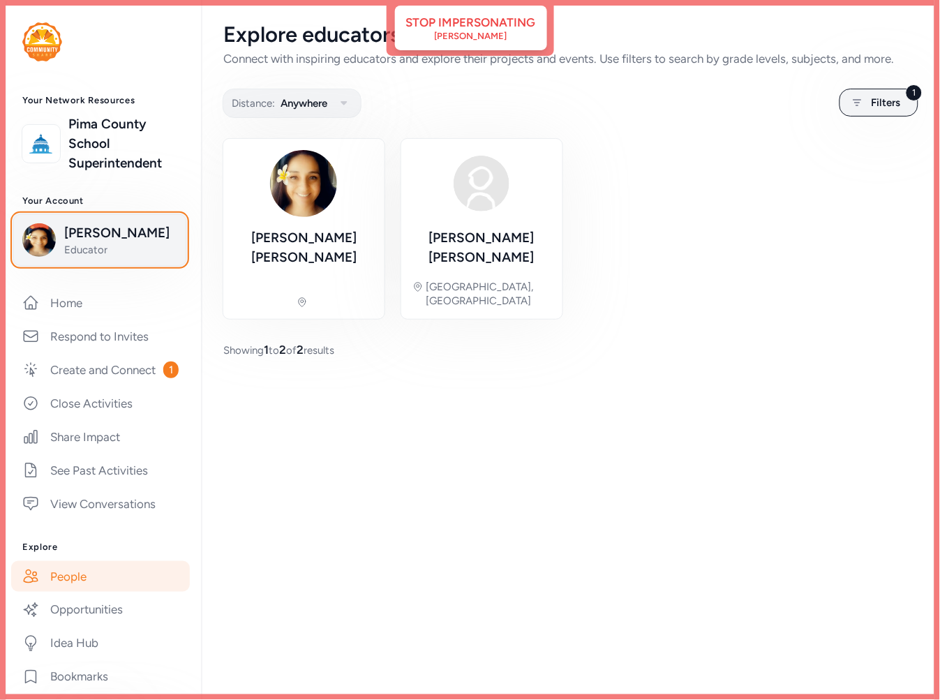
click at [105, 243] on span "Educator" at bounding box center [120, 250] width 113 height 14
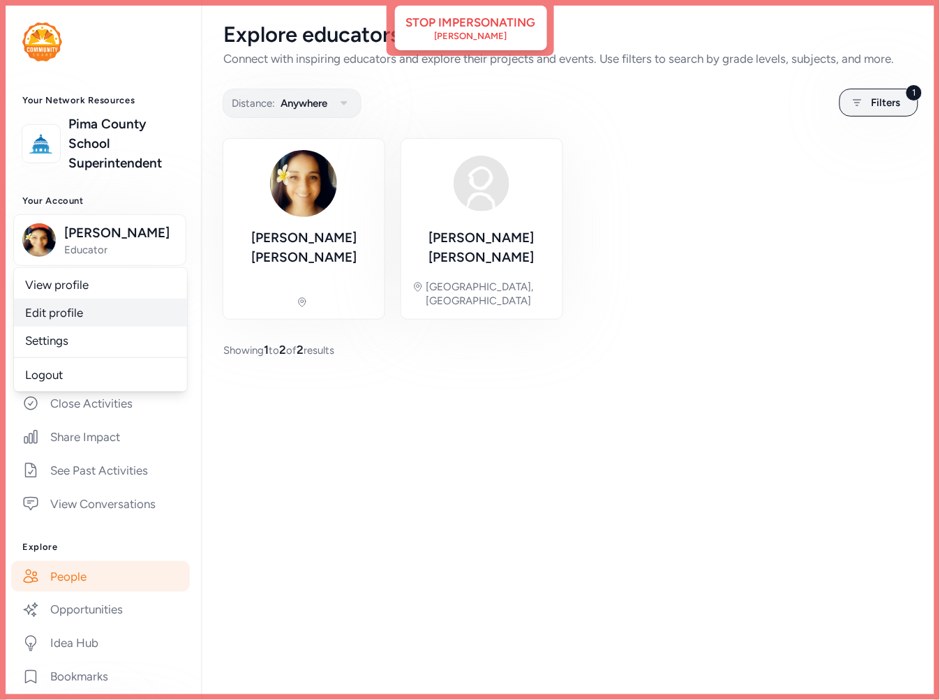
click at [86, 316] on link "Edit profile" at bounding box center [100, 313] width 173 height 28
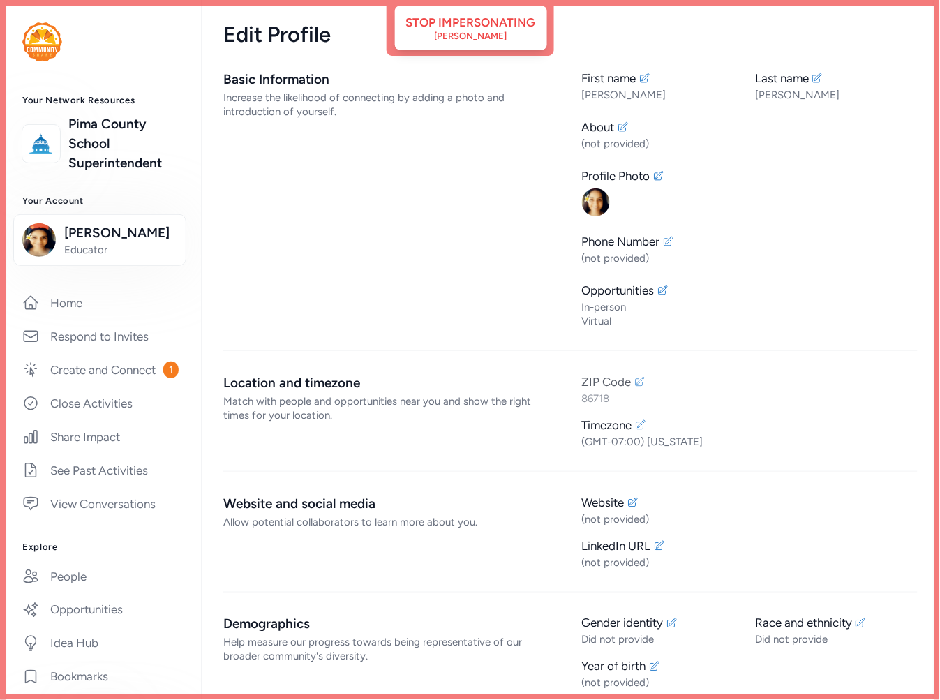
click at [637, 380] on icon at bounding box center [640, 381] width 11 height 11
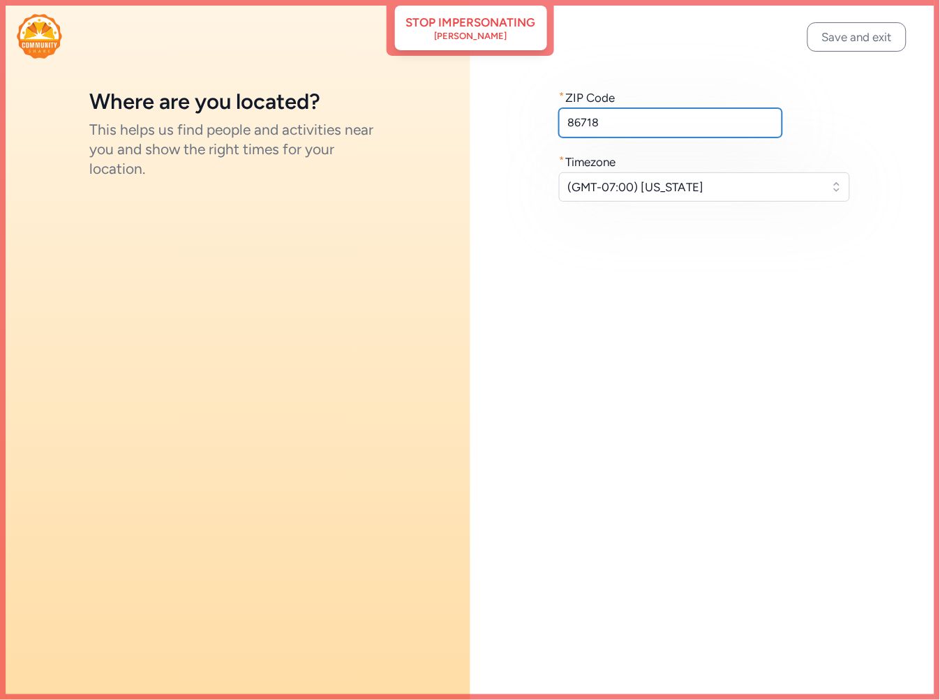
drag, startPoint x: 629, startPoint y: 124, endPoint x: 514, endPoint y: 126, distance: 115.2
click at [514, 126] on div "* ZIP Code 86718 * Timezone (GMT-07:00) Arizona" at bounding box center [706, 145] width 471 height 290
type input "73034"
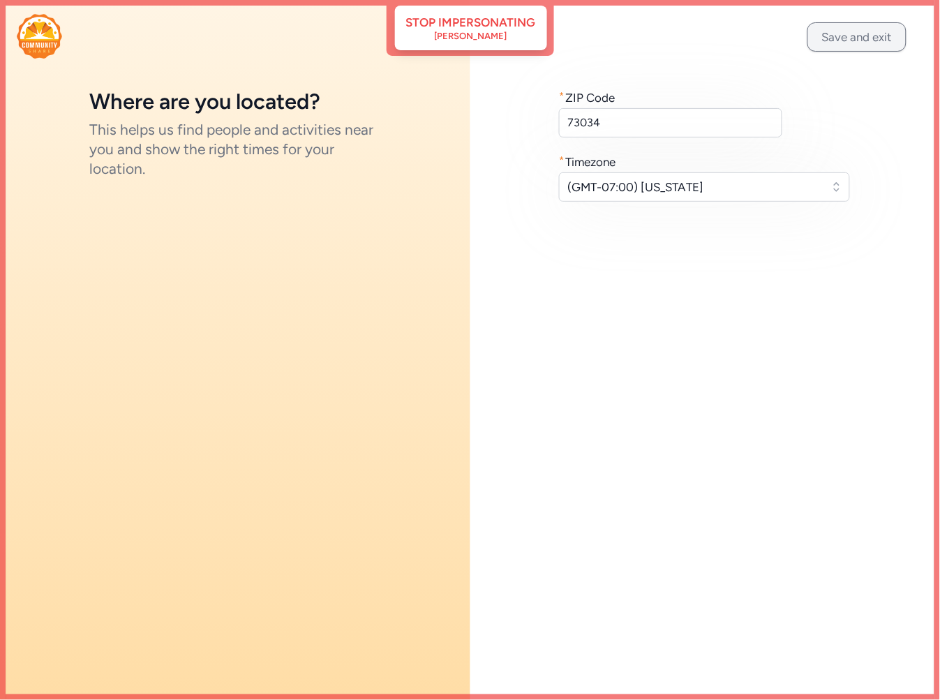
click at [829, 38] on button "Save and exit" at bounding box center [857, 36] width 99 height 29
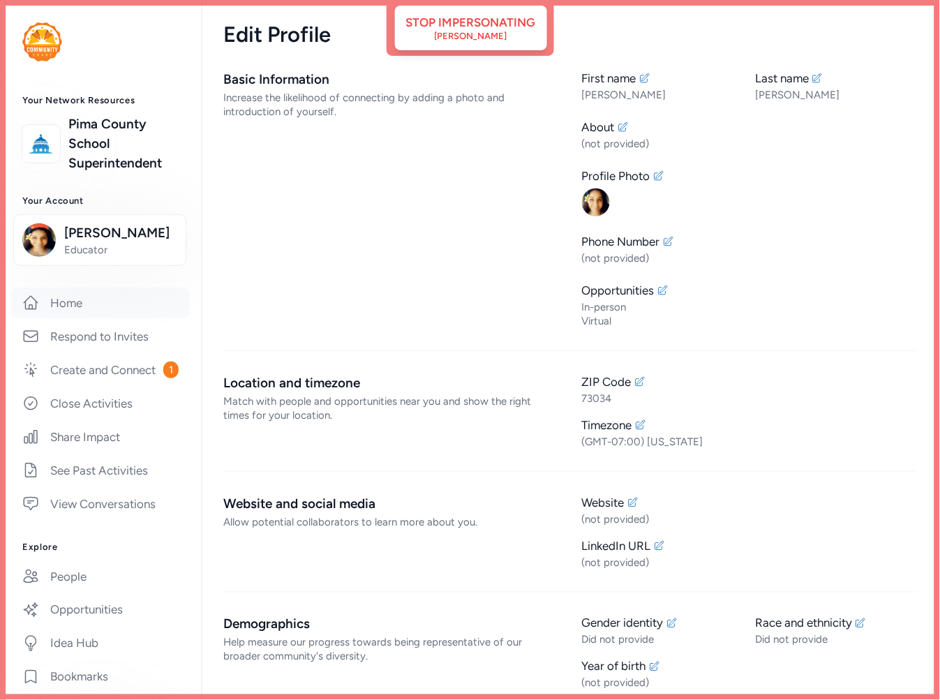
click at [68, 311] on link "Home" at bounding box center [100, 303] width 179 height 31
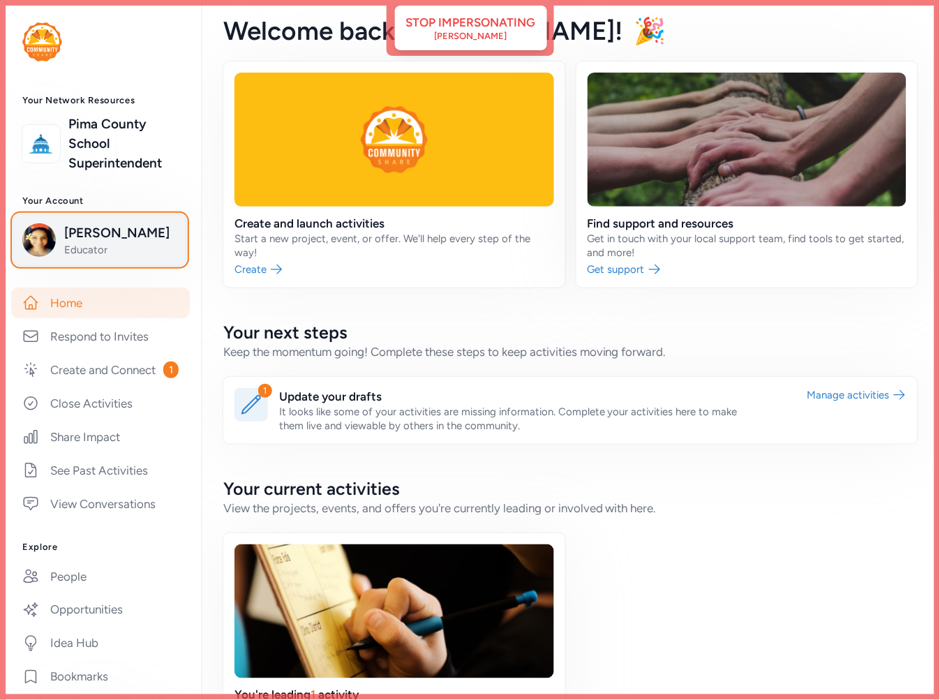
click at [98, 247] on span "Educator" at bounding box center [120, 250] width 113 height 14
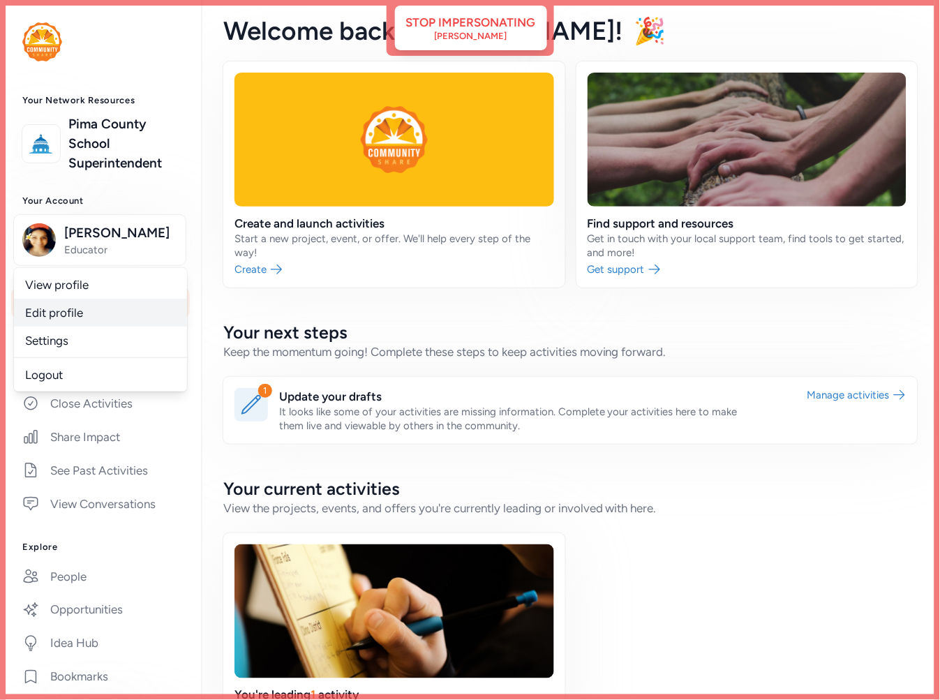
click at [81, 309] on link "Edit profile" at bounding box center [100, 313] width 173 height 28
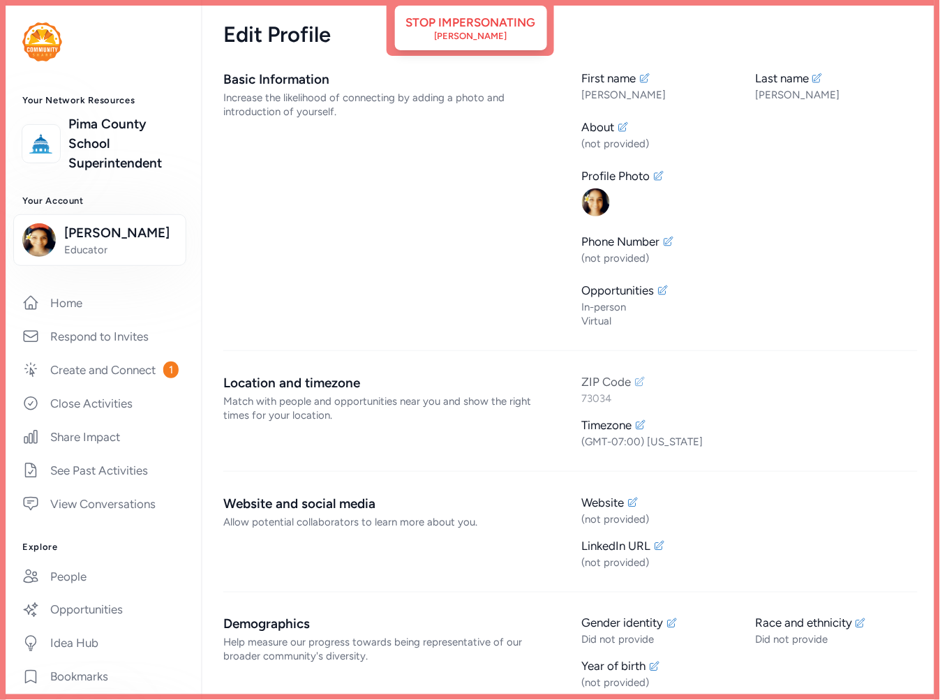
click at [636, 386] on icon at bounding box center [640, 381] width 9 height 9
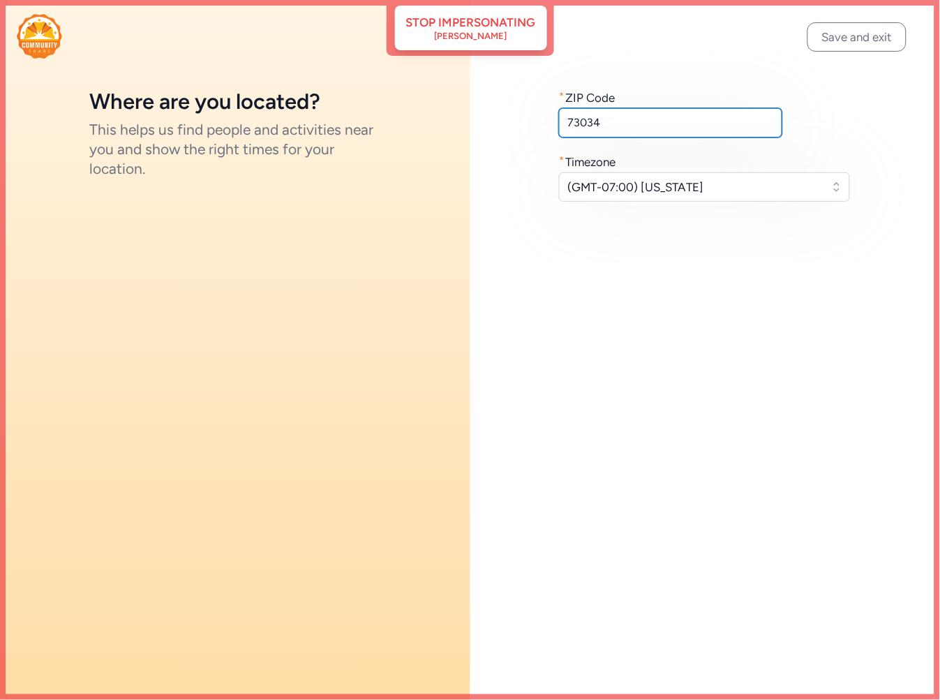
drag, startPoint x: 642, startPoint y: 119, endPoint x: 434, endPoint y: 127, distance: 208.9
click at [434, 127] on div "Where are you located? This helps us find people and activities near you and sh…" at bounding box center [470, 350] width 940 height 700
paste input "86718"
type input "86718"
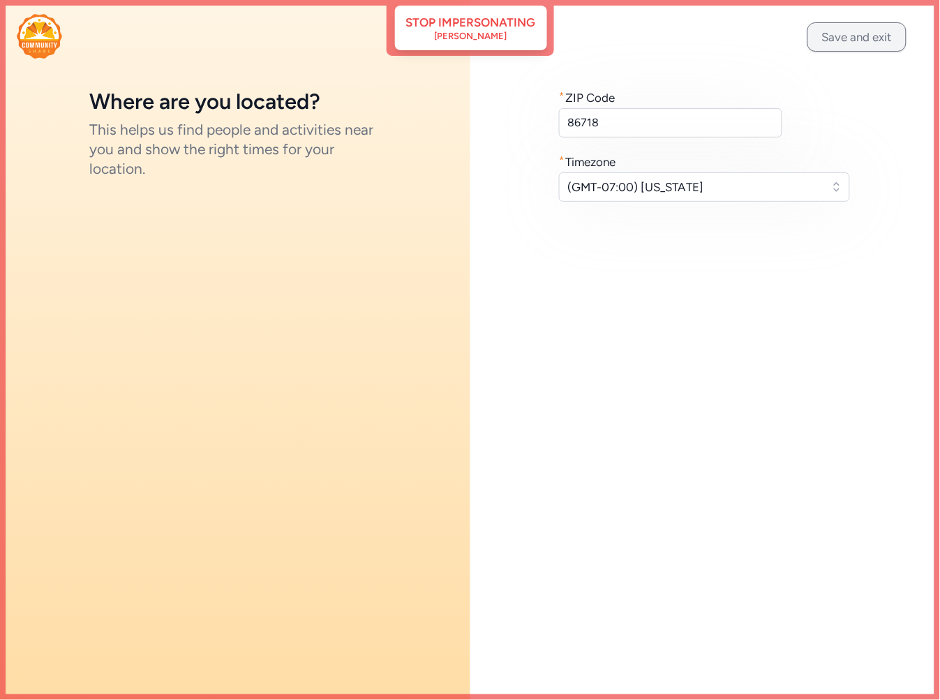
click at [841, 38] on button "Save and exit" at bounding box center [857, 36] width 99 height 29
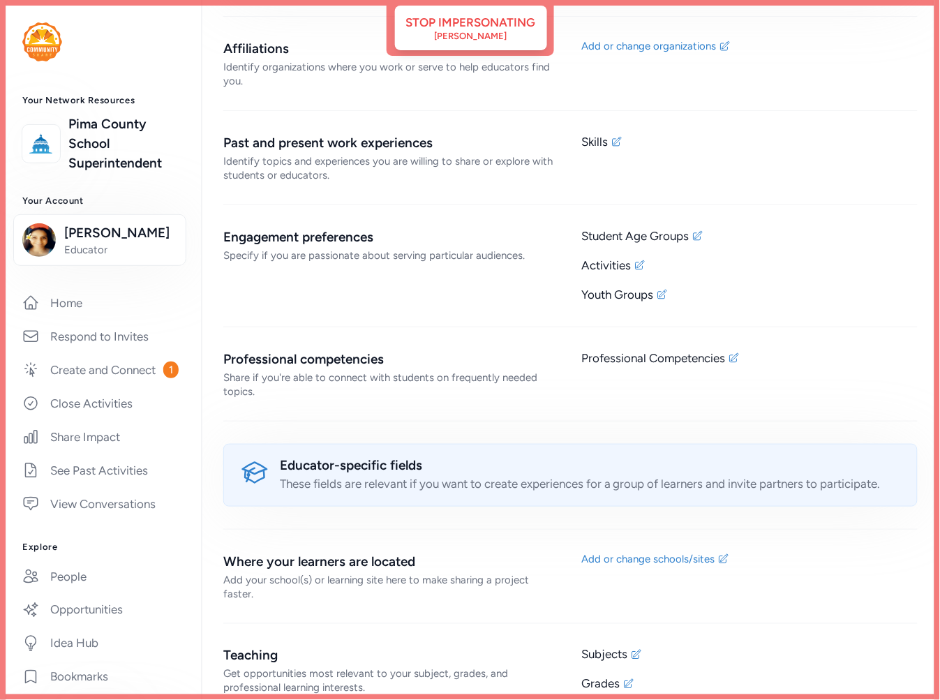
scroll to position [945, 0]
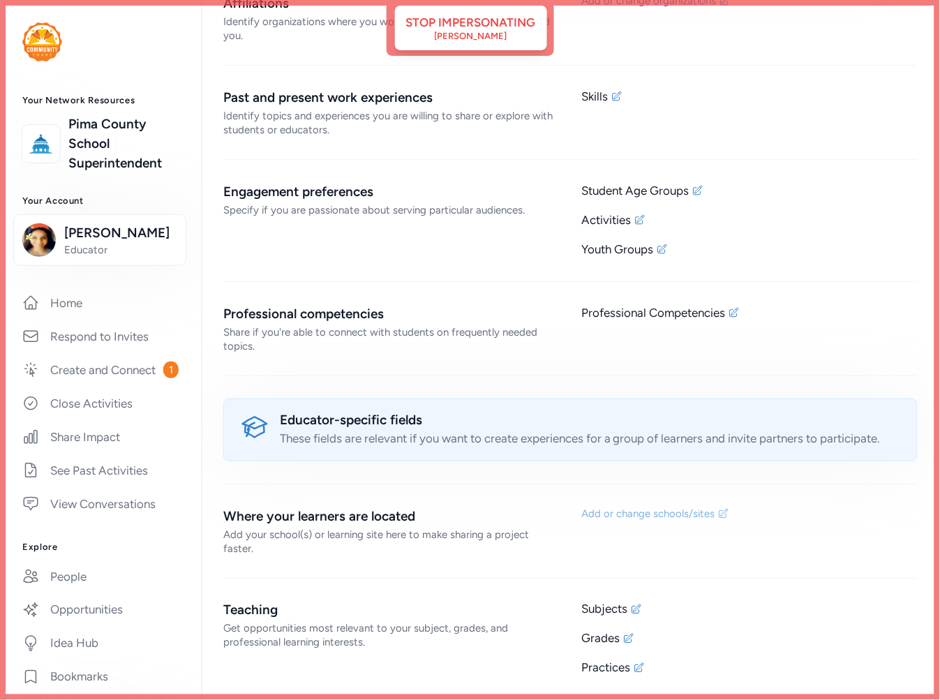
click at [626, 513] on div "Add or change schools/sites" at bounding box center [648, 514] width 133 height 14
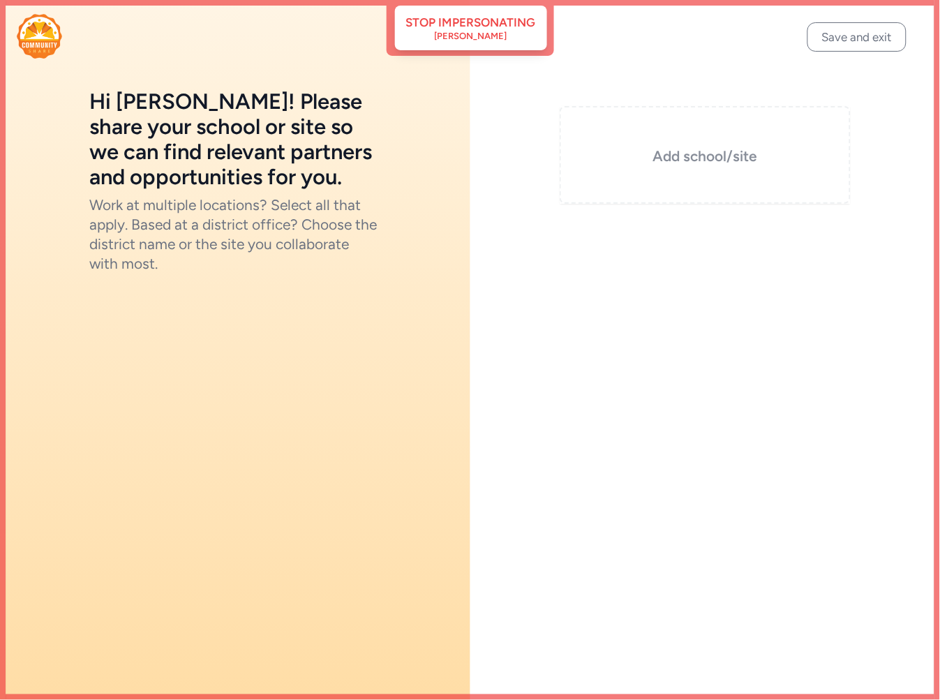
click at [681, 131] on div "Add school/site" at bounding box center [706, 155] width 292 height 98
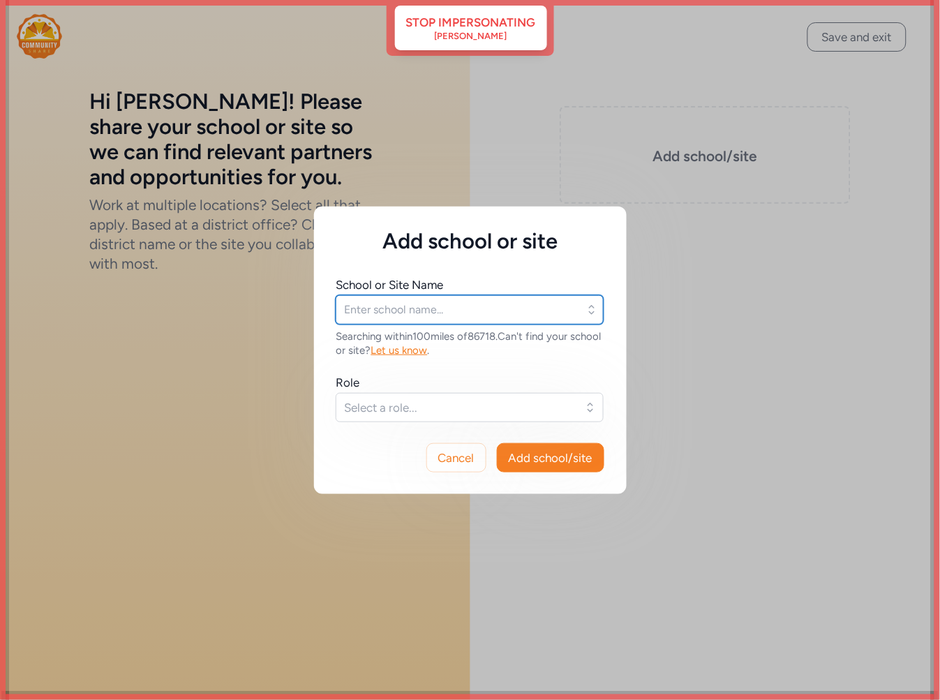
click at [380, 311] on input "text" at bounding box center [470, 309] width 268 height 29
type input "manza"
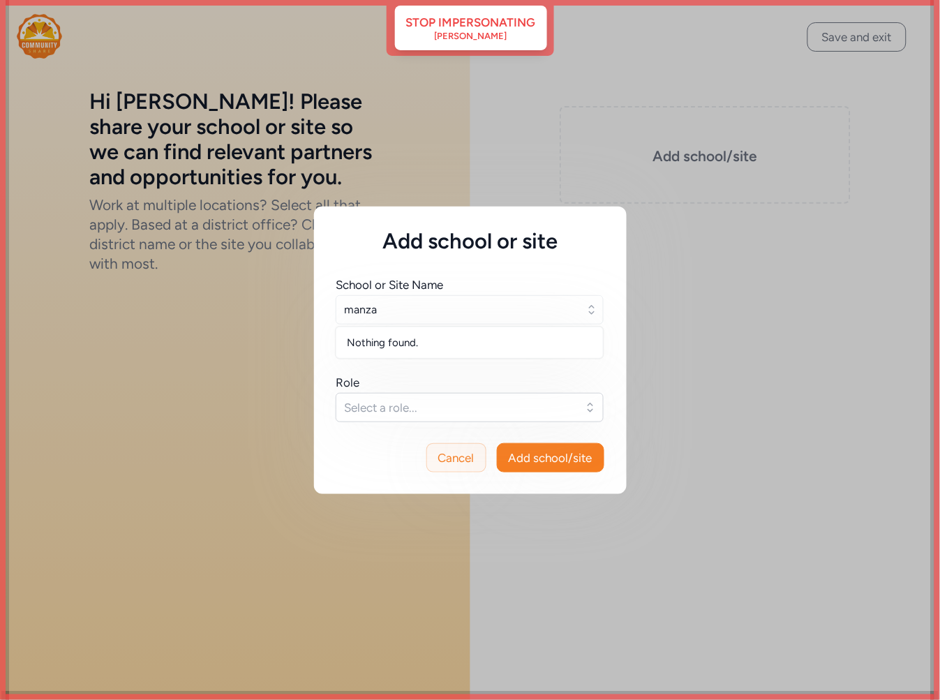
click at [448, 454] on span "Cancel" at bounding box center [456, 458] width 36 height 17
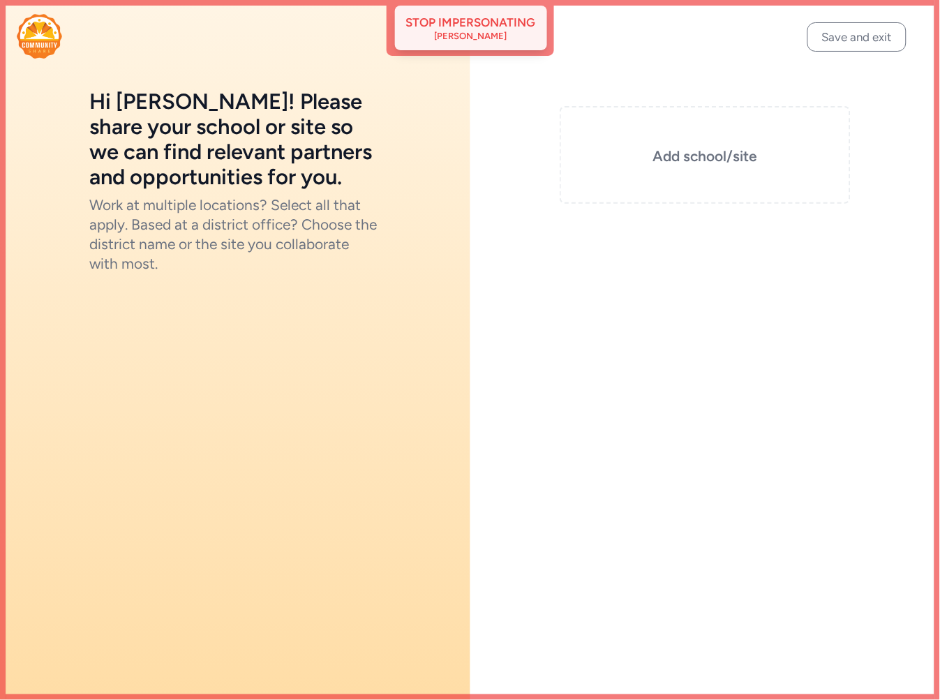
click at [513, 24] on div "Stop impersonating" at bounding box center [471, 22] width 130 height 17
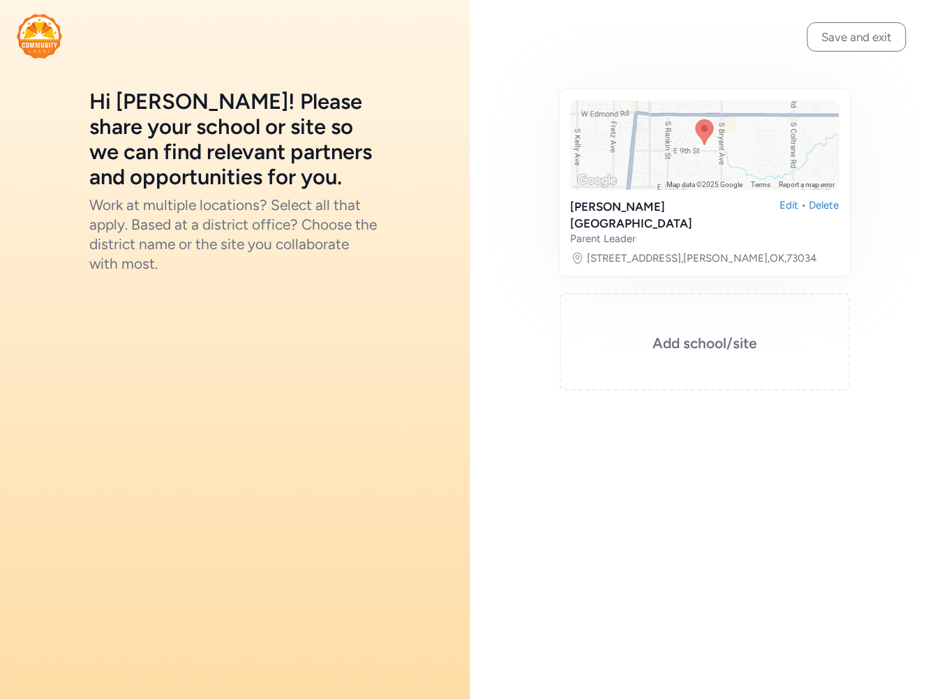
click at [50, 34] on img at bounding box center [39, 36] width 45 height 45
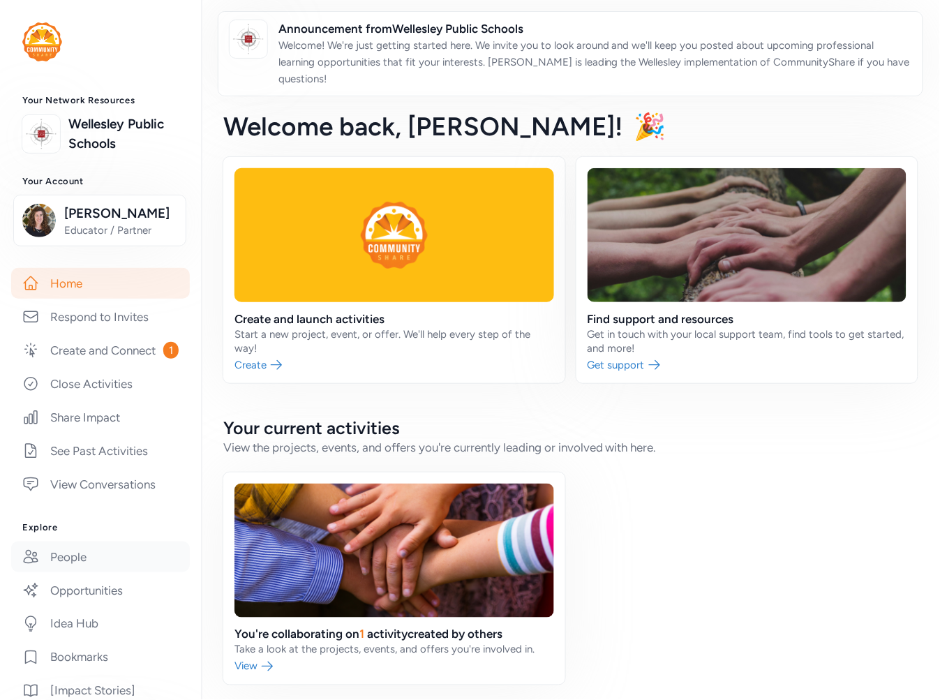
click at [77, 572] on link "People" at bounding box center [100, 557] width 179 height 31
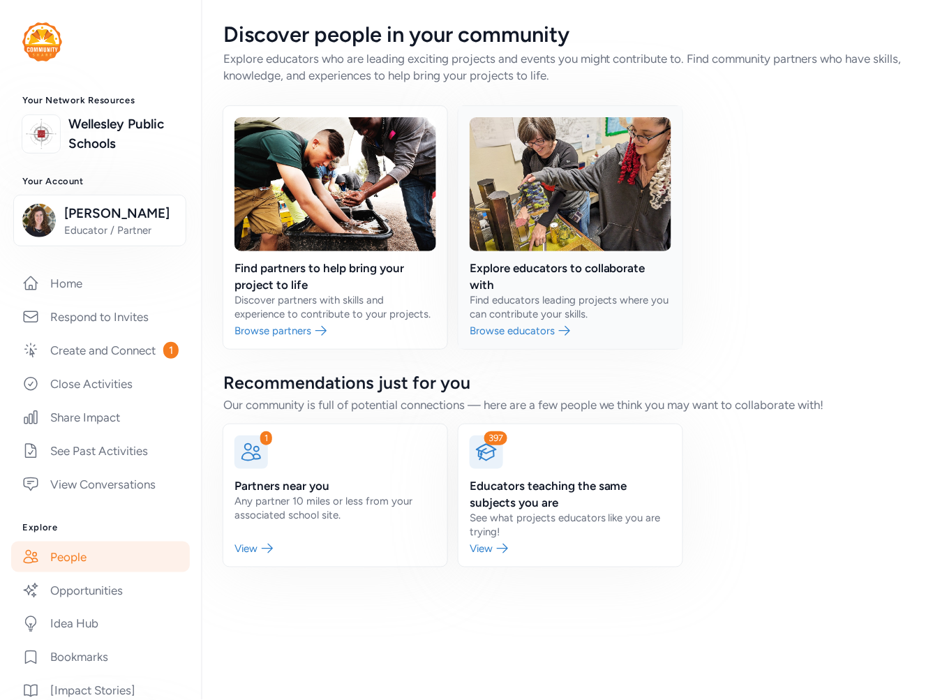
click at [569, 269] on link at bounding box center [571, 227] width 224 height 243
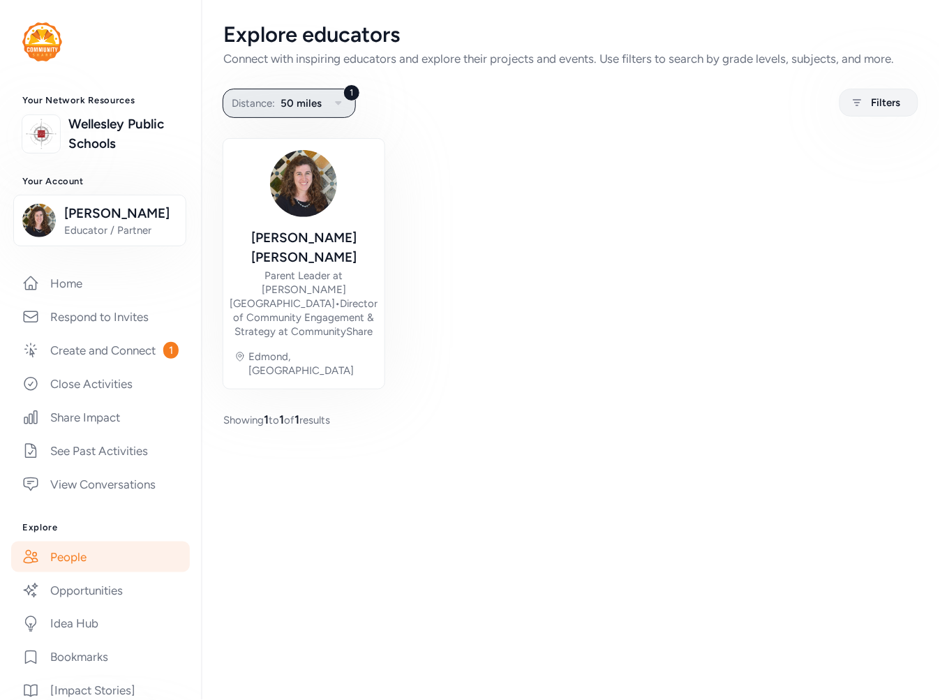
click at [274, 107] on span "Distance:" at bounding box center [253, 103] width 43 height 17
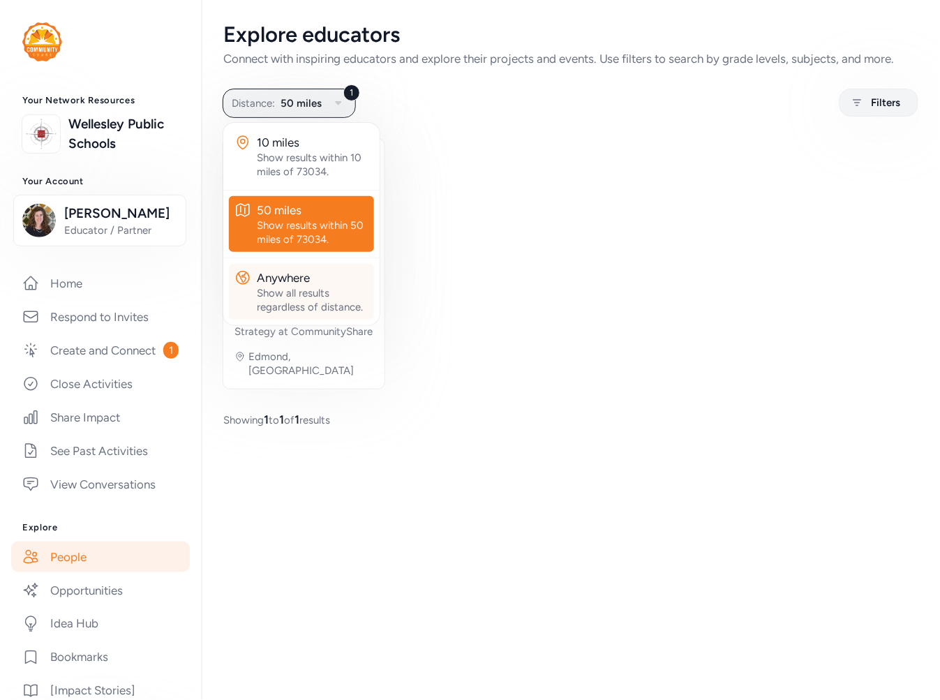
click at [273, 281] on div "Anywhere" at bounding box center [313, 277] width 112 height 17
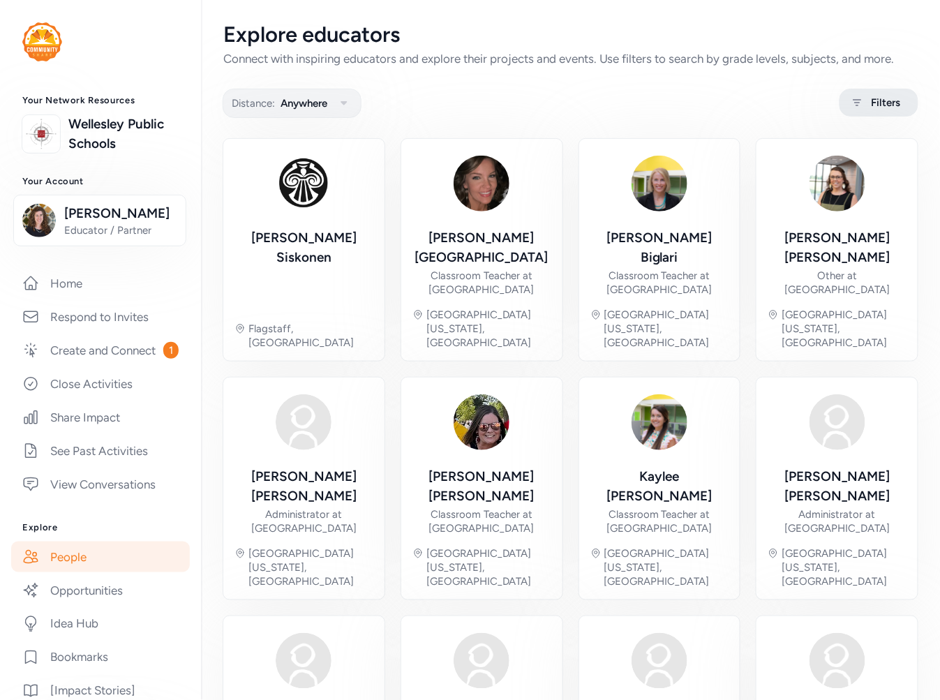
click at [852, 103] on icon at bounding box center [857, 102] width 17 height 17
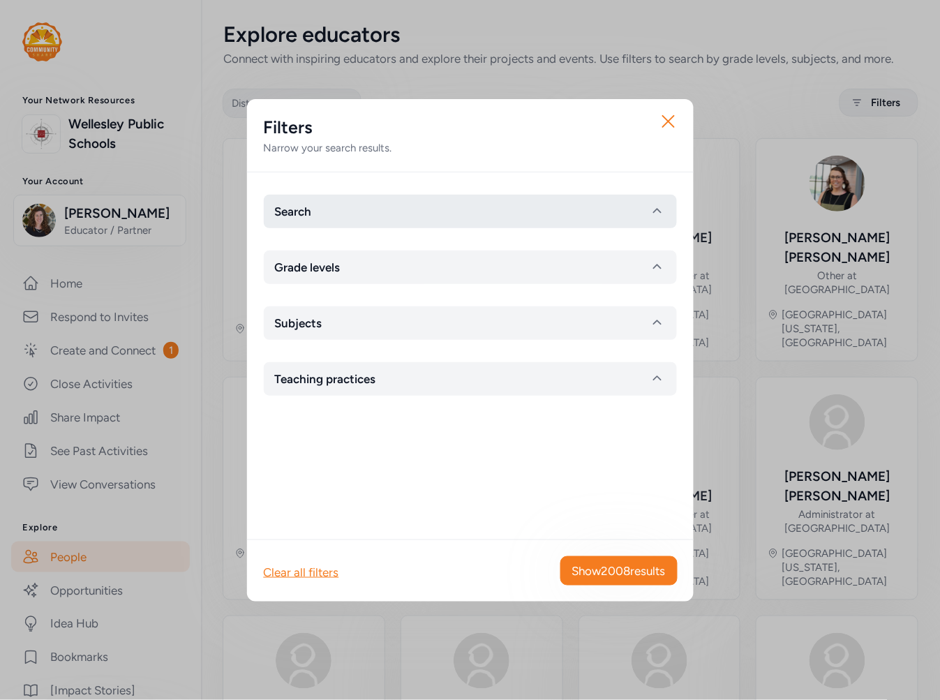
click at [361, 218] on button "Search" at bounding box center [470, 212] width 413 height 34
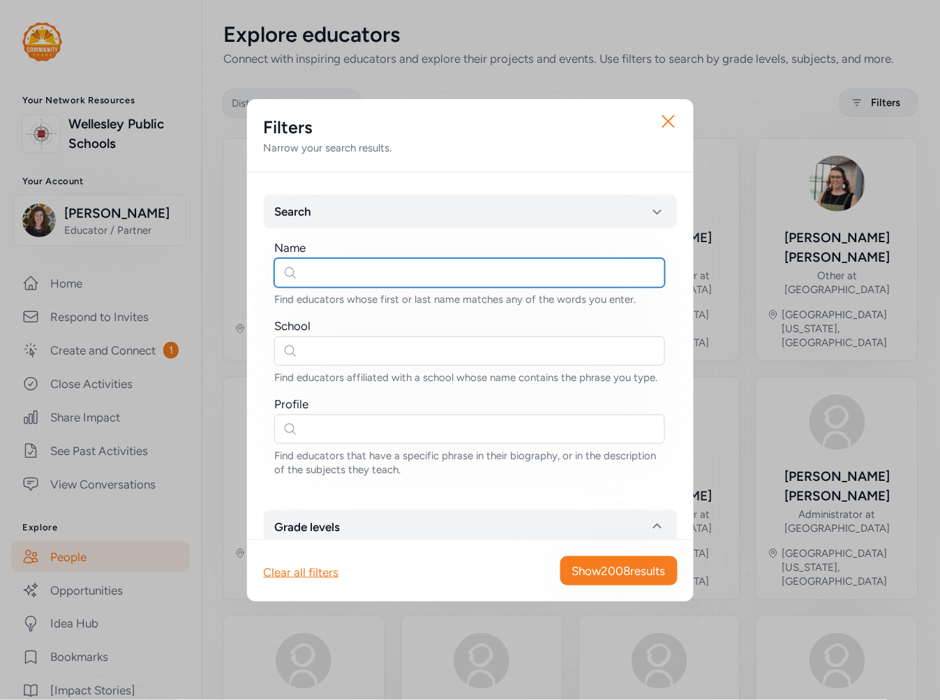
click at [339, 268] on input "text" at bounding box center [469, 272] width 391 height 29
type input "jocelyn"
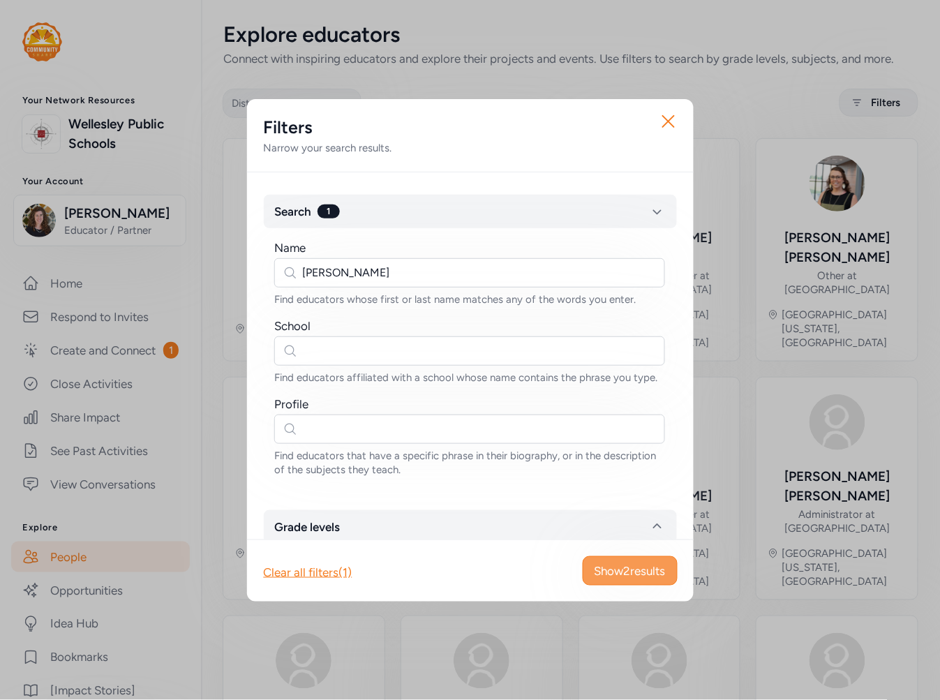
click at [607, 564] on span "Show 2 results" at bounding box center [630, 571] width 71 height 17
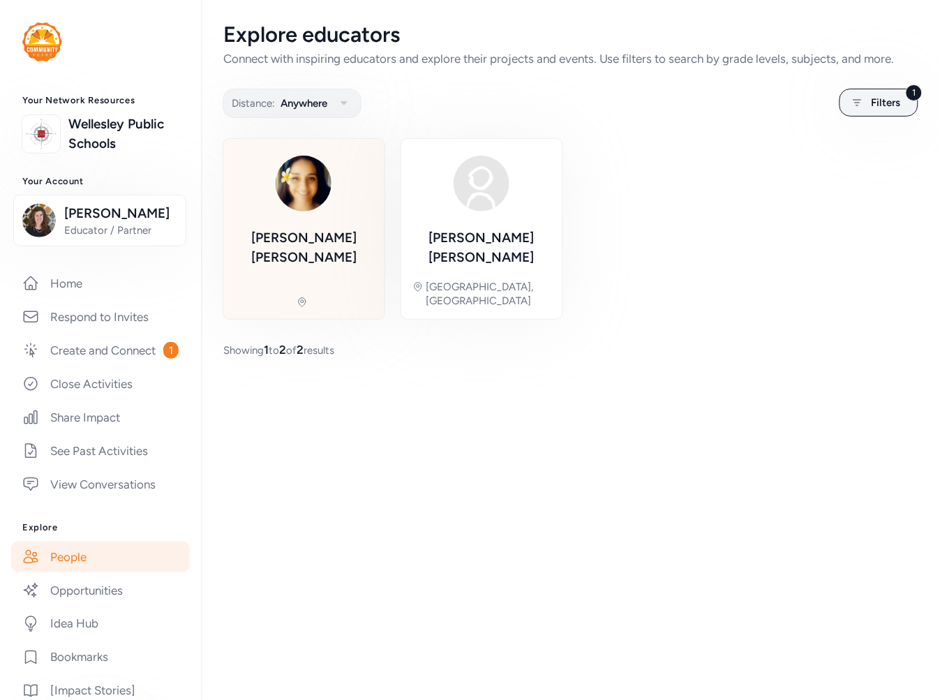
click at [301, 210] on img at bounding box center [303, 183] width 67 height 67
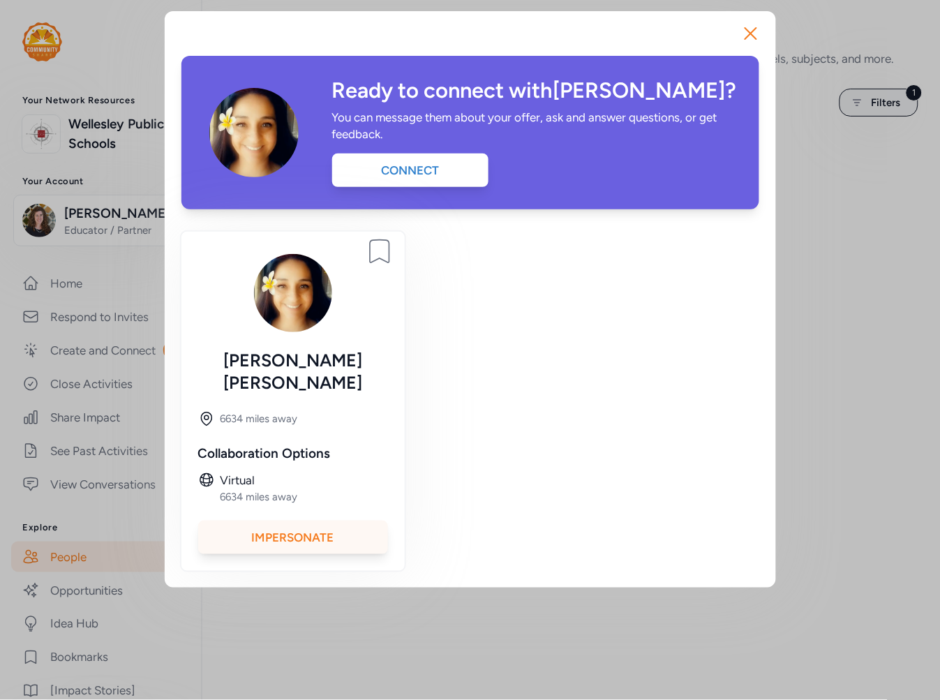
click at [339, 521] on div "Impersonate" at bounding box center [293, 538] width 190 height 34
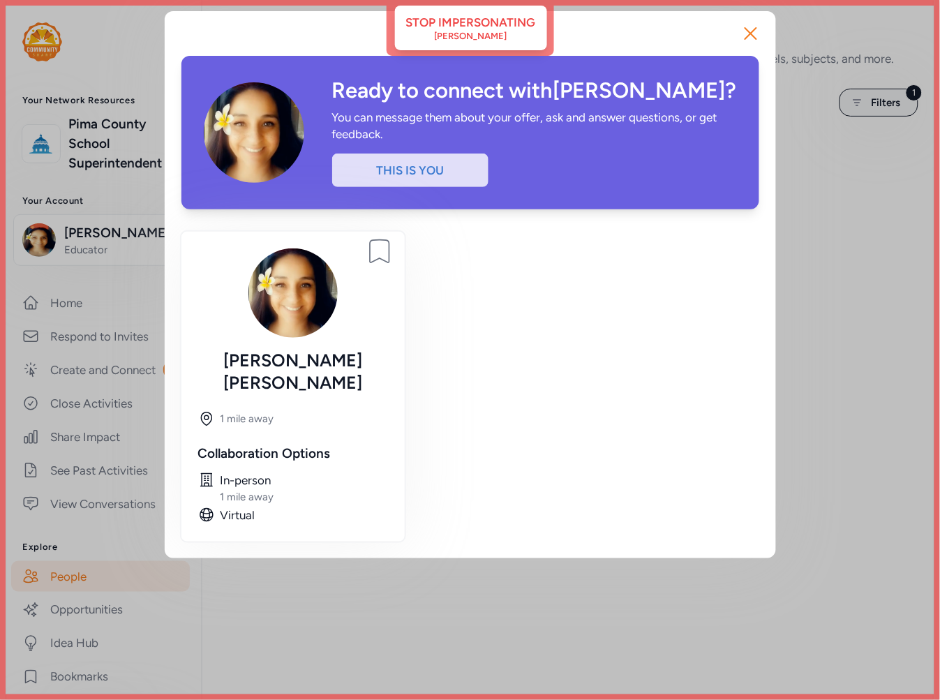
drag, startPoint x: 757, startPoint y: 34, endPoint x: 352, endPoint y: 112, distance: 412.4
click at [751, 38] on icon "button" at bounding box center [751, 33] width 22 height 22
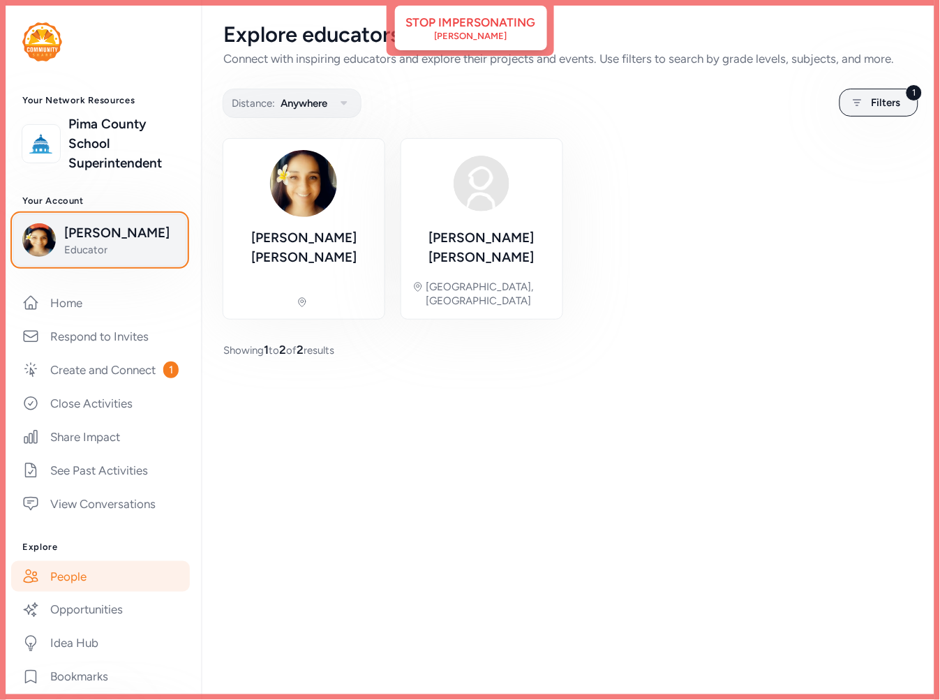
click at [101, 246] on span "Educator" at bounding box center [120, 250] width 113 height 14
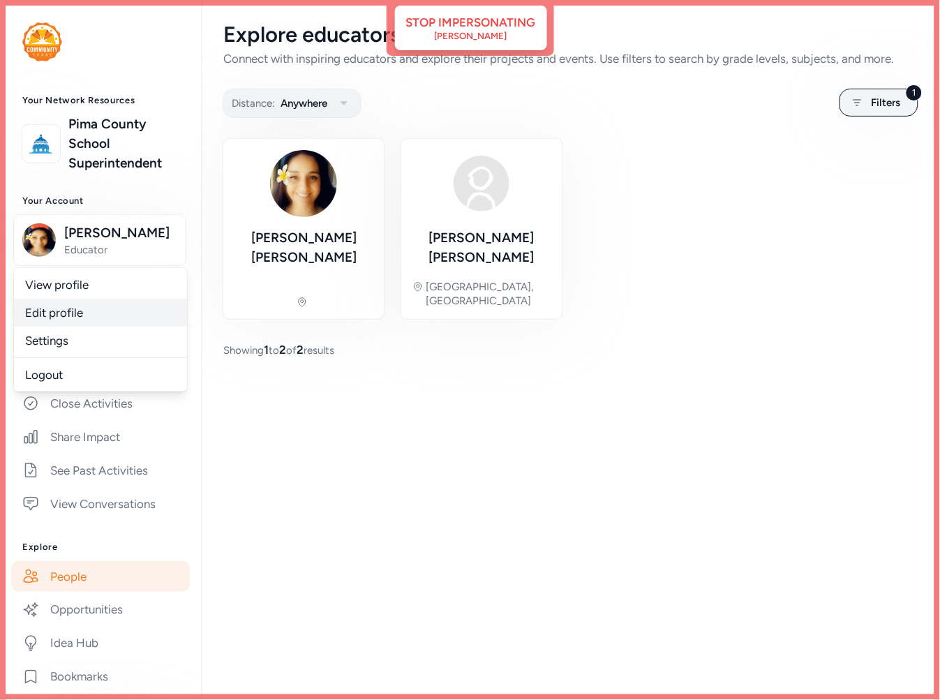
click at [71, 309] on link "Edit profile" at bounding box center [100, 313] width 173 height 28
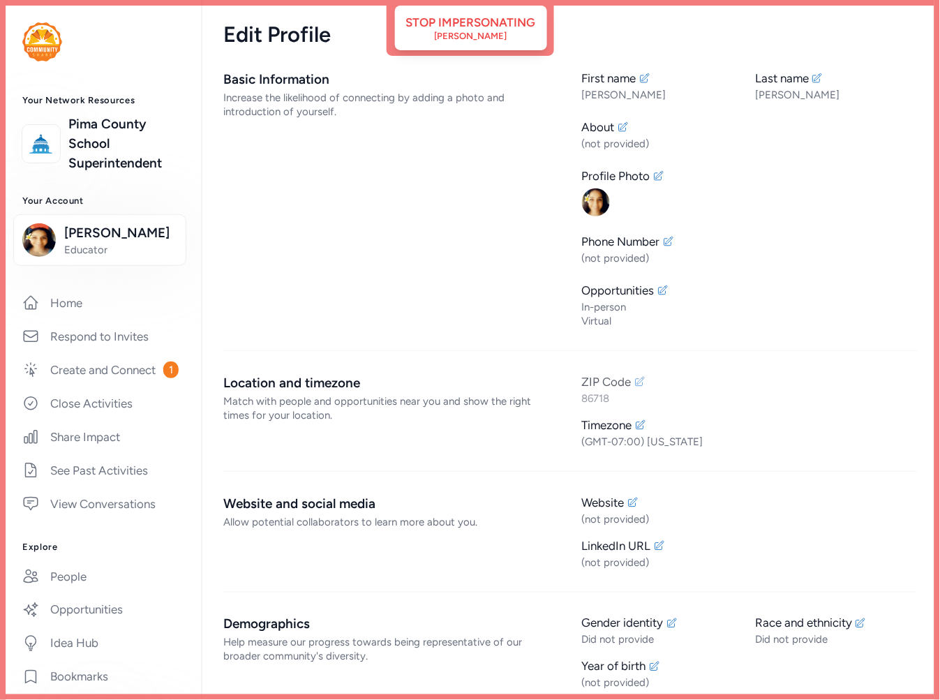
click at [637, 383] on icon at bounding box center [640, 381] width 11 height 11
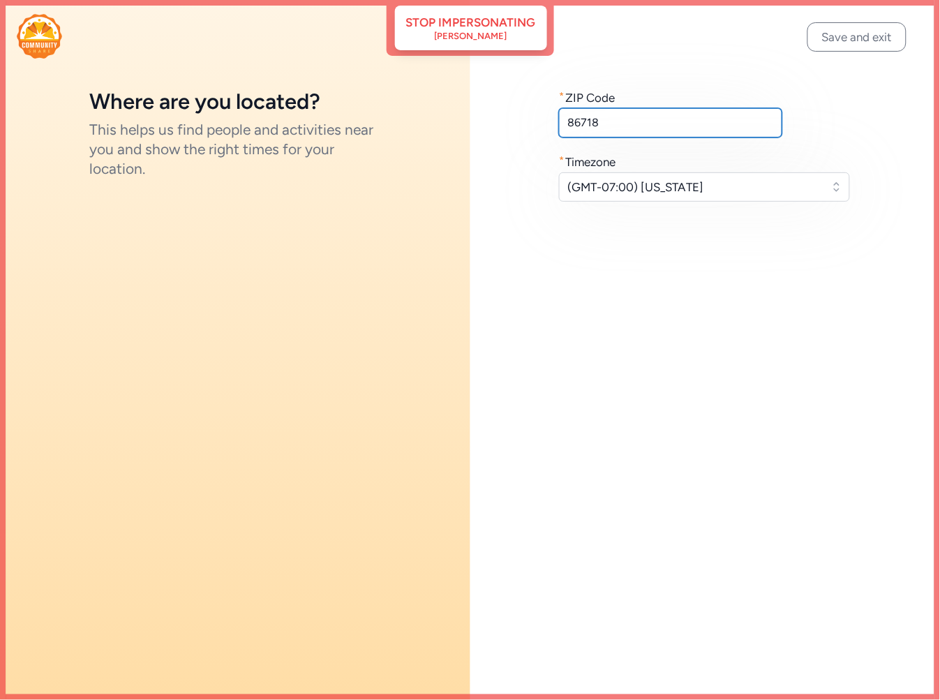
drag, startPoint x: 640, startPoint y: 115, endPoint x: 526, endPoint y: 117, distance: 114.5
click at [526, 117] on div "* ZIP Code 86718 * Timezone (GMT-07:00) Arizona" at bounding box center [706, 145] width 471 height 290
type input "73034"
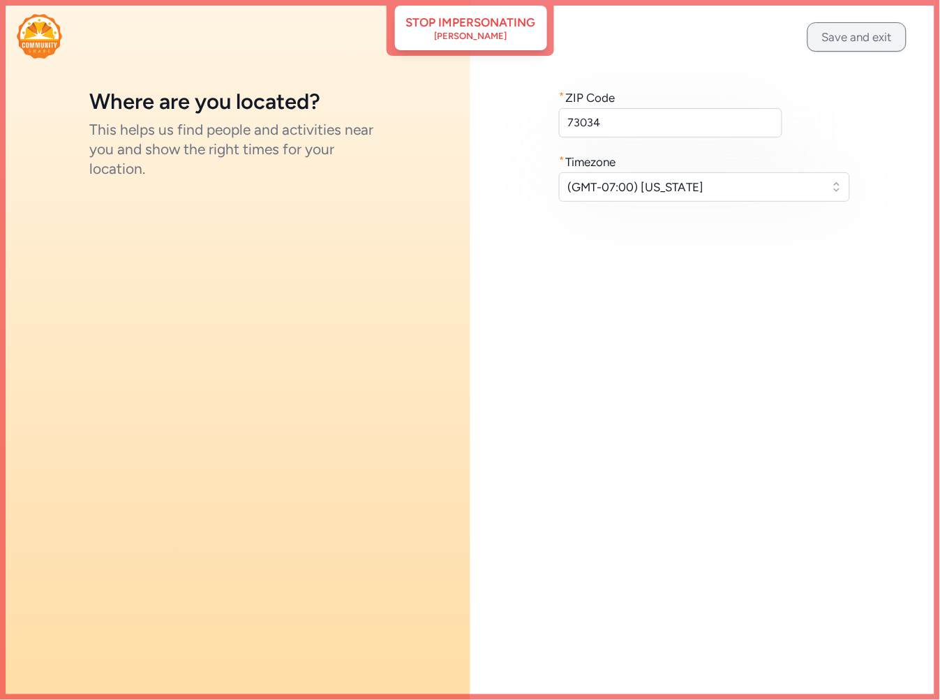
click at [857, 40] on button "Save and exit" at bounding box center [857, 36] width 99 height 29
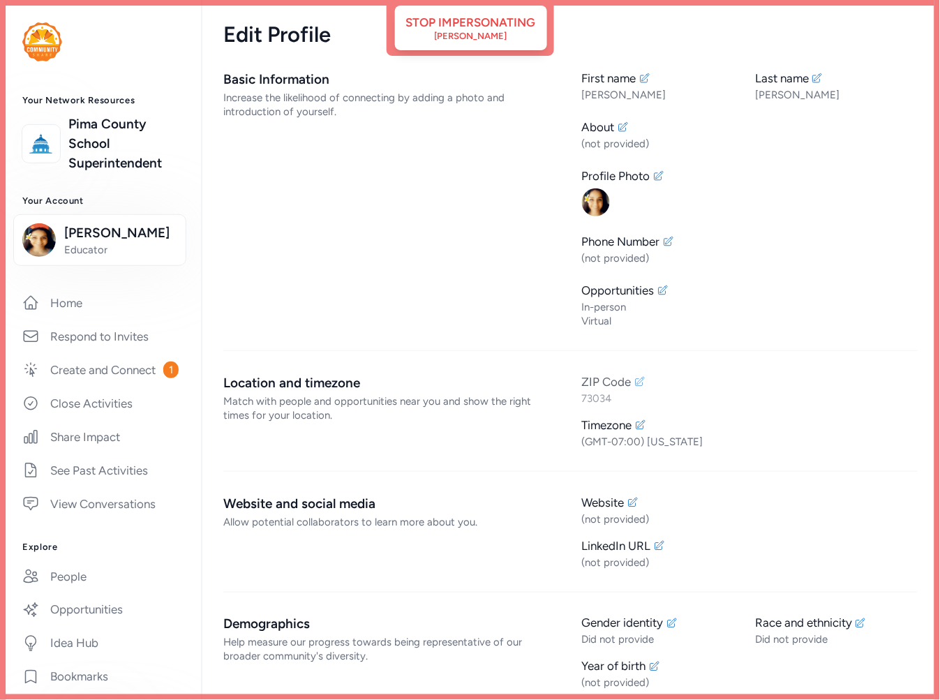
click at [635, 383] on icon at bounding box center [640, 381] width 11 height 11
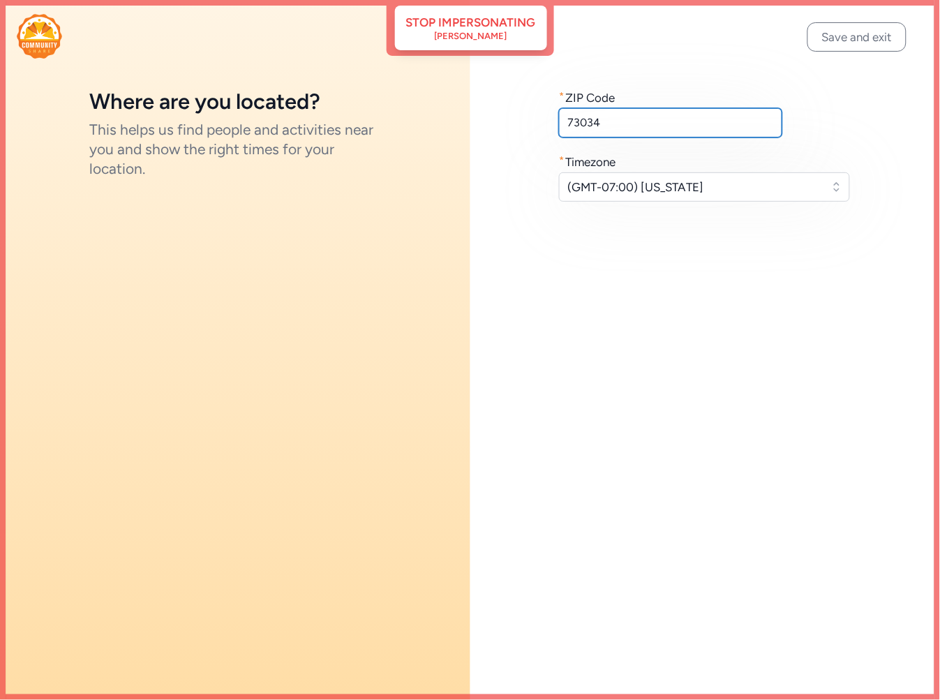
drag, startPoint x: 614, startPoint y: 121, endPoint x: 540, endPoint y: 119, distance: 74.0
click at [540, 119] on div "* ZIP Code 73034 * Timezone (GMT-07:00) Arizona" at bounding box center [706, 145] width 471 height 290
paste input "85718"
type input "85718"
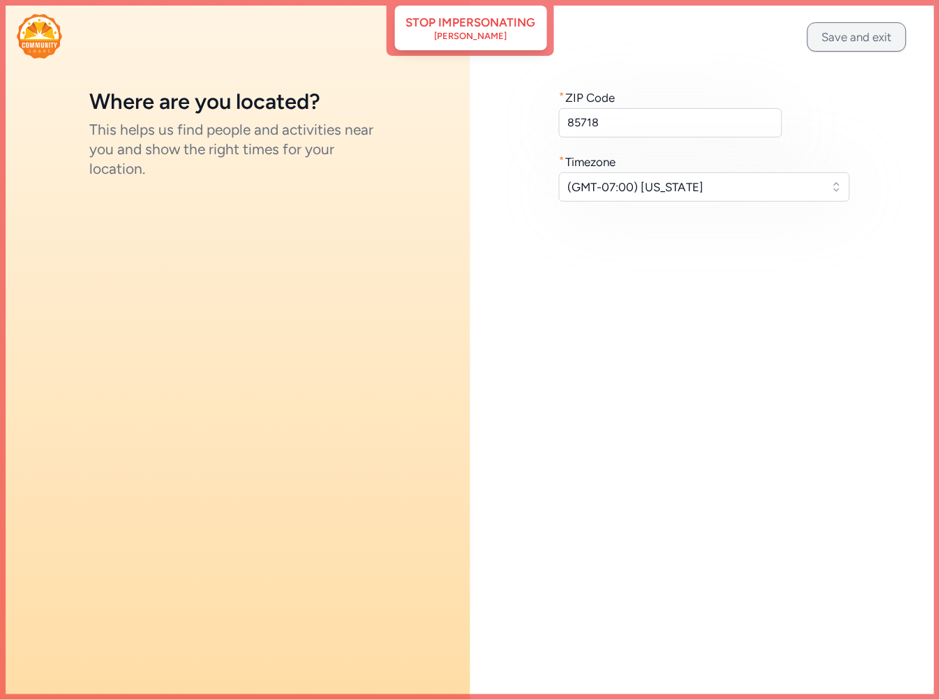
click at [827, 35] on button "Save and exit" at bounding box center [857, 36] width 99 height 29
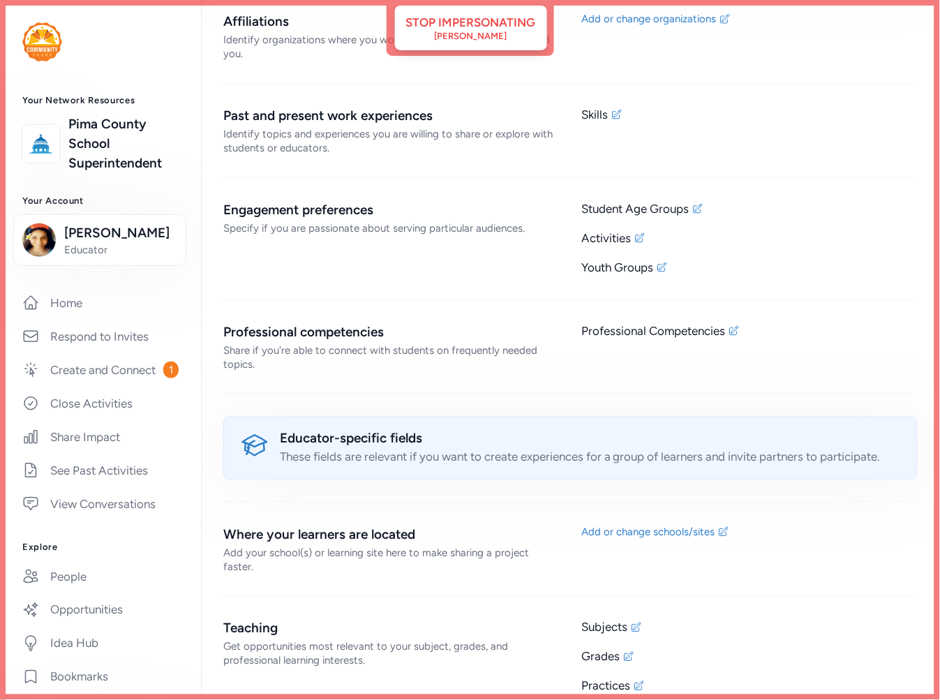
scroll to position [945, 0]
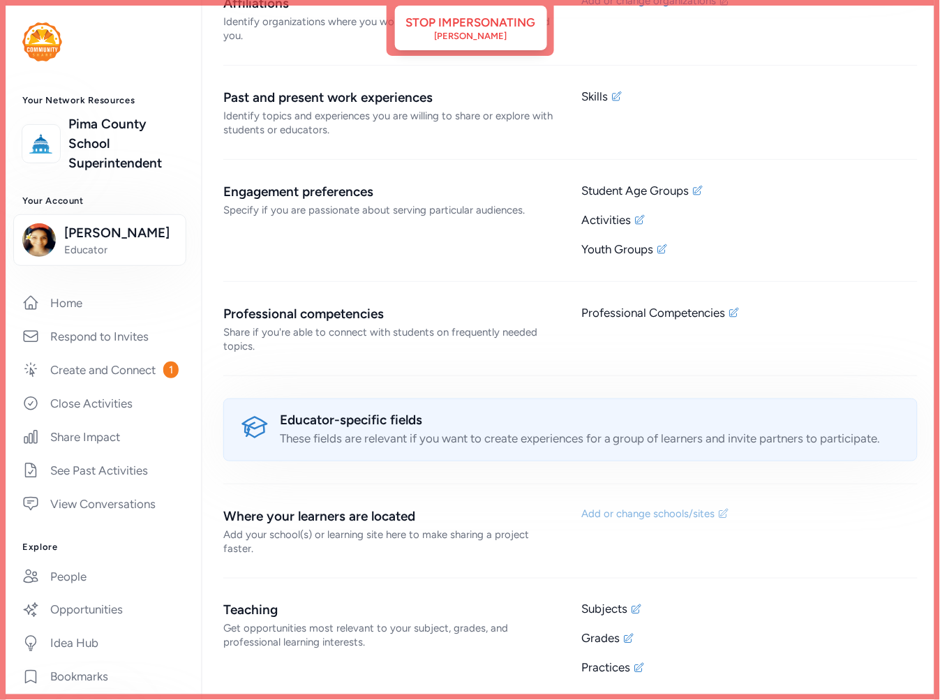
click at [686, 515] on div "Add or change schools/sites" at bounding box center [648, 514] width 133 height 14
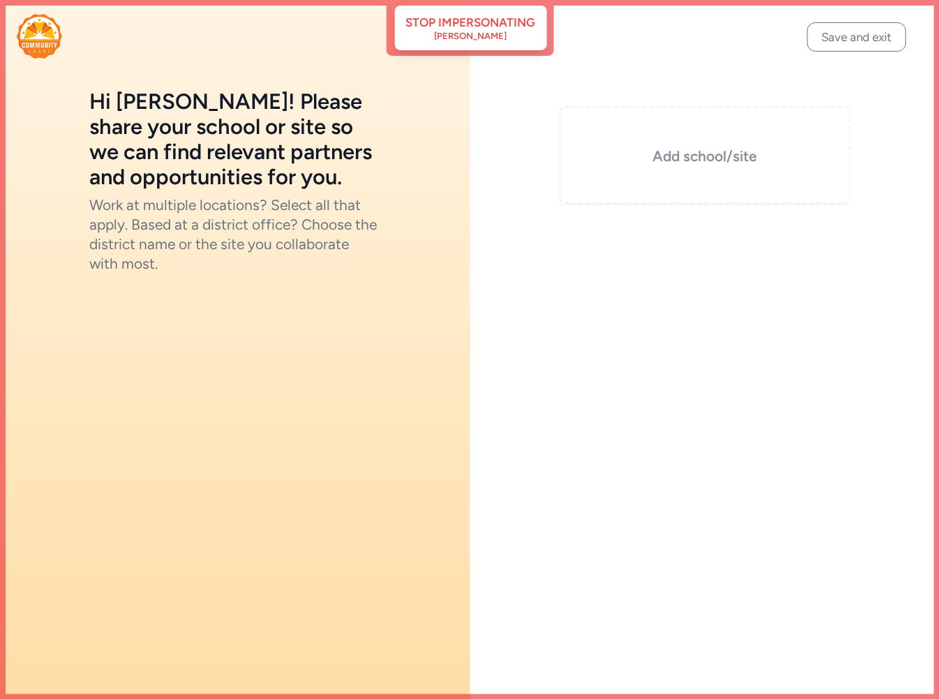
click at [709, 156] on h3 "Add school/site" at bounding box center [706, 157] width 222 height 20
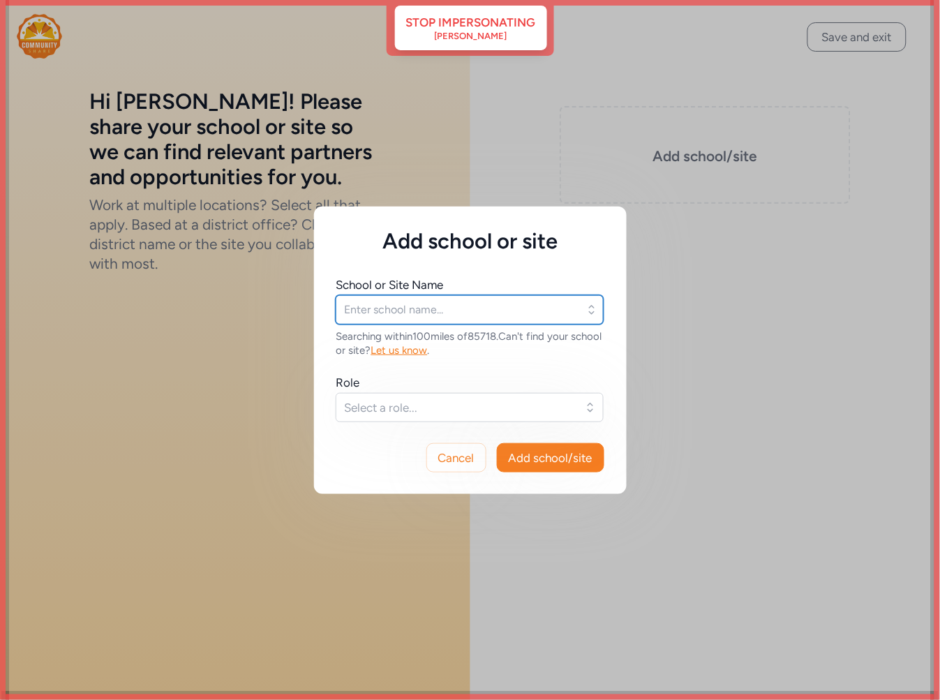
click at [424, 295] on input "text" at bounding box center [470, 309] width 268 height 29
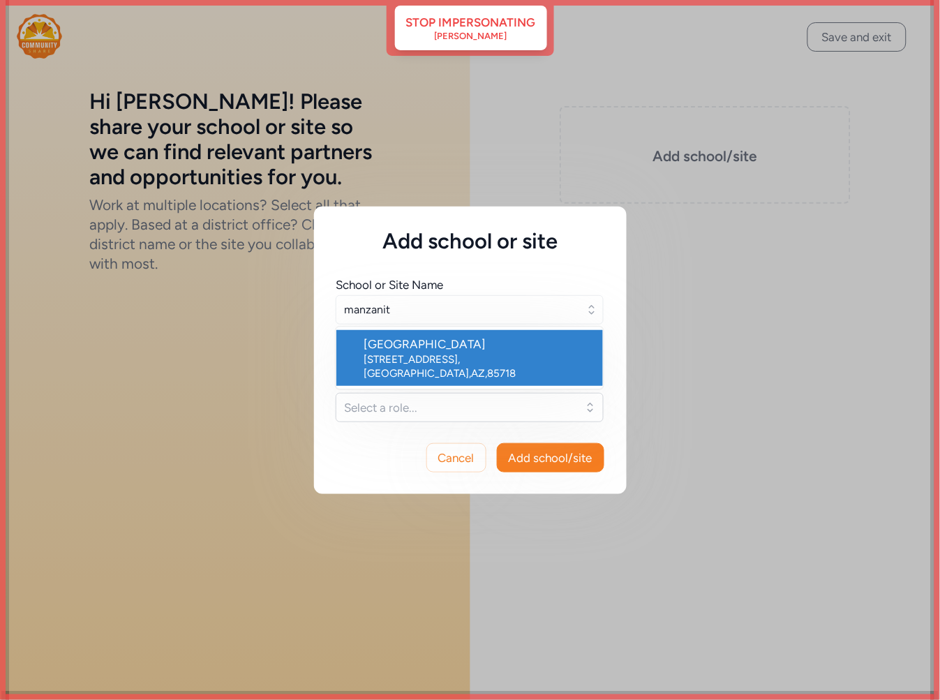
click at [503, 344] on div "Manzanita School" at bounding box center [478, 344] width 228 height 17
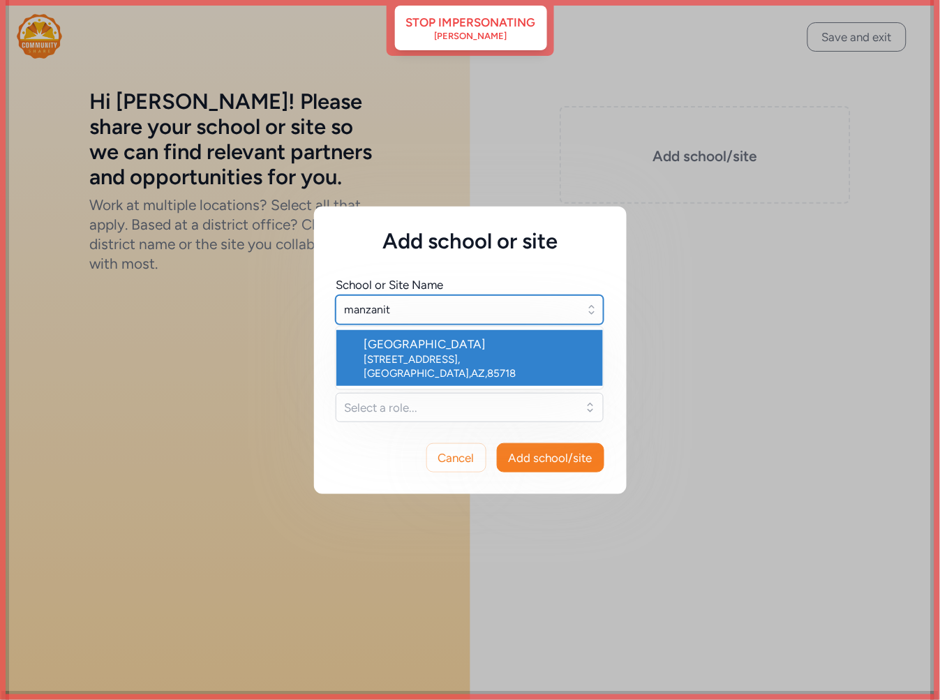
type input "Manzanita School"
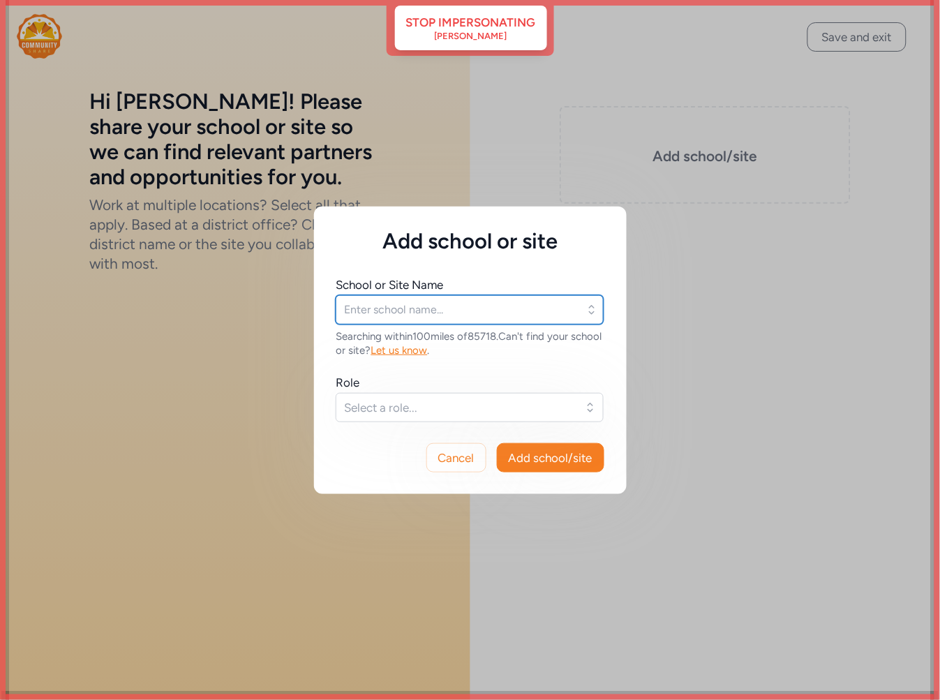
type input "Manzanita School"
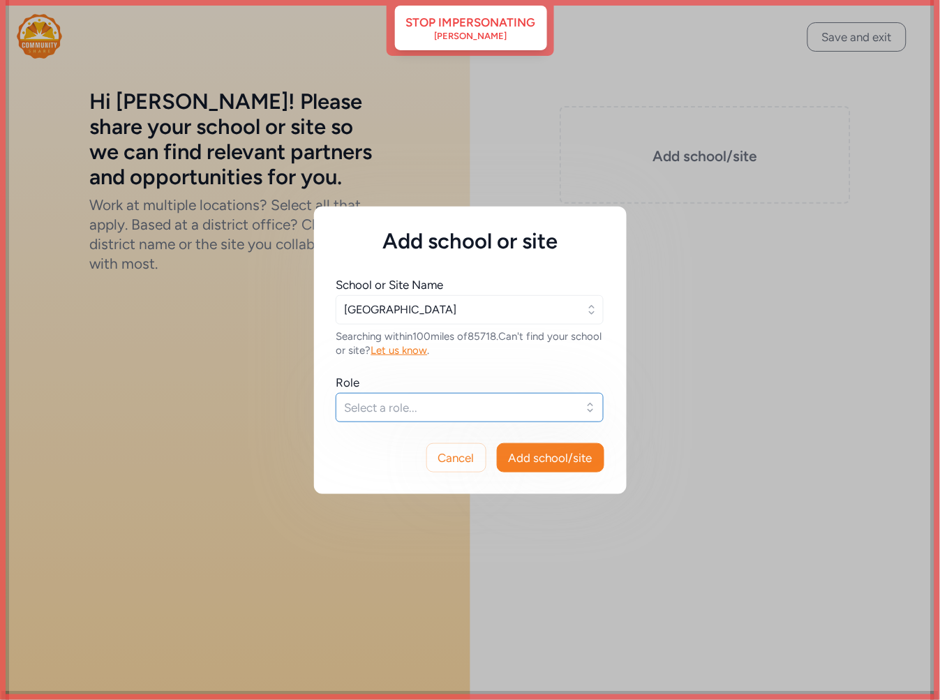
click at [448, 399] on span "Select a role..." at bounding box center [460, 407] width 230 height 17
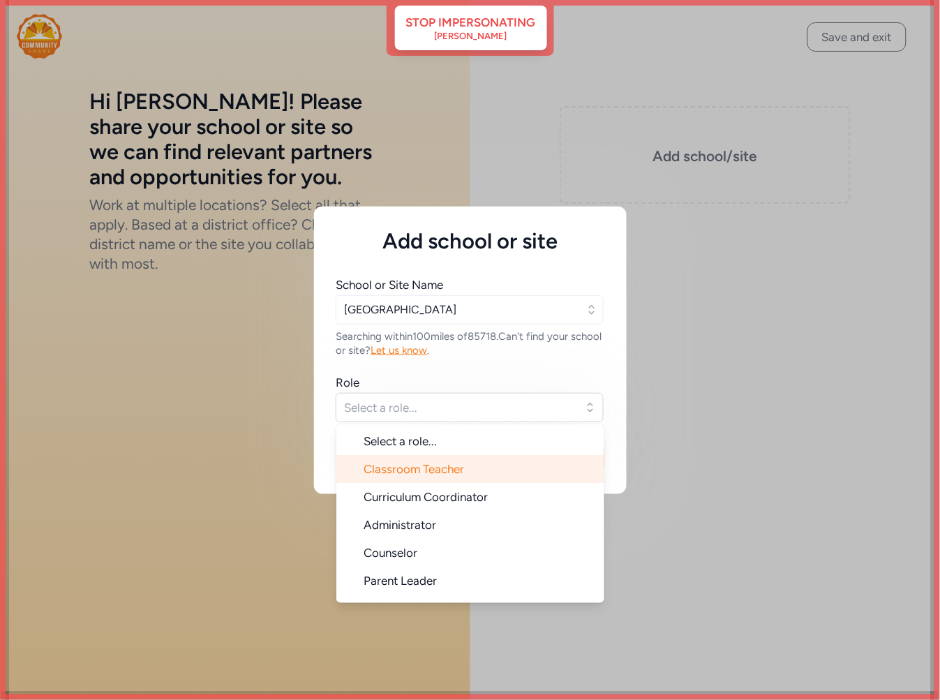
click at [424, 473] on span "Classroom Teacher" at bounding box center [414, 469] width 101 height 14
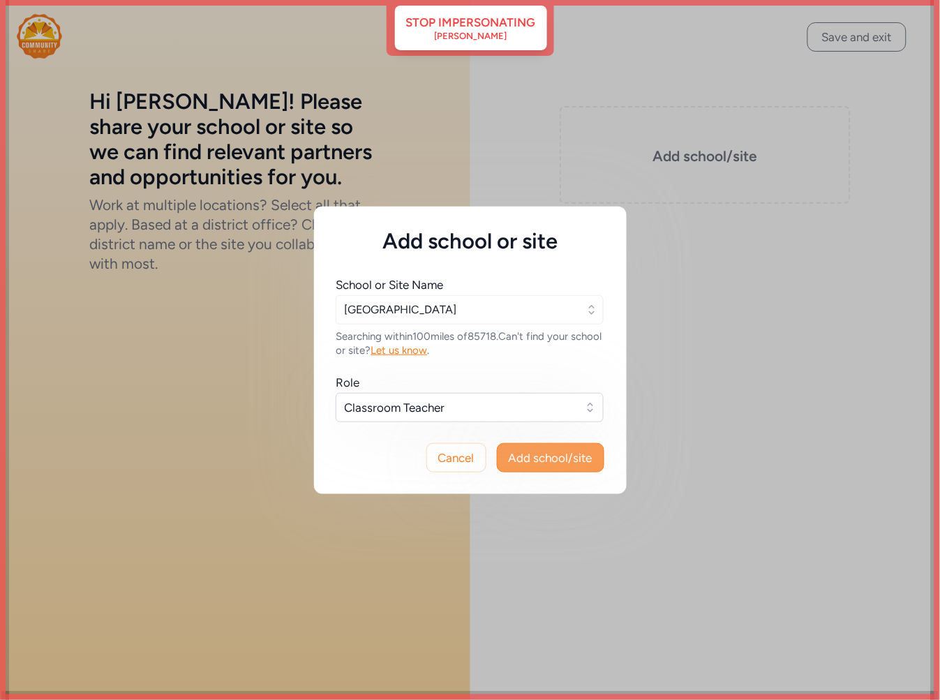
click at [570, 461] on span "Add school/site" at bounding box center [551, 458] width 84 height 17
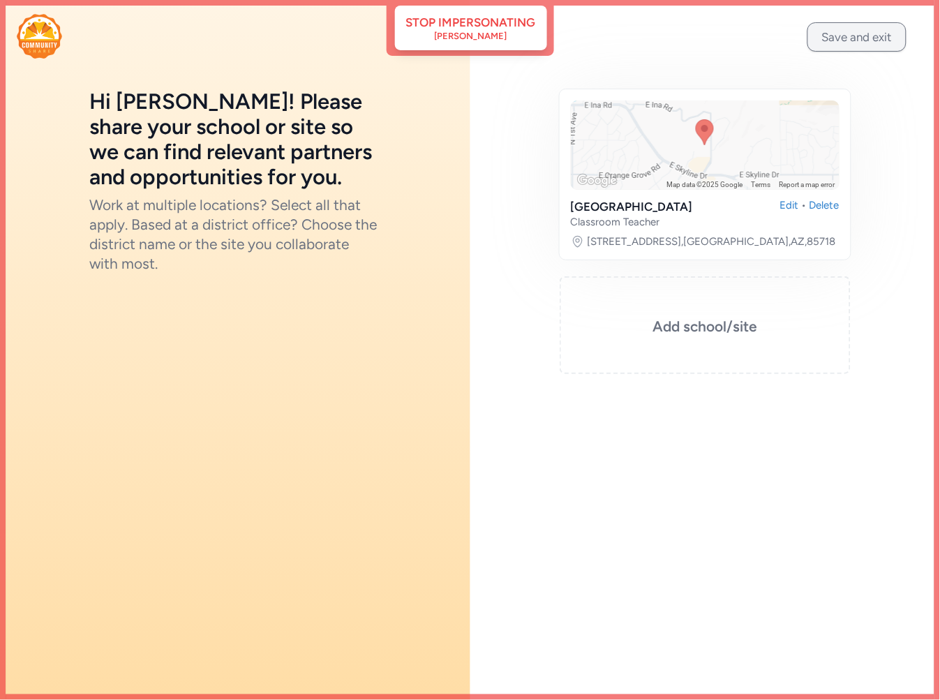
click at [847, 42] on button "Save and exit" at bounding box center [857, 36] width 99 height 29
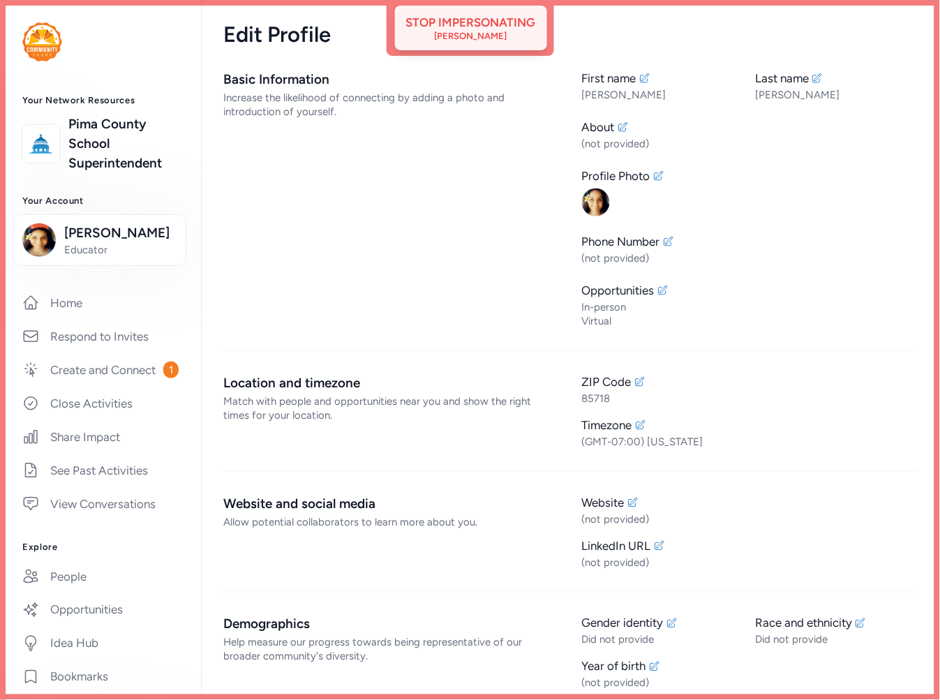
click at [492, 31] on div "Jocelyn Smerz" at bounding box center [471, 36] width 73 height 11
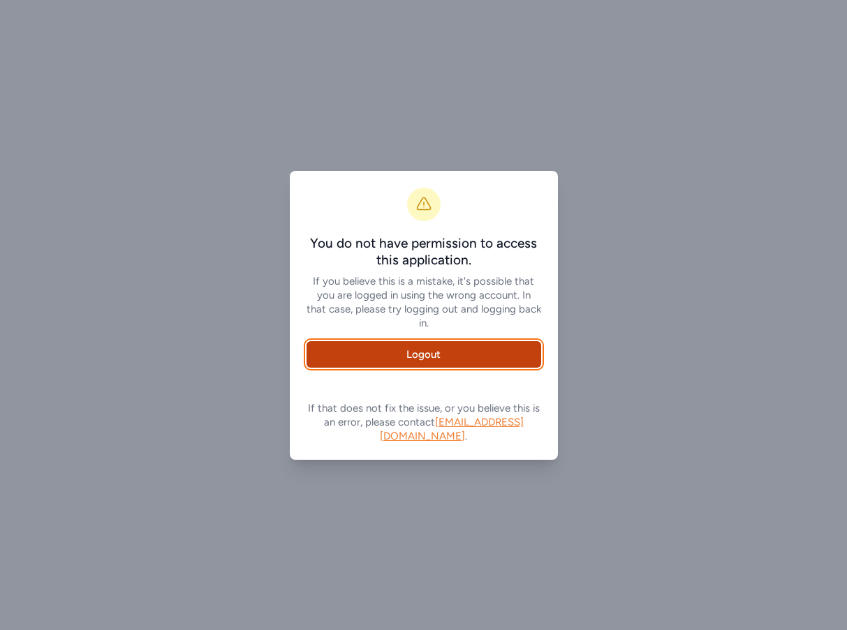
click at [427, 347] on link "Logout" at bounding box center [423, 354] width 235 height 27
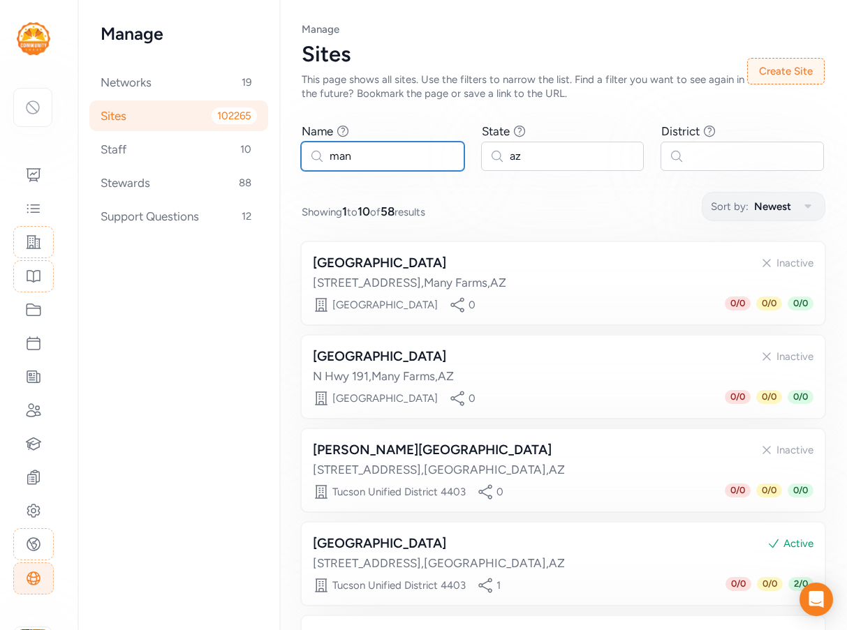
click at [365, 154] on input "man" at bounding box center [382, 156] width 163 height 29
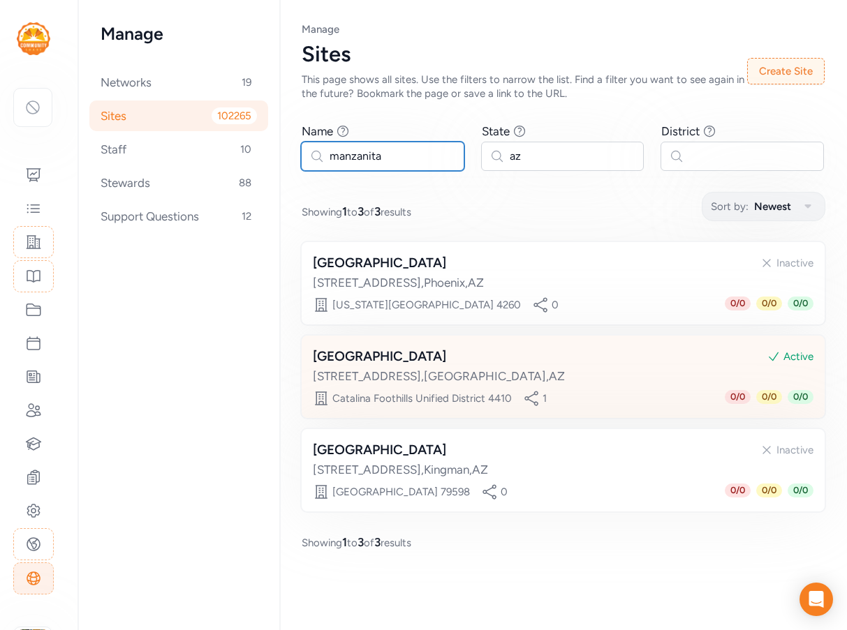
type input "manzanita"
click at [393, 374] on div "[STREET_ADDRESS]" at bounding box center [563, 376] width 501 height 17
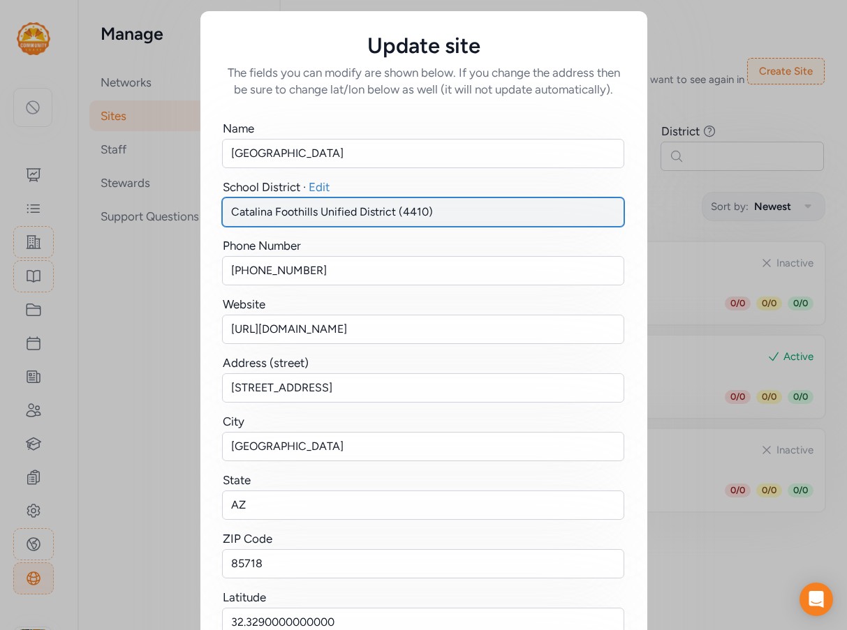
click at [341, 213] on input "Catalina Foothills Unified District (4410)" at bounding box center [423, 212] width 402 height 29
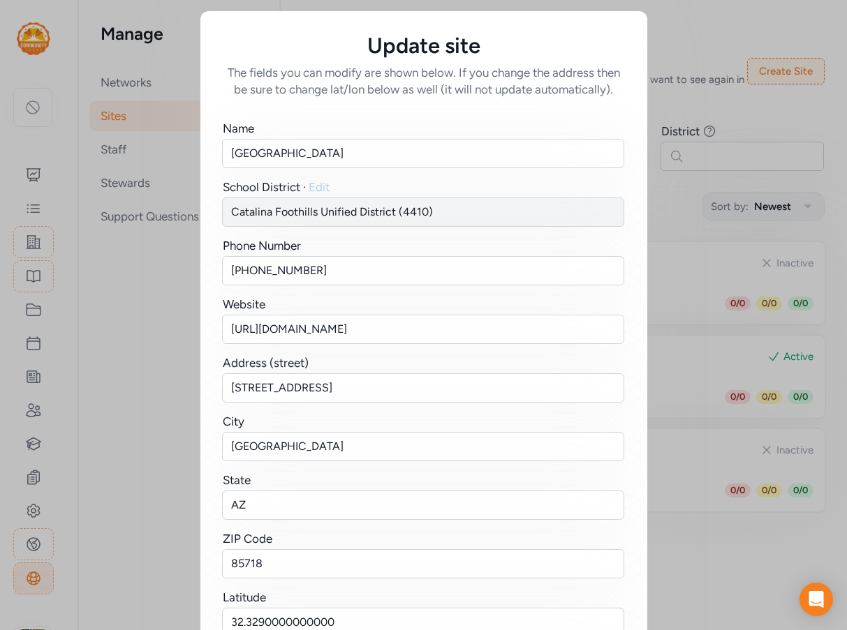
click at [322, 182] on span "Edit" at bounding box center [319, 187] width 21 height 14
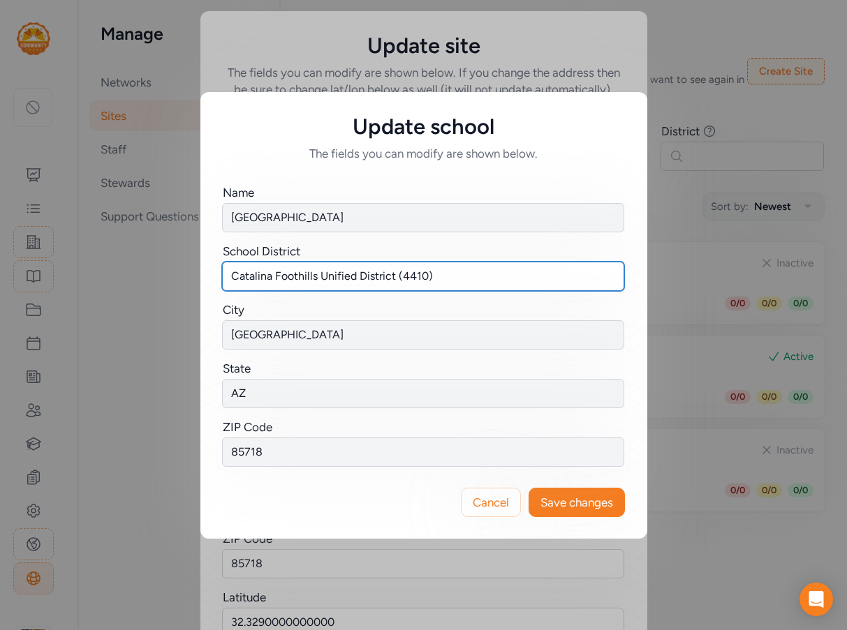
drag, startPoint x: 446, startPoint y: 281, endPoint x: 395, endPoint y: 275, distance: 51.3
click at [395, 275] on input "Catalina Foothills Unified District (4410)" at bounding box center [423, 276] width 402 height 29
type input "Catalina Foothills Unified District"
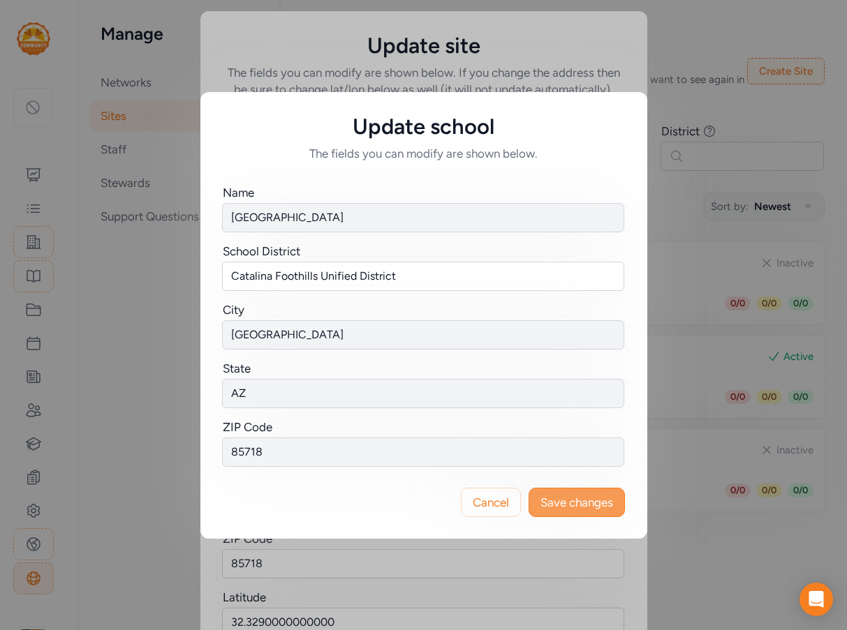
click at [557, 503] on span "Save changes" at bounding box center [576, 502] width 73 height 17
type input "Catalina Foothills Unified District"
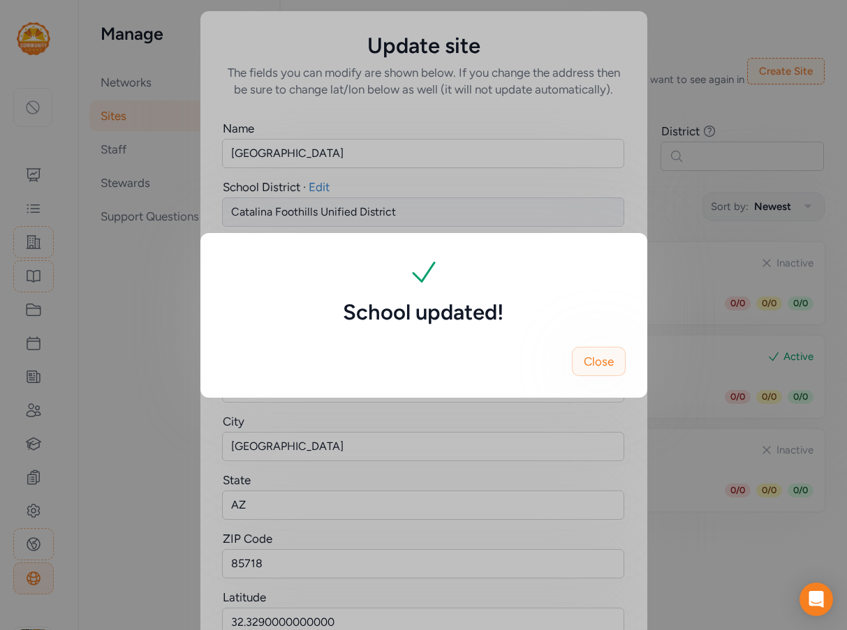
click at [601, 357] on span "Close" at bounding box center [599, 361] width 30 height 17
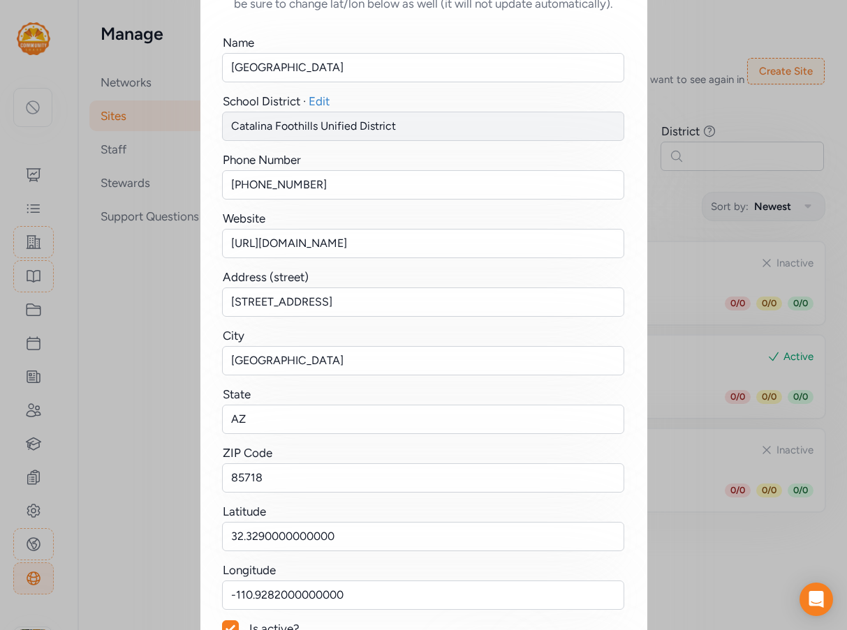
scroll to position [177, 0]
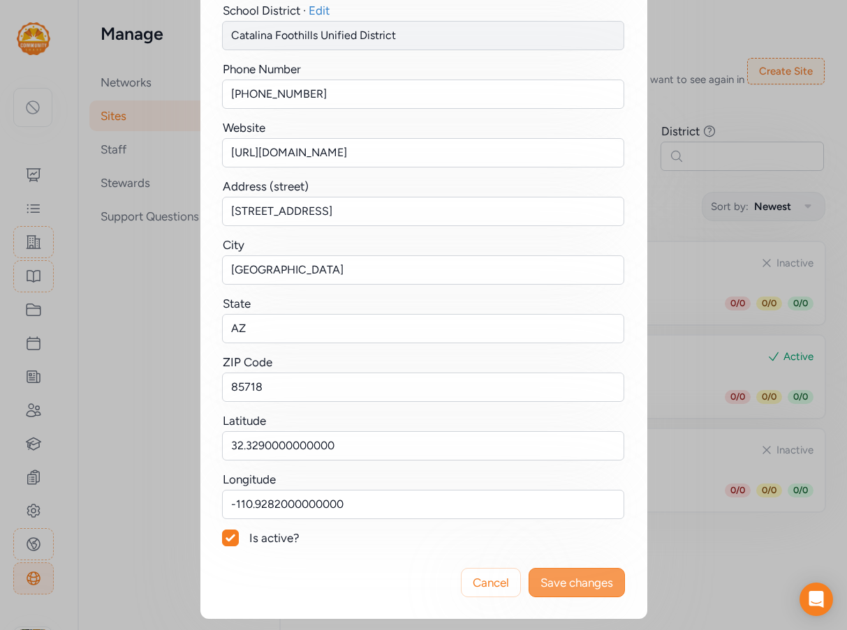
click at [593, 582] on span "Save changes" at bounding box center [576, 583] width 73 height 17
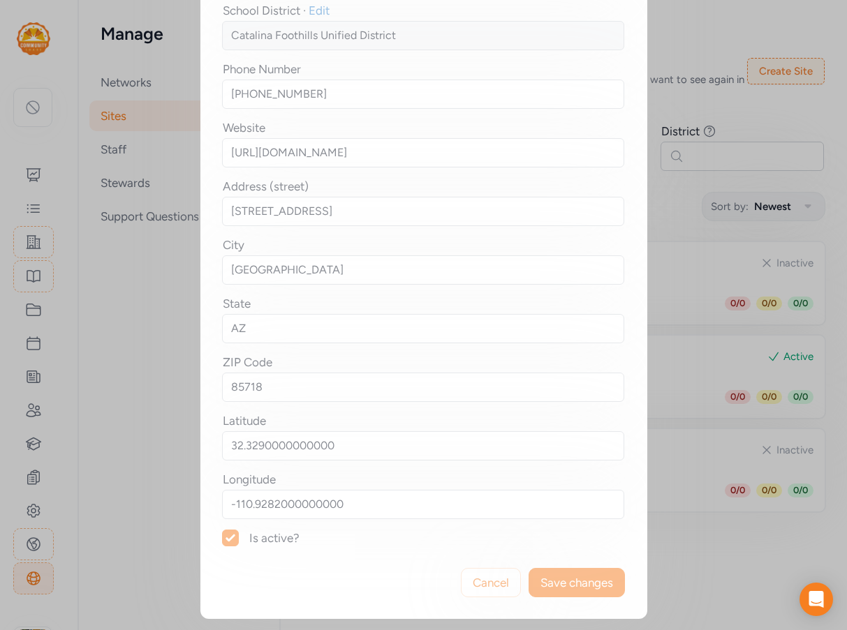
scroll to position [0, 0]
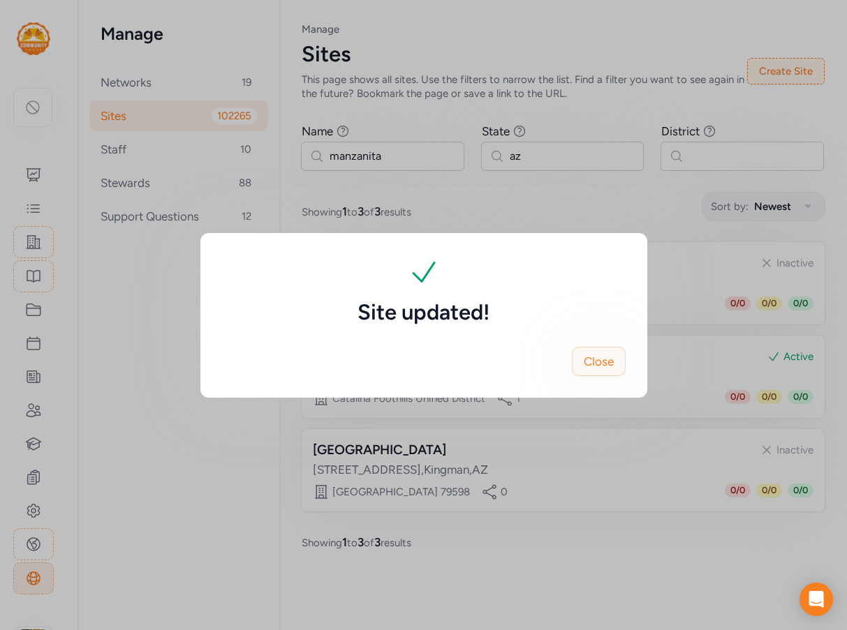
click at [599, 361] on span "Close" at bounding box center [599, 361] width 30 height 17
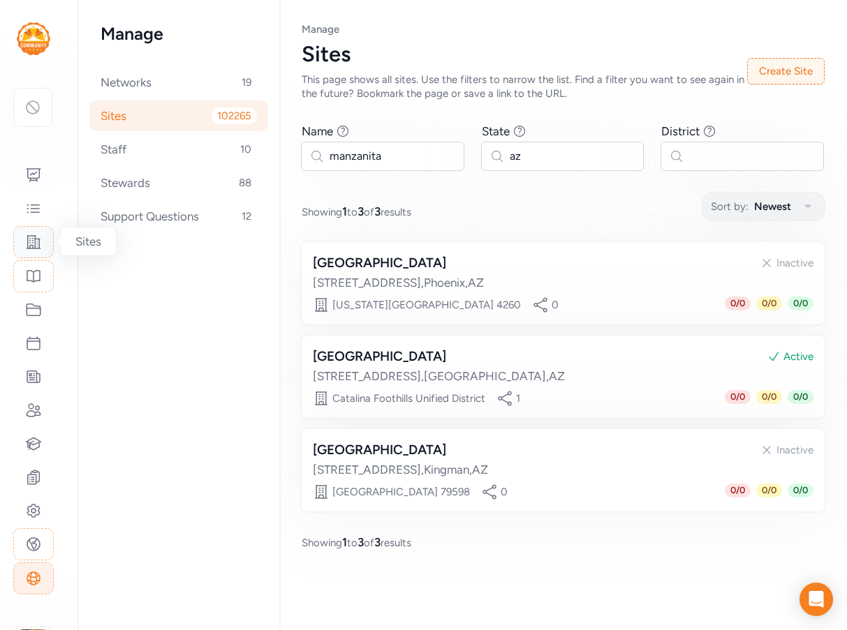
click at [38, 244] on icon at bounding box center [33, 242] width 17 height 17
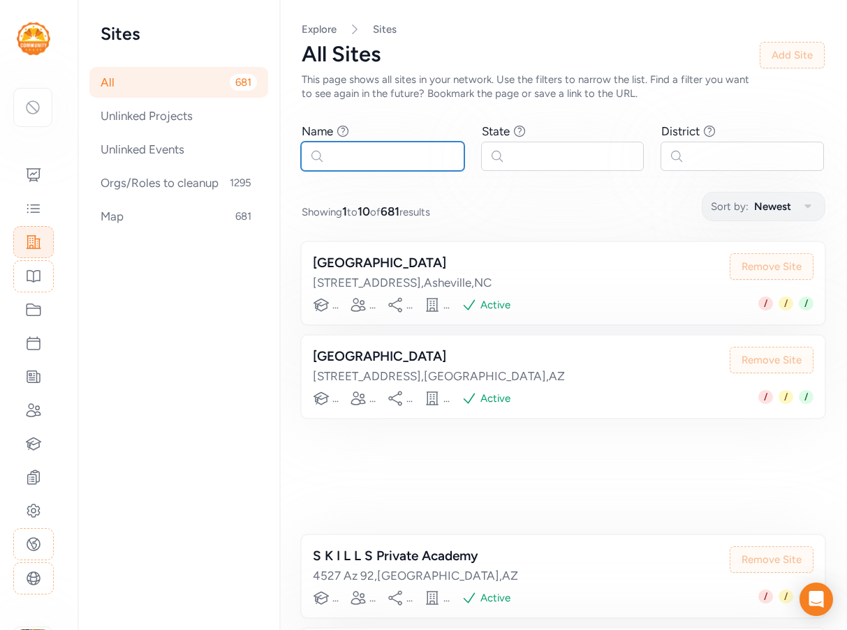
click at [347, 157] on input "text" at bounding box center [382, 156] width 163 height 29
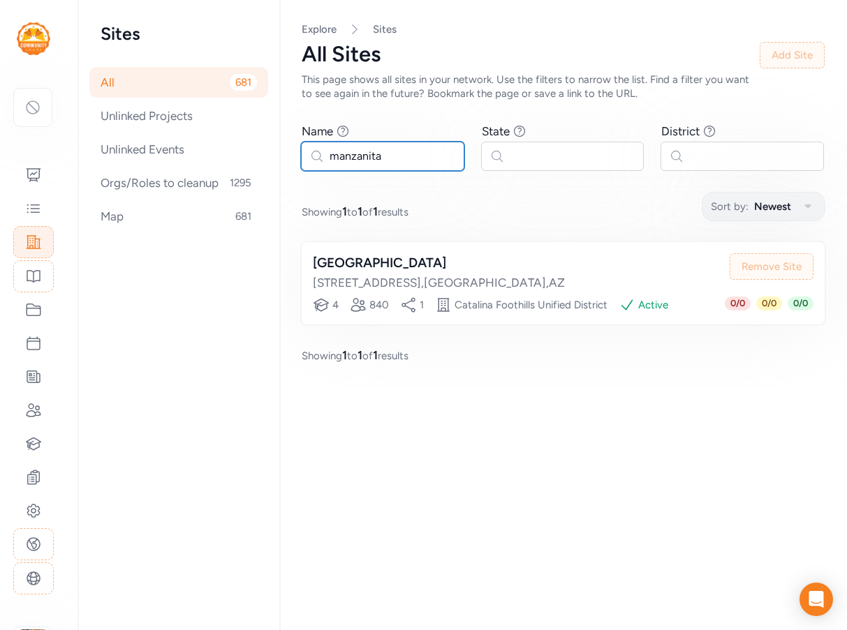
type input "manzanita"
click at [321, 269] on div "Manzanita School" at bounding box center [439, 263] width 252 height 20
click at [330, 302] on div "Educators 4" at bounding box center [326, 305] width 26 height 17
click at [36, 453] on div at bounding box center [33, 444] width 39 height 31
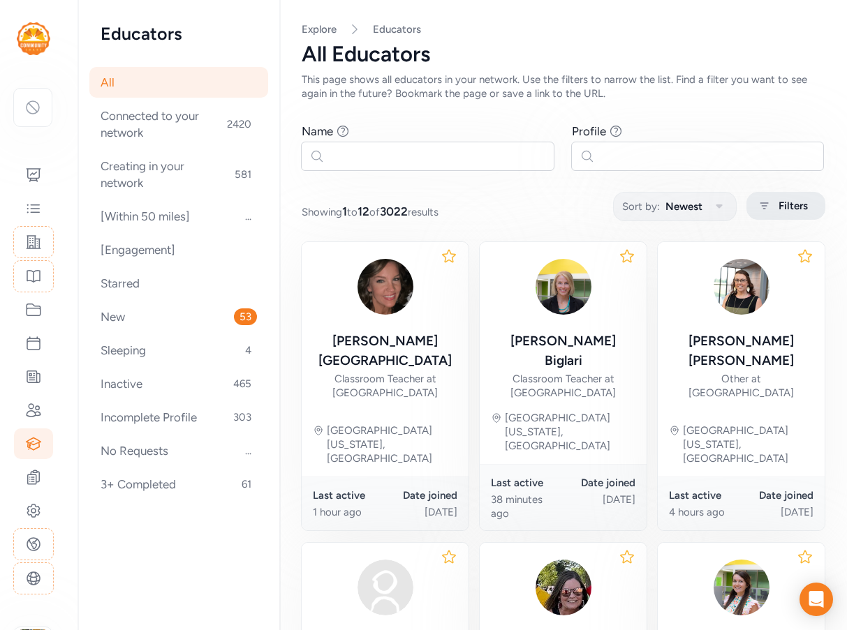
click at [758, 196] on div "Filters" at bounding box center [785, 206] width 79 height 28
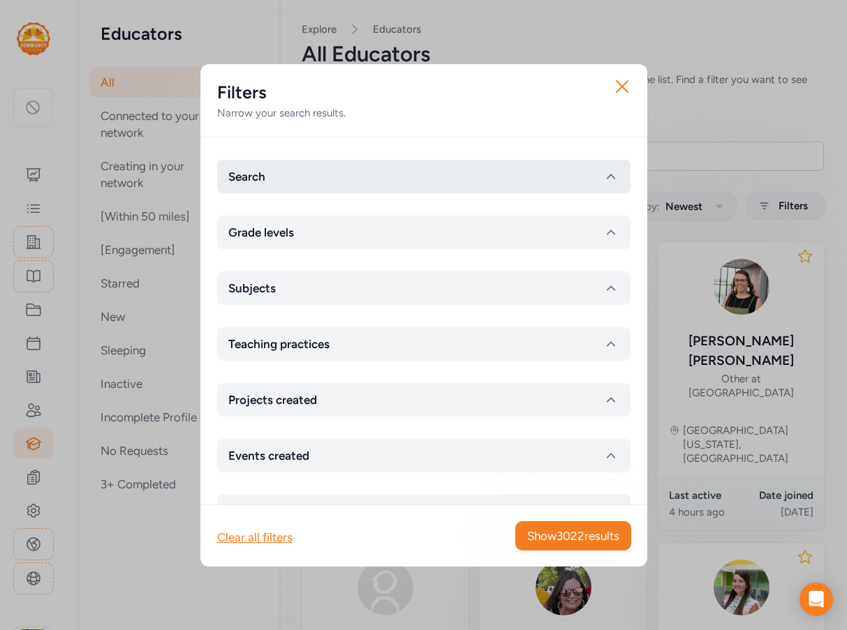
click at [291, 184] on button "Search" at bounding box center [423, 177] width 413 height 34
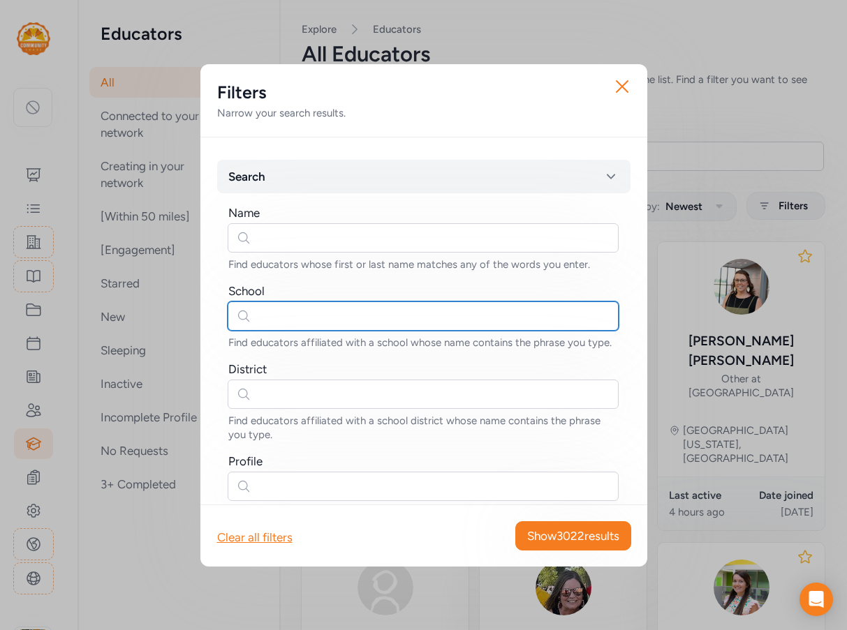
click at [280, 313] on input "text" at bounding box center [423, 316] width 391 height 29
type input "manzanita"
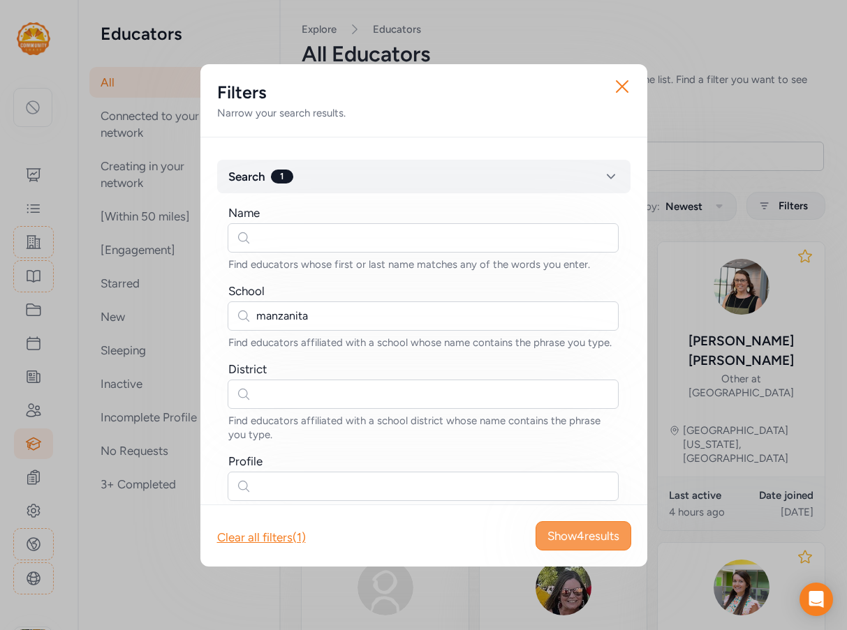
click at [564, 546] on button "Show 4 results" at bounding box center [583, 536] width 96 height 29
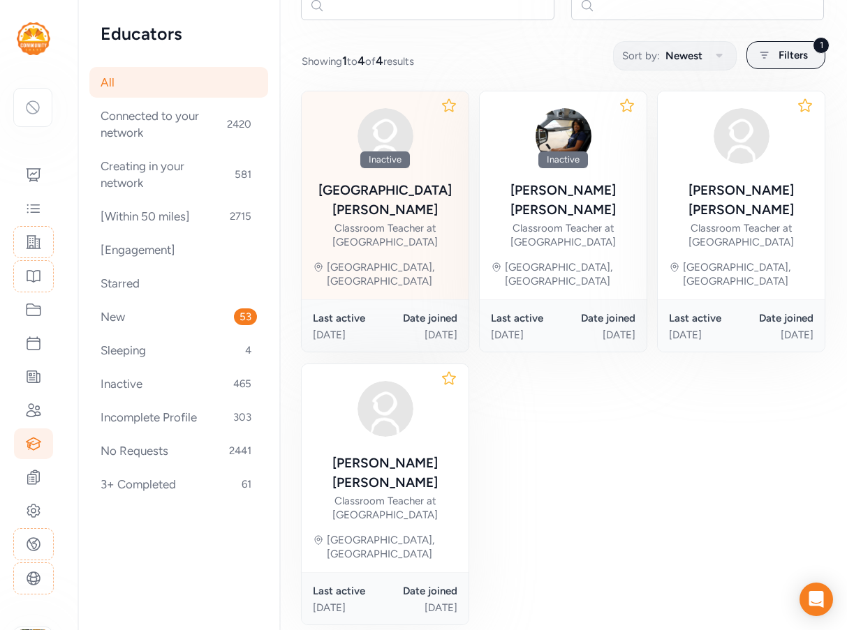
scroll to position [179, 0]
